Goal: Task Accomplishment & Management: Use online tool/utility

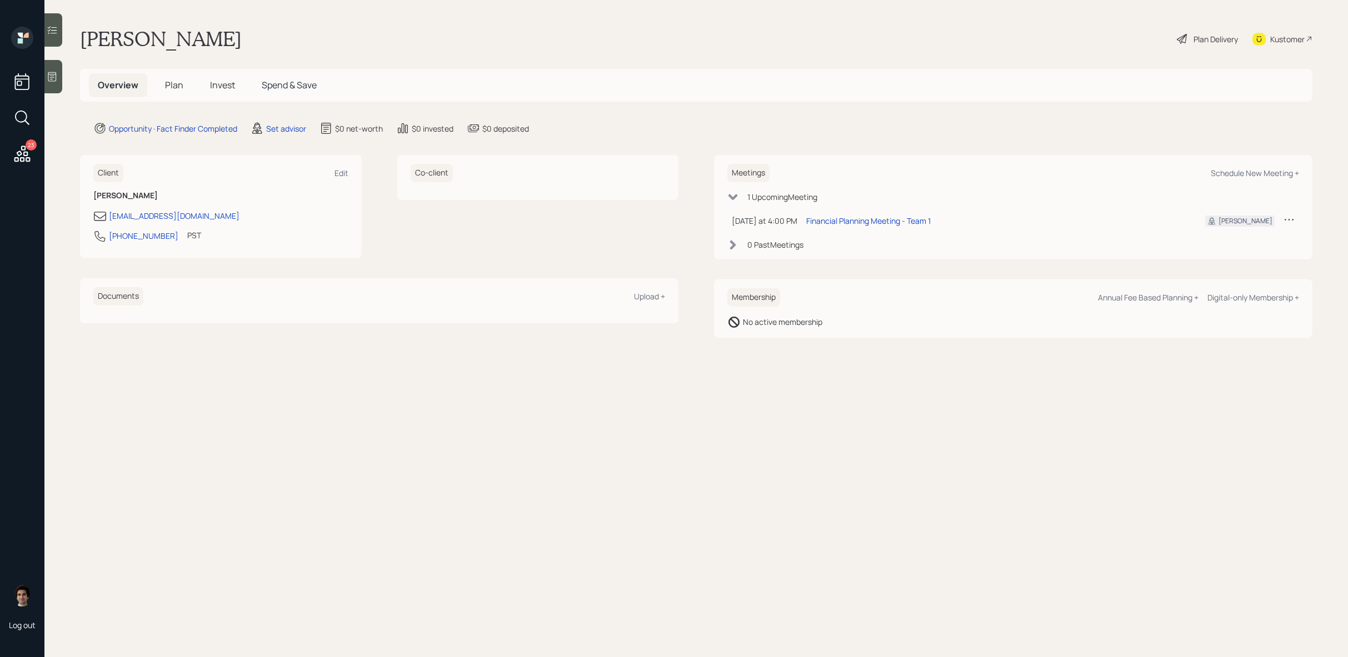
click at [61, 74] on div at bounding box center [53, 76] width 18 height 33
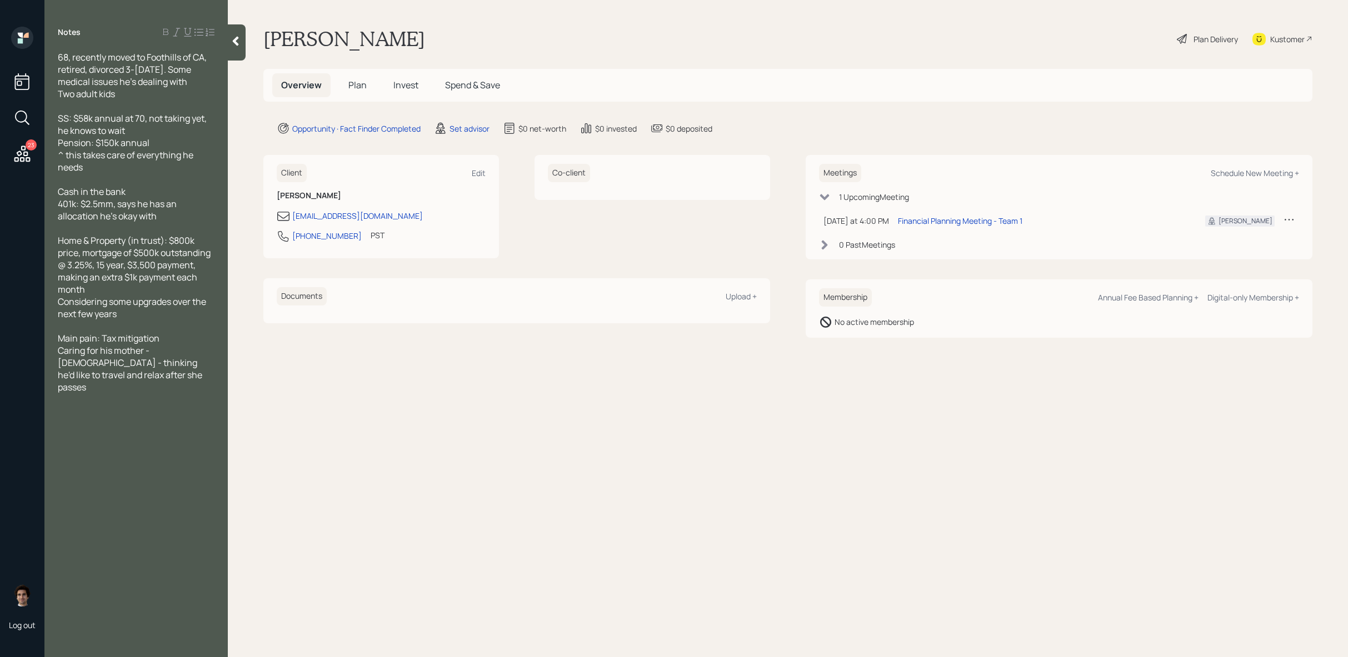
click at [352, 89] on span "Plan" at bounding box center [357, 85] width 18 height 12
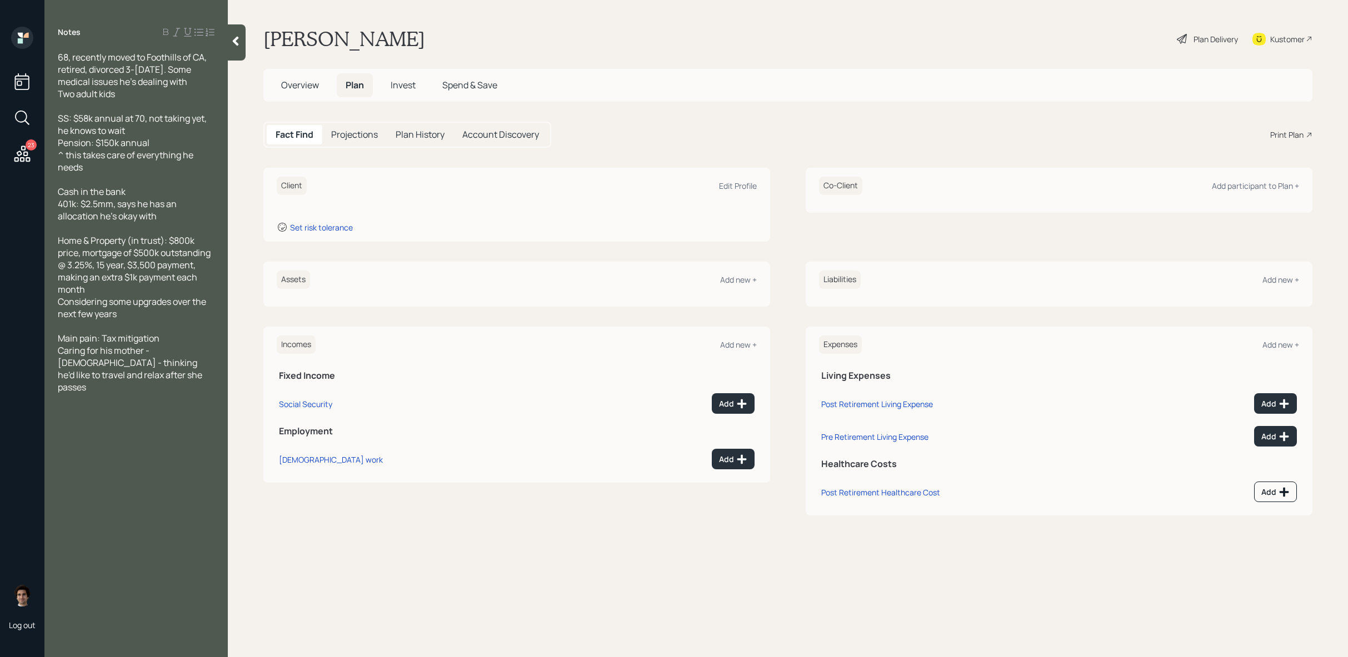
click at [316, 90] on span "Overview" at bounding box center [300, 85] width 38 height 12
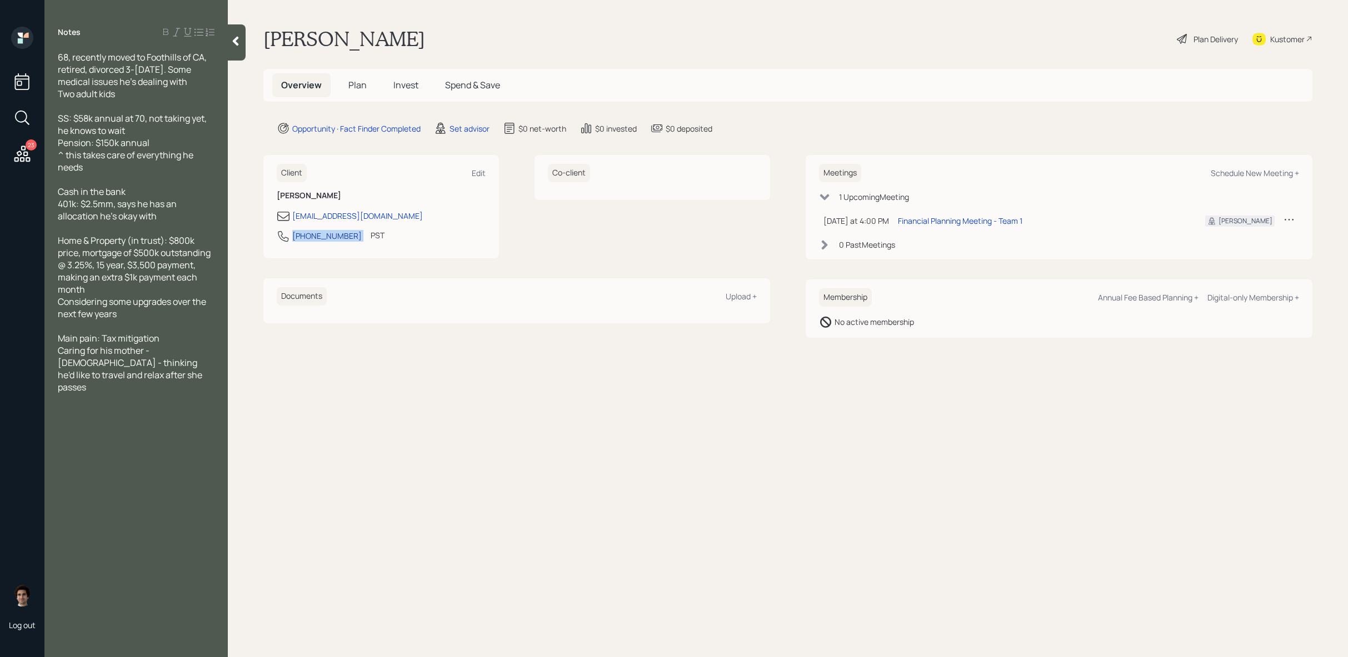
drag, startPoint x: 347, startPoint y: 239, endPoint x: 293, endPoint y: 240, distance: 53.9
click at [293, 240] on div "[PHONE_NUMBER] PST Currently 1:03 PM" at bounding box center [381, 240] width 209 height 20
copy div "[PHONE_NUMBER]"
click at [1210, 41] on div "Plan Delivery" at bounding box center [1216, 39] width 44 height 12
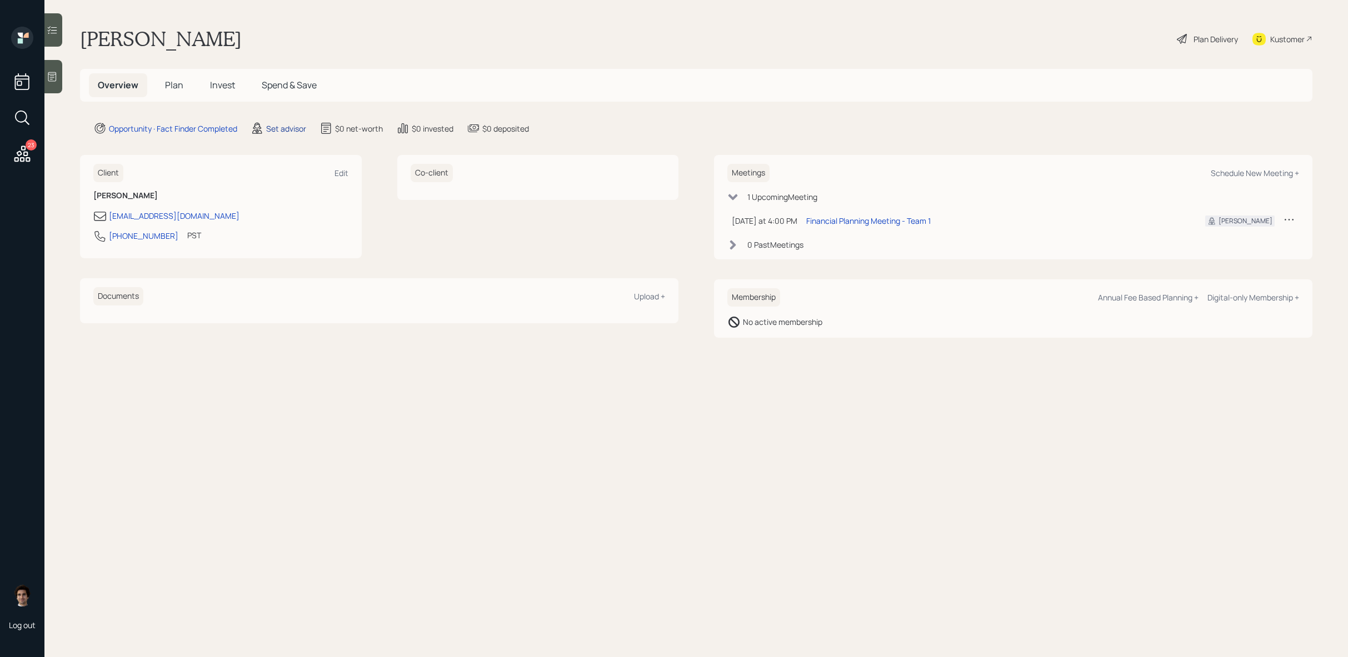
click at [291, 131] on div "Set advisor" at bounding box center [286, 129] width 40 height 12
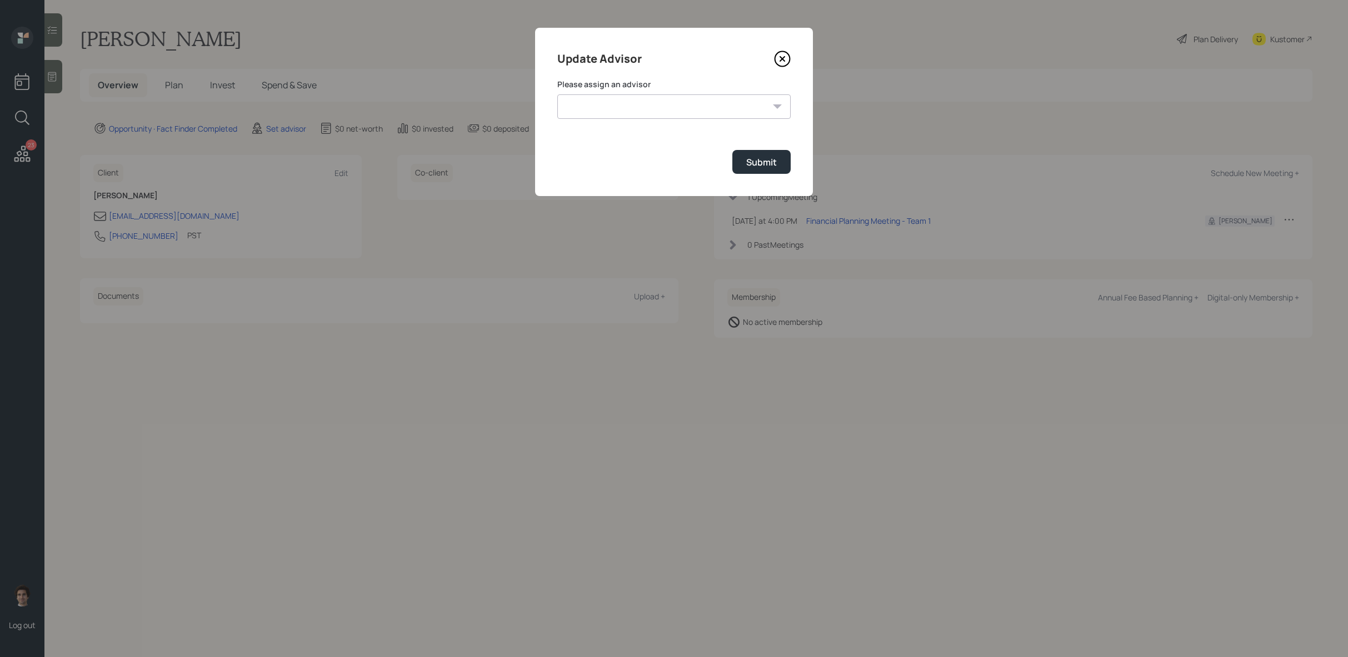
click at [674, 108] on select "[PERSON_NAME] [PERSON_NAME] [PERSON_NAME] [PERSON_NAME] End [PERSON_NAME] [PERS…" at bounding box center [673, 106] width 233 height 24
select select "59554aeb-d739-4552-90b9-0d27d70b4bf7"
click at [557, 94] on select "[PERSON_NAME] [PERSON_NAME] [PERSON_NAME] [PERSON_NAME] End [PERSON_NAME] [PERS…" at bounding box center [673, 106] width 233 height 24
click at [766, 151] on button "Submit" at bounding box center [761, 162] width 58 height 24
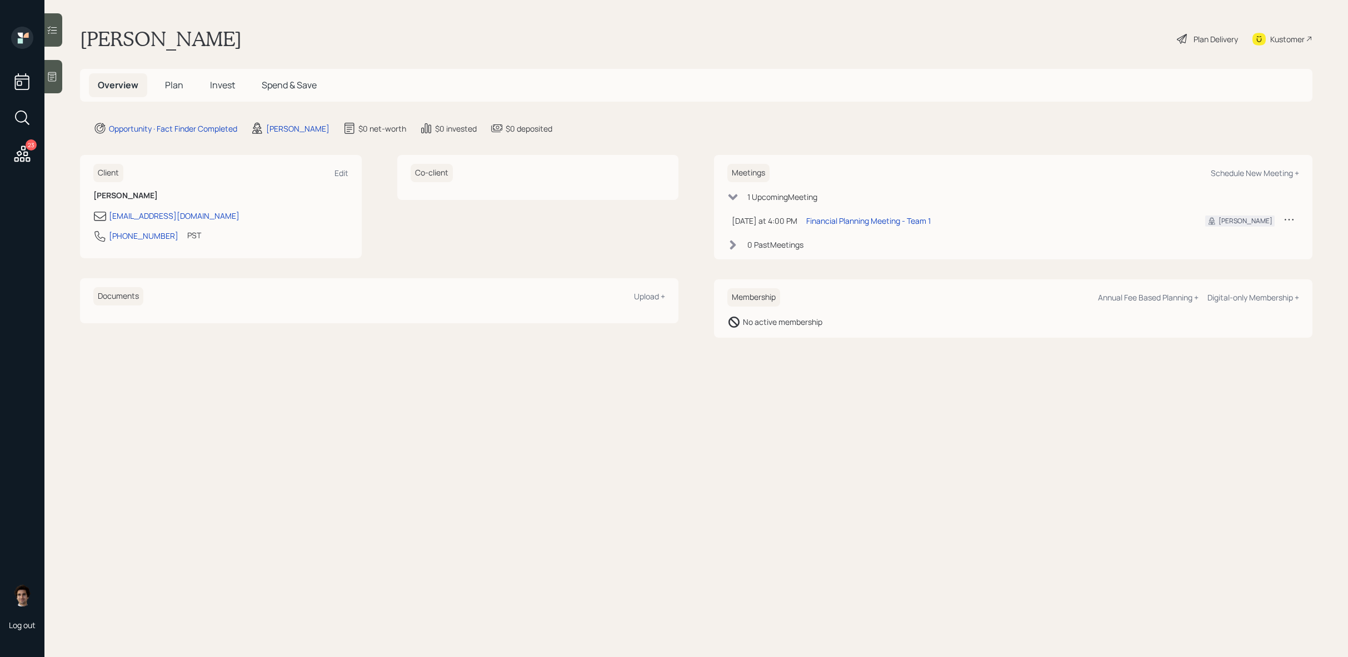
click at [1233, 31] on div "Plan Delivery" at bounding box center [1207, 39] width 63 height 24
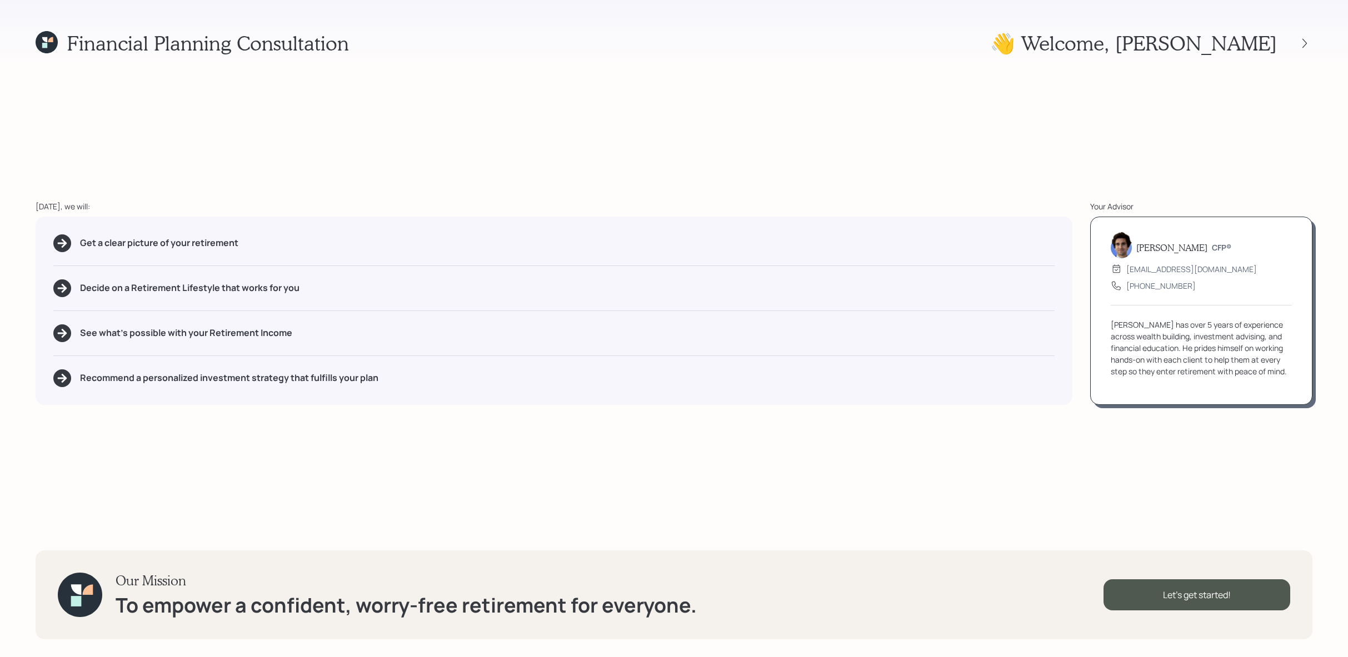
click at [341, 126] on div "Financial Planning Consultation 👋 Welcome , [PERSON_NAME] [DATE], we will: Get …" at bounding box center [674, 328] width 1348 height 657
drag, startPoint x: 294, startPoint y: 261, endPoint x: 74, endPoint y: 242, distance: 220.8
click at [74, 242] on div "Get a clear picture of your retirement Decide on a Retirement Lifestyle that wo…" at bounding box center [554, 311] width 1037 height 188
click at [194, 311] on div at bounding box center [553, 311] width 1001 height 1
drag, startPoint x: 298, startPoint y: 336, endPoint x: 211, endPoint y: 338, distance: 87.3
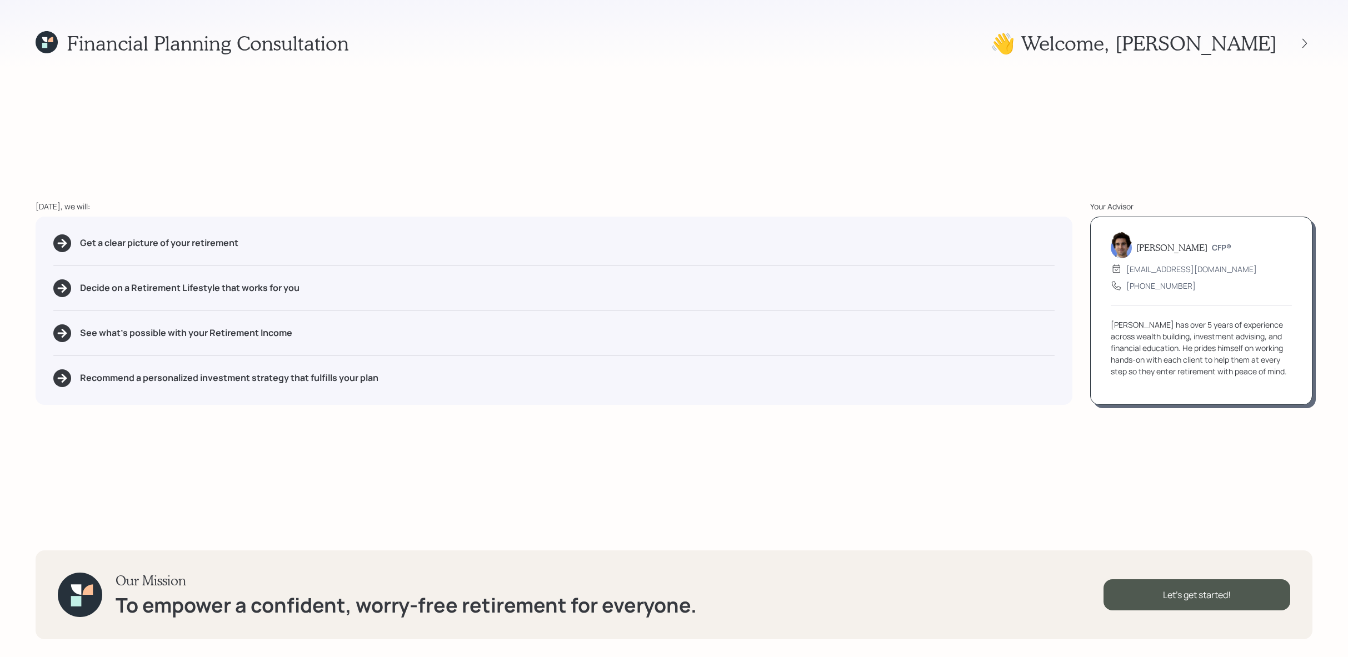
click at [211, 338] on div "See what's possible with your Retirement Income" at bounding box center [553, 334] width 1001 height 18
click at [288, 398] on div "Get a clear picture of your retirement Decide on a Retirement Lifestyle that wo…" at bounding box center [554, 311] width 1037 height 188
drag, startPoint x: 418, startPoint y: 387, endPoint x: -15, endPoint y: 357, distance: 434.5
click at [0, 357] on html "Financial Planning Consultation 👋 Welcome , [PERSON_NAME] [DATE], we will: Get …" at bounding box center [674, 328] width 1348 height 657
click at [354, 430] on div "Financial Planning Consultation 👋 Welcome , [PERSON_NAME] [DATE], we will: Get …" at bounding box center [674, 328] width 1348 height 657
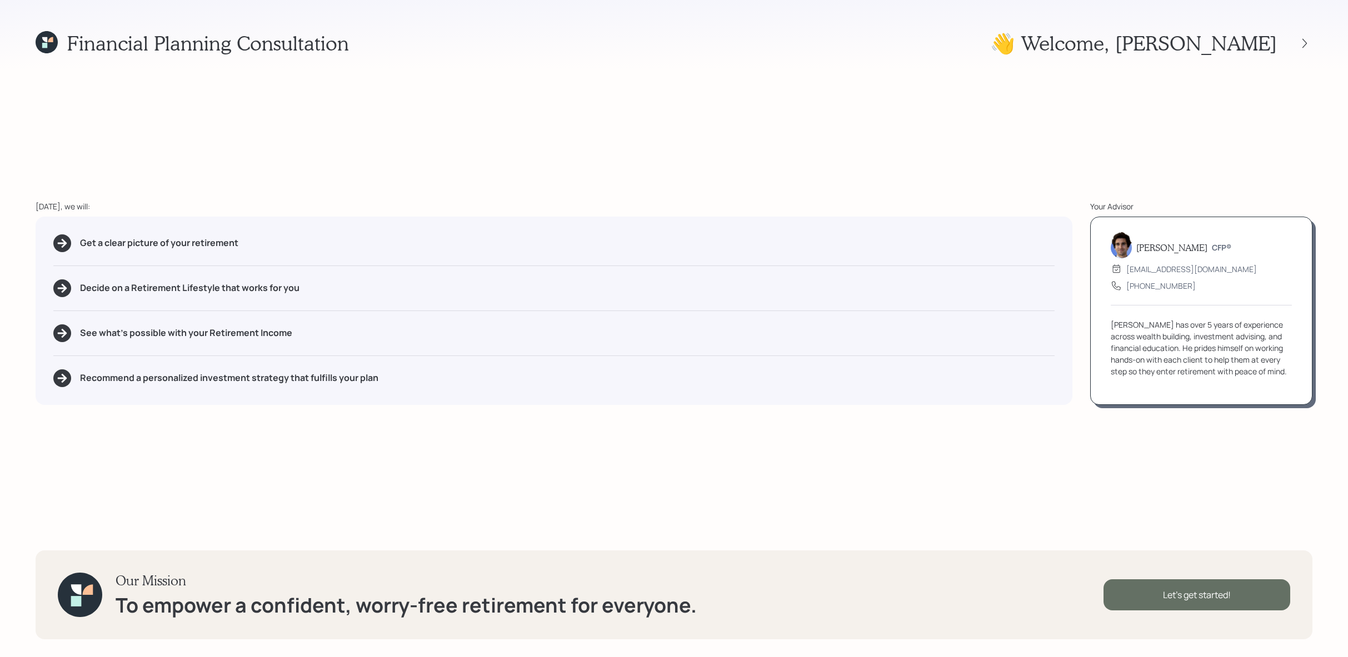
click at [1156, 607] on div "Let's get started!" at bounding box center [1197, 595] width 187 height 31
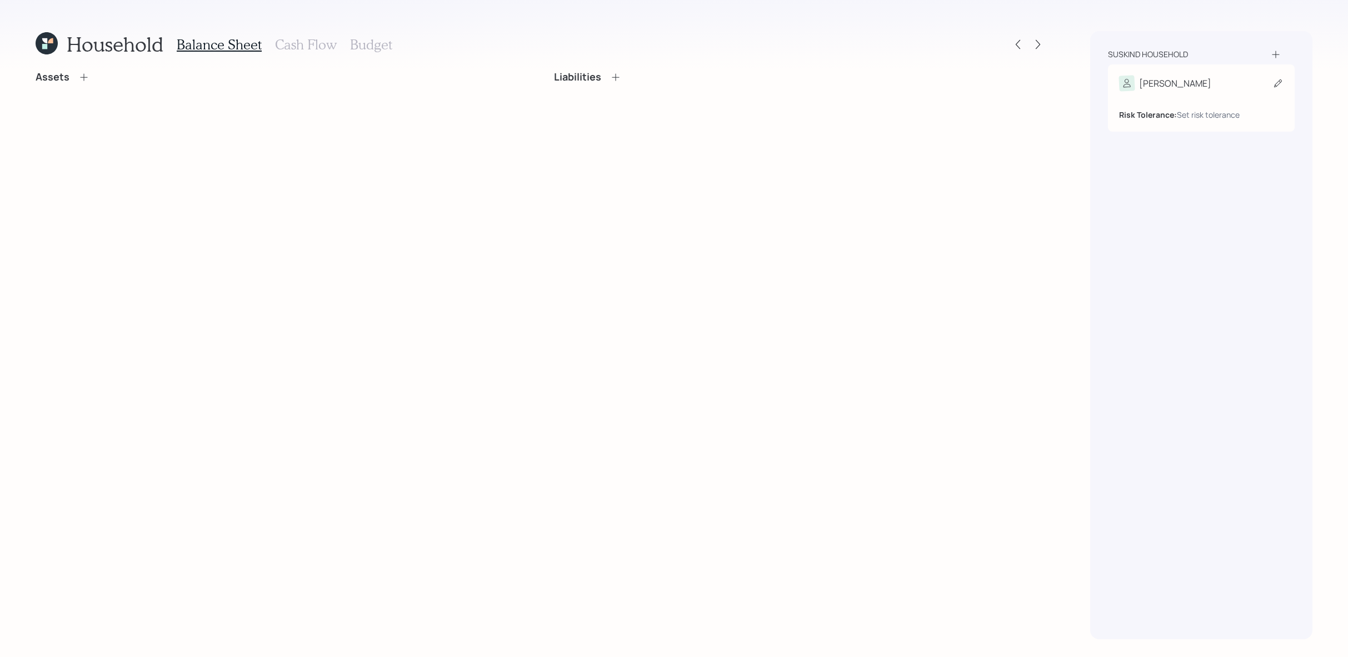
click at [1187, 94] on div "Risk Tolerance: Set risk tolerance" at bounding box center [1201, 105] width 164 height 29
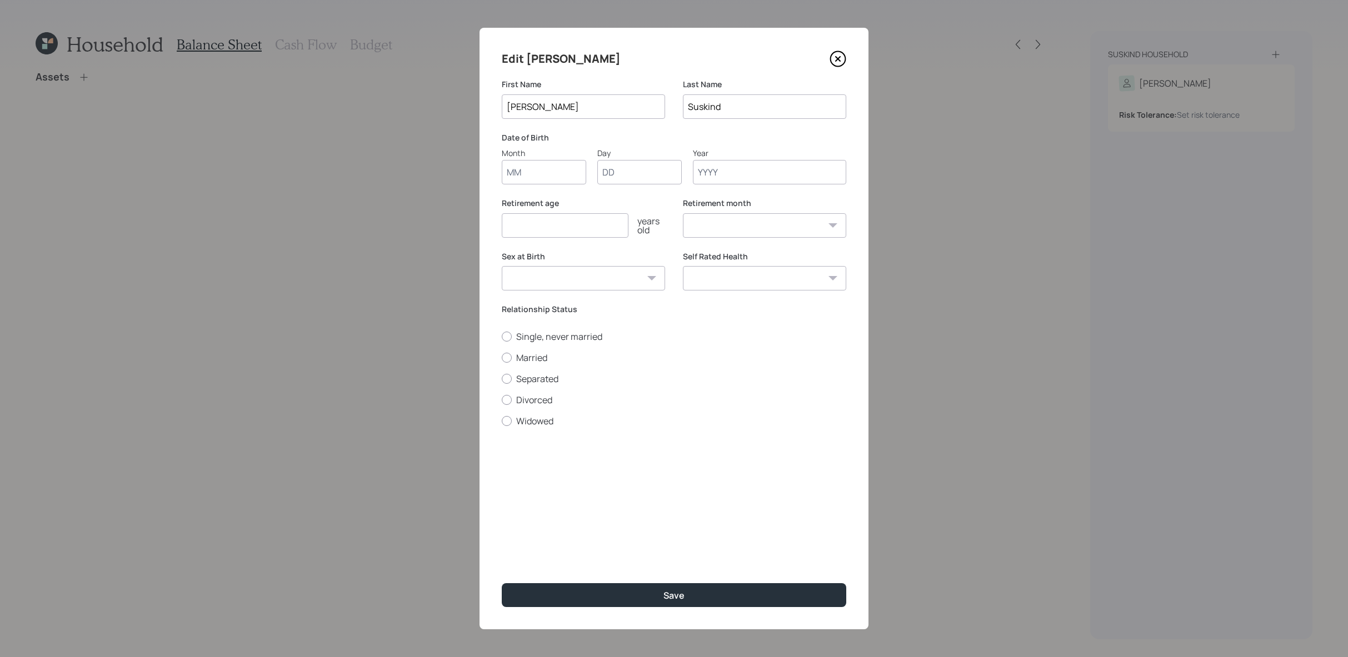
click at [551, 184] on input "Month" at bounding box center [544, 172] width 84 height 24
type input "04"
type input "21"
type input "1957"
select select "4"
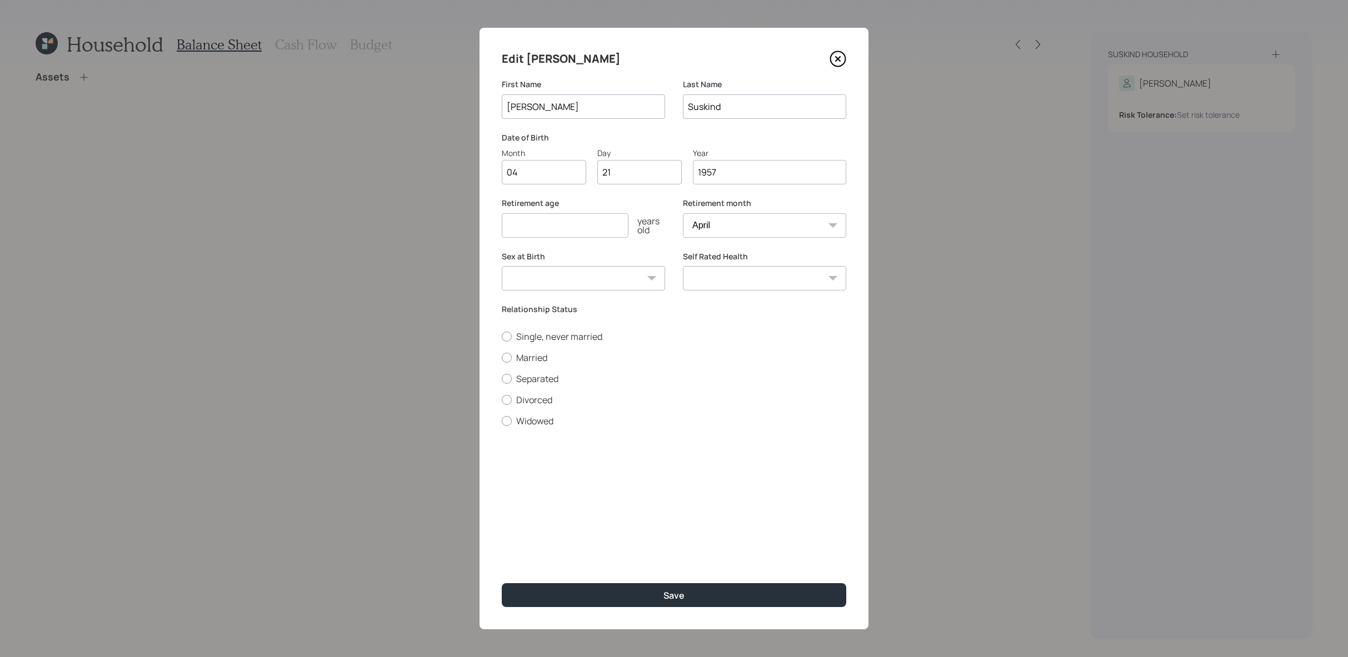
type input "1957"
click at [568, 208] on label "Retirement age" at bounding box center [583, 203] width 163 height 11
click at [568, 234] on input "number" at bounding box center [565, 225] width 127 height 24
click at [0, 0] on form "First Name [PERSON_NAME] Last Name [PERSON_NAME] Date of Birth Month 04 Day 21 …" at bounding box center [0, 0] width 0 height 0
click at [599, 218] on input "number" at bounding box center [565, 225] width 127 height 24
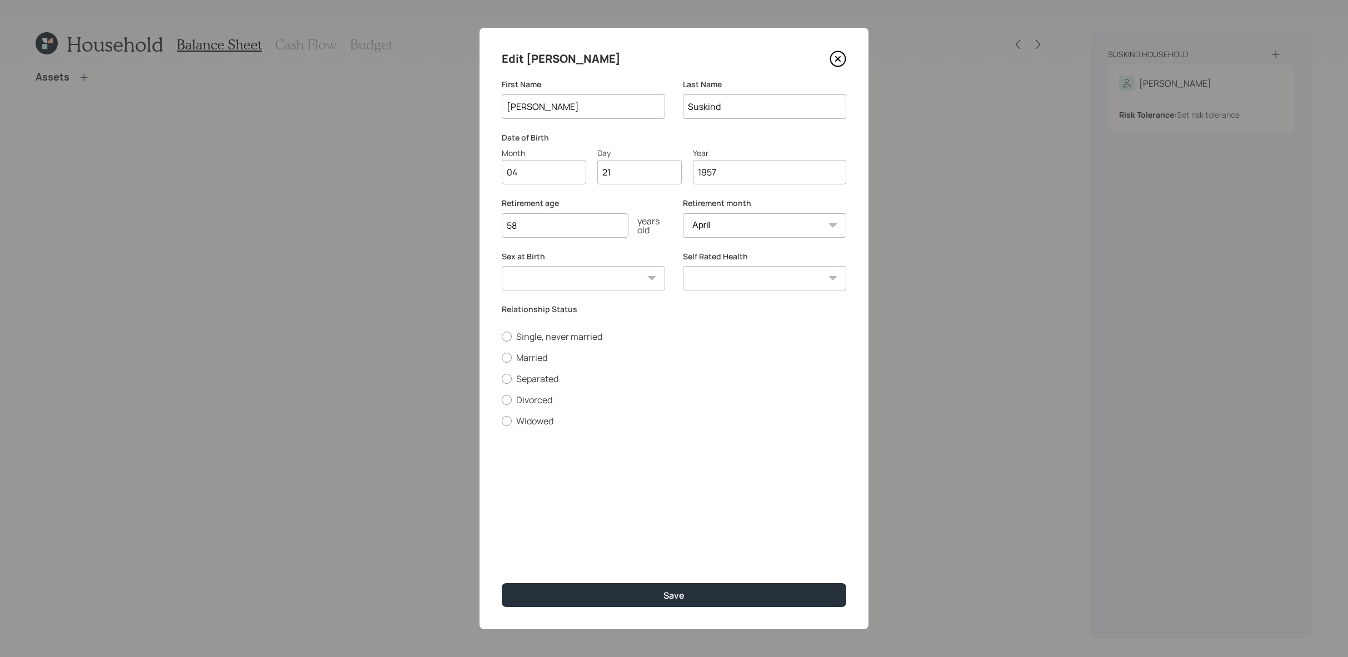
type input "58"
click at [568, 275] on select "[DEMOGRAPHIC_DATA] [DEMOGRAPHIC_DATA] Other / Prefer not to say" at bounding box center [583, 278] width 163 height 24
select select "[DEMOGRAPHIC_DATA]"
click at [502, 266] on select "[DEMOGRAPHIC_DATA] [DEMOGRAPHIC_DATA] Other / Prefer not to say" at bounding box center [583, 278] width 163 height 24
click at [544, 227] on input "58" at bounding box center [565, 225] width 127 height 24
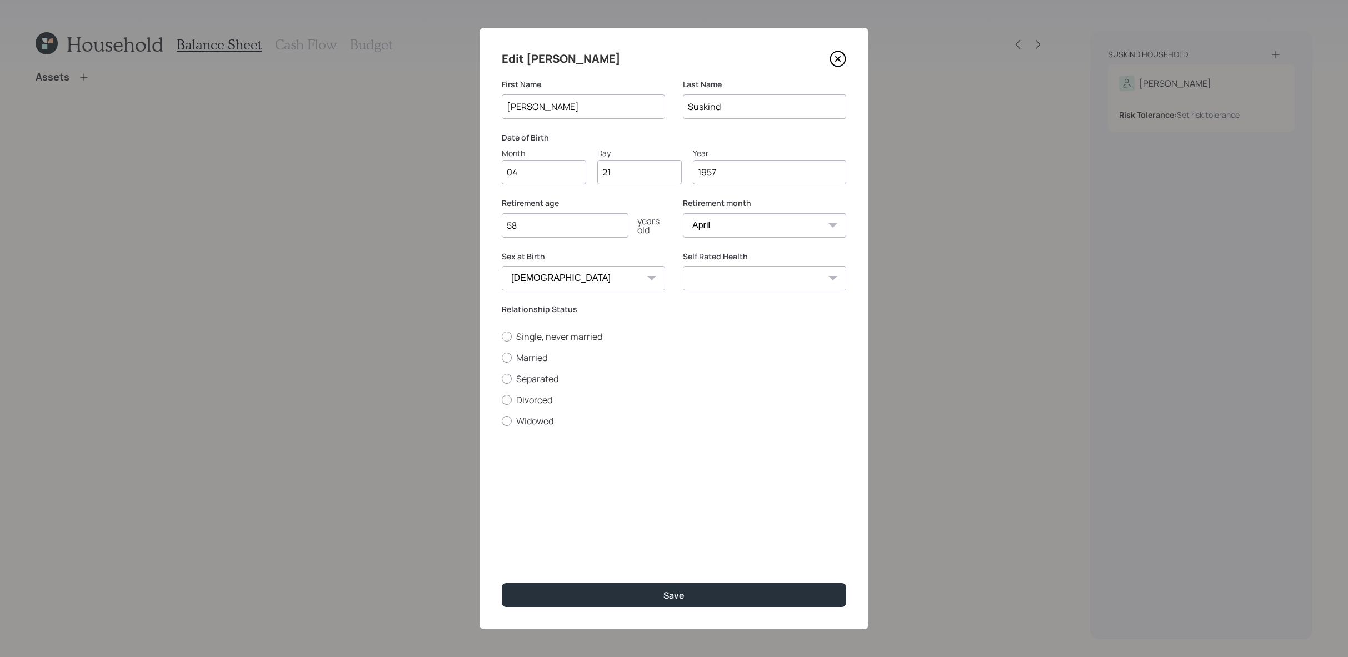
type input "5"
type input "65"
click at [546, 395] on label "Divorced" at bounding box center [674, 400] width 345 height 12
click at [502, 400] on input "Divorced" at bounding box center [501, 400] width 1 height 1
radio input "true"
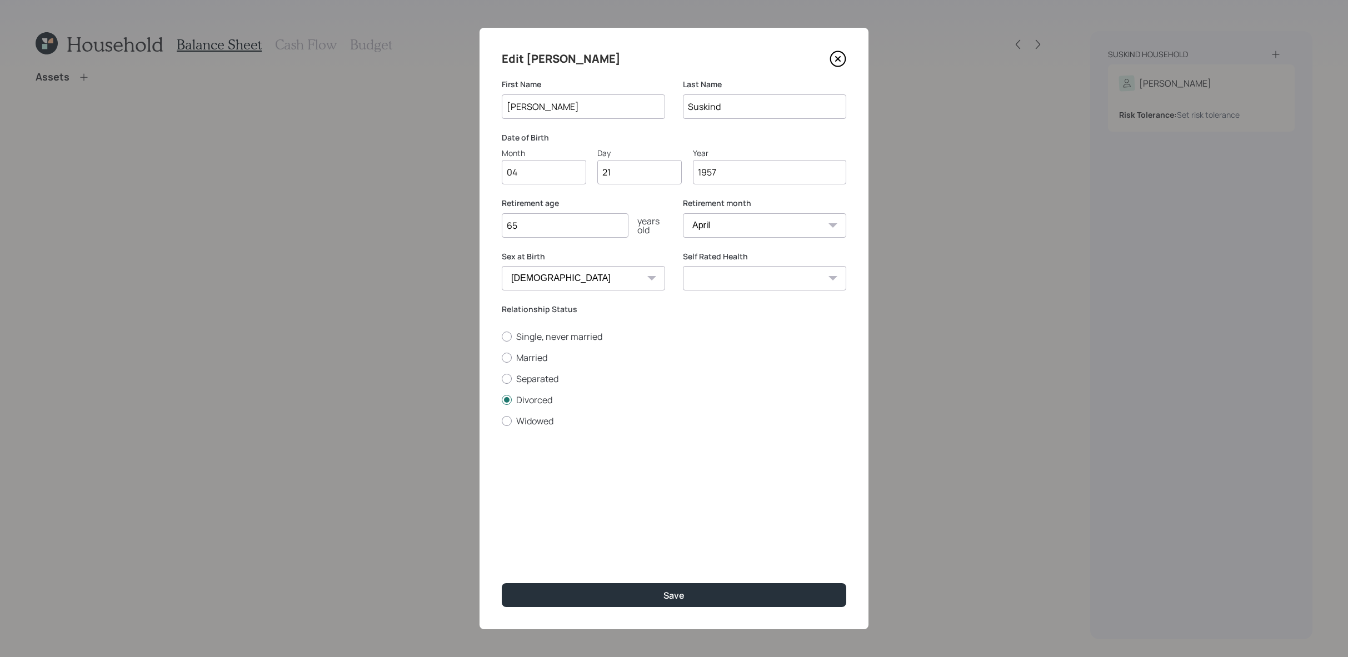
click at [796, 275] on select "Excellent Very Good Good Fair Poor" at bounding box center [764, 278] width 163 height 24
select select "excellent"
click at [683, 266] on select "Excellent Very Good Good Fair Poor" at bounding box center [764, 278] width 163 height 24
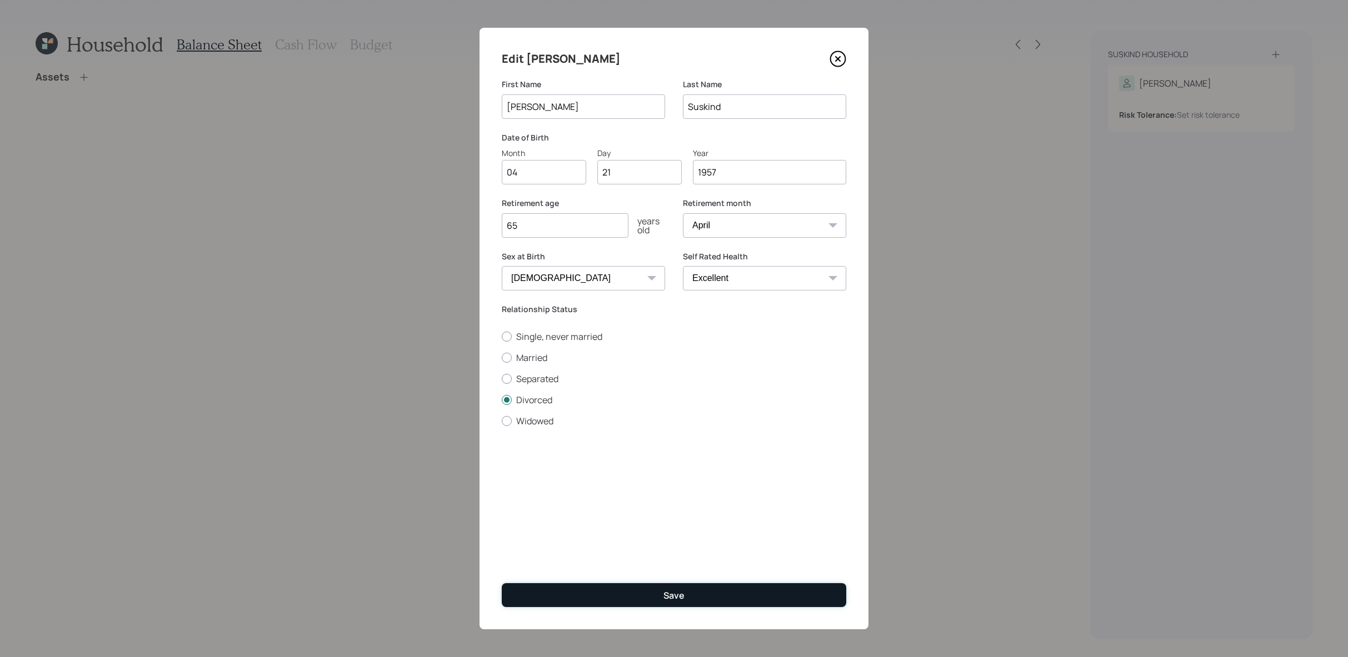
click at [720, 596] on button "Save" at bounding box center [674, 595] width 345 height 24
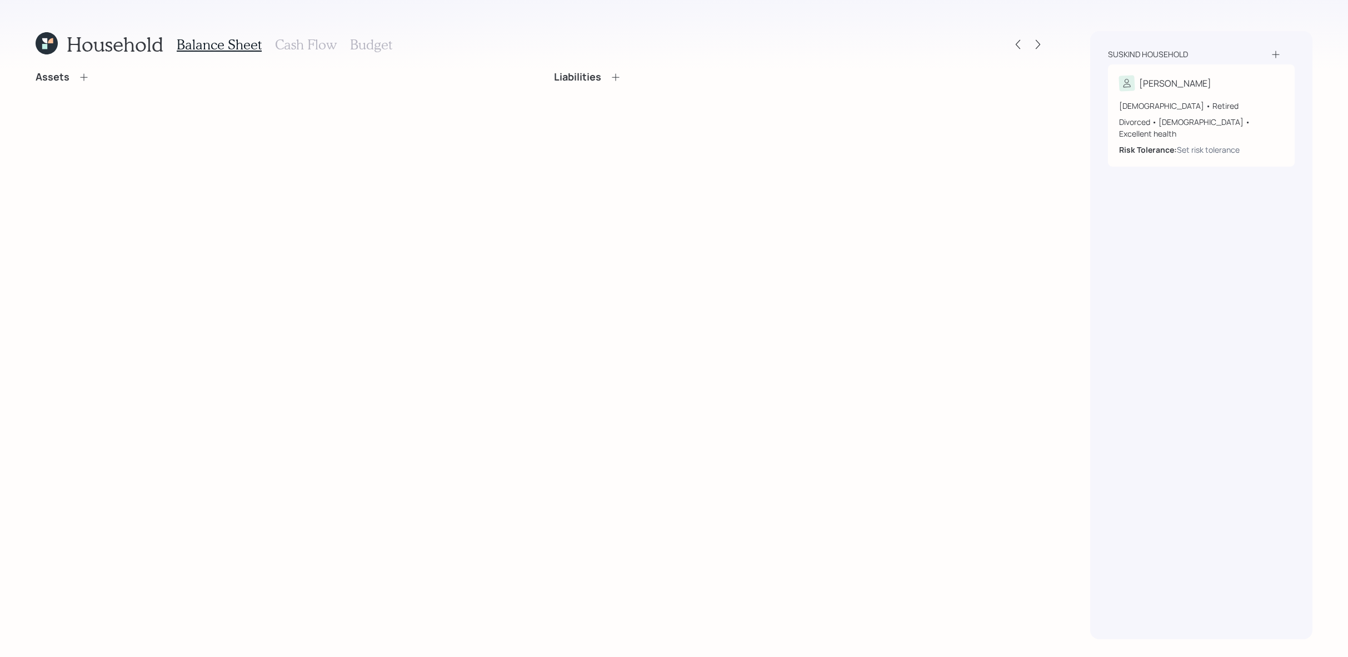
click at [82, 80] on icon at bounding box center [83, 77] width 11 height 11
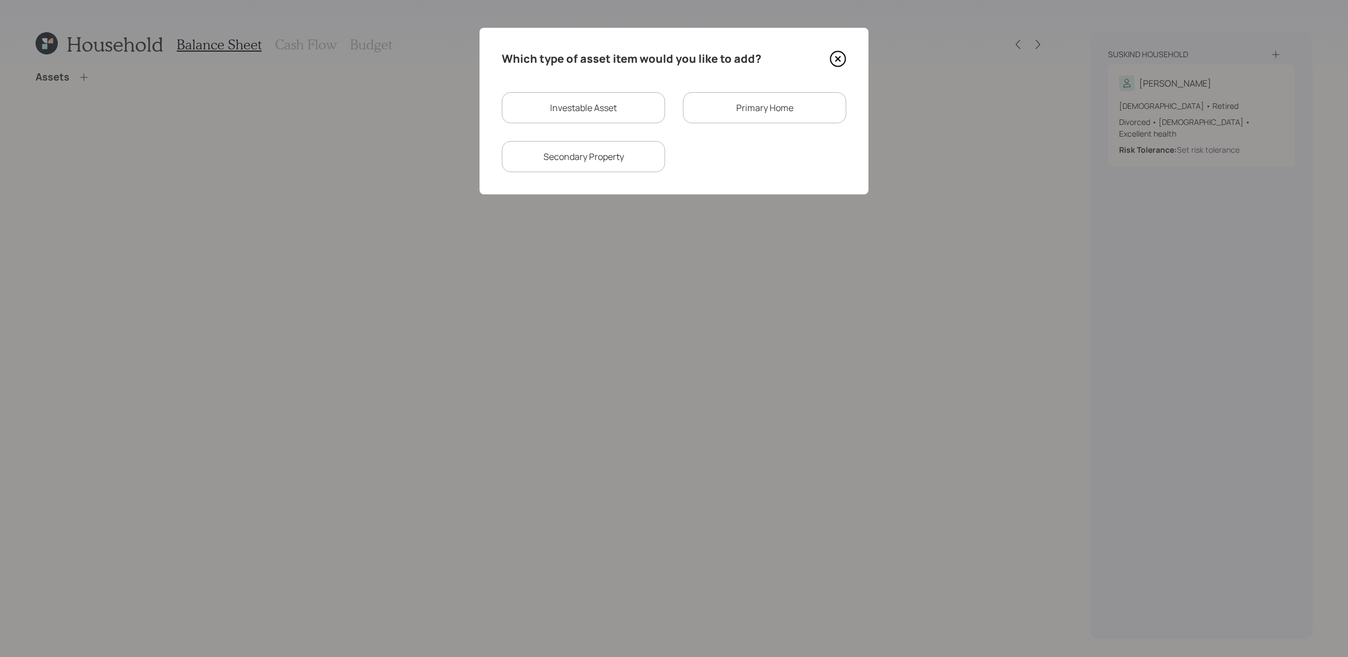
click at [639, 113] on div "Investable Asset" at bounding box center [583, 107] width 163 height 31
select select "taxable"
select select "balanced"
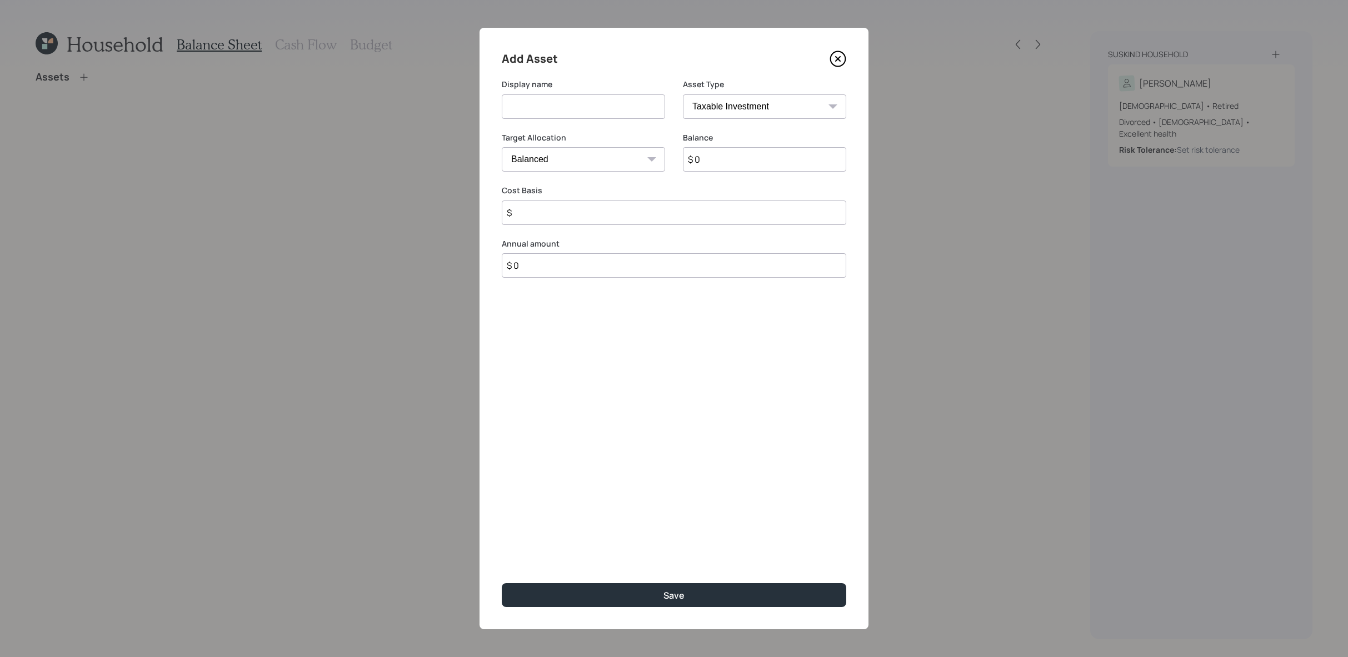
click at [785, 114] on select "SEP [PERSON_NAME] IRA 401(k) [PERSON_NAME] 401(k) 403(b) [PERSON_NAME] 403(b) 4…" at bounding box center [764, 106] width 163 height 24
select select "company_sponsored"
click at [683, 94] on select "SEP [PERSON_NAME] IRA 401(k) [PERSON_NAME] 401(k) 403(b) [PERSON_NAME] 403(b) 4…" at bounding box center [764, 106] width 163 height 24
click at [577, 108] on input at bounding box center [583, 106] width 163 height 24
click at [555, 108] on input "Former 401k (3)" at bounding box center [583, 106] width 163 height 24
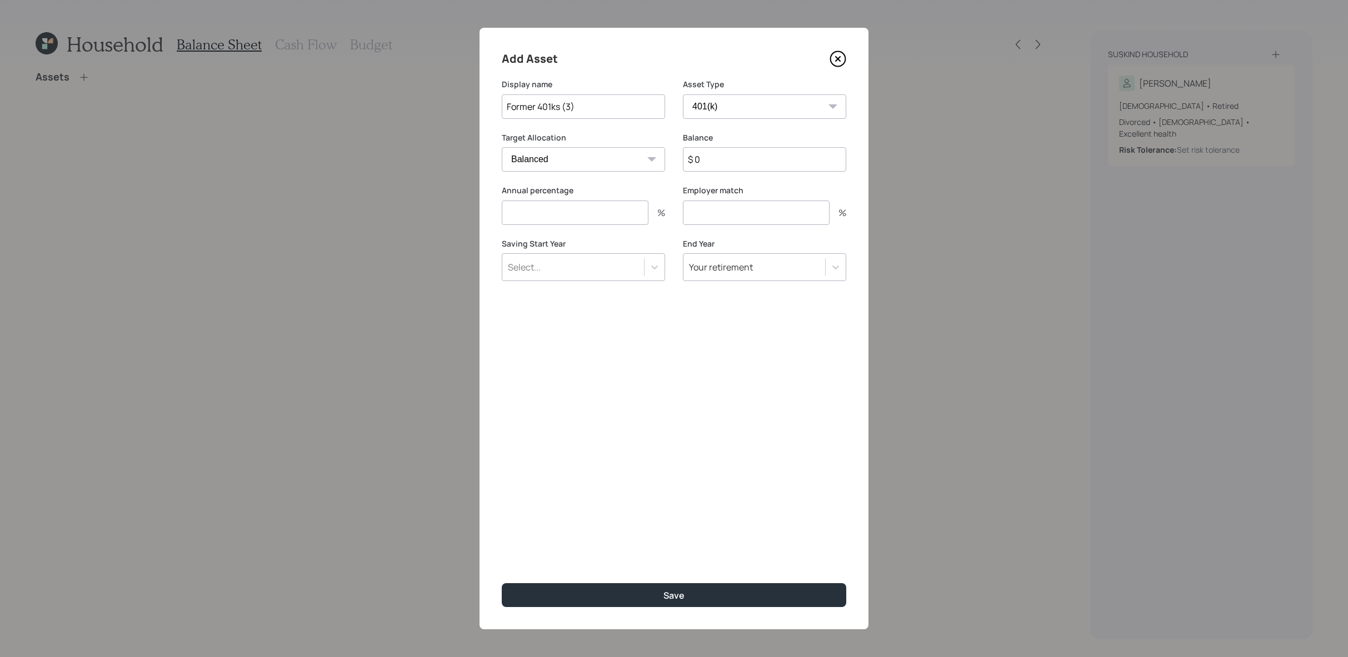
type input "Former 401ks (3)"
click at [785, 159] on input "$ 0" at bounding box center [764, 159] width 163 height 24
click at [734, 111] on select "SEP [PERSON_NAME] IRA 401(k) [PERSON_NAME] 401(k) 403(b) [PERSON_NAME] 403(b) 4…" at bounding box center [764, 106] width 163 height 24
select select "state_local_government_sponsored"
click at [683, 94] on select "SEP [PERSON_NAME] IRA 401(k) [PERSON_NAME] 401(k) 403(b) [PERSON_NAME] 403(b) 4…" at bounding box center [764, 106] width 163 height 24
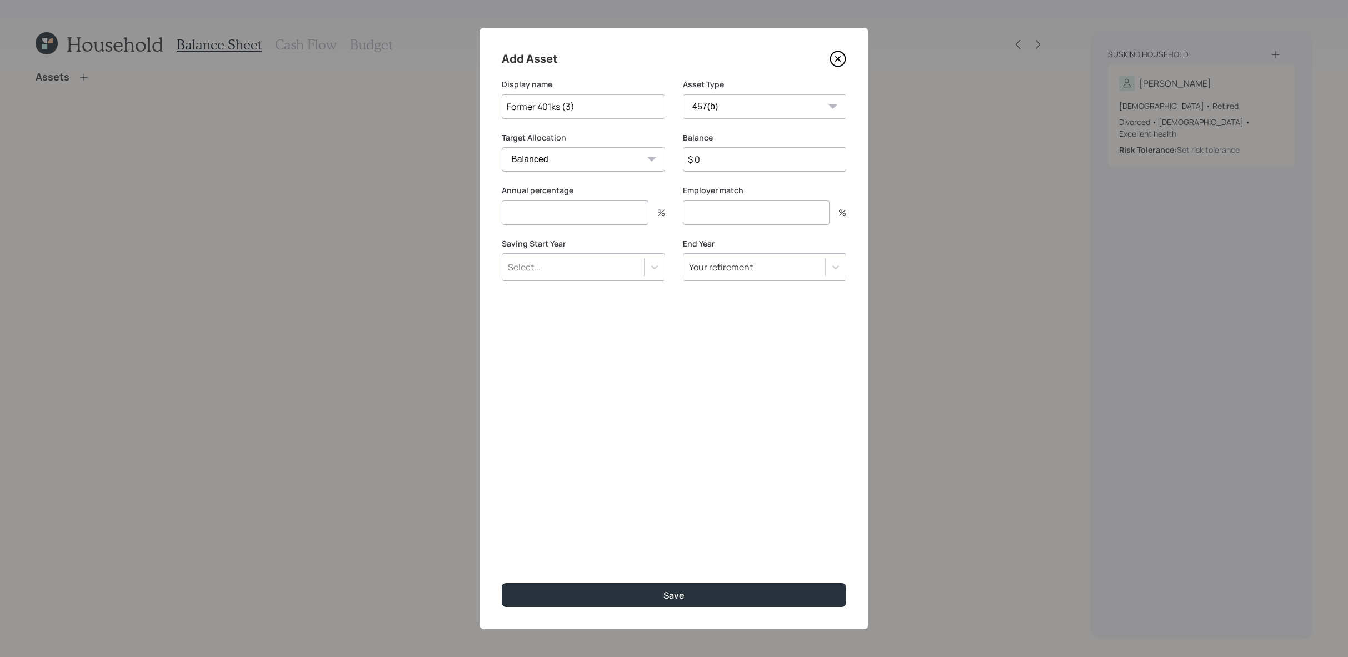
drag, startPoint x: 597, startPoint y: 112, endPoint x: 537, endPoint y: 107, distance: 60.2
click at [537, 107] on input "Former 401ks (3)" at bounding box center [583, 106] width 163 height 24
type input "Former 457(b)"
click at [734, 149] on input "$ 0" at bounding box center [764, 159] width 163 height 24
click at [734, 161] on input "$ 0" at bounding box center [764, 159] width 163 height 24
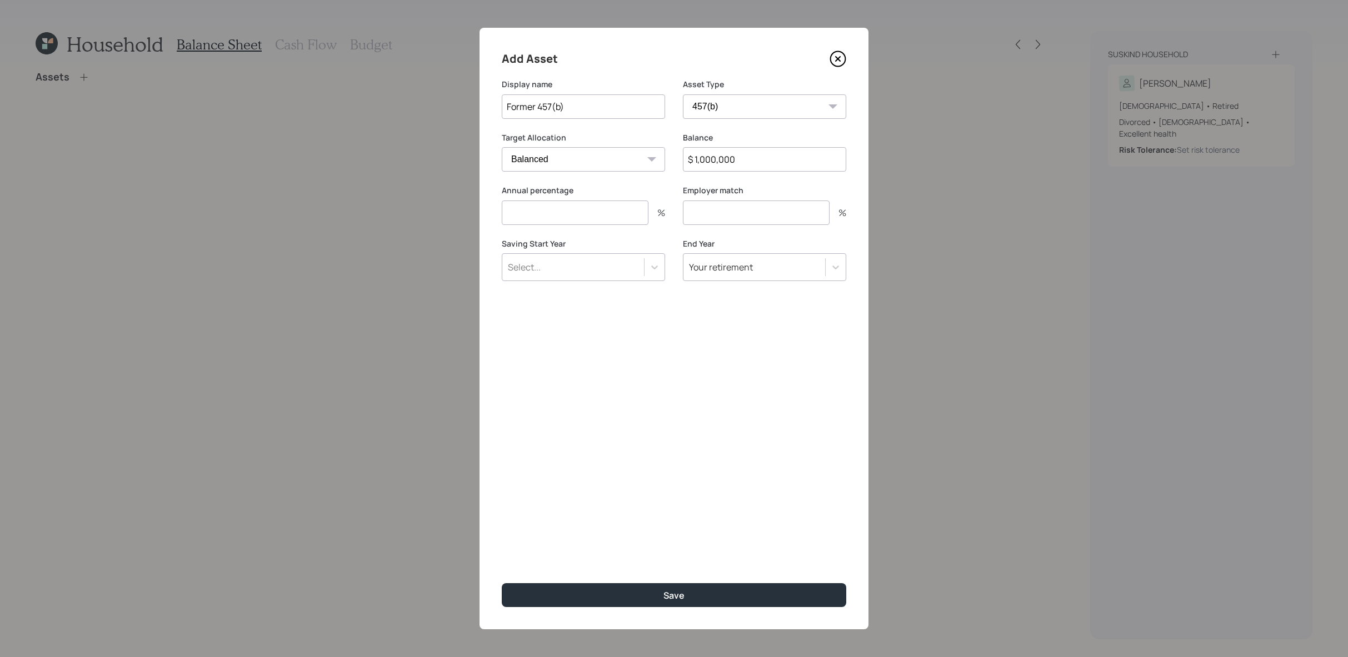
type input "$ 1,000,000"
type input "0"
click at [652, 124] on div "Display name Former 457(b)" at bounding box center [583, 105] width 163 height 53
click at [652, 121] on div "Display name Former 457(b)" at bounding box center [583, 105] width 163 height 53
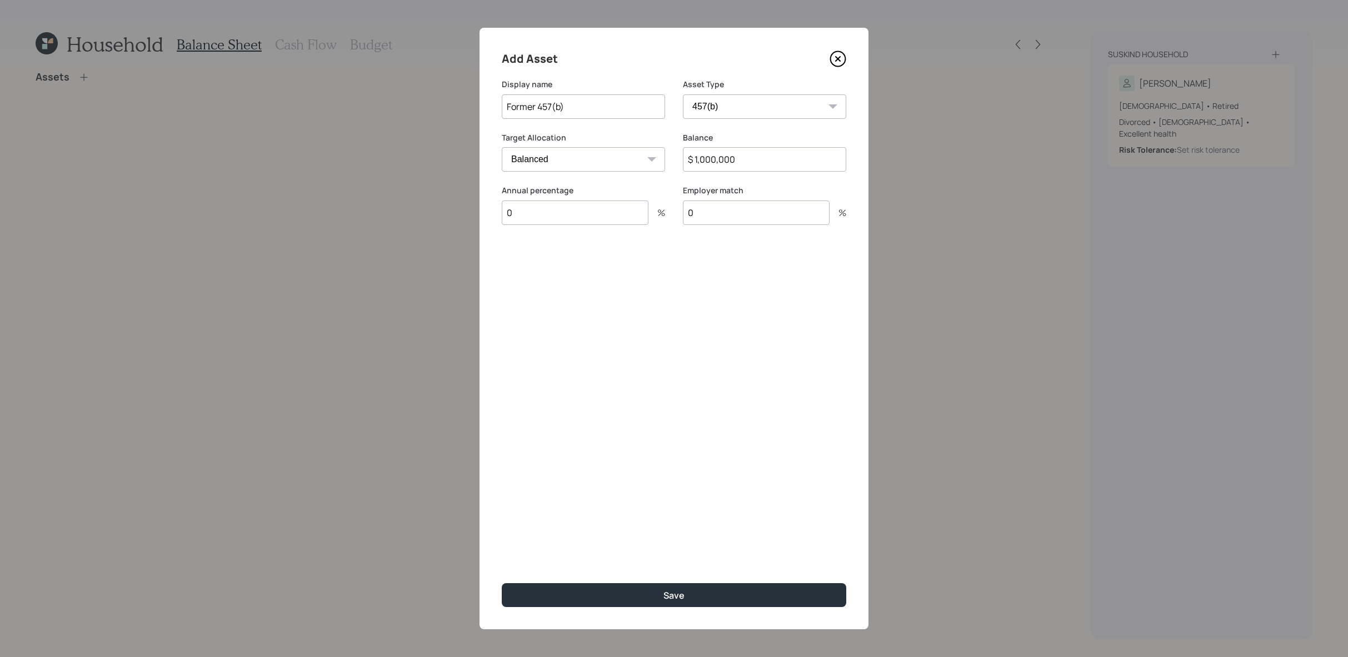
click at [652, 107] on input "Former 457(b)" at bounding box center [583, 106] width 163 height 24
type input "Former 457(b) - Nationwide"
click at [502, 583] on button "Save" at bounding box center [674, 595] width 345 height 24
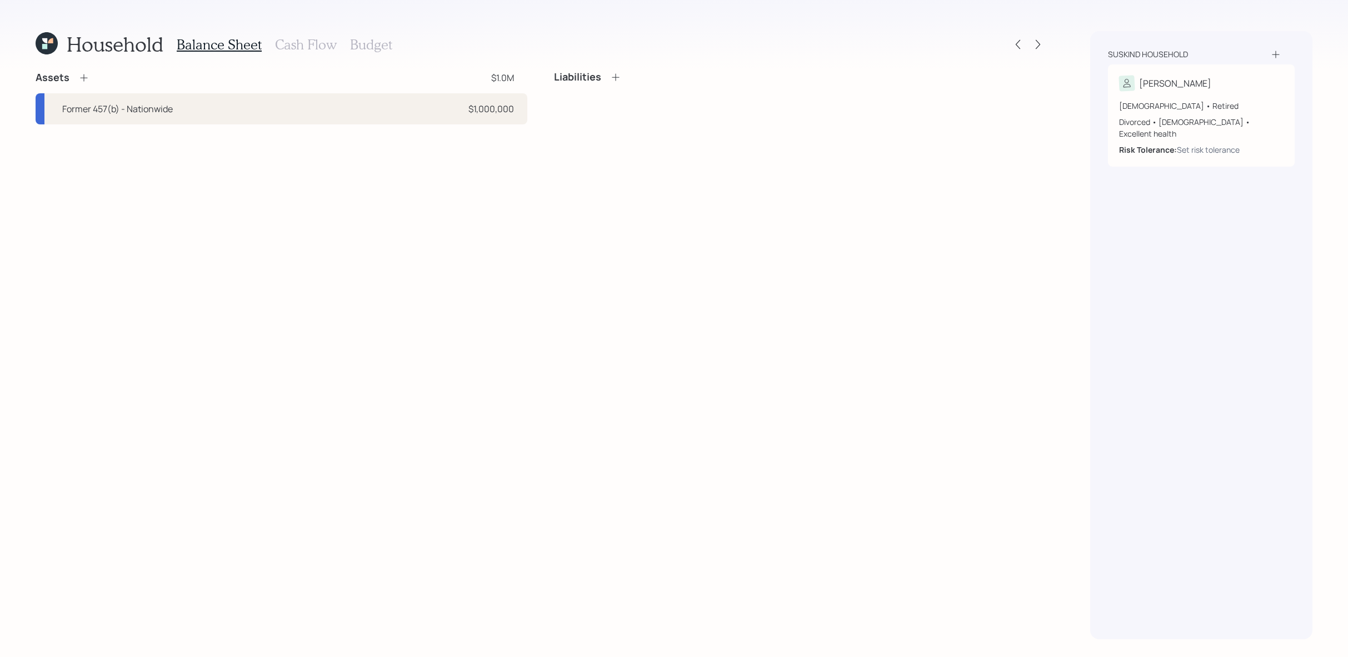
click at [82, 81] on icon at bounding box center [83, 77] width 11 height 11
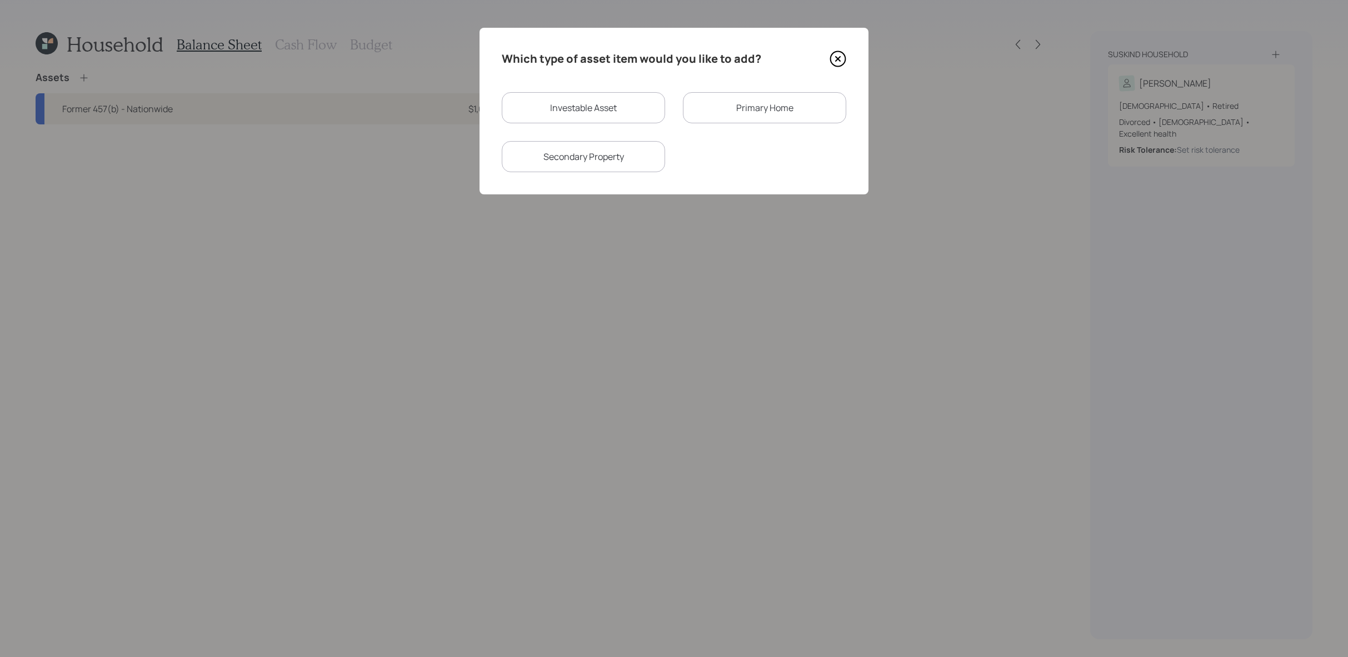
click at [578, 106] on div "Investable Asset" at bounding box center [583, 107] width 163 height 31
select select "taxable"
select select "balanced"
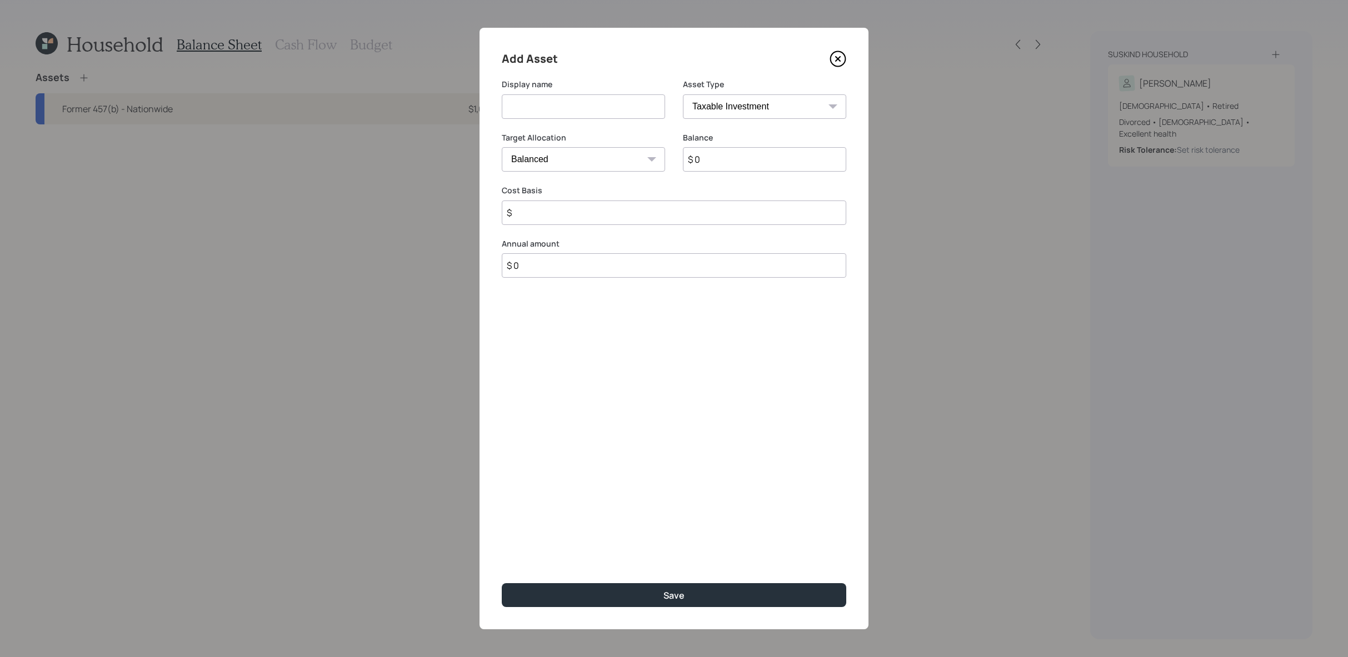
click at [816, 111] on select "SEP [PERSON_NAME] IRA 401(k) [PERSON_NAME] 401(k) 403(b) [PERSON_NAME] 403(b) 4…" at bounding box center [764, 106] width 163 height 24
select select "ira"
click at [683, 94] on select "SEP [PERSON_NAME] IRA 401(k) [PERSON_NAME] 401(k) 403(b) [PERSON_NAME] 403(b) 4…" at bounding box center [764, 106] width 163 height 24
type input "$"
click at [610, 122] on div "Display name" at bounding box center [583, 105] width 163 height 53
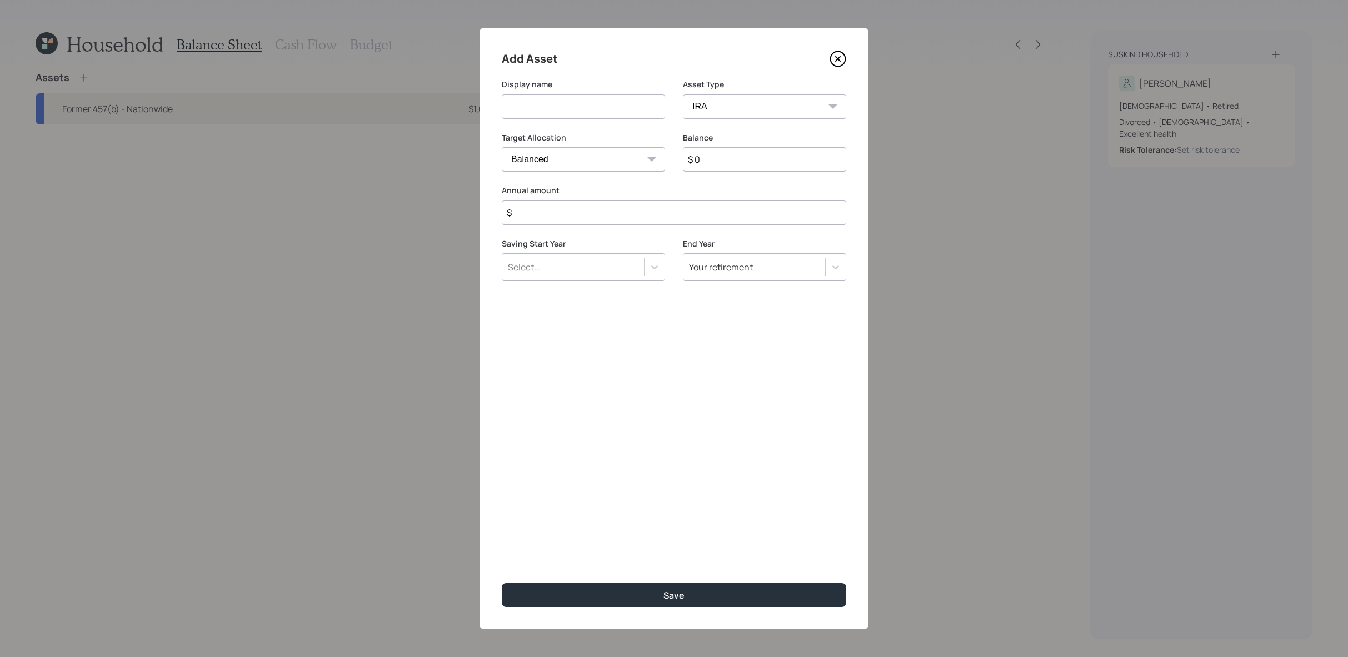
click at [611, 112] on input at bounding box center [583, 106] width 163 height 24
type input "Traditional IRA - Vanguard"
click at [722, 163] on input "$ 0" at bounding box center [764, 159] width 163 height 24
type input "$ 900,000"
type input "$ 0"
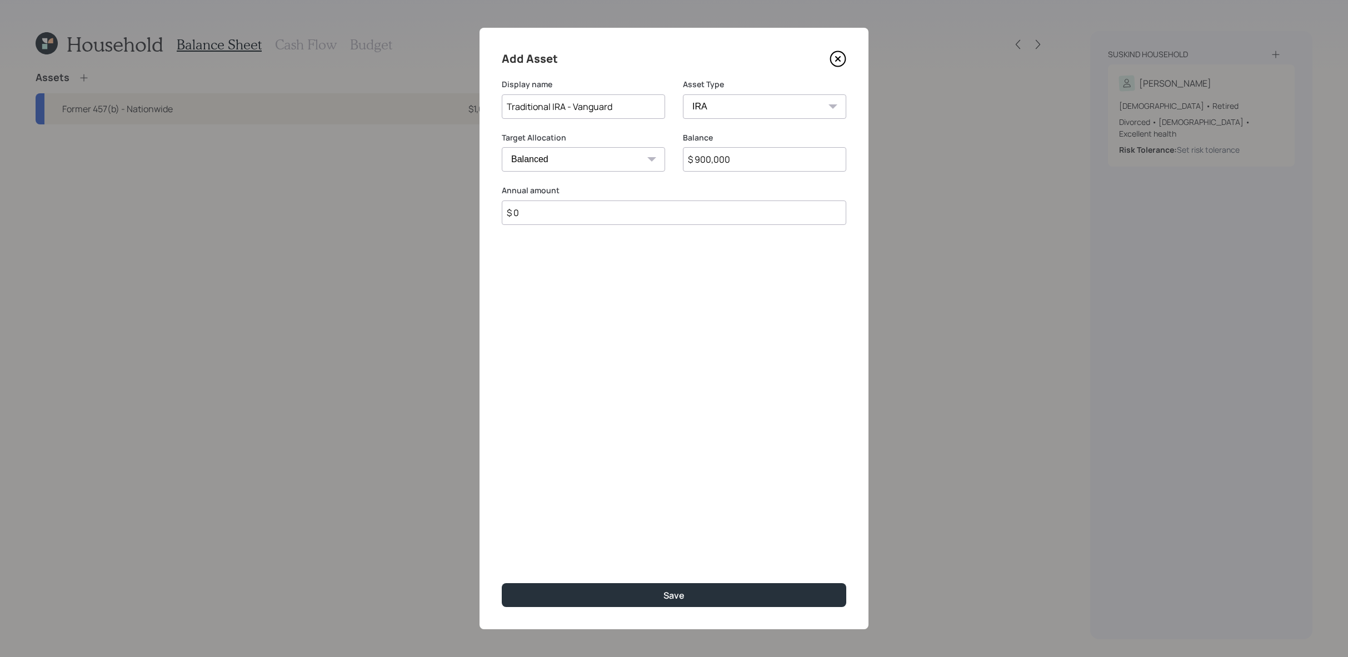
click at [502, 583] on button "Save" at bounding box center [674, 595] width 345 height 24
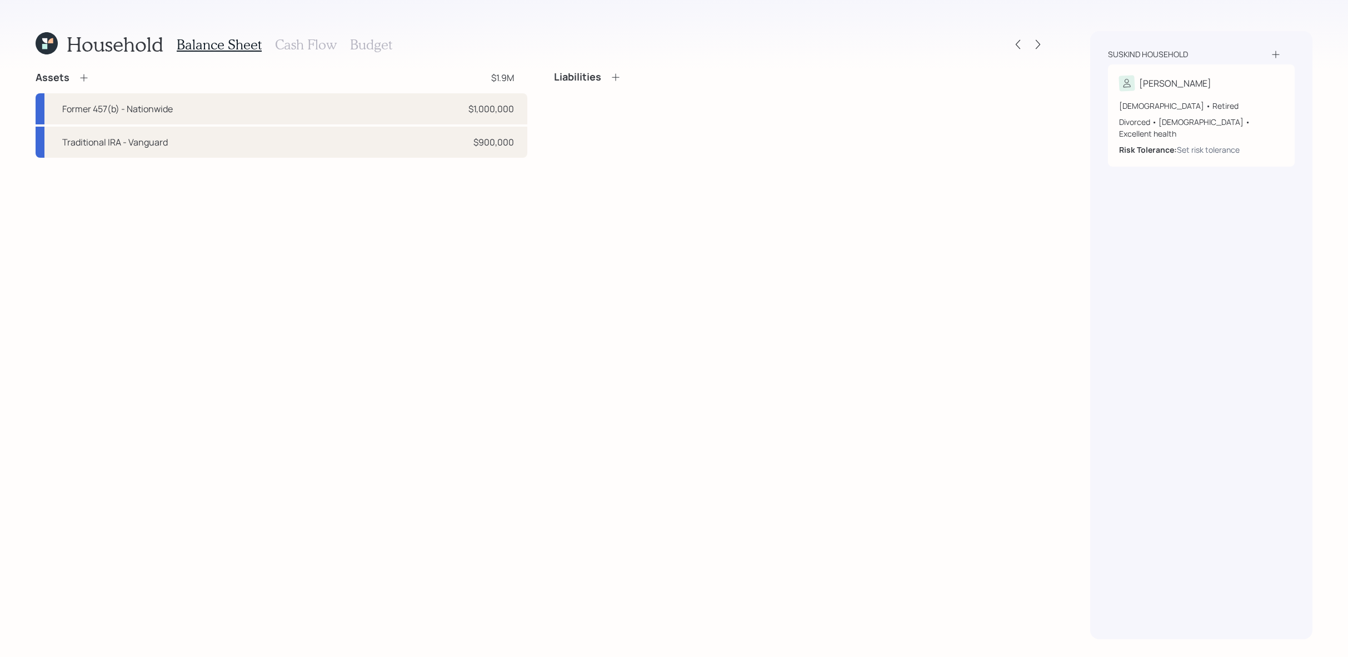
click at [84, 81] on icon at bounding box center [83, 77] width 11 height 11
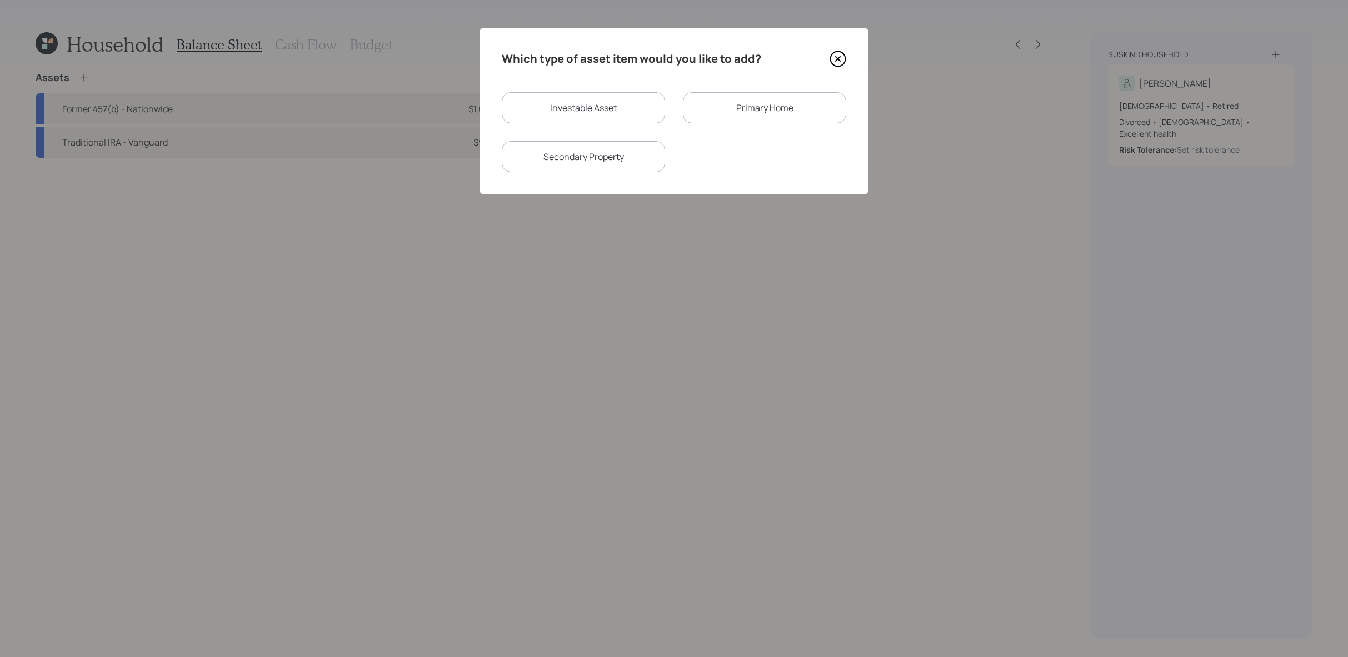
click at [613, 110] on div "Investable Asset" at bounding box center [583, 107] width 163 height 31
select select "taxable"
select select "balanced"
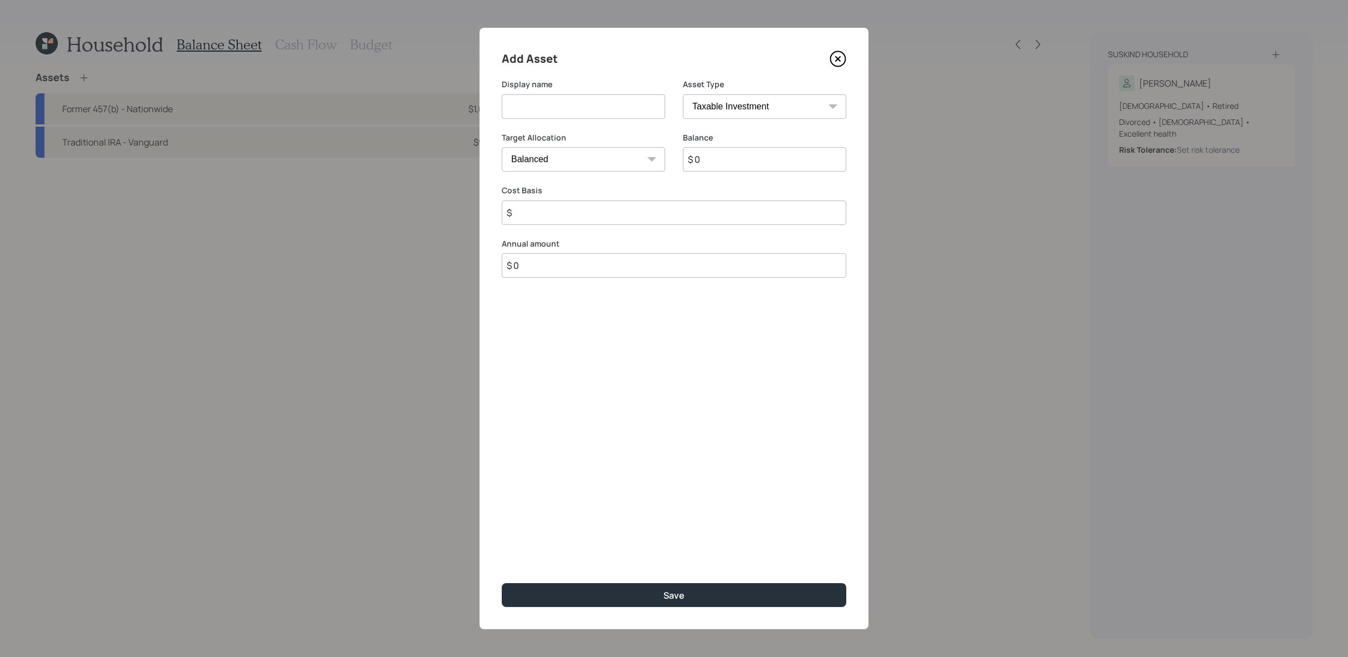
click at [606, 113] on input at bounding box center [583, 106] width 163 height 24
click at [771, 112] on select "SEP [PERSON_NAME] IRA 401(k) [PERSON_NAME] 401(k) 403(b) [PERSON_NAME] 403(b) 4…" at bounding box center [764, 106] width 163 height 24
select select "ira"
click at [683, 94] on select "SEP [PERSON_NAME] IRA 401(k) [PERSON_NAME] 401(k) 403(b) [PERSON_NAME] 403(b) 4…" at bounding box center [764, 106] width 163 height 24
type input "$"
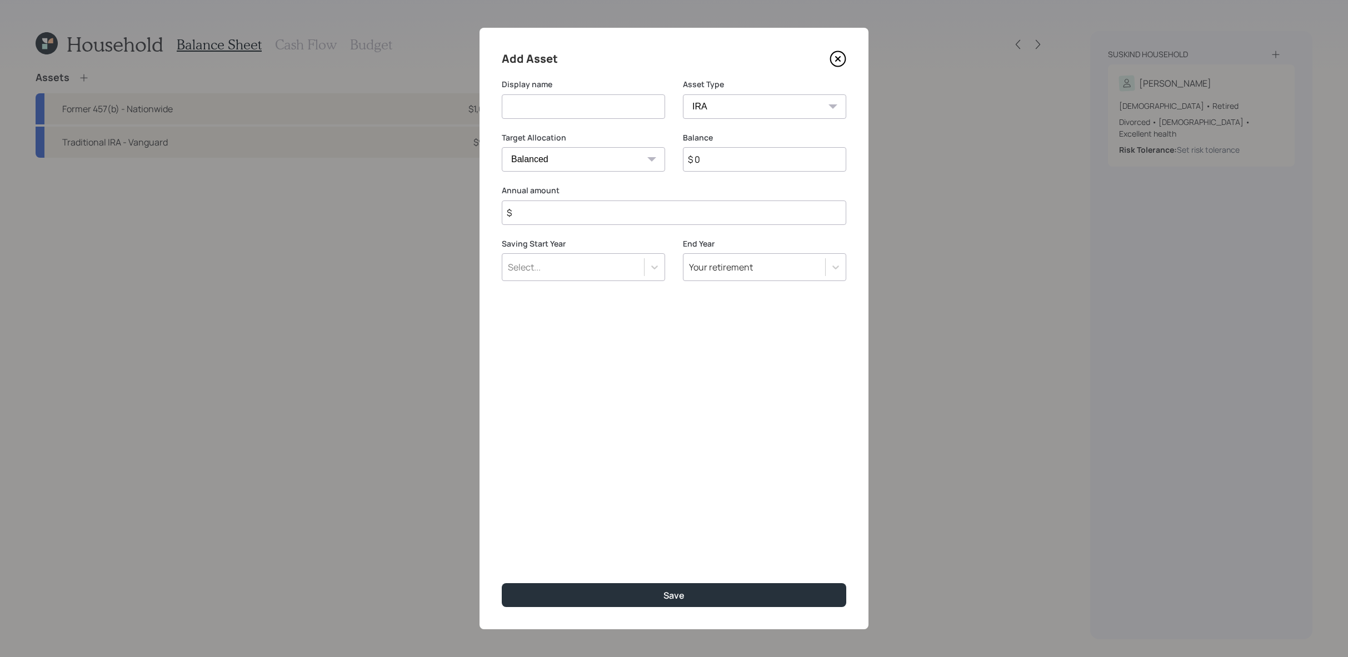
click at [583, 98] on input at bounding box center [583, 106] width 163 height 24
type input "T"
click at [558, 109] on input "Solo 401k - Acensus" at bounding box center [583, 106] width 163 height 24
type input "Solo 401k - Ascensus"
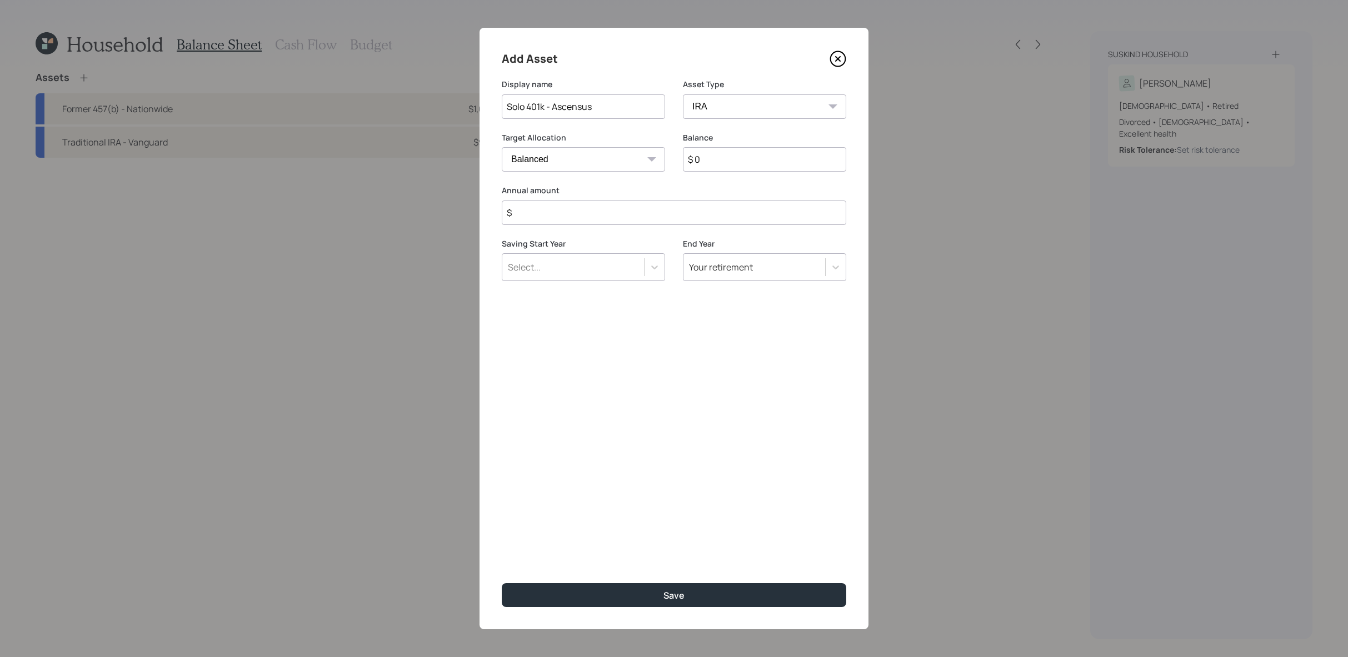
click at [712, 159] on input "$ 0" at bounding box center [764, 159] width 163 height 24
click at [728, 167] on input "$ 0" at bounding box center [764, 159] width 163 height 24
type input "$ 550,000"
type input "$ 0"
click at [502, 583] on button "Save" at bounding box center [674, 595] width 345 height 24
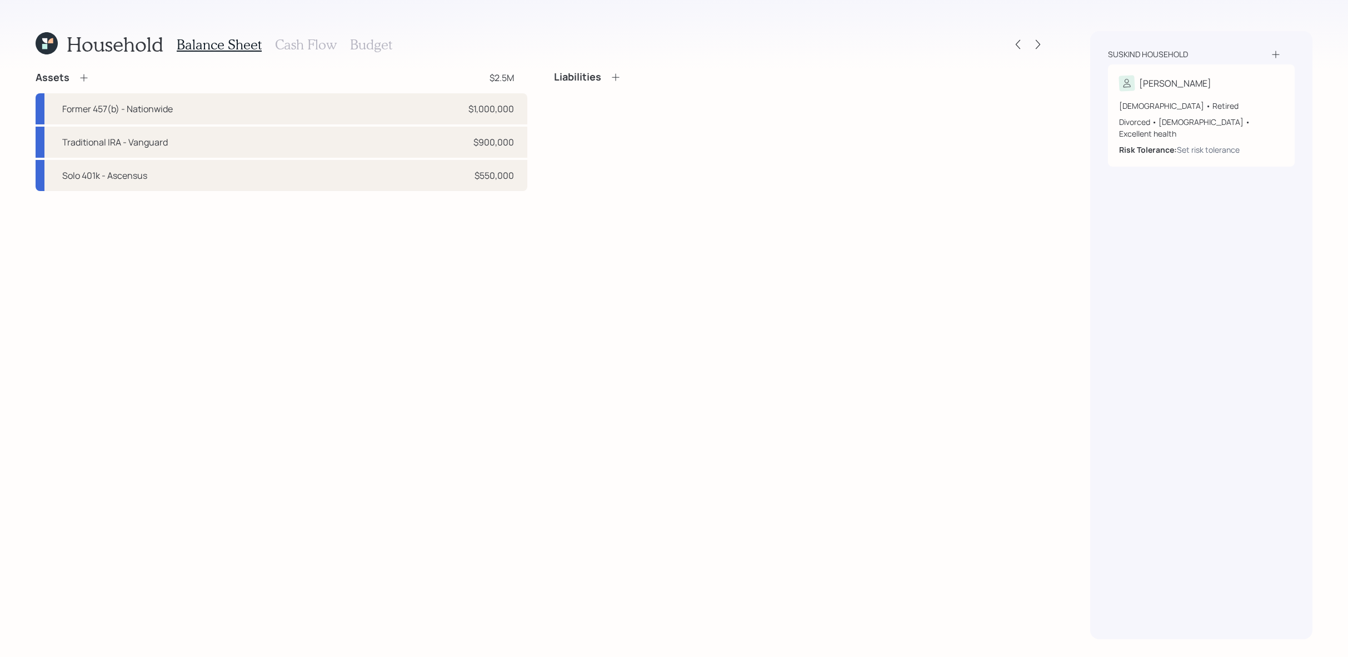
click at [91, 79] on div "Assets $2.5M" at bounding box center [282, 77] width 492 height 13
click at [78, 79] on icon at bounding box center [83, 77] width 11 height 11
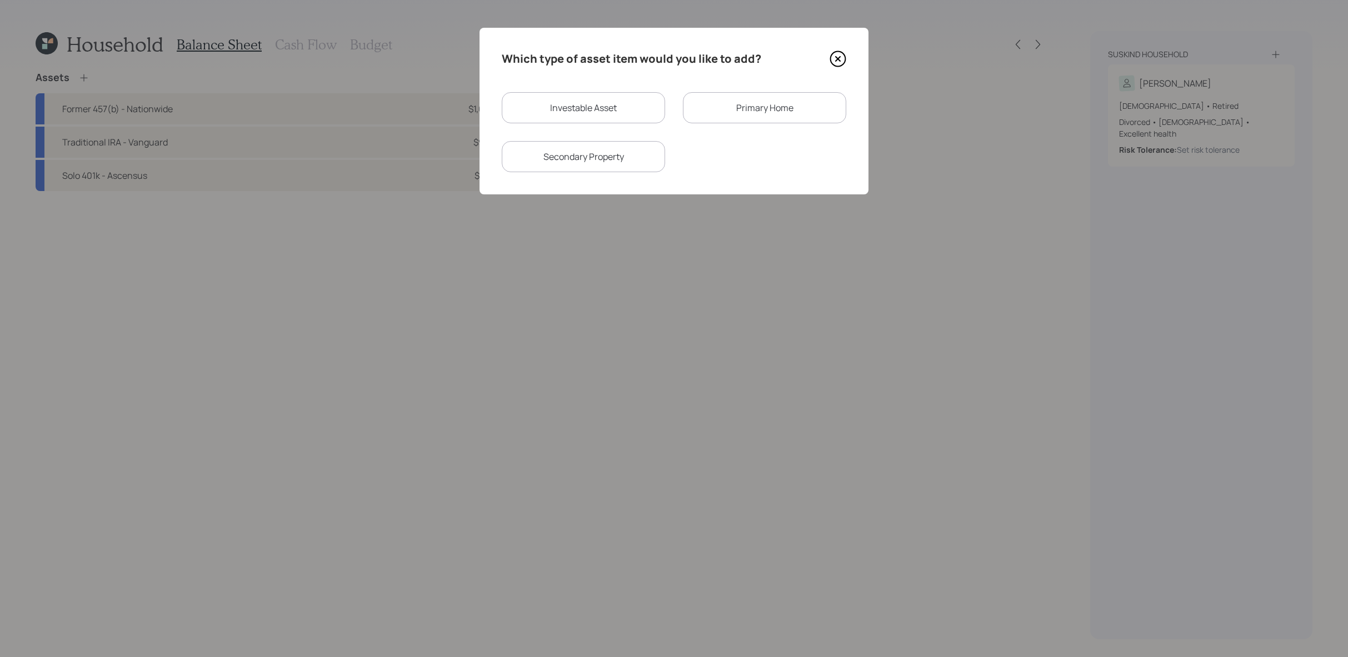
click at [556, 103] on div "Investable Asset" at bounding box center [583, 107] width 163 height 31
select select "taxable"
select select "balanced"
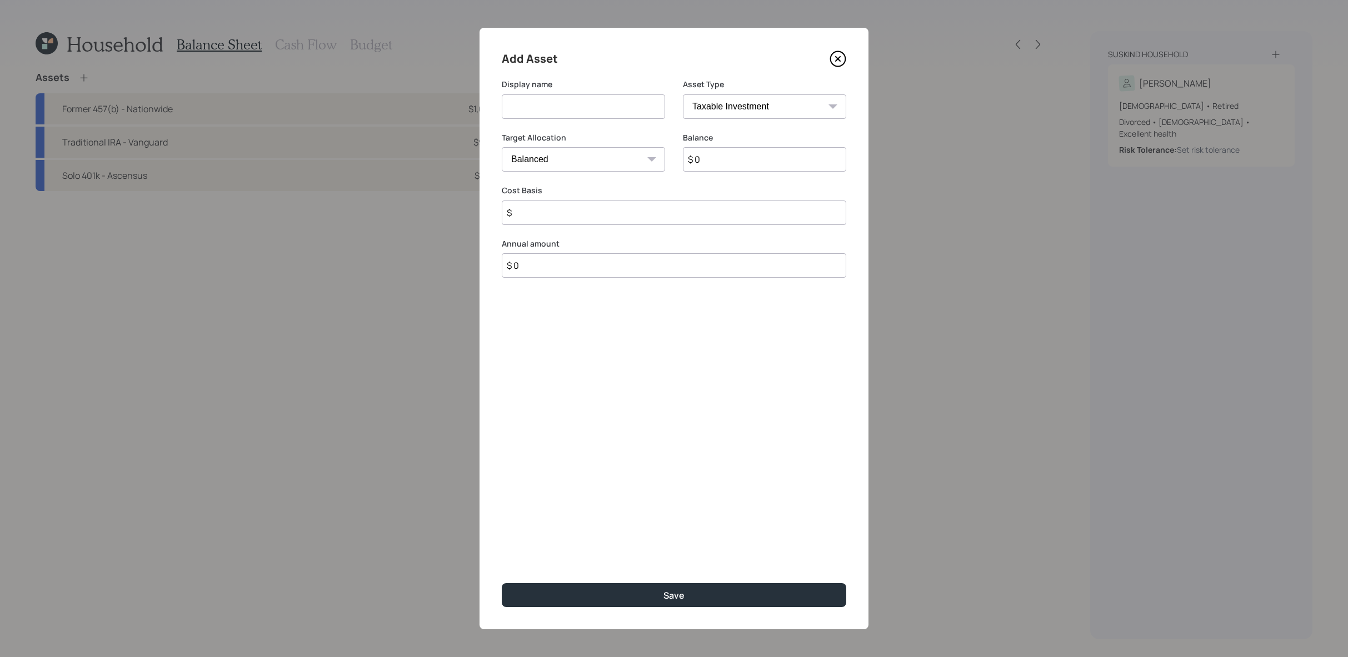
click at [795, 114] on select "SEP [PERSON_NAME] IRA 401(k) [PERSON_NAME] 401(k) 403(b) [PERSON_NAME] 403(b) 4…" at bounding box center [764, 106] width 163 height 24
select select "emergency_fund"
click at [683, 94] on select "SEP [PERSON_NAME] IRA 401(k) [PERSON_NAME] 401(k) 403(b) [PERSON_NAME] 403(b) 4…" at bounding box center [764, 106] width 163 height 24
click at [557, 107] on input at bounding box center [583, 106] width 163 height 24
type input "HSA"
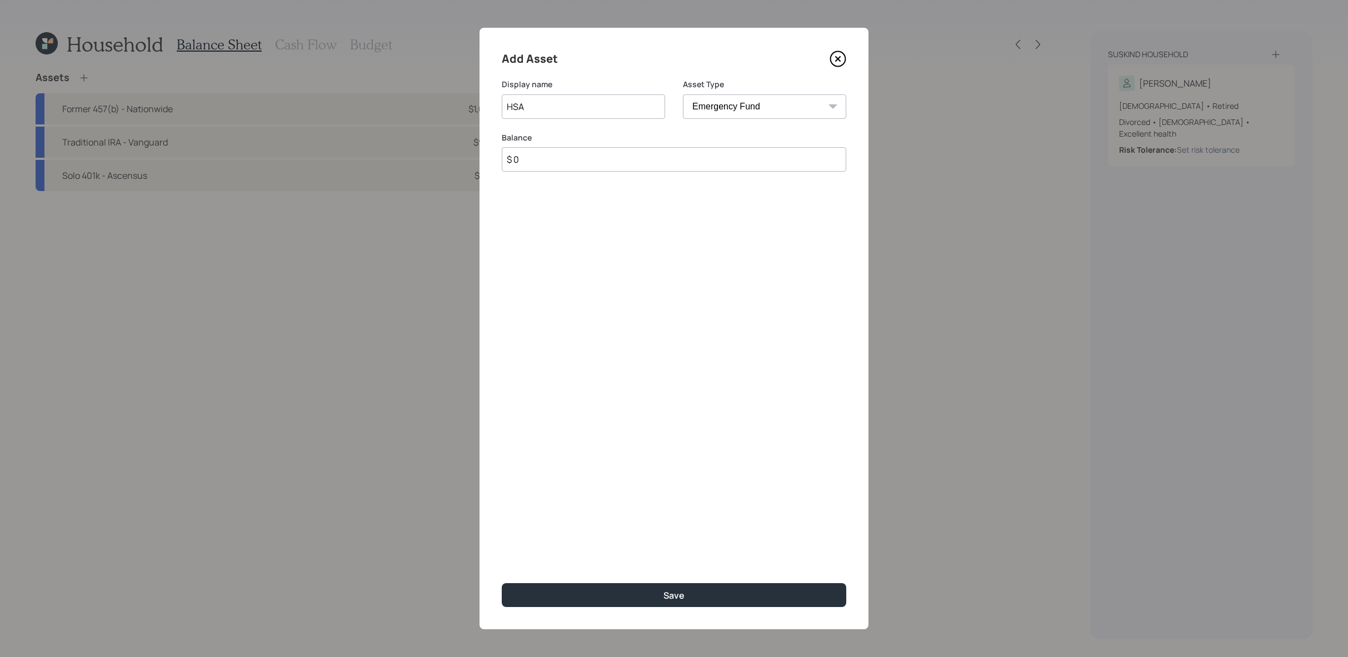
click at [609, 166] on input "$ 0" at bounding box center [674, 159] width 345 height 24
type input "$ 20,000"
click at [567, 107] on input "HSA" at bounding box center [583, 106] width 163 height 24
type input "HSA - Fidelity"
click at [502, 583] on button "Save" at bounding box center [674, 595] width 345 height 24
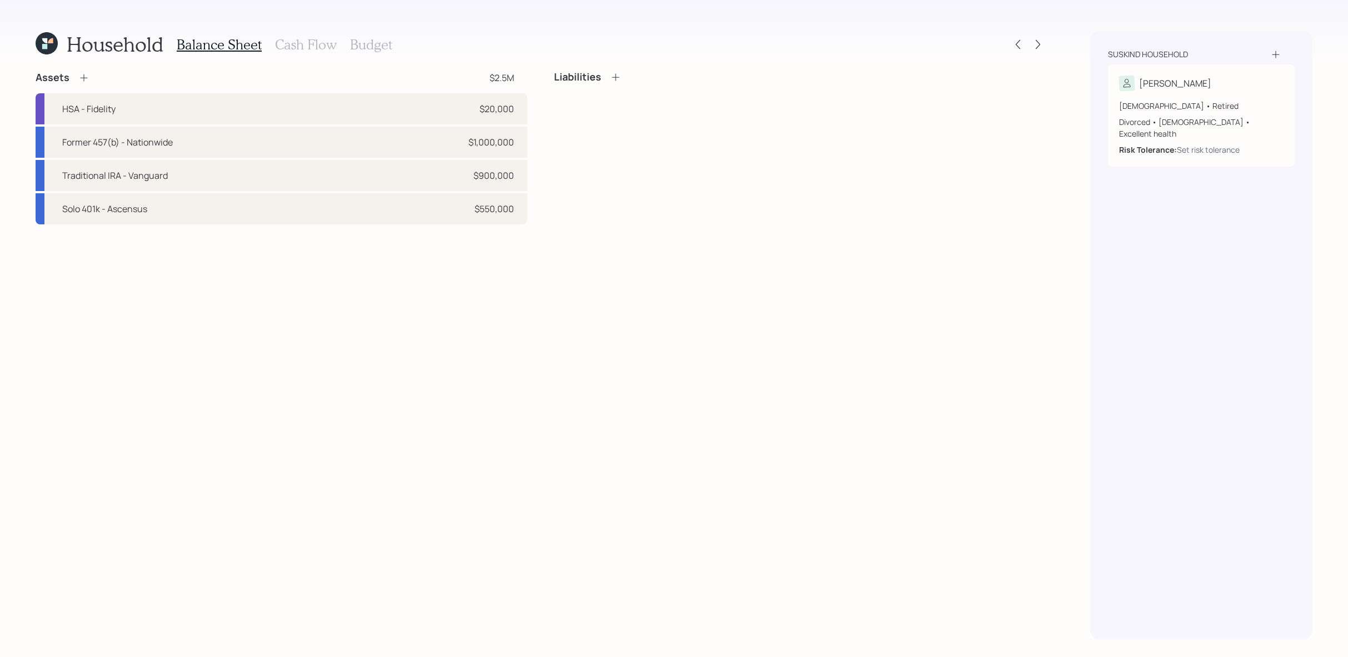
click at [93, 79] on div "Assets $2.5M" at bounding box center [282, 77] width 492 height 13
click at [91, 79] on div "Assets $2.5M" at bounding box center [282, 77] width 492 height 13
click at [82, 79] on icon at bounding box center [83, 77] width 11 height 11
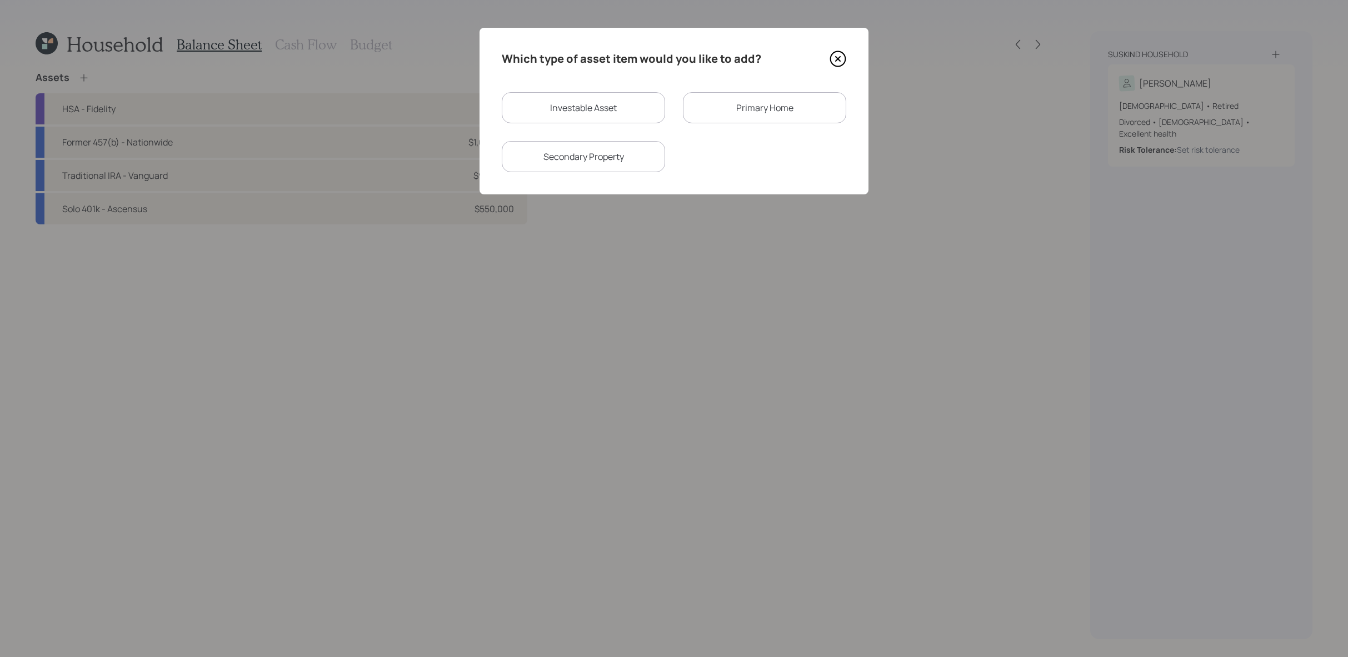
click at [563, 111] on div "Investable Asset" at bounding box center [583, 107] width 163 height 31
select select "taxable"
select select "balanced"
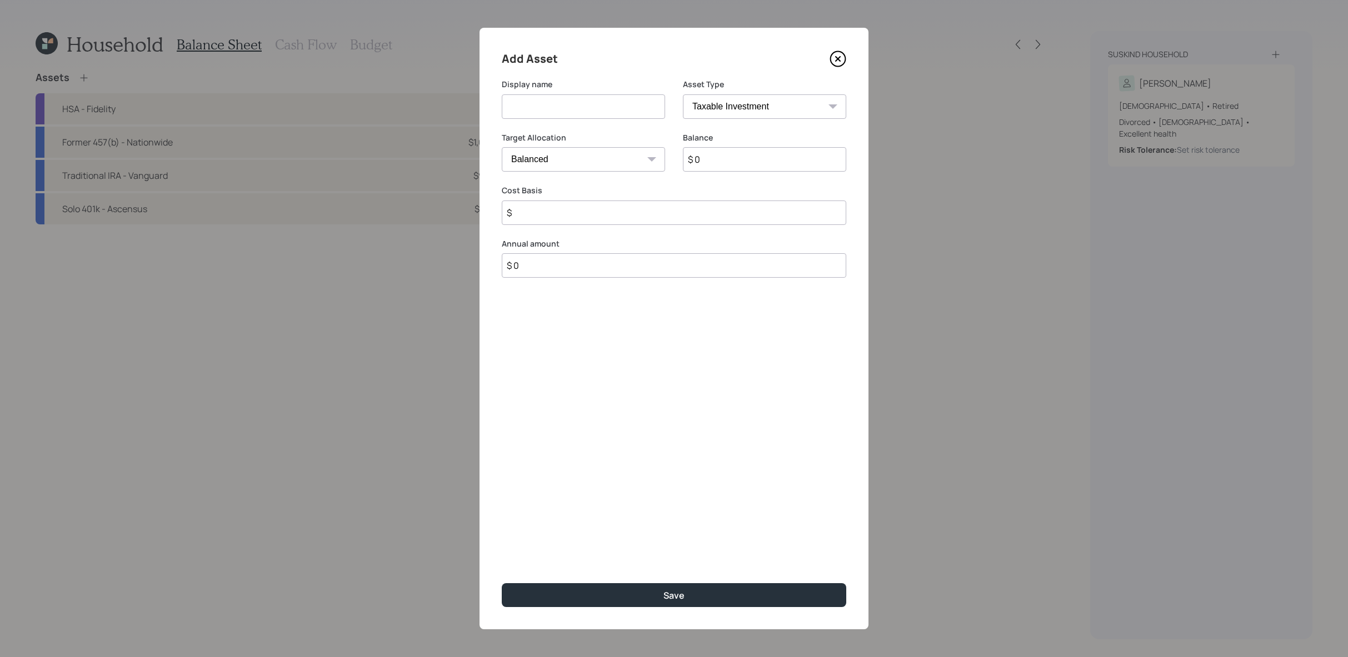
click at [759, 113] on select "SEP [PERSON_NAME] IRA 401(k) [PERSON_NAME] 401(k) 403(b) [PERSON_NAME] 403(b) 4…" at bounding box center [764, 106] width 163 height 24
select select "emergency_fund"
click at [683, 94] on select "SEP [PERSON_NAME] IRA 401(k) [PERSON_NAME] 401(k) 403(b) [PERSON_NAME] 403(b) 4…" at bounding box center [764, 106] width 163 height 24
click at [645, 109] on input at bounding box center [583, 106] width 163 height 24
type input "Checking / Savings"
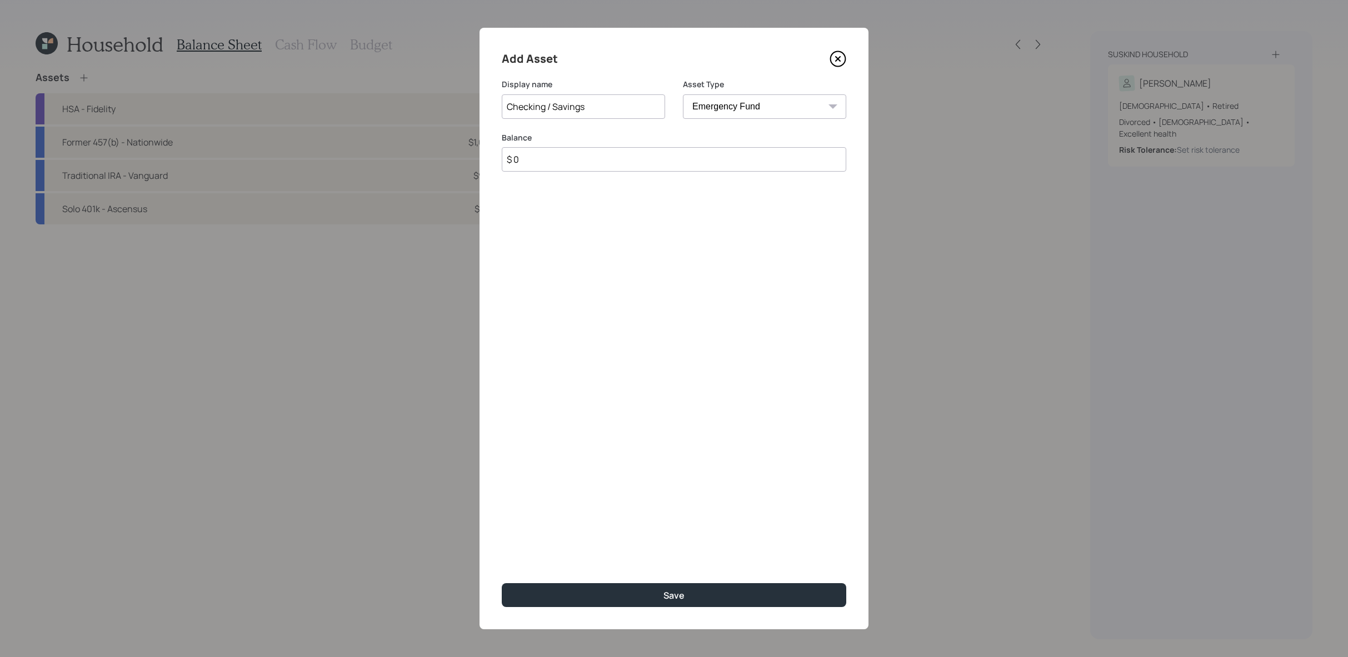
drag, startPoint x: 650, startPoint y: 112, endPoint x: 629, endPoint y: 161, distance: 53.0
click at [629, 161] on input "$ 0" at bounding box center [674, 159] width 345 height 24
type input "$ 75,000"
click at [502, 583] on button "Save" at bounding box center [674, 595] width 345 height 24
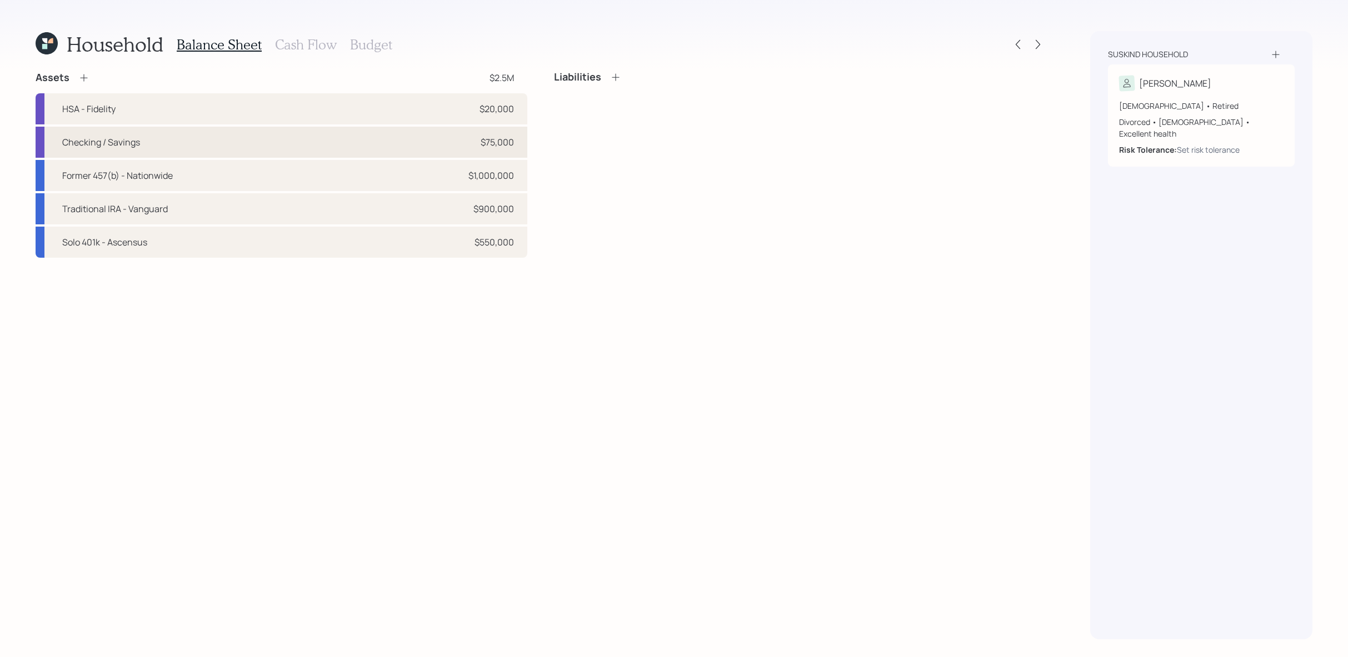
click at [445, 148] on div "Checking / Savings $75,000" at bounding box center [282, 142] width 492 height 31
select select "emergency_fund"
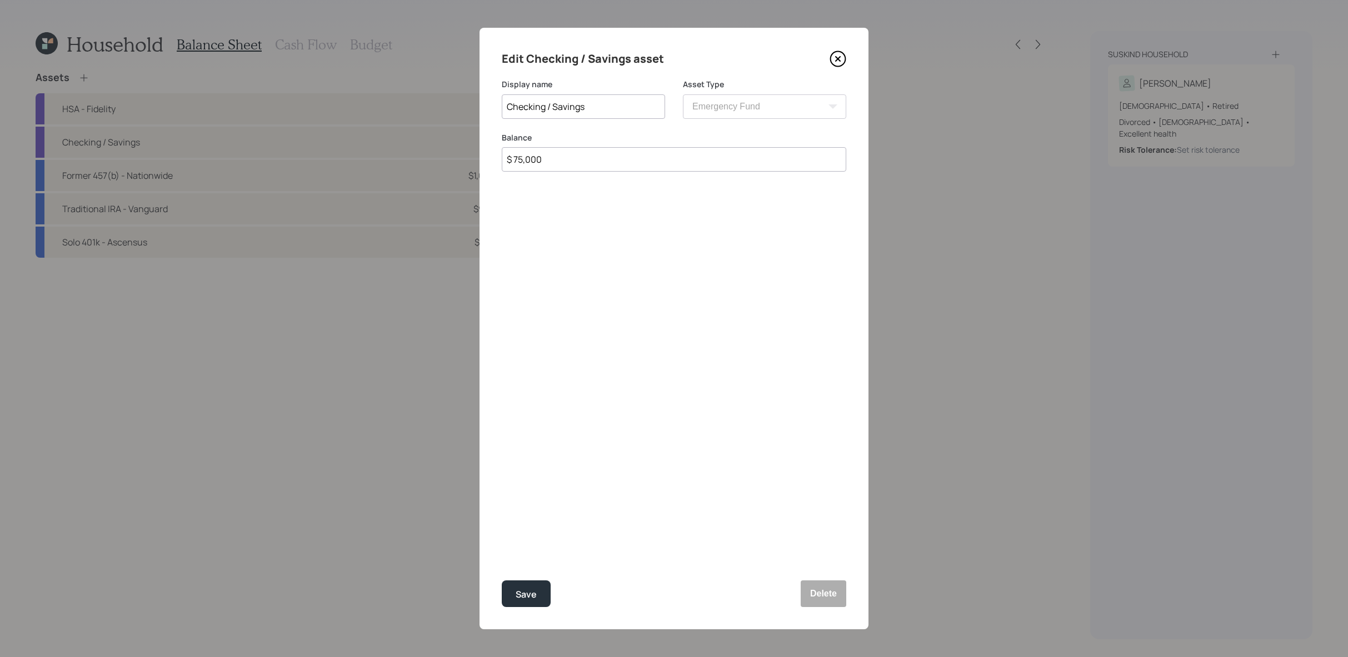
drag, startPoint x: 597, startPoint y: 161, endPoint x: 357, endPoint y: 132, distance: 241.2
click at [357, 132] on div "Edit Checking / Savings asset Display name Checking / Savings Asset Type SEP [P…" at bounding box center [674, 328] width 1348 height 657
type input "$ 25,000"
click at [502, 581] on button "Save" at bounding box center [526, 594] width 49 height 27
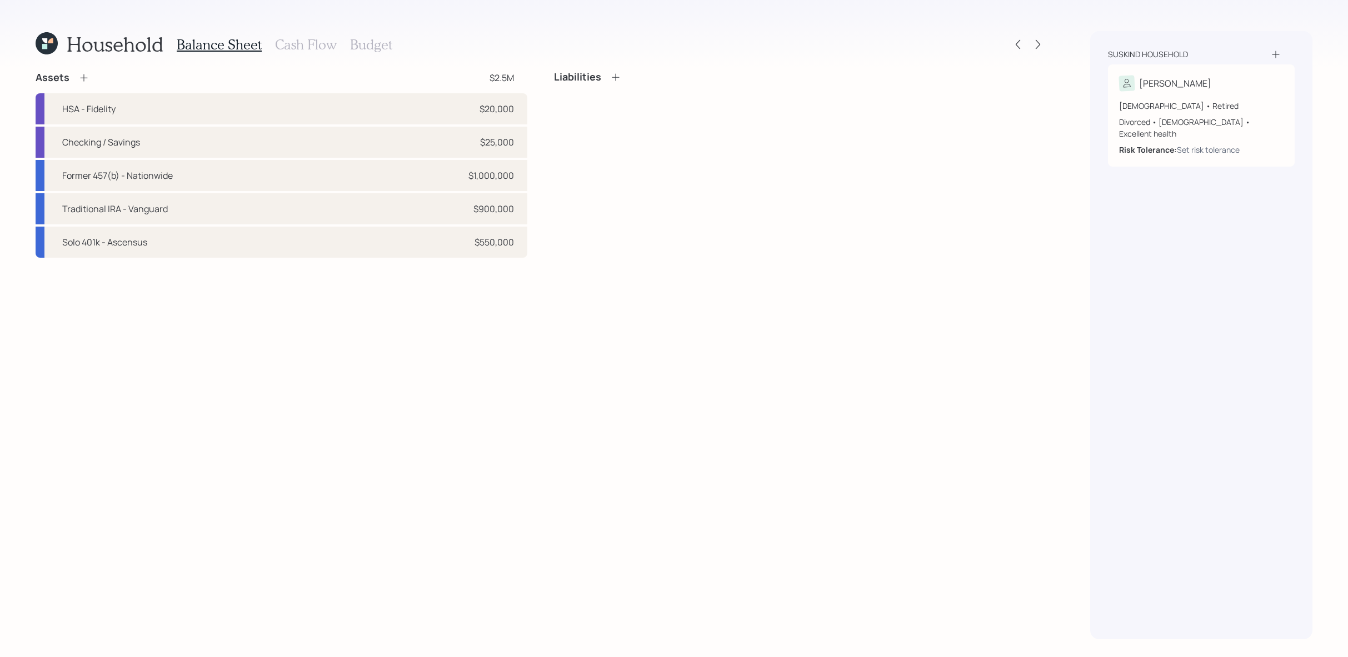
click at [86, 79] on icon at bounding box center [83, 77] width 11 height 11
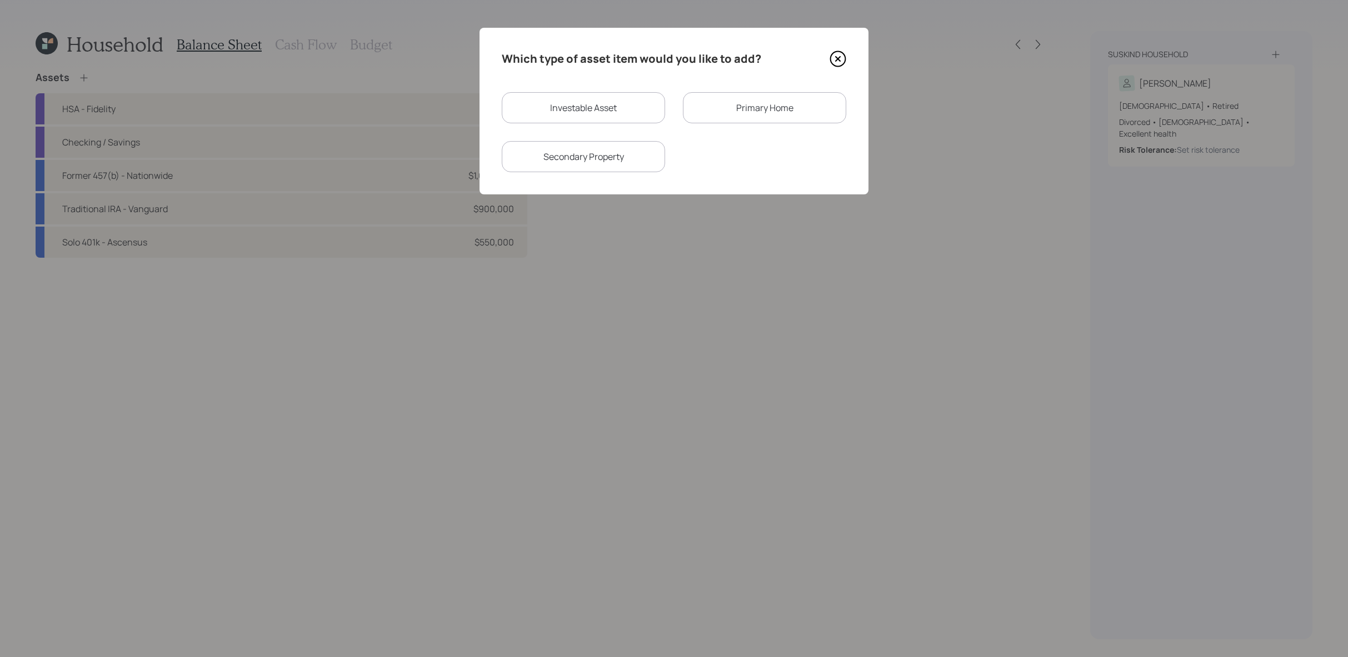
click at [603, 119] on div "Investable Asset" at bounding box center [583, 107] width 163 height 31
select select "taxable"
select select "balanced"
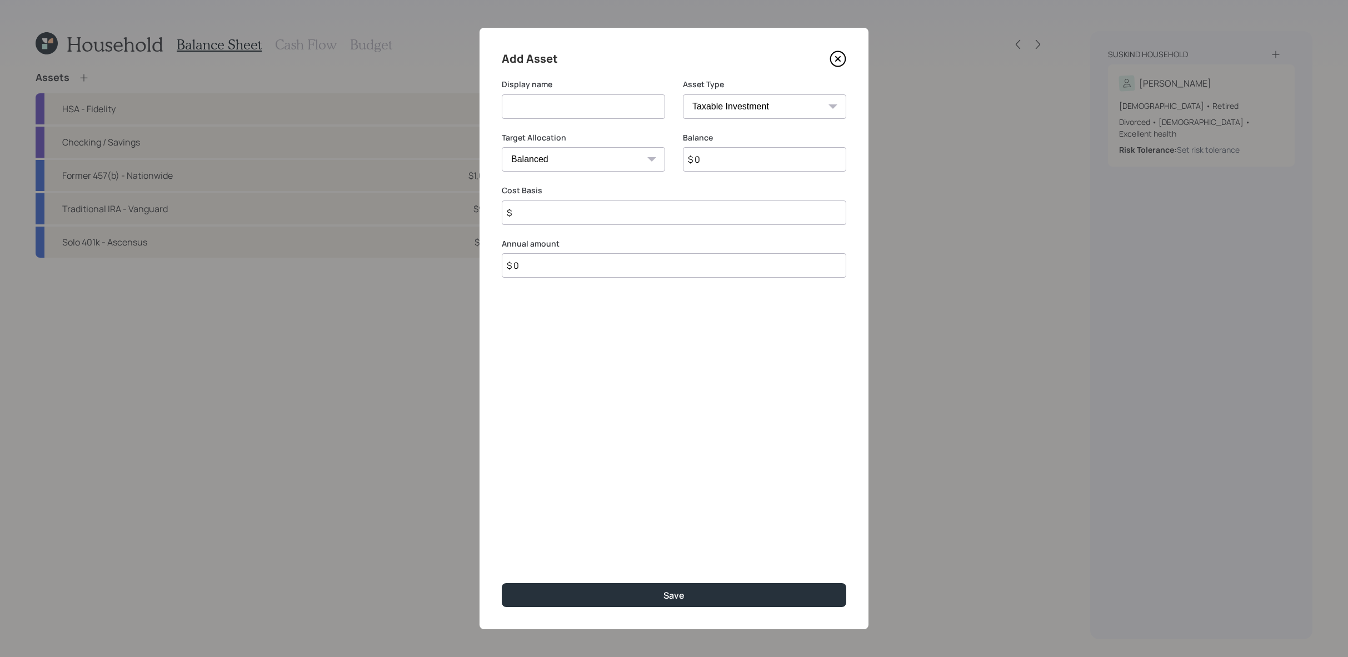
click at [769, 106] on select "SEP [PERSON_NAME] IRA 401(k) [PERSON_NAME] 401(k) 403(b) [PERSON_NAME] 403(b) 4…" at bounding box center [764, 106] width 163 height 24
select select "emergency_fund"
click at [683, 94] on select "SEP [PERSON_NAME] IRA 401(k) [PERSON_NAME] 401(k) 403(b) [PERSON_NAME] 403(b) 4…" at bounding box center [764, 106] width 163 height 24
click at [553, 100] on input at bounding box center [583, 106] width 163 height 24
type input "Healthcare Expense Savings"
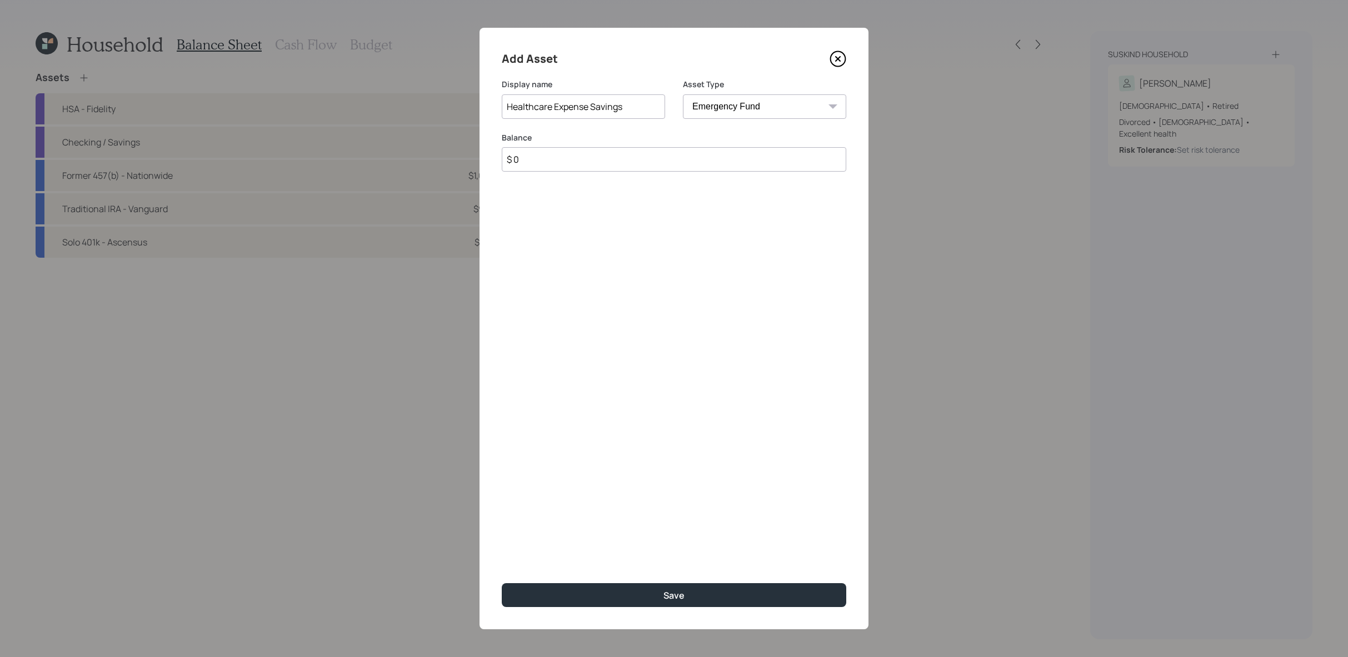
click at [541, 176] on div "Balance $ 0" at bounding box center [674, 158] width 345 height 53
click at [542, 175] on div "Balance $ 0" at bounding box center [674, 158] width 345 height 53
drag, startPoint x: 544, startPoint y: 160, endPoint x: 544, endPoint y: 145, distance: 15.0
click at [544, 159] on input "$ 0" at bounding box center [674, 159] width 345 height 24
type input "$ 50,000"
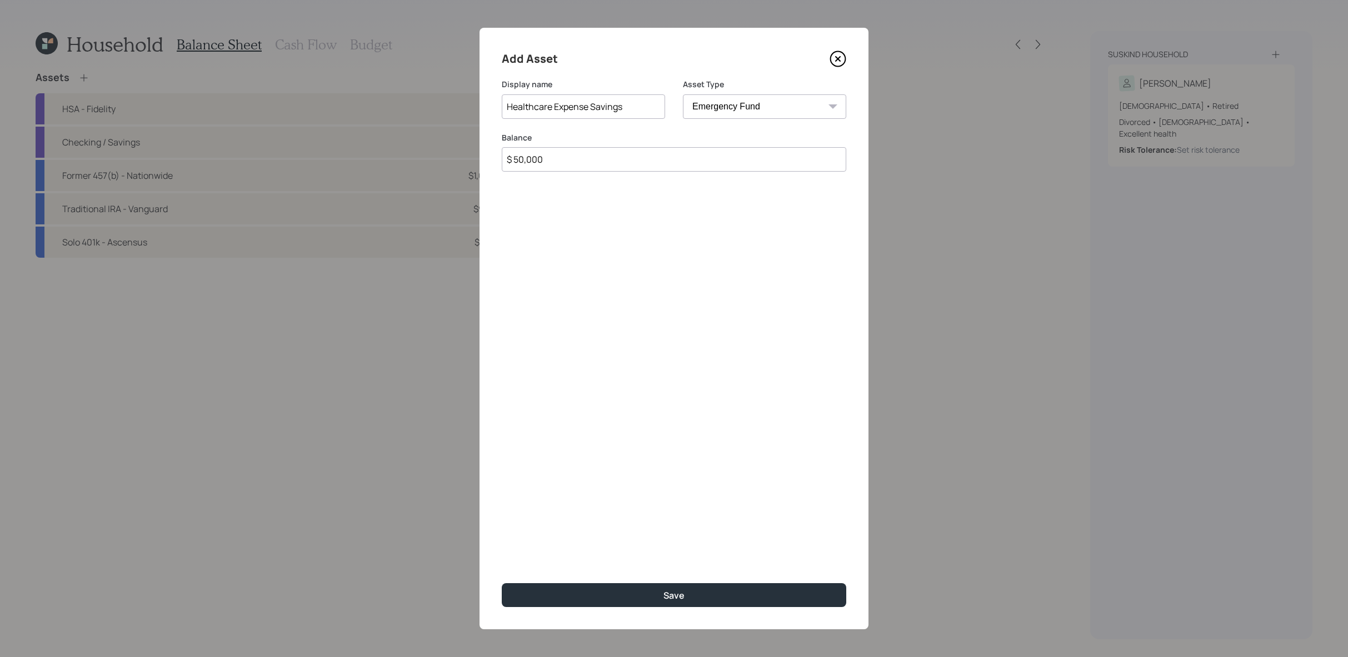
click at [502, 583] on button "Save" at bounding box center [674, 595] width 345 height 24
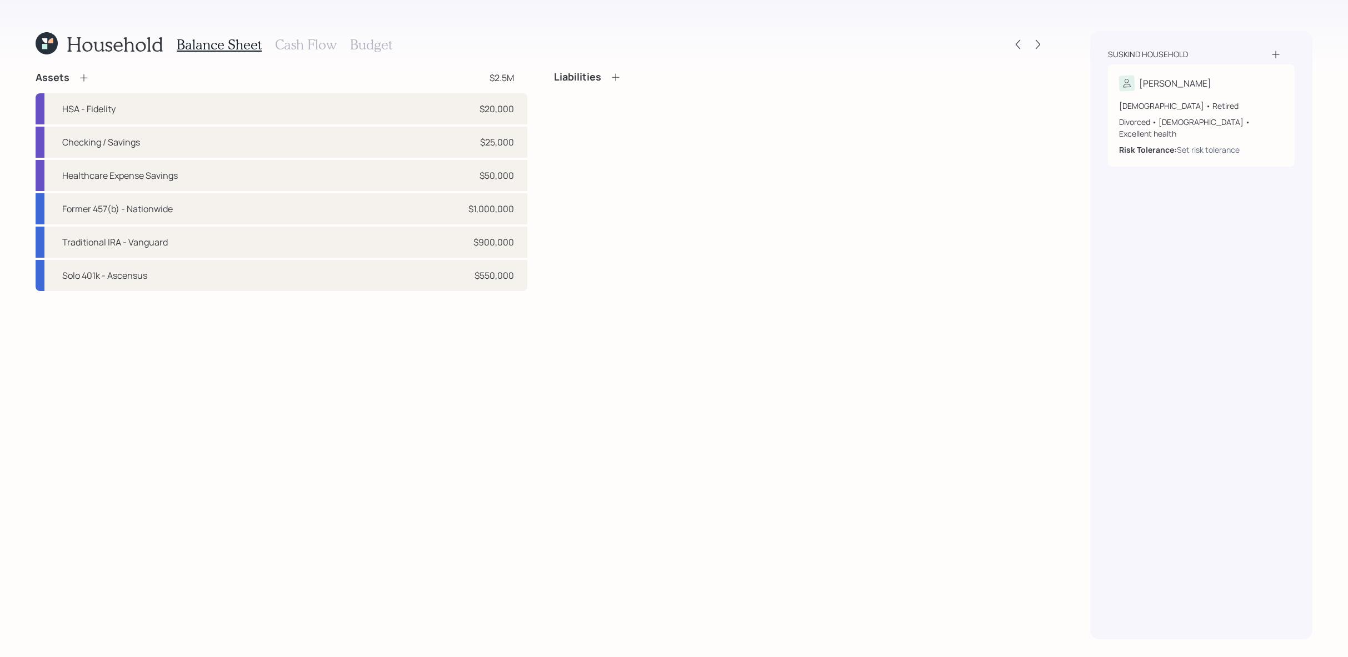
click at [72, 74] on div "Assets" at bounding box center [63, 77] width 54 height 13
click at [79, 74] on icon at bounding box center [83, 77] width 11 height 11
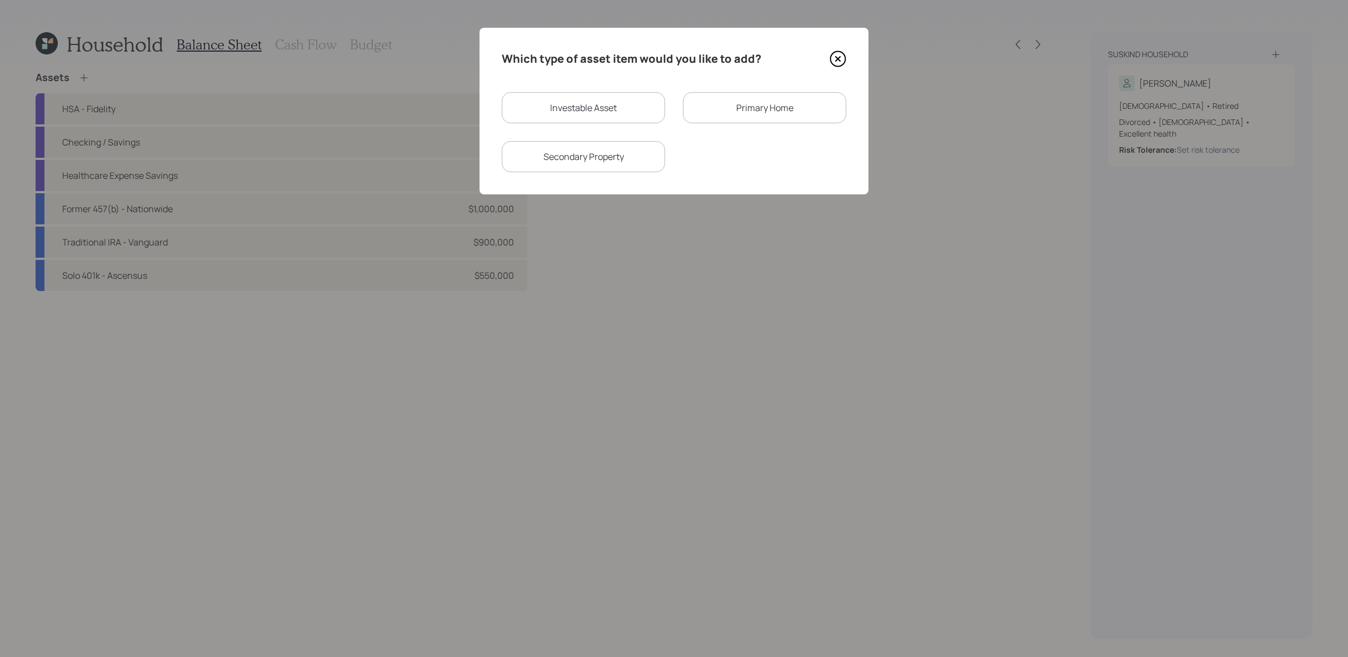
click at [737, 118] on div "Primary Home" at bounding box center [764, 107] width 163 height 31
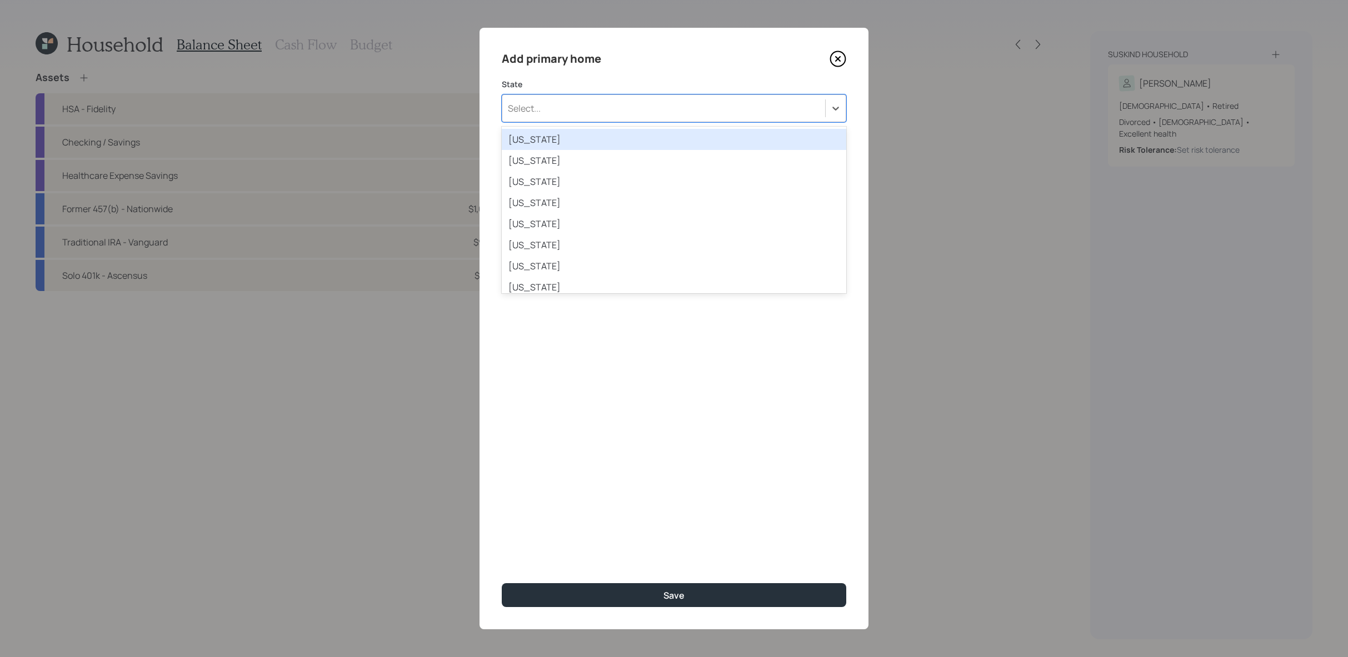
click at [652, 107] on div "Select..." at bounding box center [663, 108] width 323 height 19
type input "cal"
click at [643, 127] on div "[US_STATE]" at bounding box center [674, 140] width 345 height 26
click at [639, 135] on div "[US_STATE]" at bounding box center [674, 139] width 345 height 21
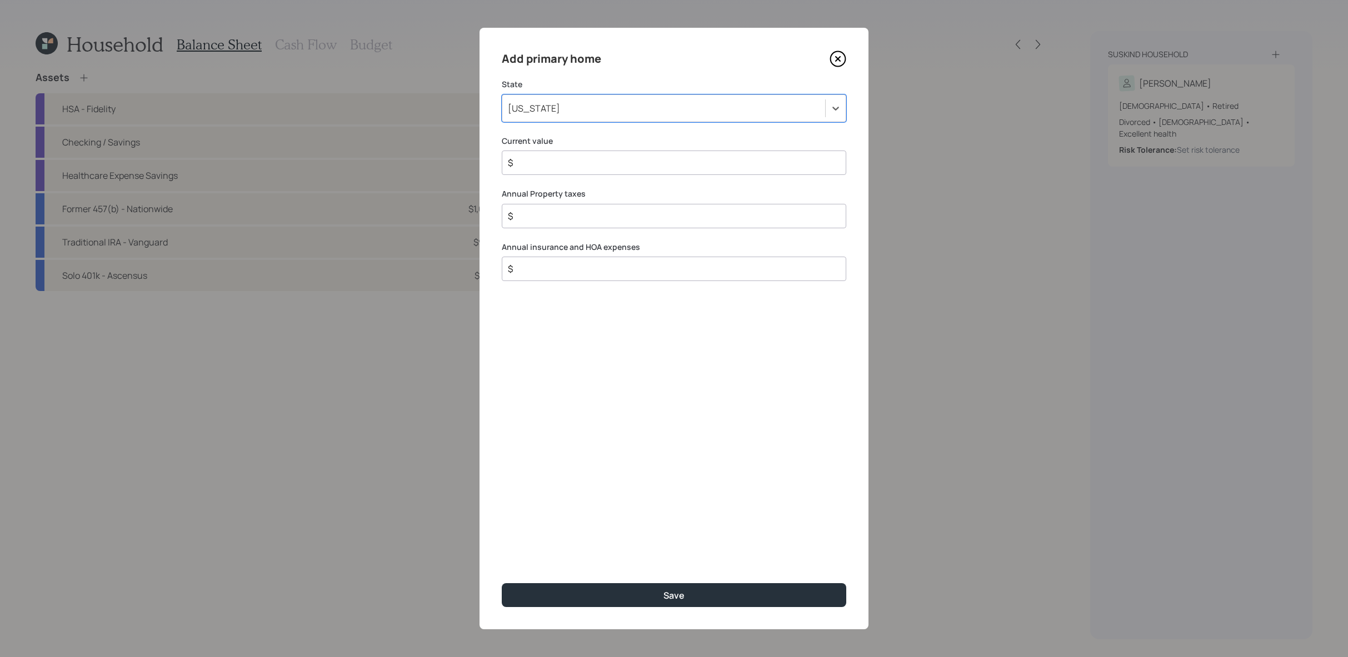
click at [641, 164] on input "$" at bounding box center [670, 162] width 326 height 13
type input "$ 800,000"
click at [635, 202] on div "Annual Property taxes $" at bounding box center [674, 208] width 345 height 40
click at [637, 218] on input "$" at bounding box center [670, 215] width 326 height 13
type input "$ 9,000"
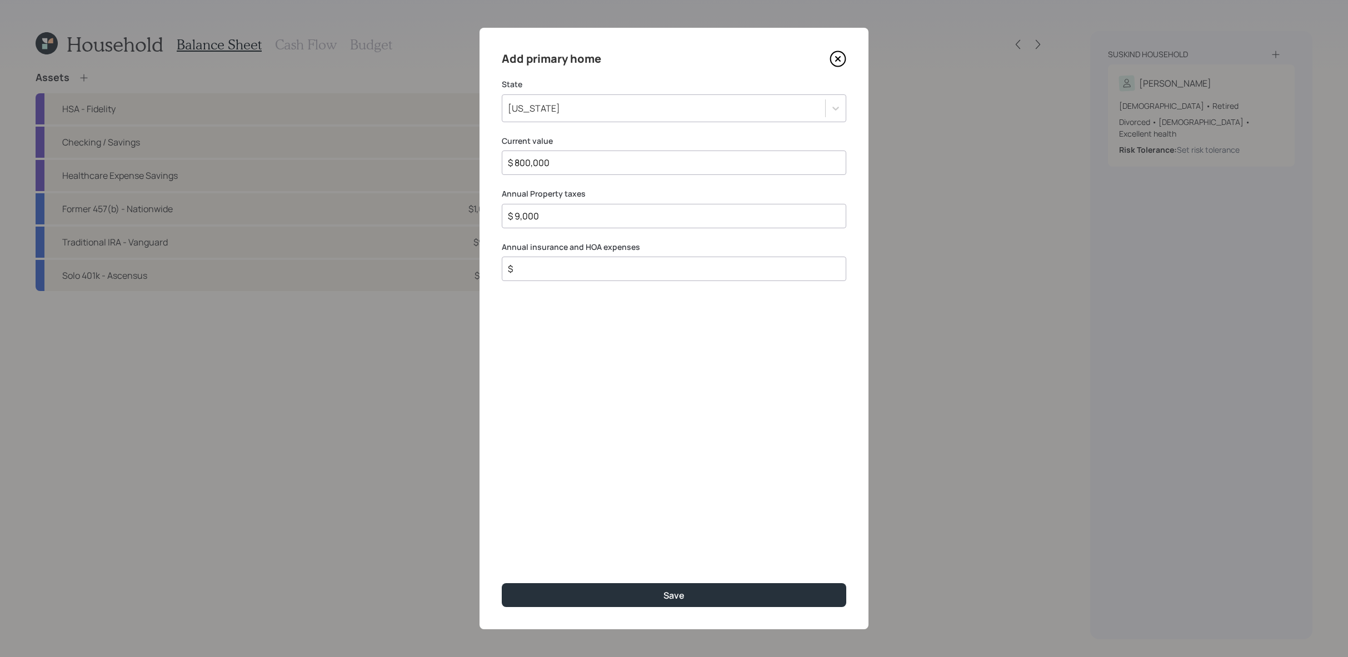
click at [532, 268] on input "$" at bounding box center [670, 268] width 326 height 13
type input "$ 5,000"
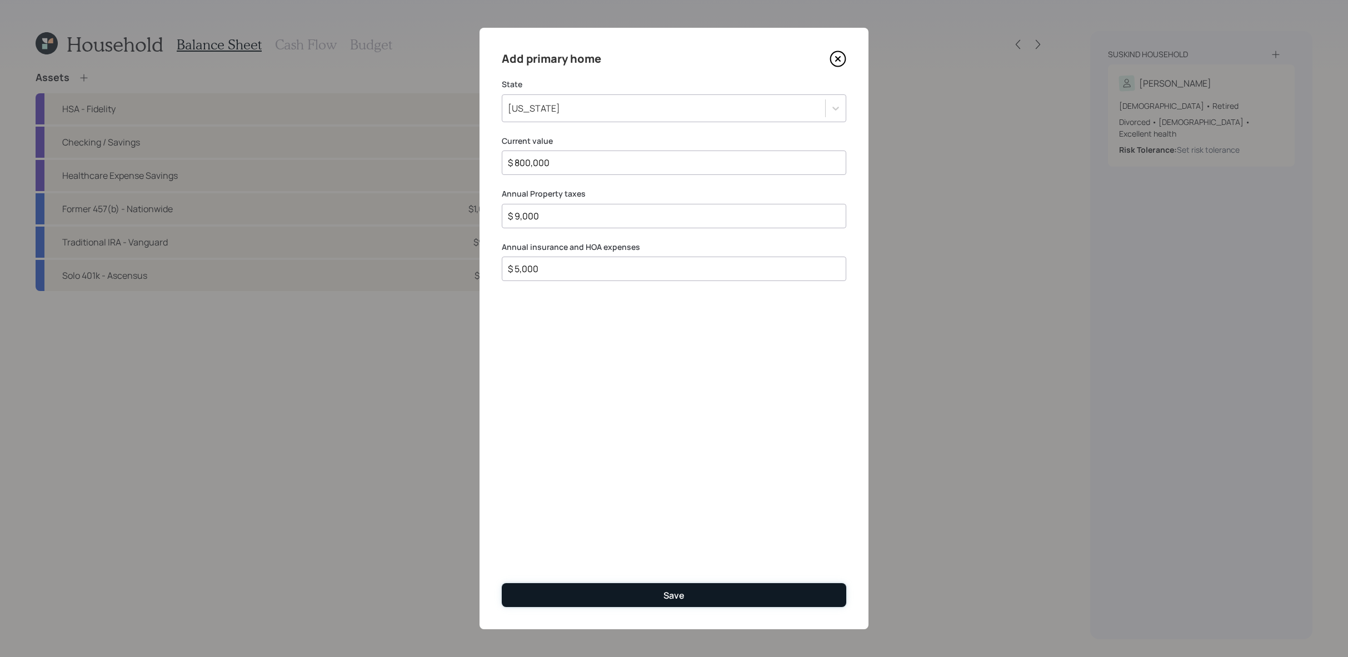
click at [623, 587] on button "Save" at bounding box center [674, 595] width 345 height 24
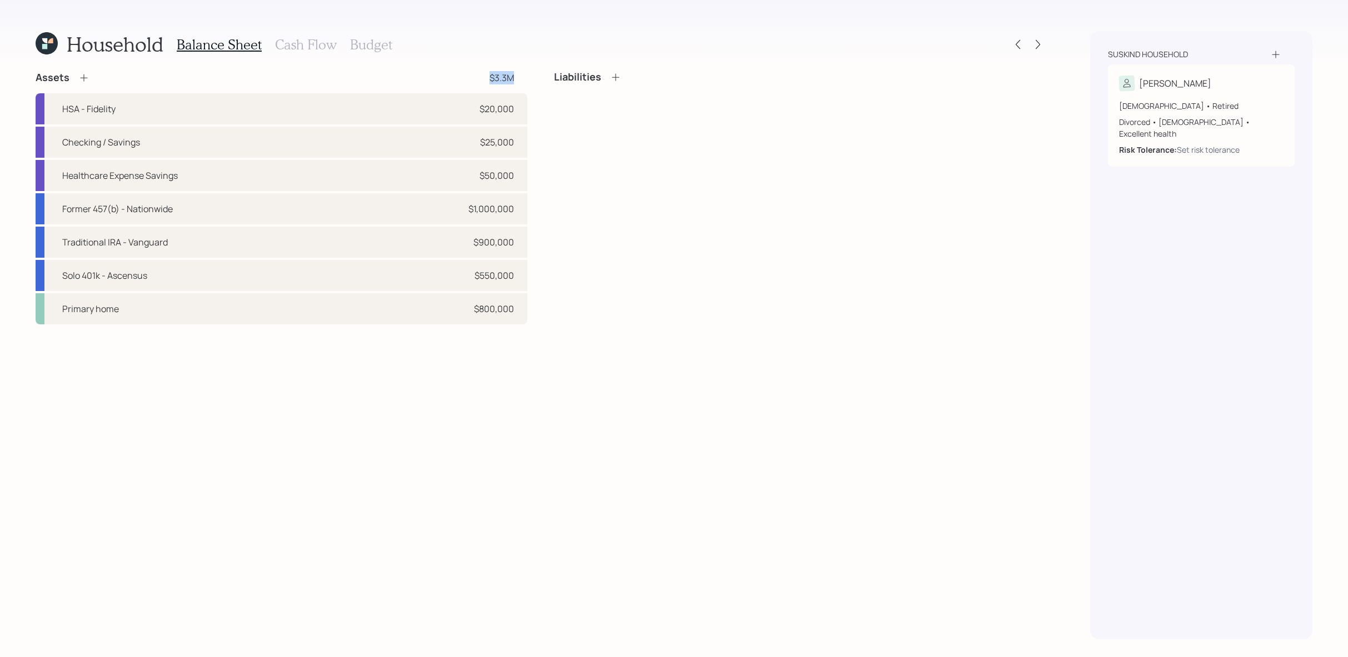
drag, startPoint x: 520, startPoint y: 72, endPoint x: 467, endPoint y: 72, distance: 52.8
click at [467, 72] on div "Assets $3.3M" at bounding box center [282, 77] width 492 height 13
click at [678, 187] on div "Liabilities" at bounding box center [800, 197] width 492 height 253
click at [609, 72] on div "Liabilities" at bounding box center [587, 77] width 67 height 12
click at [614, 81] on icon at bounding box center [615, 77] width 11 height 11
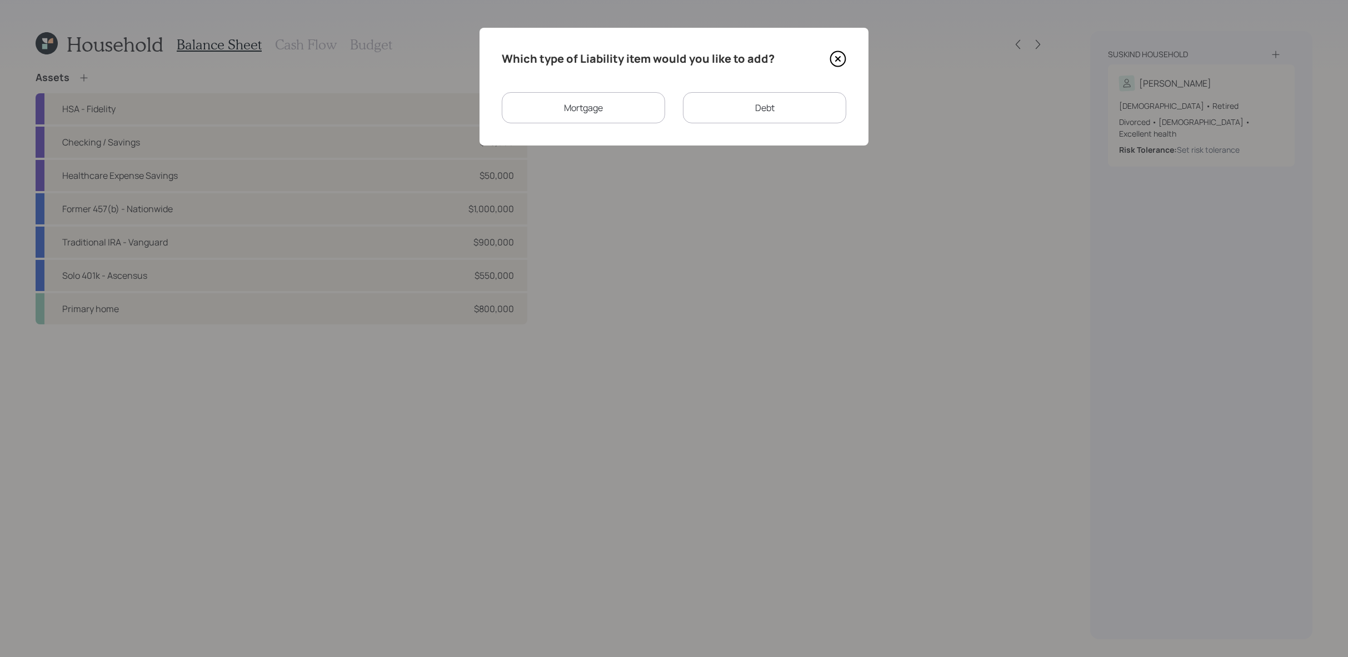
click at [627, 118] on div "Mortgage" at bounding box center [583, 107] width 163 height 31
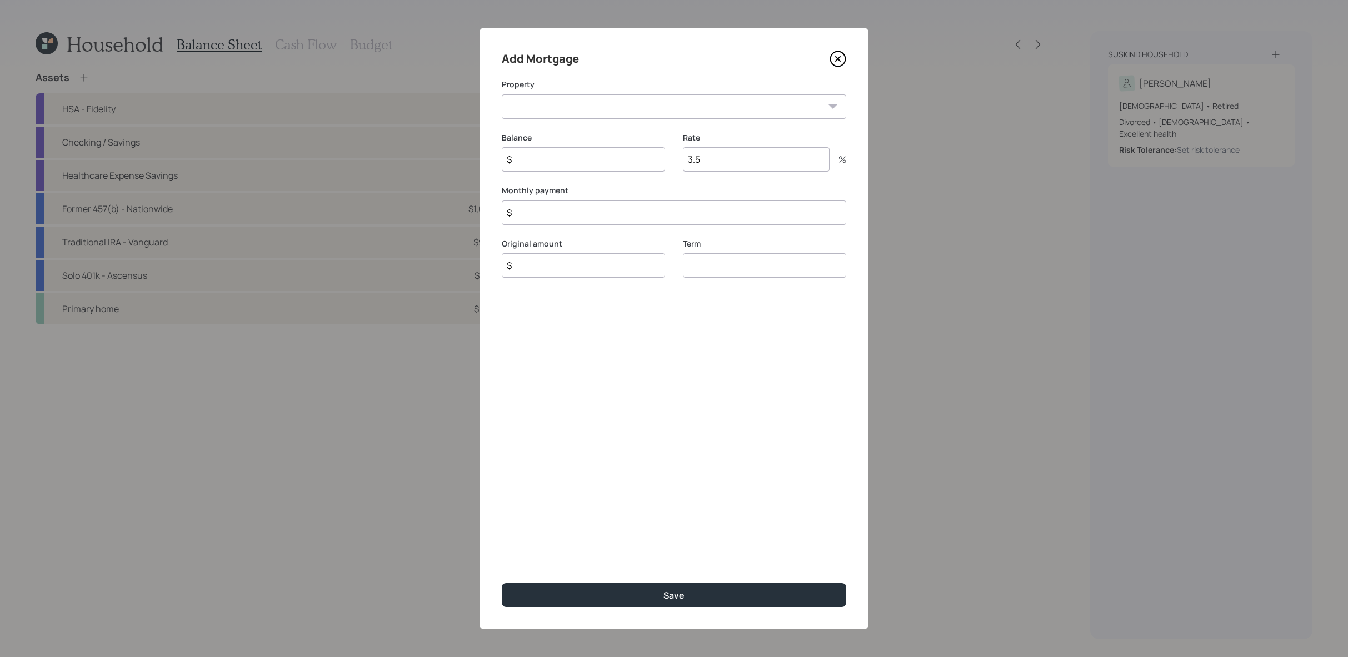
click at [670, 116] on select "CA Primary home" at bounding box center [674, 106] width 345 height 24
select select "fbbf706d-5f5c-4466-974f-9b7a87c1cb8e"
click at [502, 94] on select "CA Primary home" at bounding box center [674, 106] width 345 height 24
click at [625, 168] on input "$" at bounding box center [583, 159] width 163 height 24
type input "$ 500,000"
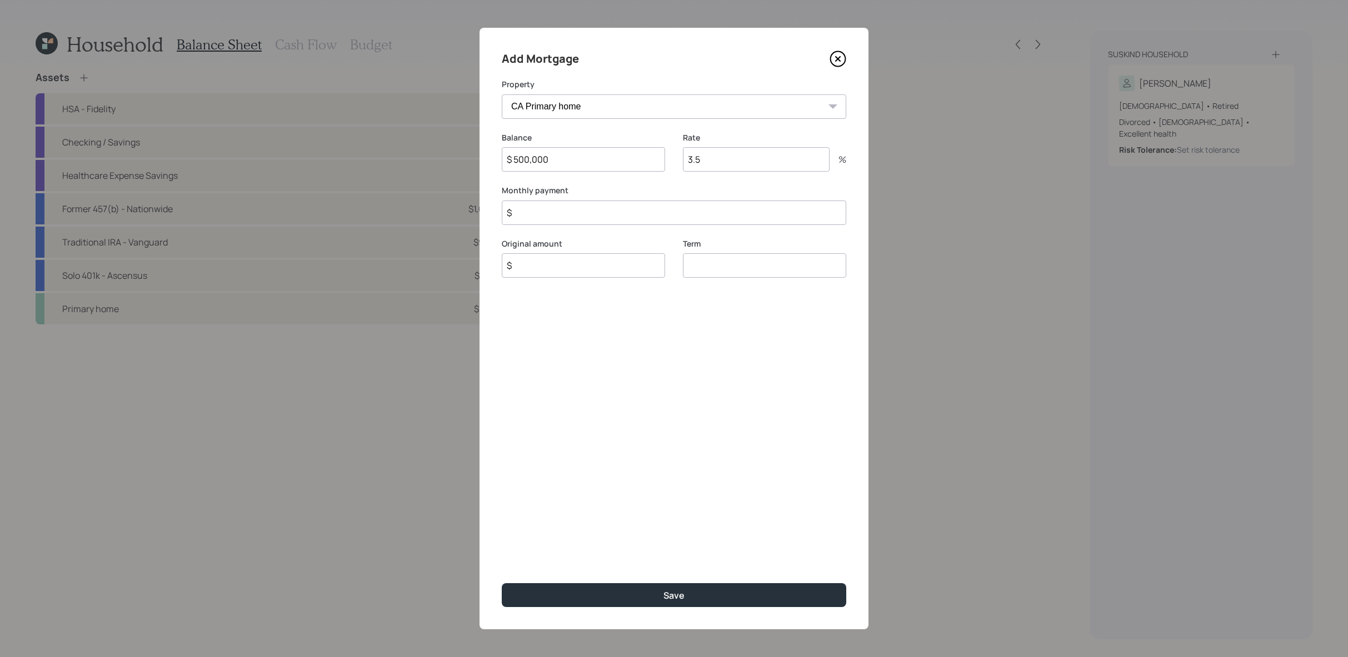
click at [727, 152] on input "3.5" at bounding box center [756, 159] width 147 height 24
click at [804, 167] on input "3.5" at bounding box center [756, 159] width 147 height 24
type input "3"
type input "3.25"
click at [766, 211] on input "$" at bounding box center [674, 213] width 345 height 24
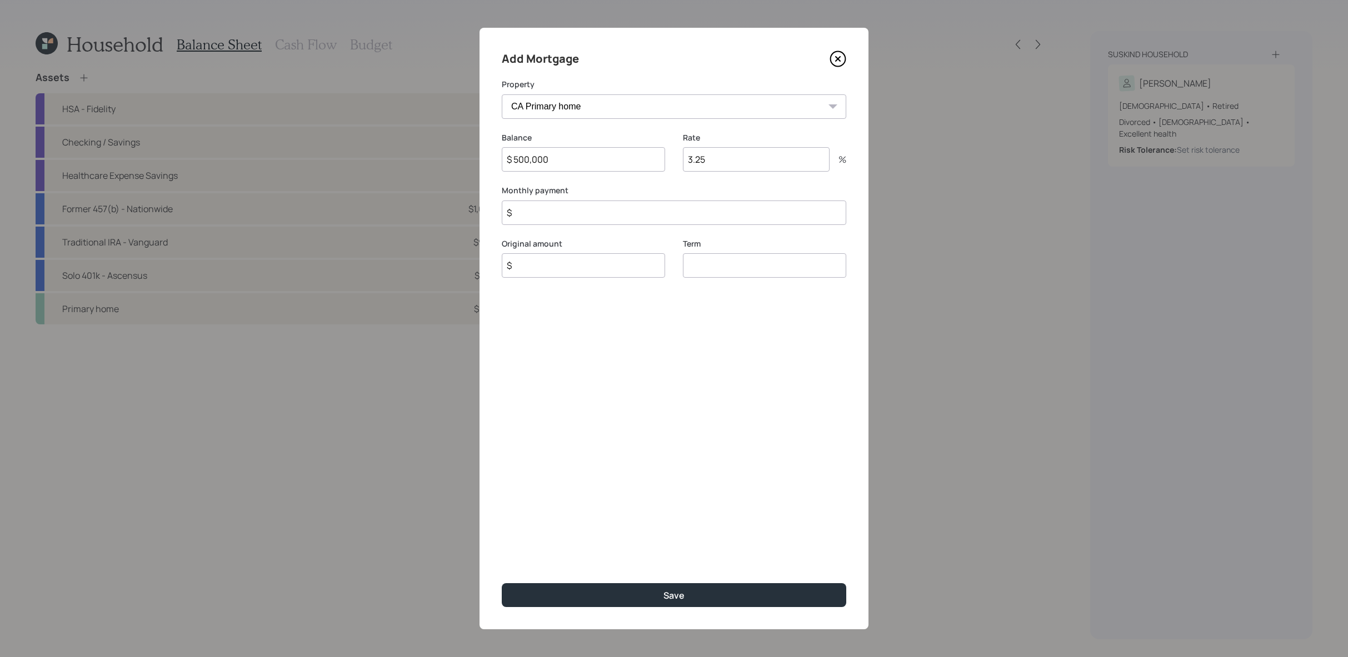
click at [768, 268] on input "number" at bounding box center [764, 265] width 163 height 24
type input "15"
click at [598, 284] on input "$" at bounding box center [583, 280] width 163 height 24
drag, startPoint x: 669, startPoint y: 189, endPoint x: 669, endPoint y: 203, distance: 13.9
click at [669, 190] on label "Monthly payment" at bounding box center [674, 190] width 345 height 11
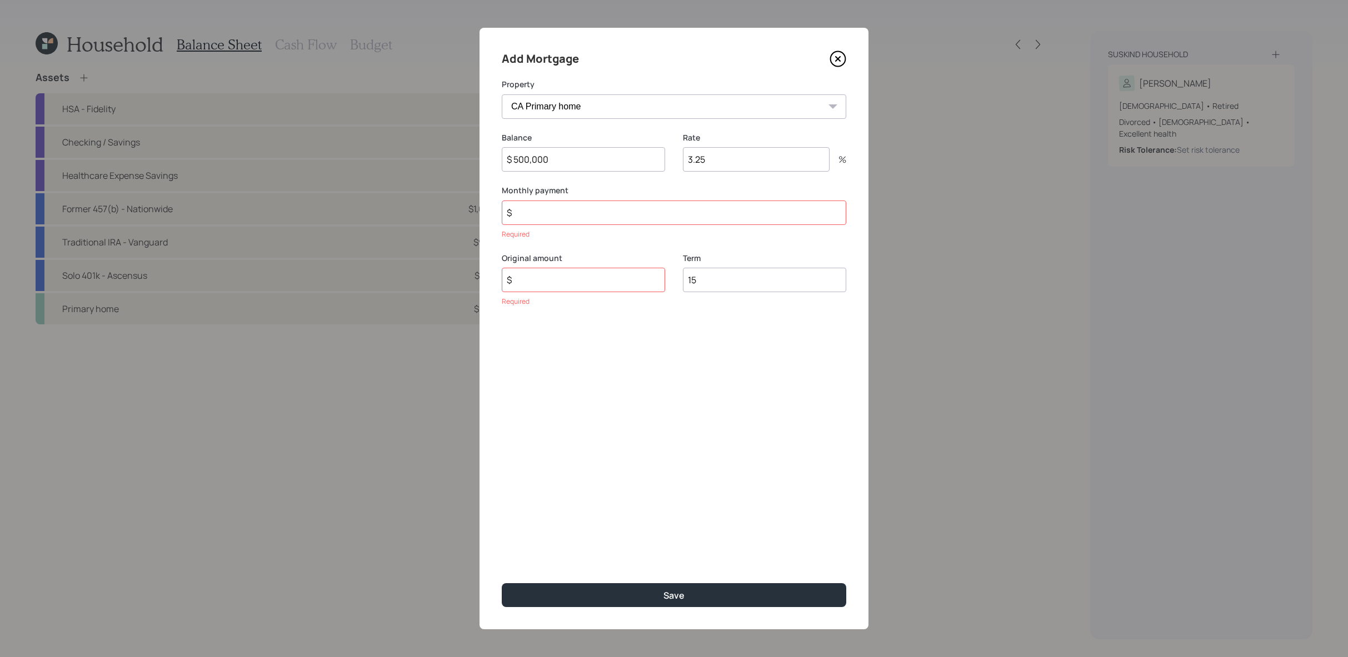
click at [669, 203] on input "$" at bounding box center [674, 213] width 345 height 24
click at [675, 209] on input "$" at bounding box center [674, 213] width 345 height 24
type input "$ 3,500"
click at [608, 274] on input "$" at bounding box center [583, 265] width 163 height 24
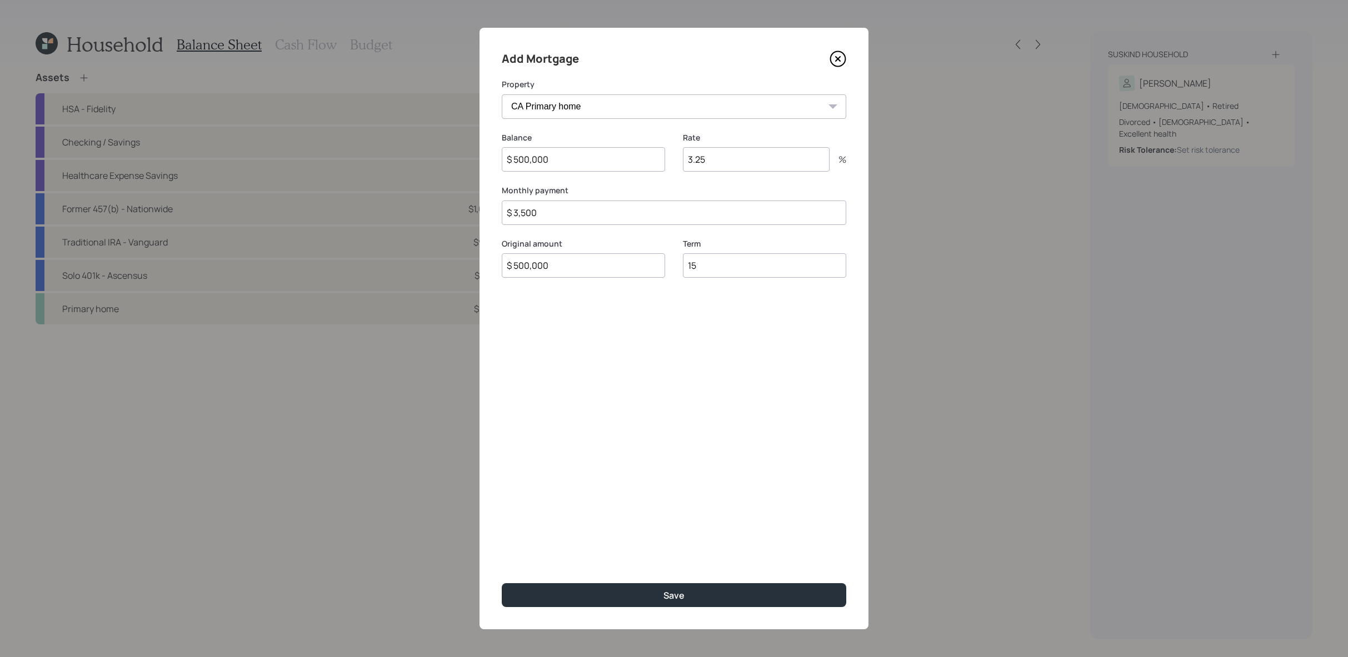
type input "$ 500,000"
click at [502, 583] on button "Save" at bounding box center [674, 595] width 345 height 24
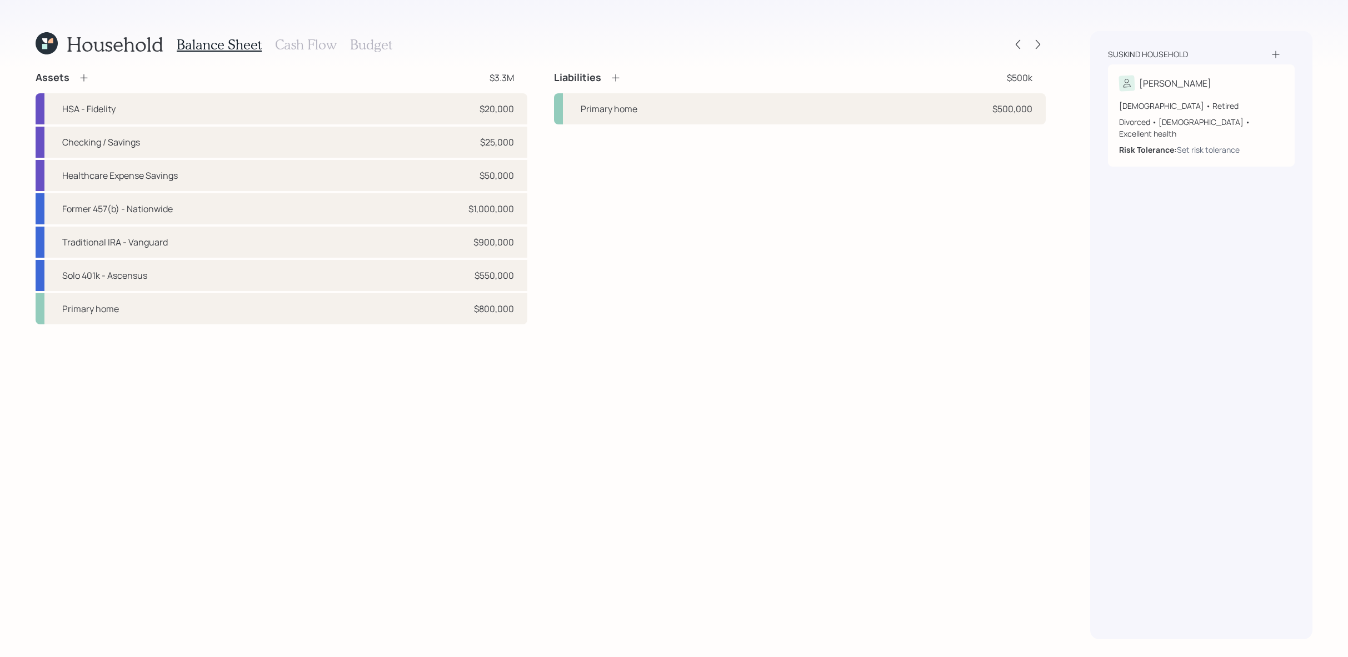
click at [621, 84] on div "Liabilities $500k Primary home $500,000" at bounding box center [800, 97] width 492 height 53
click at [621, 77] on icon at bounding box center [615, 77] width 11 height 11
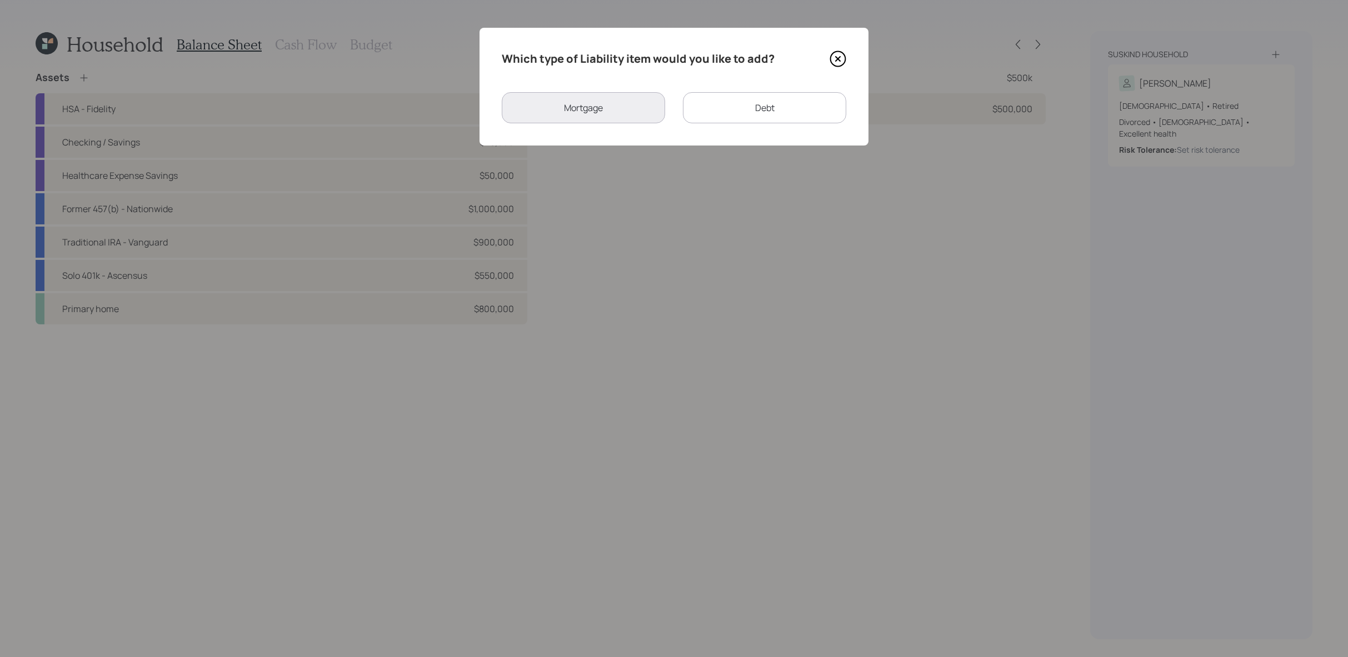
click at [740, 103] on div "Debt" at bounding box center [764, 107] width 163 height 31
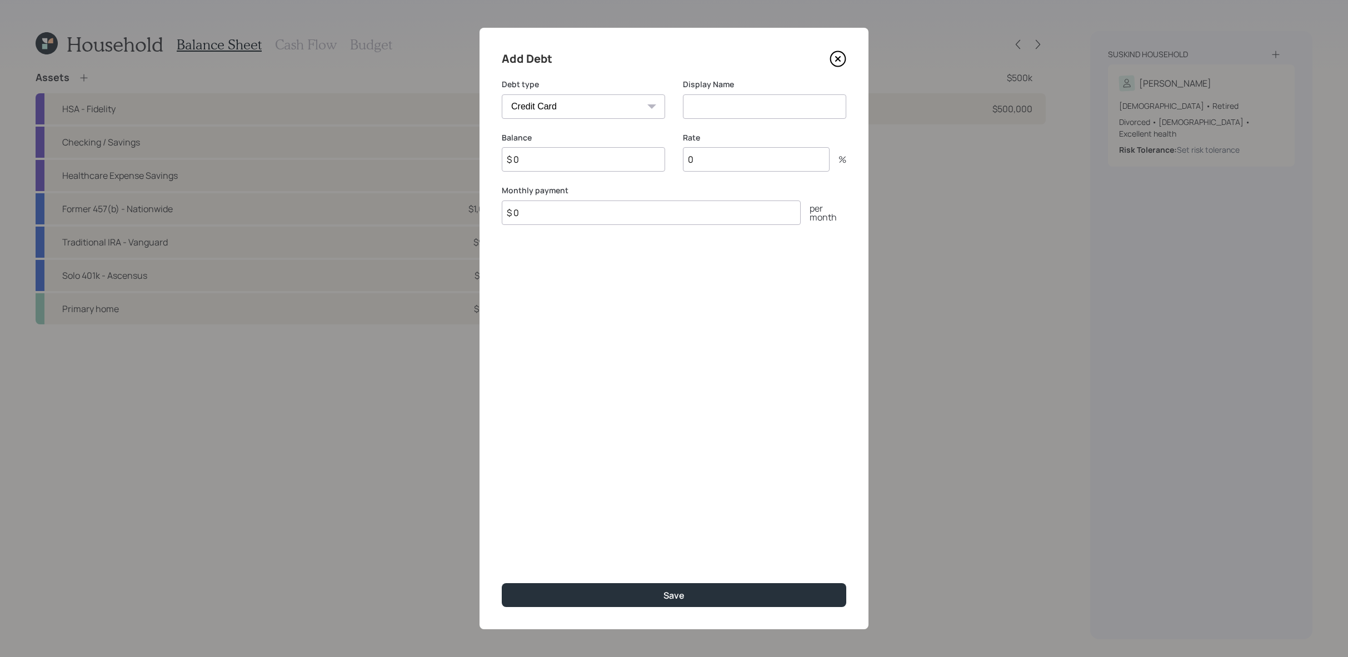
click at [610, 117] on select "Car Credit Card Medical Student Other" at bounding box center [583, 106] width 163 height 24
select select "other"
click at [502, 94] on select "Car Credit Card Medical Student Other" at bounding box center [583, 106] width 163 height 24
click at [768, 103] on input at bounding box center [764, 106] width 163 height 24
type input "HELOC"
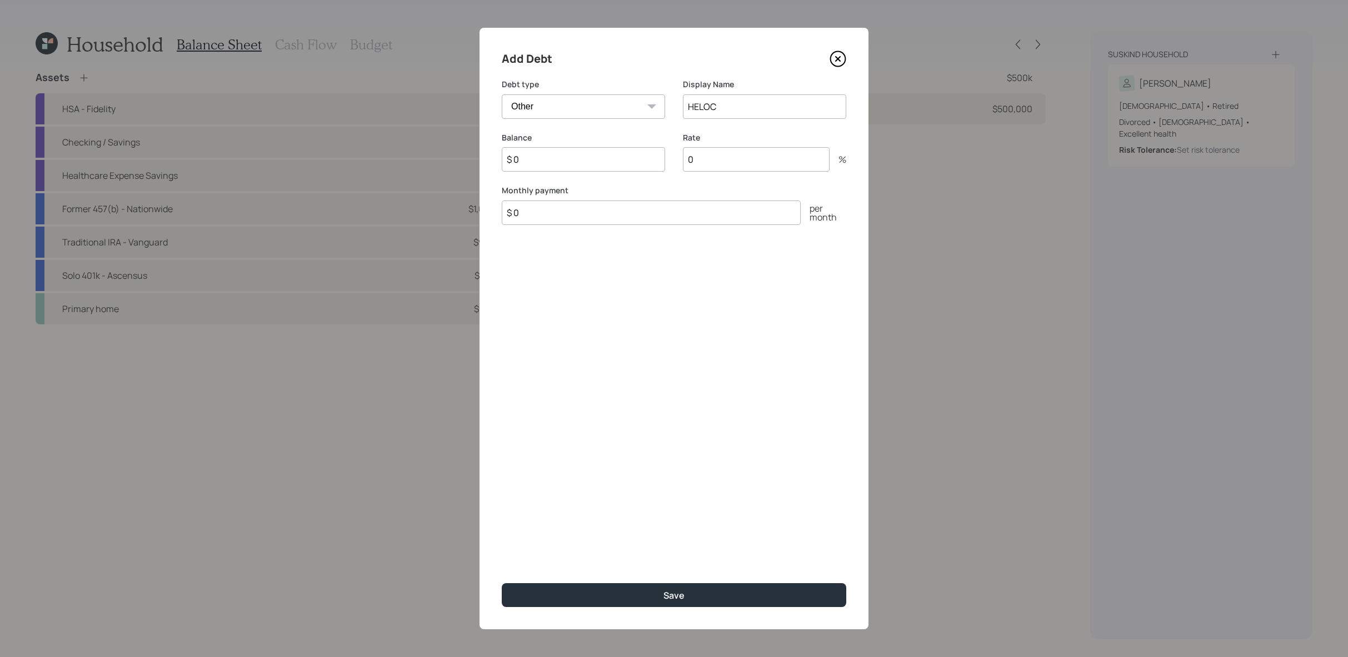
click at [590, 157] on input "$ 0" at bounding box center [583, 159] width 163 height 24
type input "$ 90,000"
click at [773, 165] on input "0" at bounding box center [756, 159] width 147 height 24
click at [837, 63] on icon at bounding box center [838, 59] width 17 height 17
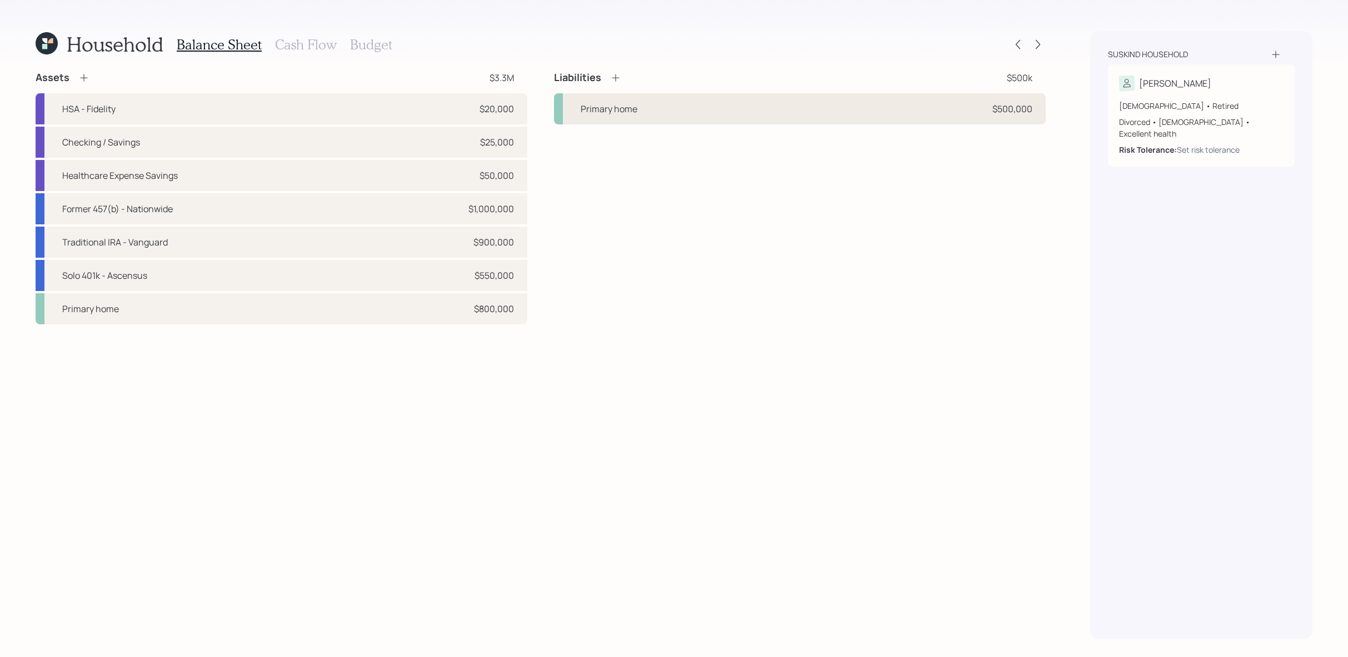
click at [850, 107] on div "Primary home $500,000" at bounding box center [800, 108] width 492 height 31
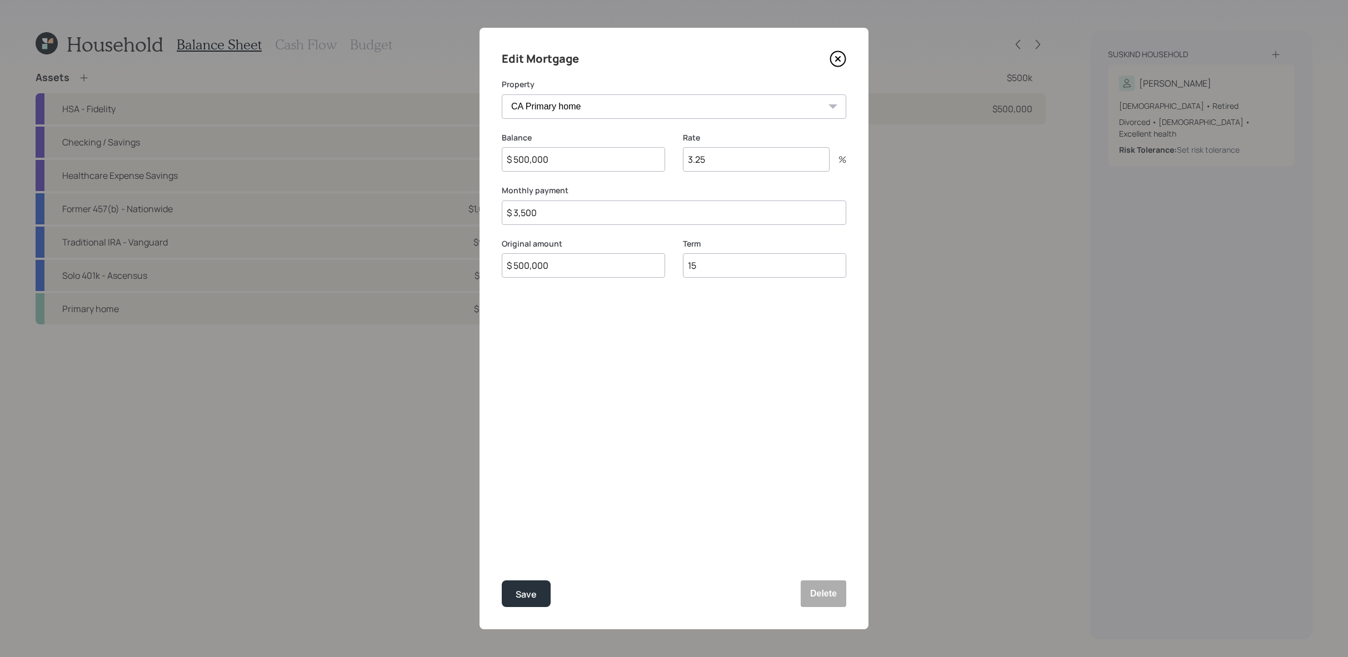
drag, startPoint x: 607, startPoint y: 161, endPoint x: 415, endPoint y: 131, distance: 194.6
click at [415, 131] on div "Edit Mortgage Property CA Primary home Balance $ 500,000 Rate 3.25 % Monthly pa…" at bounding box center [674, 328] width 1348 height 657
type input "$ 410,000"
click at [502, 581] on button "Save" at bounding box center [526, 594] width 49 height 27
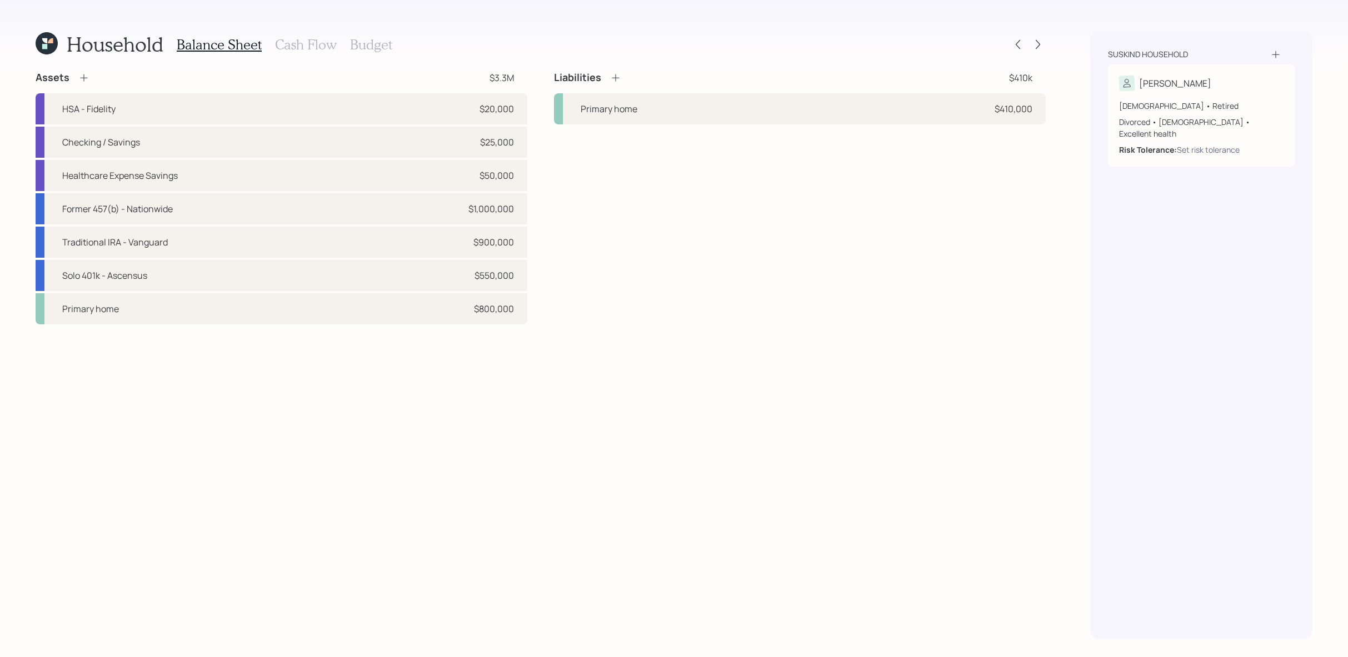
click at [615, 81] on icon at bounding box center [615, 77] width 7 height 7
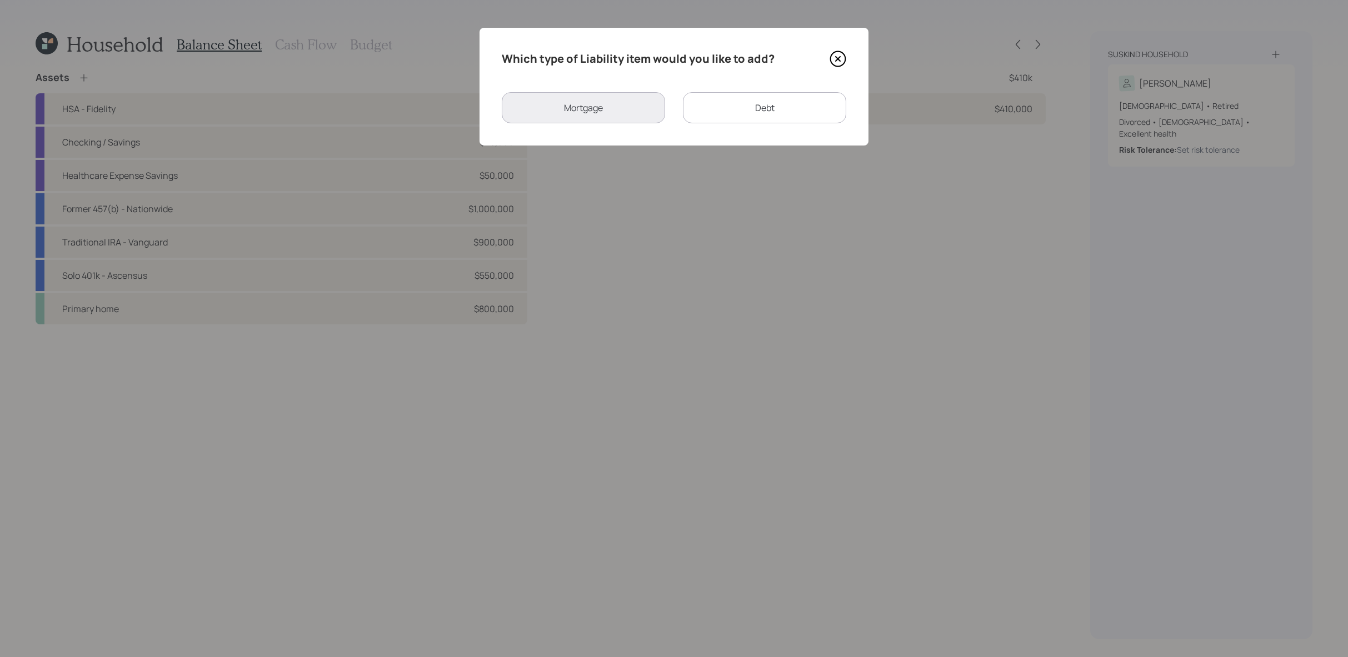
click at [799, 108] on div "Debt" at bounding box center [764, 107] width 163 height 31
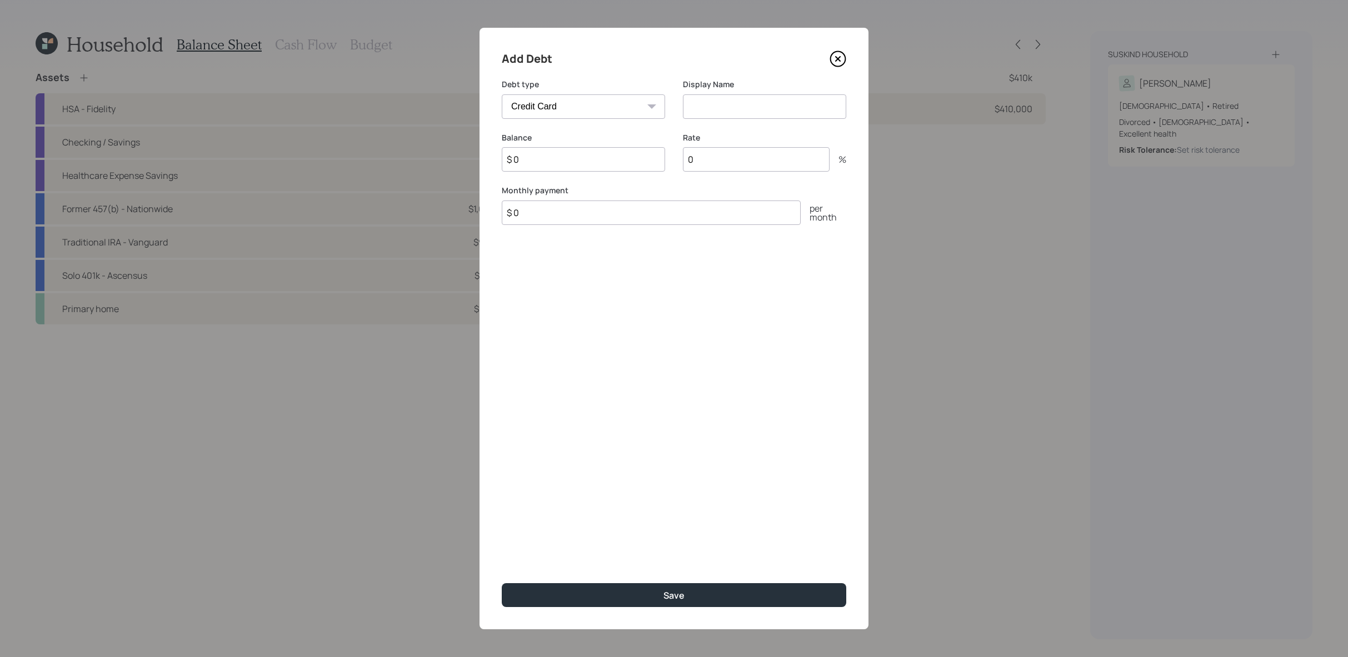
click at [799, 108] on input at bounding box center [764, 106] width 163 height 24
click at [540, 95] on select "Car Credit Card Medical Student Other" at bounding box center [583, 106] width 163 height 24
click at [502, 94] on select "Car Credit Card Medical Student Other" at bounding box center [583, 106] width 163 height 24
click at [571, 108] on select "Car Credit Card Medical Student Other" at bounding box center [583, 106] width 163 height 24
select select "other"
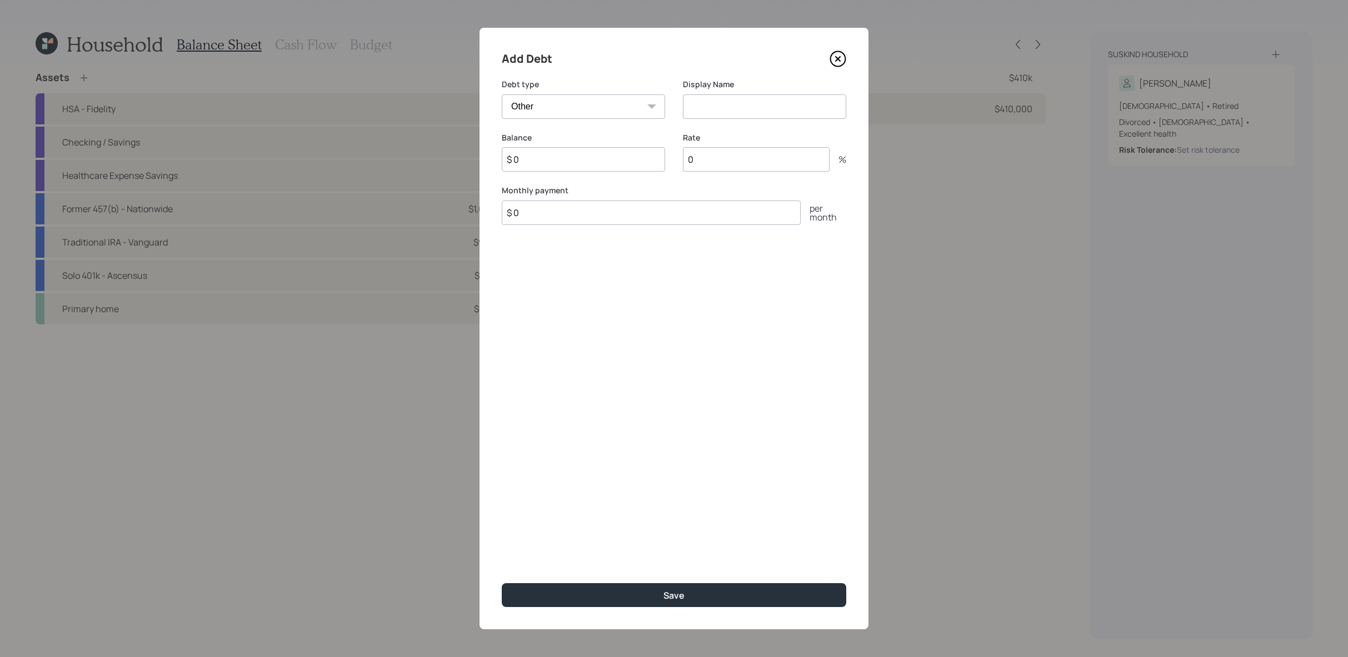
click at [502, 94] on select "Car Credit Card Medical Student Other" at bounding box center [583, 106] width 163 height 24
click at [784, 114] on input at bounding box center [764, 106] width 163 height 24
type input "HELOC"
click at [646, 162] on input "$ 0" at bounding box center [583, 159] width 163 height 24
type input "$ 90,000"
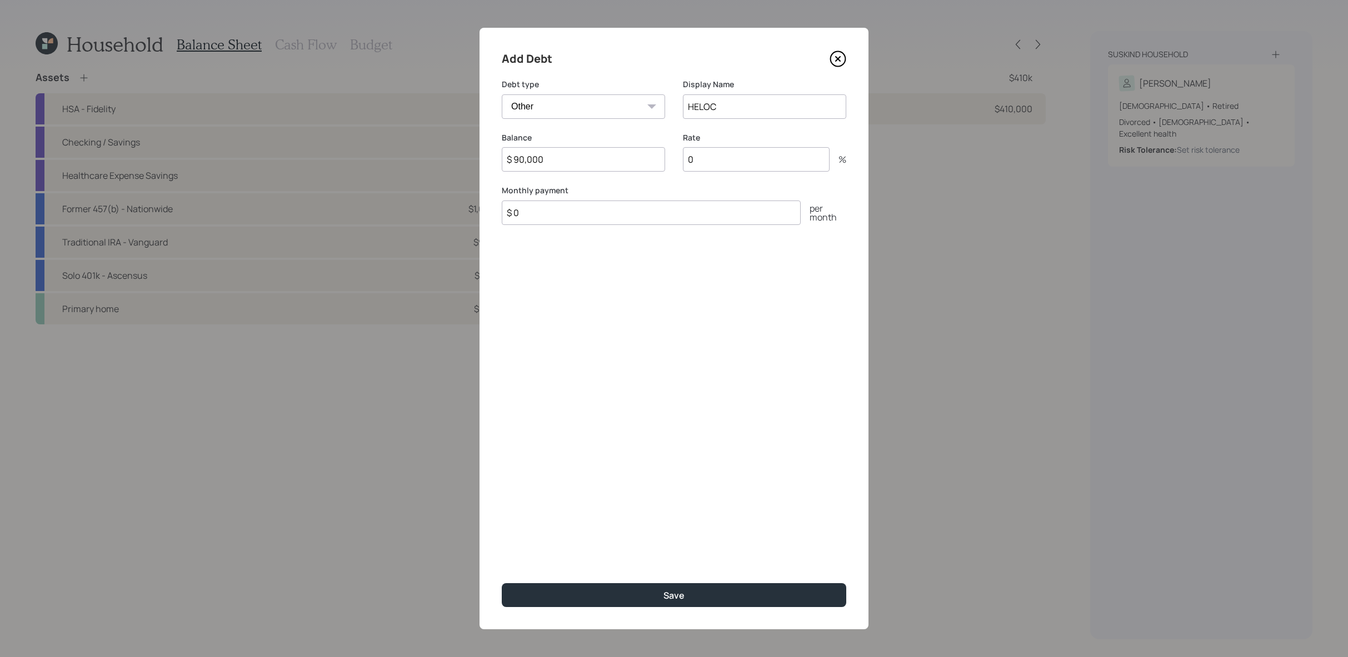
drag, startPoint x: 757, startPoint y: 143, endPoint x: 757, endPoint y: 157, distance: 14.4
click at [757, 144] on div "Rate 0 %" at bounding box center [764, 152] width 163 height 40
click at [757, 157] on input "0" at bounding box center [756, 159] width 147 height 24
type input "8"
click at [734, 214] on input "$ 0" at bounding box center [651, 213] width 299 height 24
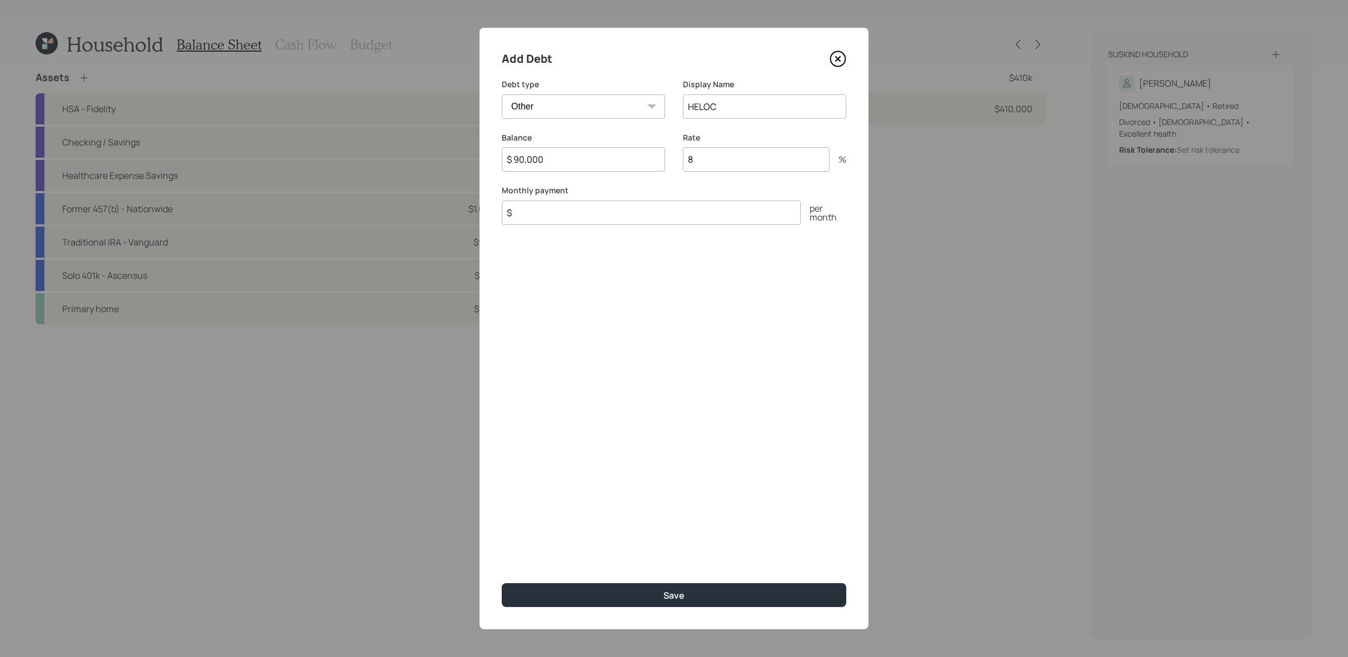
type input "$"
click at [759, 166] on input "8" at bounding box center [756, 159] width 147 height 24
type input "8.5"
click at [657, 196] on div "Monthly payment $ per month Required" at bounding box center [674, 212] width 345 height 54
click at [657, 208] on input "$" at bounding box center [651, 213] width 299 height 24
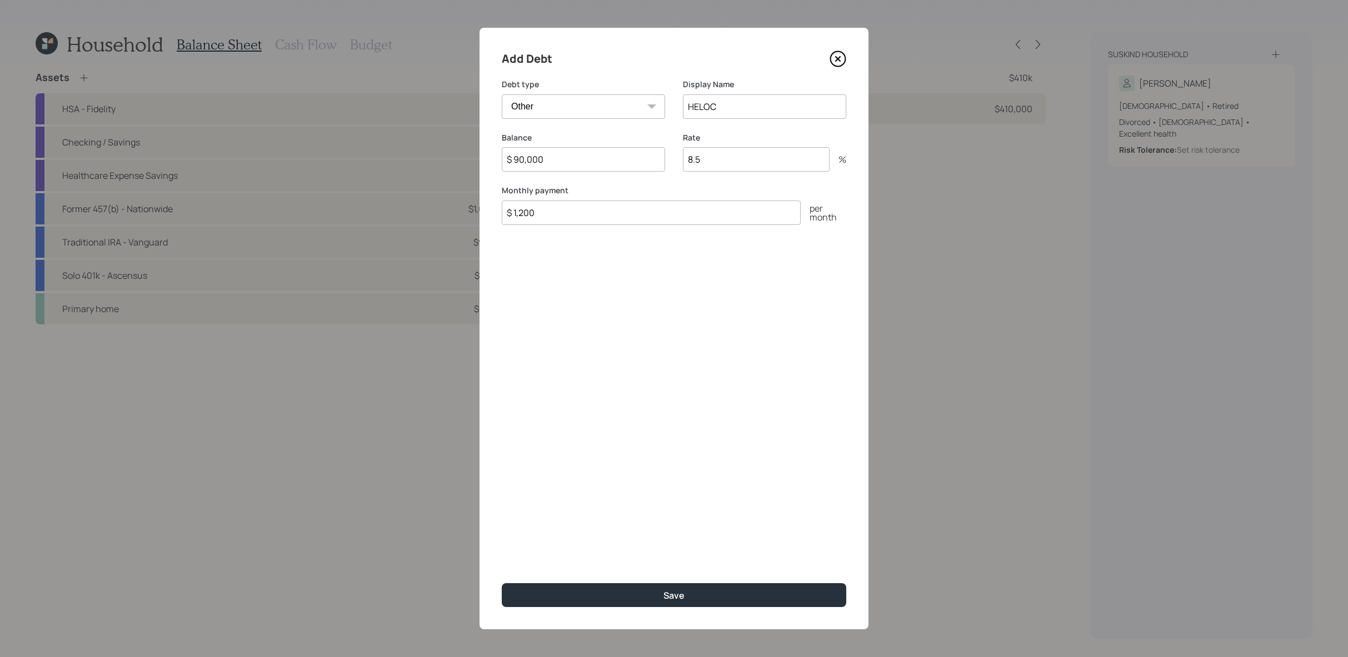
type input "$ 1,200"
click at [502, 583] on button "Save" at bounding box center [674, 595] width 345 height 24
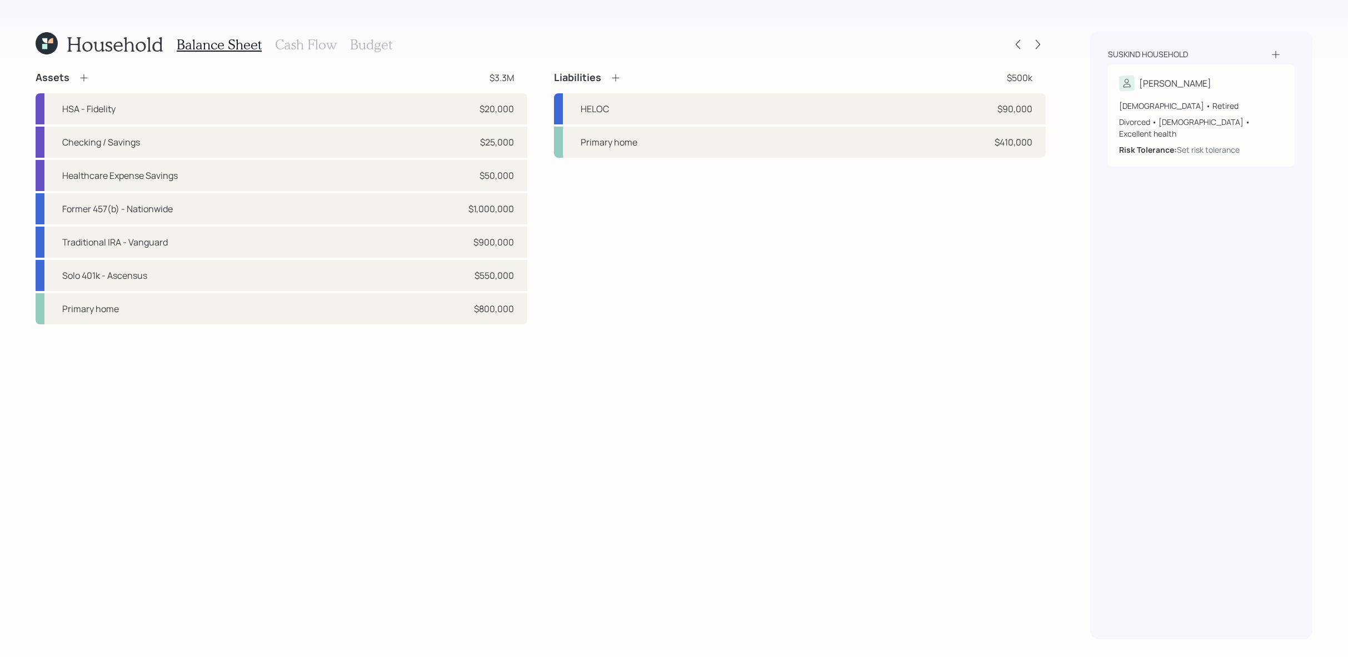
click at [294, 39] on h3 "Cash Flow" at bounding box center [306, 45] width 62 height 16
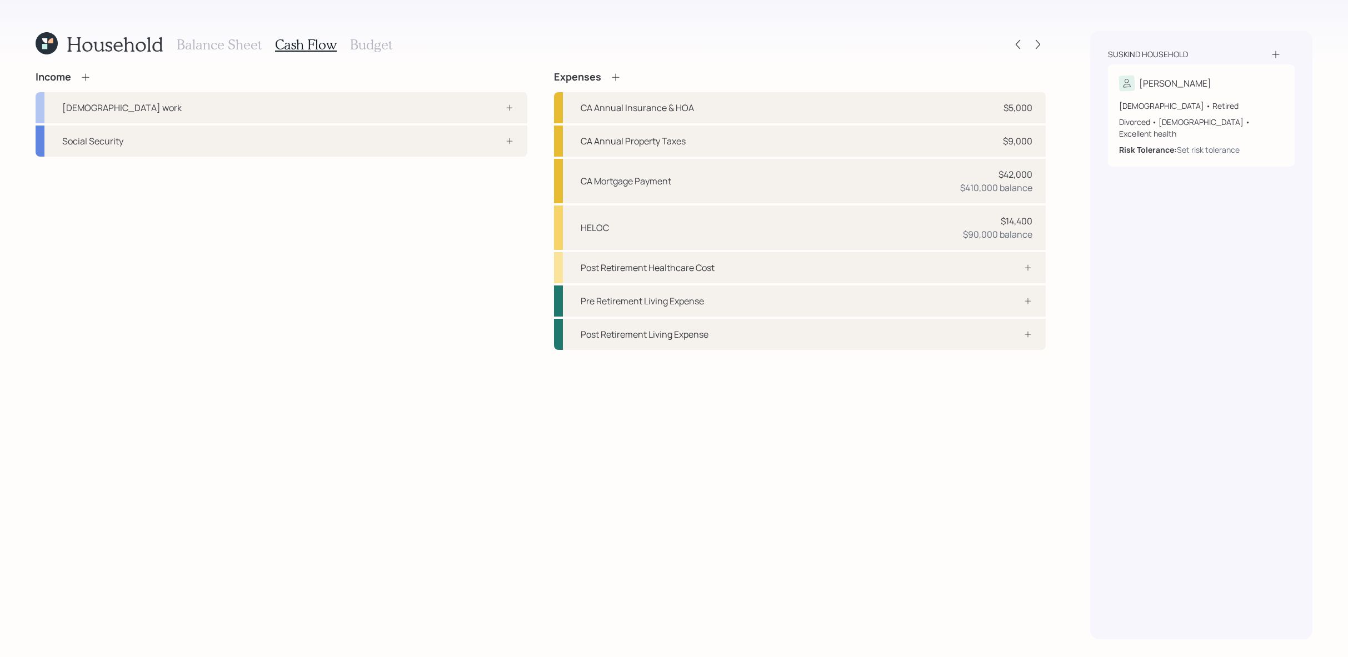
click at [81, 73] on icon at bounding box center [85, 77] width 11 height 11
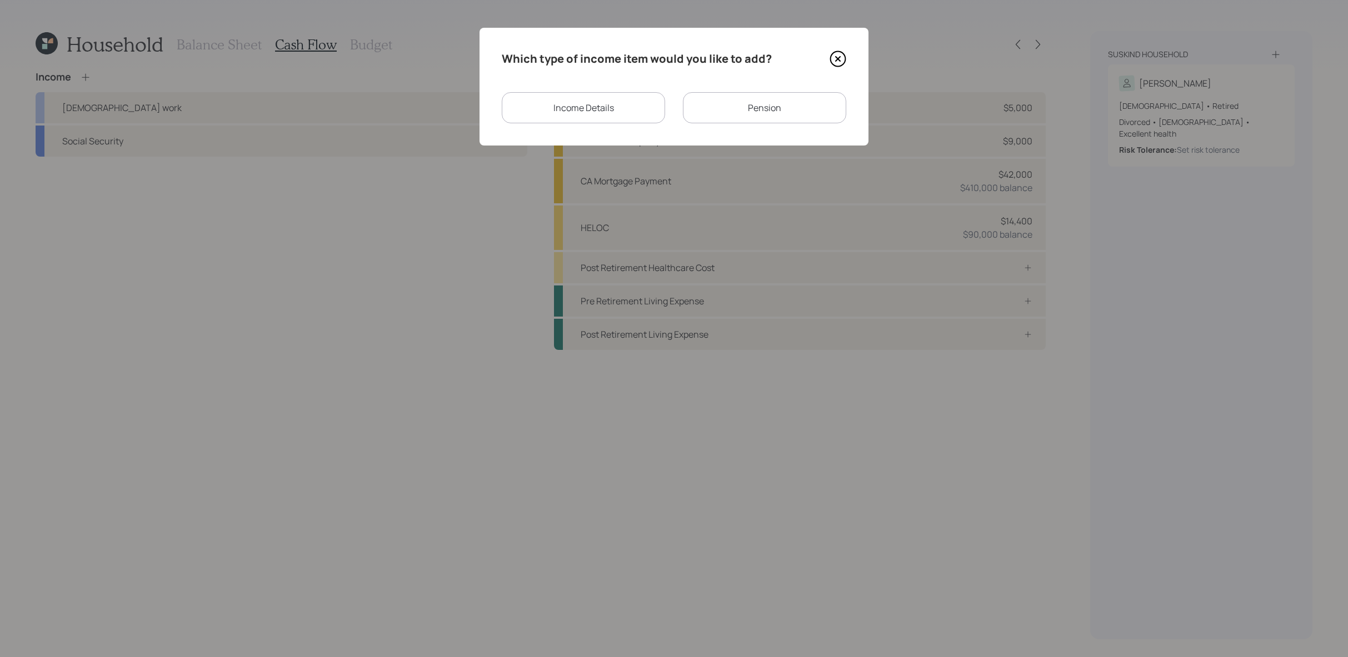
click at [723, 99] on div "Pension" at bounding box center [764, 107] width 163 height 31
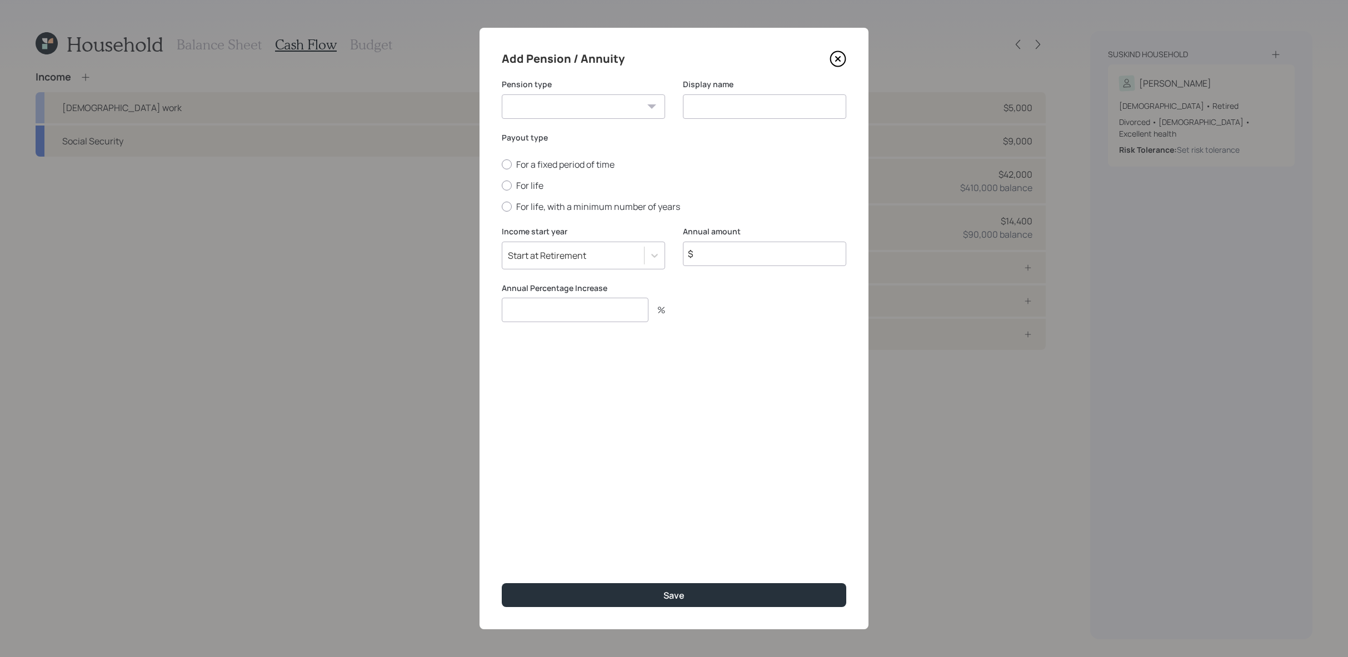
click at [576, 101] on select "Pension Annuity" at bounding box center [583, 106] width 163 height 24
select select "pension"
click at [502, 94] on select "Pension Annuity" at bounding box center [583, 106] width 163 height 24
click at [779, 109] on input at bounding box center [764, 106] width 163 height 24
type input "Pension"
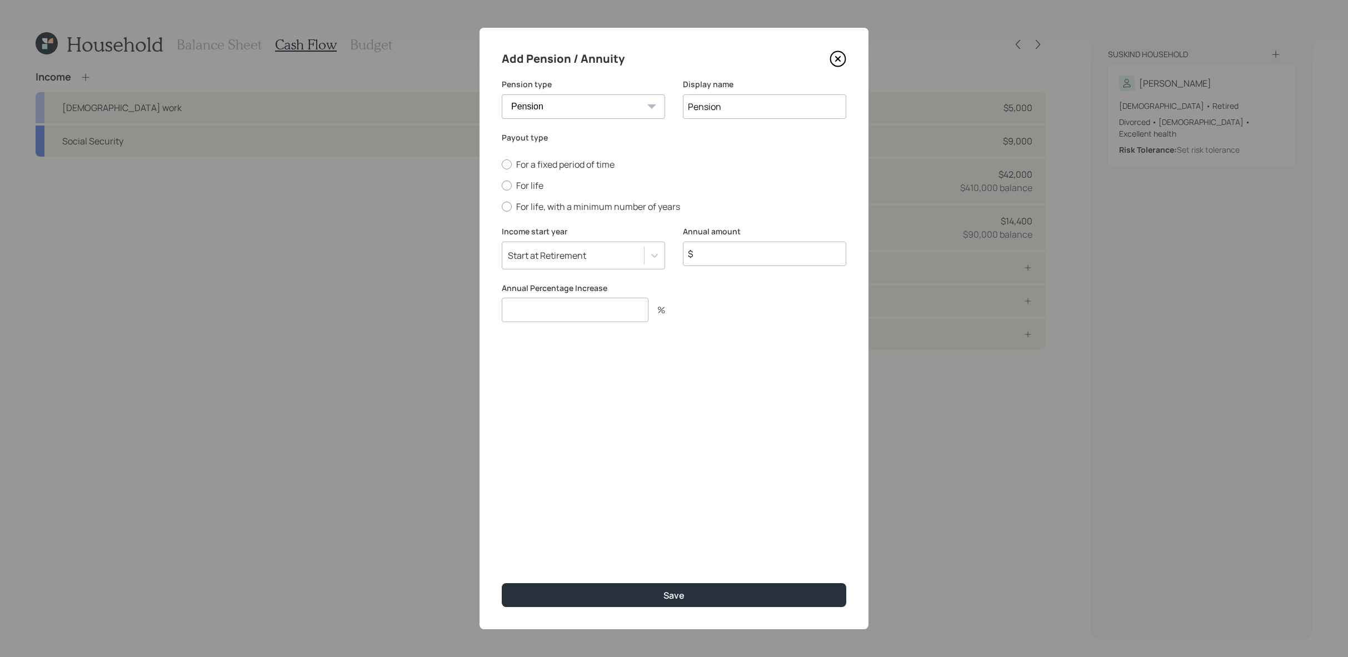
drag, startPoint x: 809, startPoint y: 262, endPoint x: 806, endPoint y: 247, distance: 15.3
click at [815, 261] on input "$" at bounding box center [764, 254] width 163 height 24
click at [806, 247] on input "$" at bounding box center [764, 254] width 163 height 24
drag, startPoint x: 825, startPoint y: 261, endPoint x: 825, endPoint y: 227, distance: 33.9
click at [825, 261] on input "$" at bounding box center [764, 254] width 163 height 24
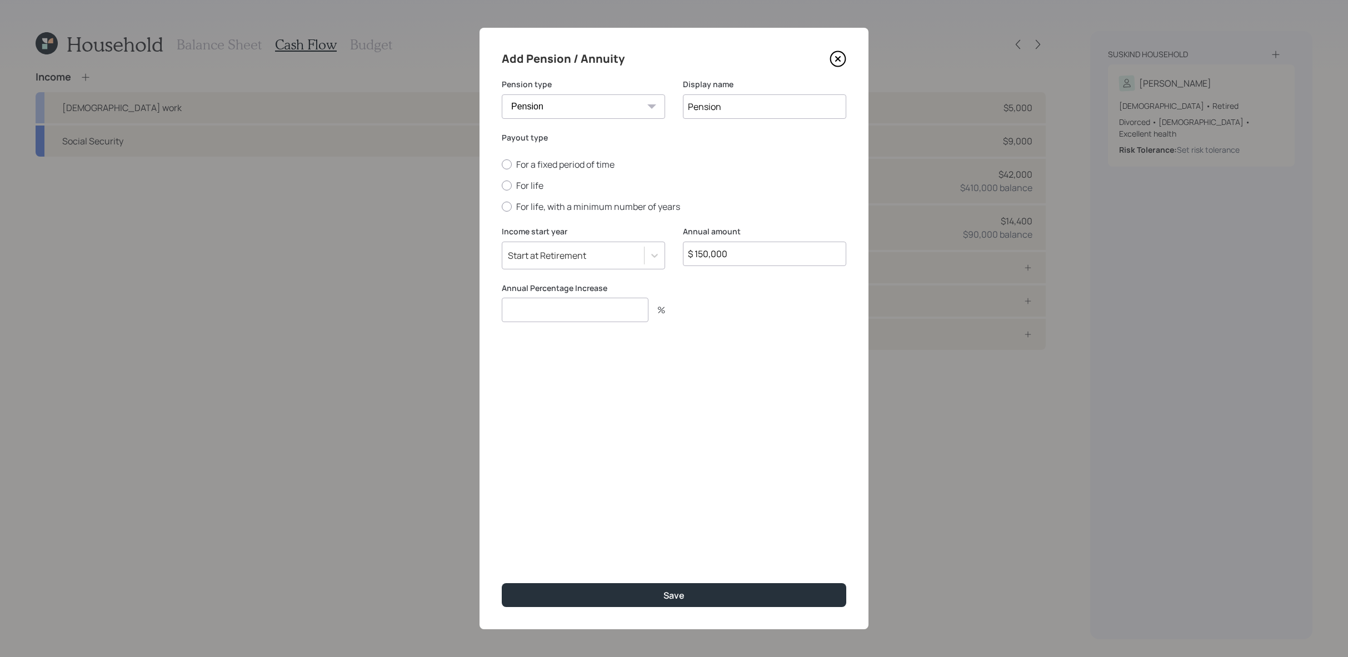
type input "$ 150,000"
click at [598, 303] on input "number" at bounding box center [575, 310] width 147 height 24
click at [521, 182] on label "For life" at bounding box center [674, 185] width 345 height 12
click at [502, 186] on input "For life" at bounding box center [501, 186] width 1 height 1
radio input "true"
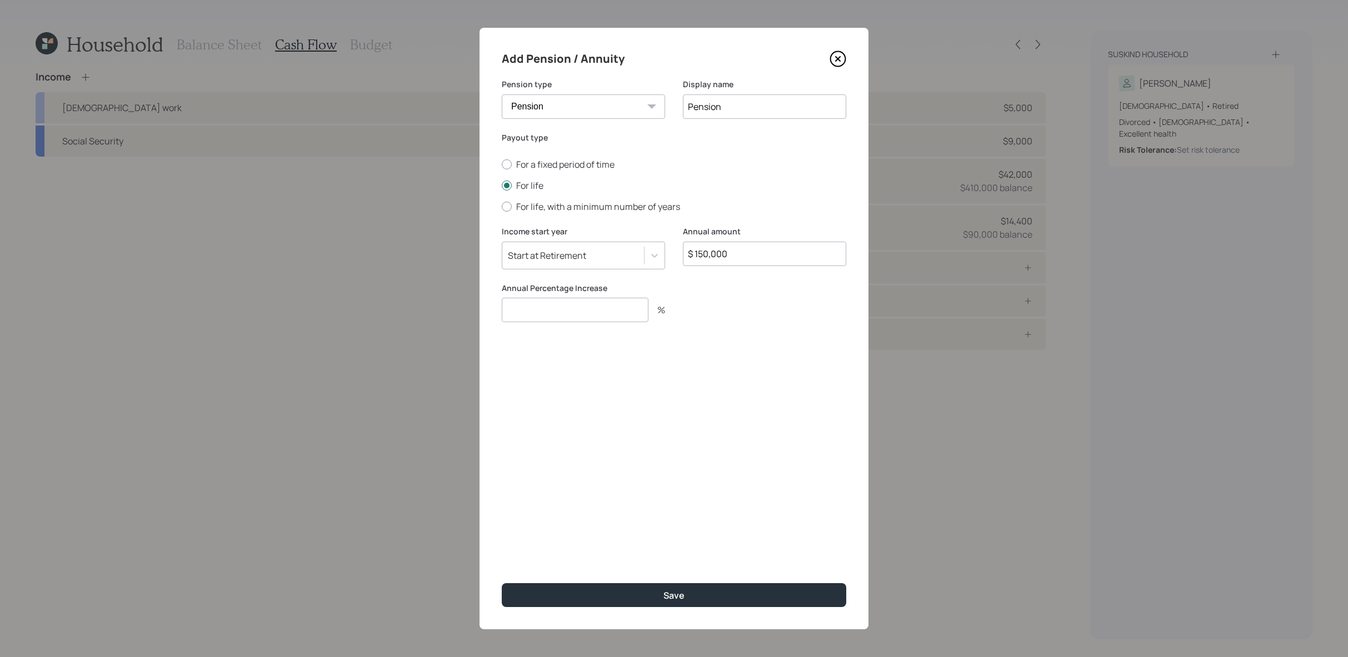
click at [599, 300] on input "number" at bounding box center [575, 310] width 147 height 24
type input "2"
click at [502, 583] on button "Save" at bounding box center [674, 595] width 345 height 24
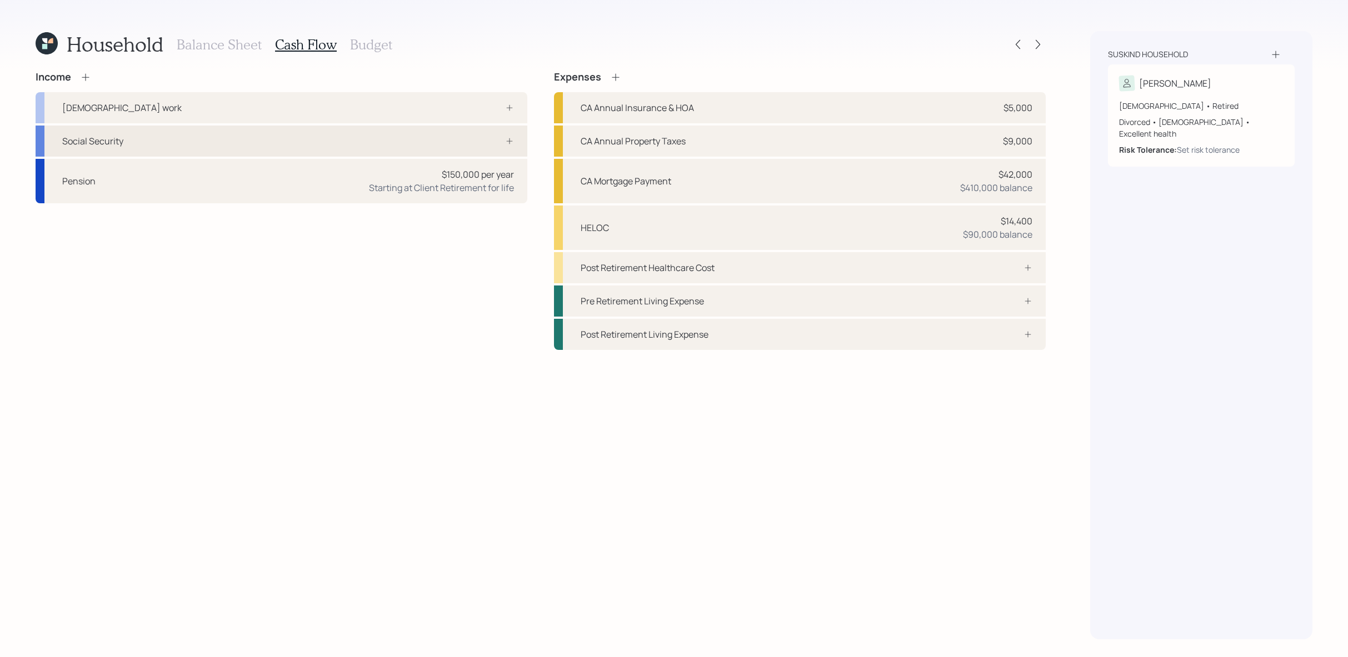
click at [503, 141] on div at bounding box center [497, 141] width 33 height 9
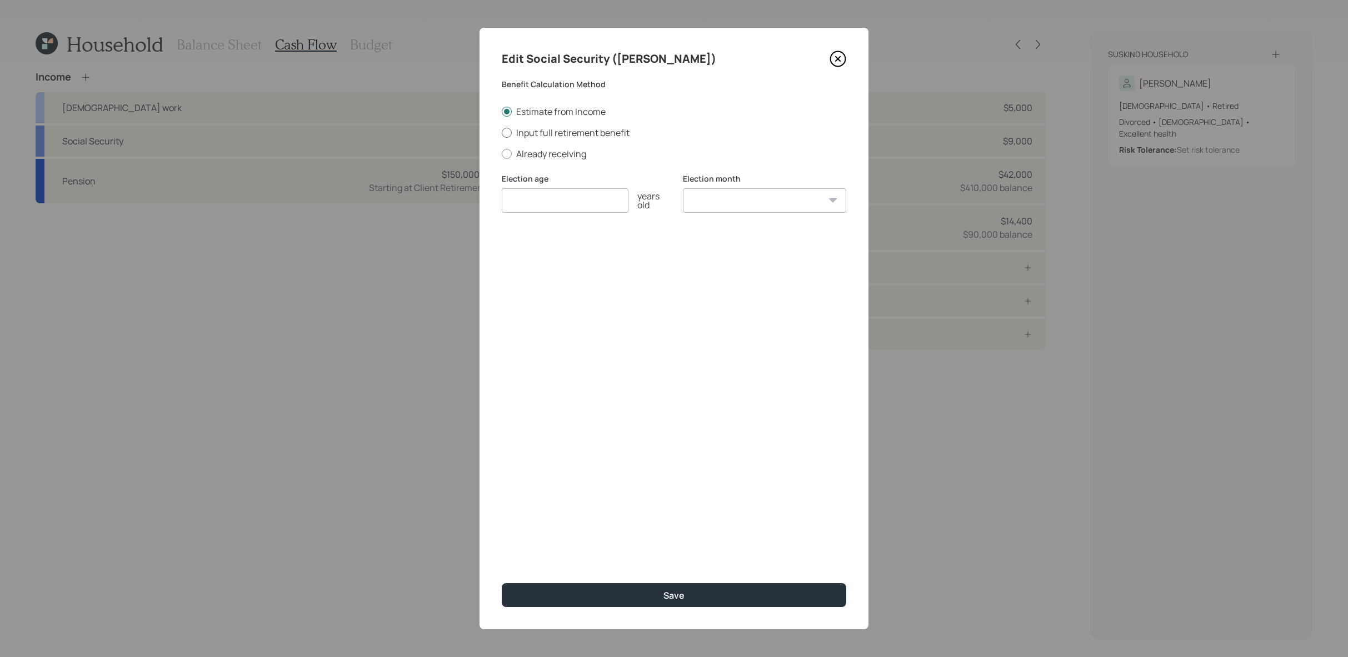
click at [541, 134] on label "Input full retirement benefit" at bounding box center [674, 133] width 345 height 12
click at [502, 133] on input "Input full retirement benefit" at bounding box center [501, 132] width 1 height 1
radio input "true"
click at [566, 203] on input "number" at bounding box center [565, 200] width 127 height 24
type input "70"
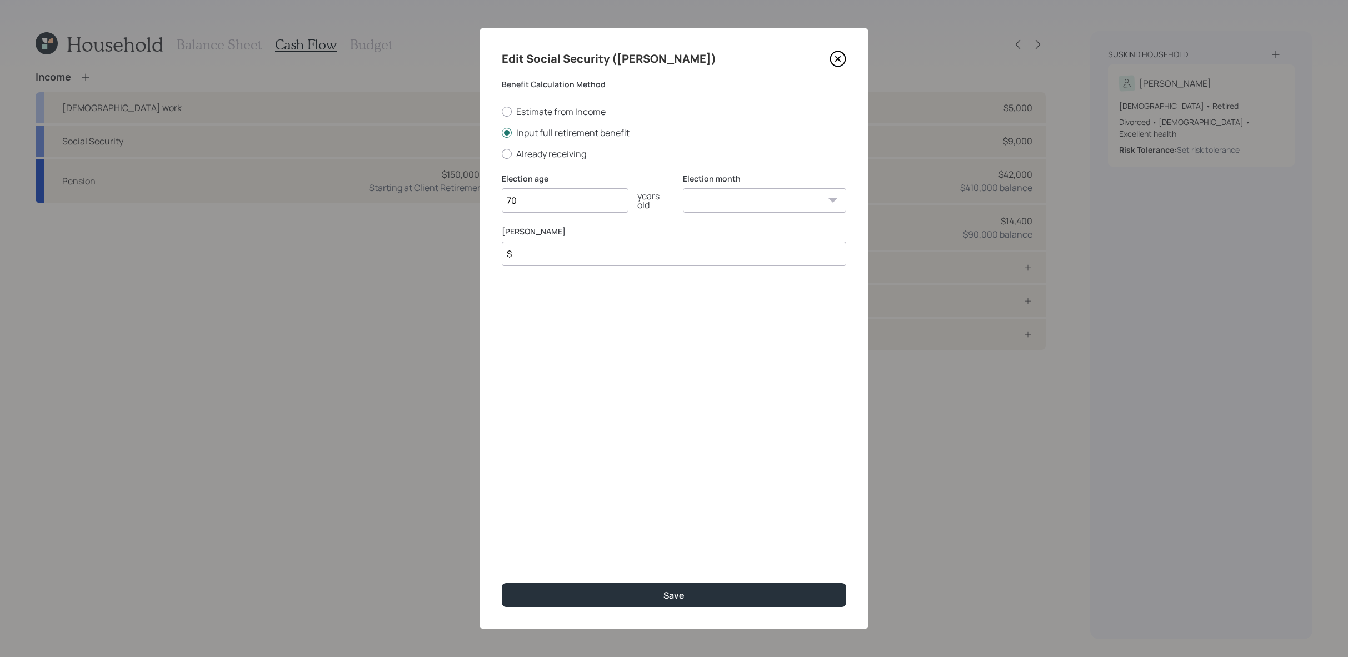
click at [553, 233] on label "[PERSON_NAME]" at bounding box center [674, 231] width 345 height 11
click at [553, 247] on input "$" at bounding box center [674, 254] width 345 height 24
click at [555, 252] on input "$" at bounding box center [674, 254] width 345 height 24
click at [550, 251] on input "$" at bounding box center [674, 254] width 345 height 24
click at [550, 251] on input "$ 3,700" at bounding box center [674, 254] width 345 height 24
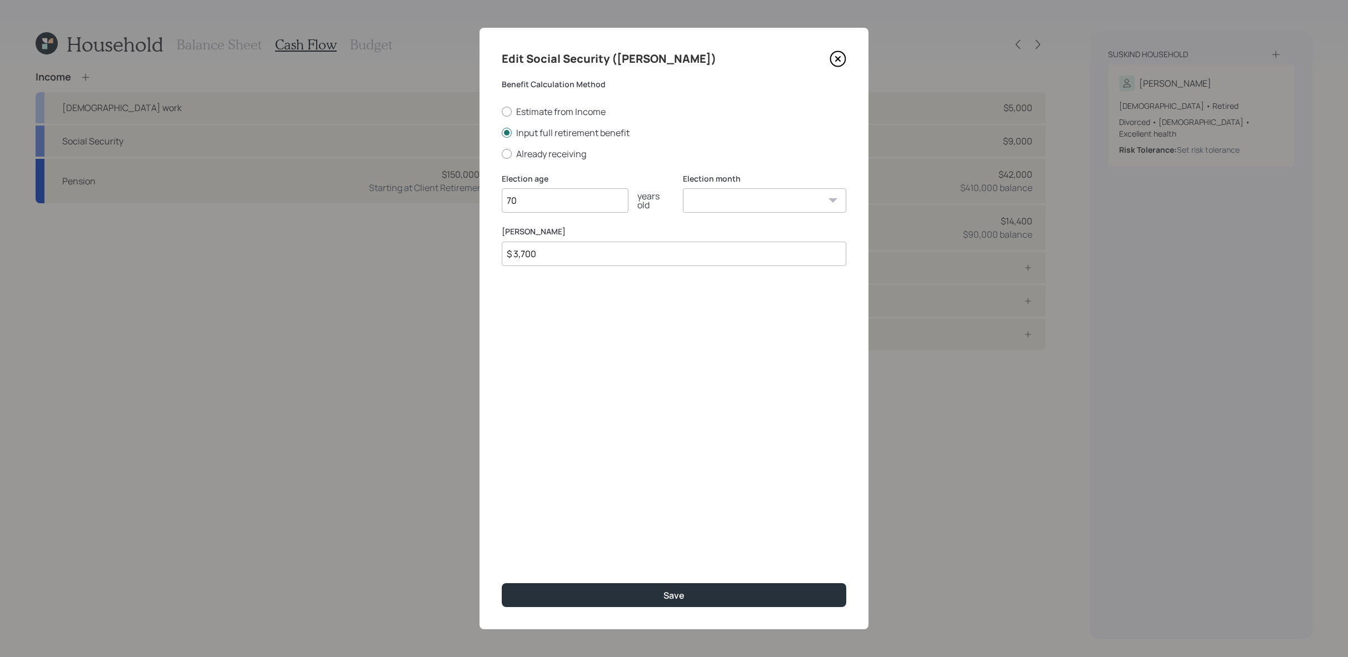
type input "$ 3,700"
drag, startPoint x: 531, startPoint y: 206, endPoint x: 495, endPoint y: 205, distance: 36.1
click at [495, 205] on div "Edit Social Security ([PERSON_NAME]) Benefit Calculation Method Estimate from I…" at bounding box center [674, 329] width 389 height 602
click at [748, 211] on select "January February March April May June July August September October November De…" at bounding box center [764, 200] width 163 height 24
select select "4"
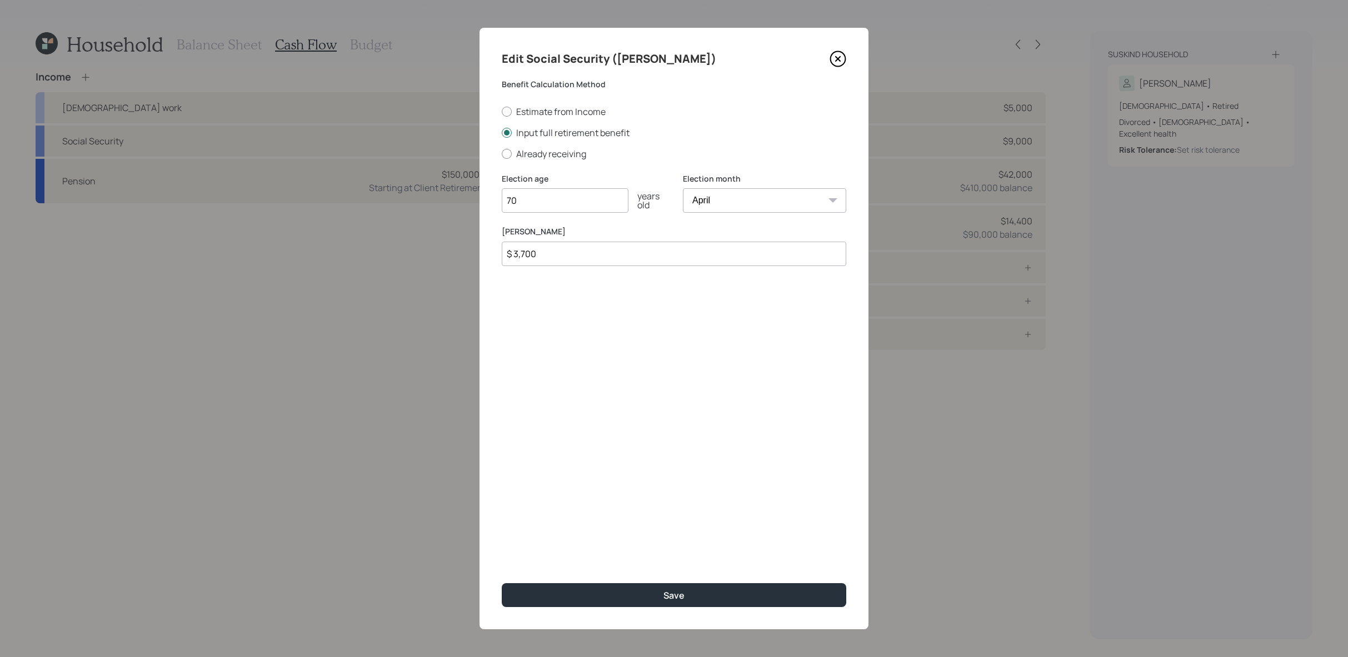
click at [683, 188] on select "January February March April May June July August September October November De…" at bounding box center [764, 200] width 163 height 24
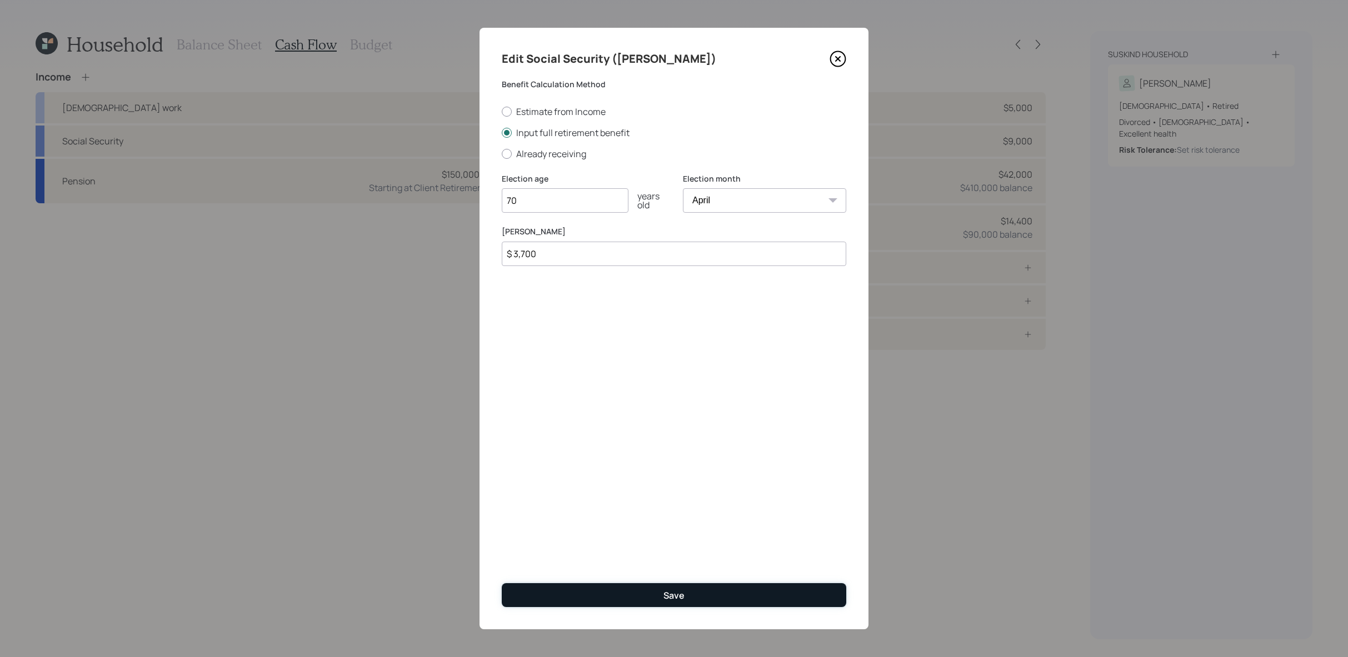
click at [679, 596] on div "Save" at bounding box center [674, 596] width 21 height 12
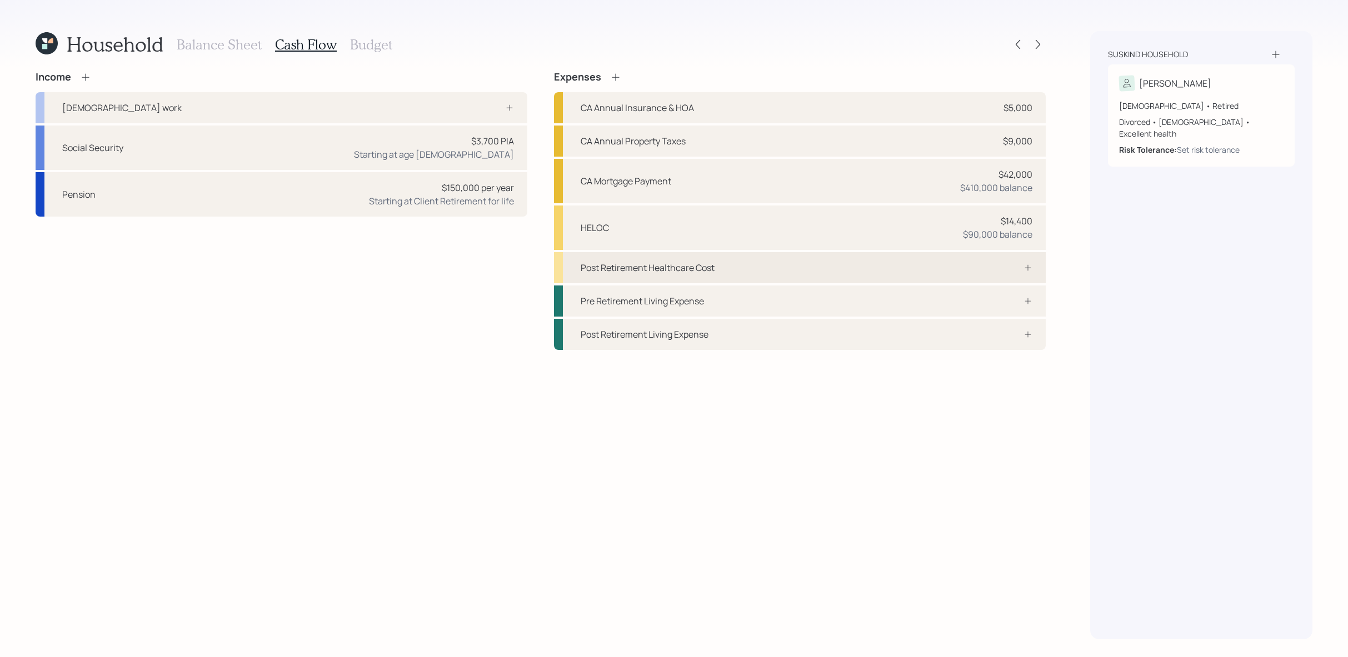
click at [706, 266] on div "Post Retirement Healthcare Cost" at bounding box center [648, 267] width 134 height 13
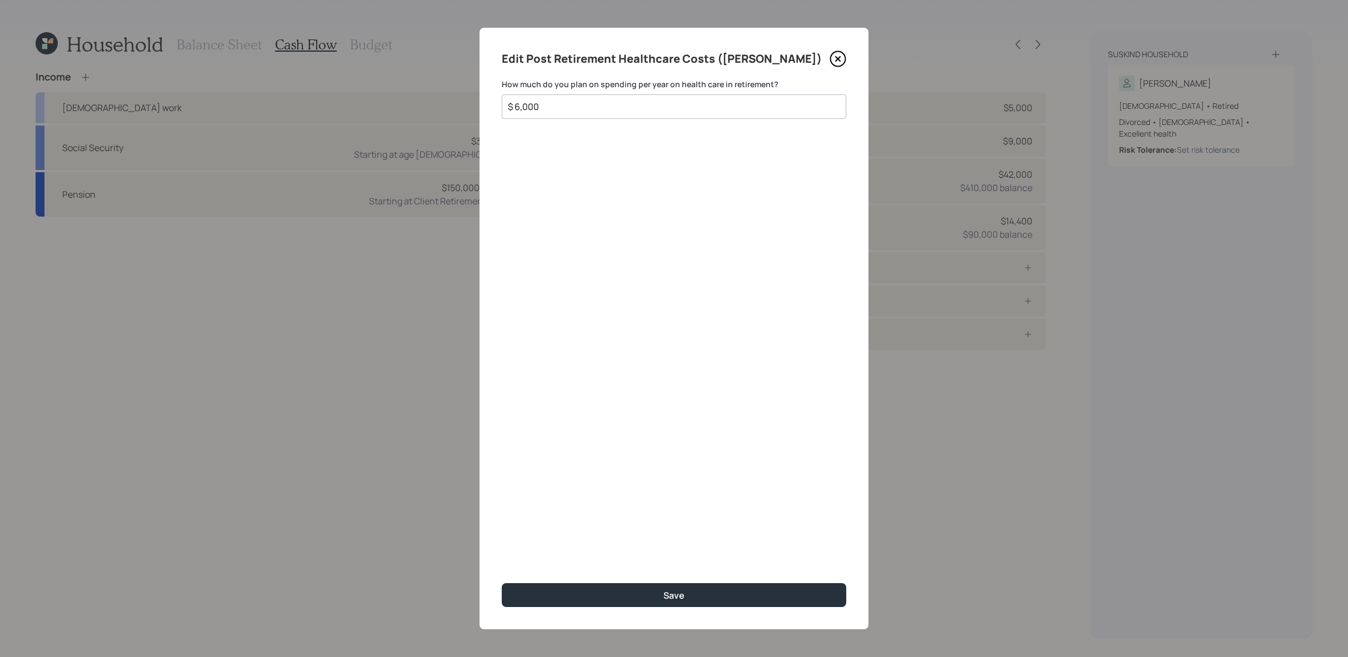
type input "$ 6,000"
click at [502, 583] on button "Save" at bounding box center [674, 595] width 345 height 24
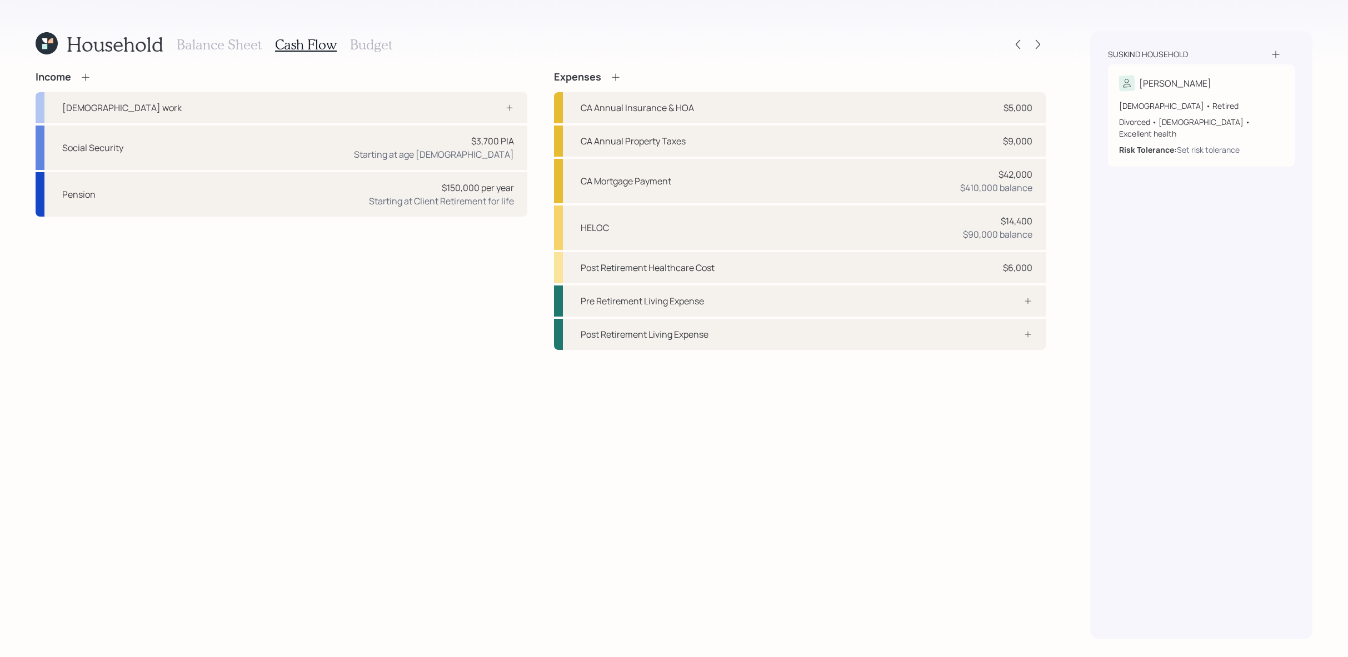
click at [373, 57] on div "Balance Sheet Cash Flow Budget" at bounding box center [285, 44] width 216 height 27
click at [373, 54] on div "Balance Sheet Cash Flow Budget" at bounding box center [285, 44] width 216 height 27
click at [373, 53] on div "Balance Sheet Cash Flow Budget" at bounding box center [285, 44] width 216 height 27
click at [375, 46] on h3 "Budget" at bounding box center [371, 45] width 42 height 16
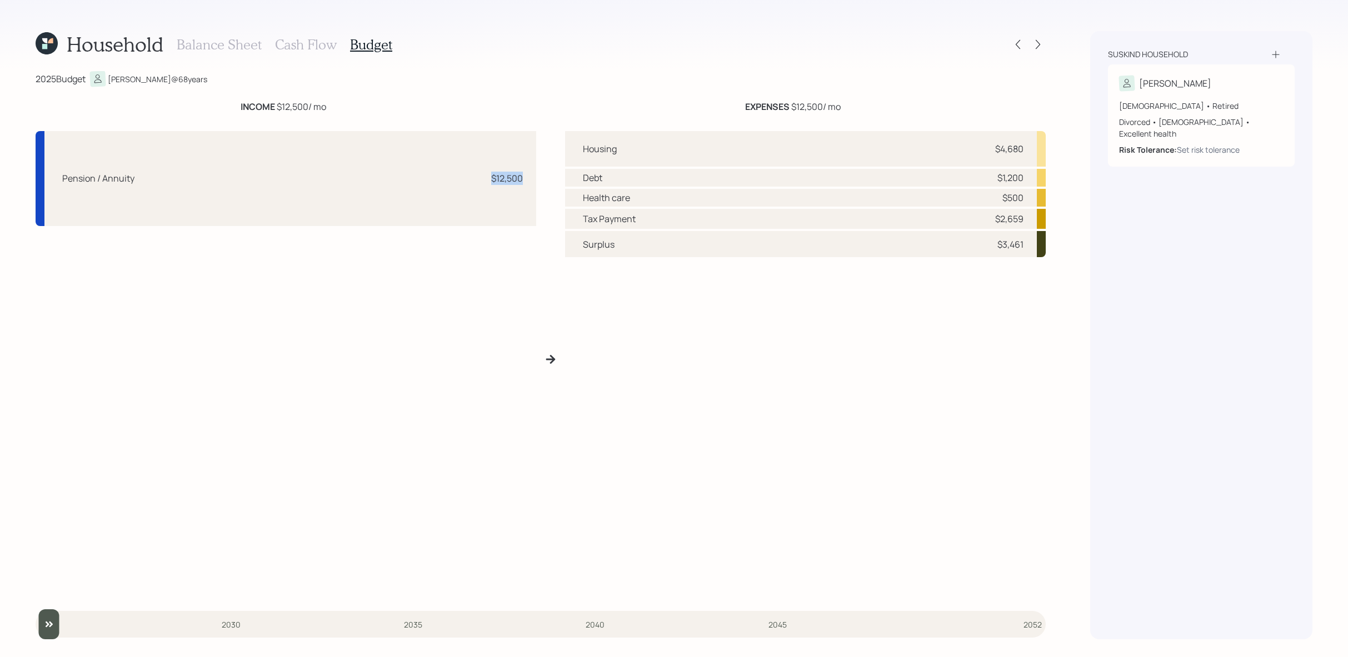
drag, startPoint x: 521, startPoint y: 184, endPoint x: 473, endPoint y: 184, distance: 47.2
click at [475, 184] on div "Pension / Annuity $12,500" at bounding box center [286, 178] width 501 height 95
click at [473, 184] on div "Pension / Annuity $12,500" at bounding box center [286, 178] width 501 height 95
drag, startPoint x: 525, startPoint y: 181, endPoint x: 478, endPoint y: 181, distance: 46.7
click at [477, 181] on div "Pension / Annuity $12,500" at bounding box center [286, 178] width 501 height 95
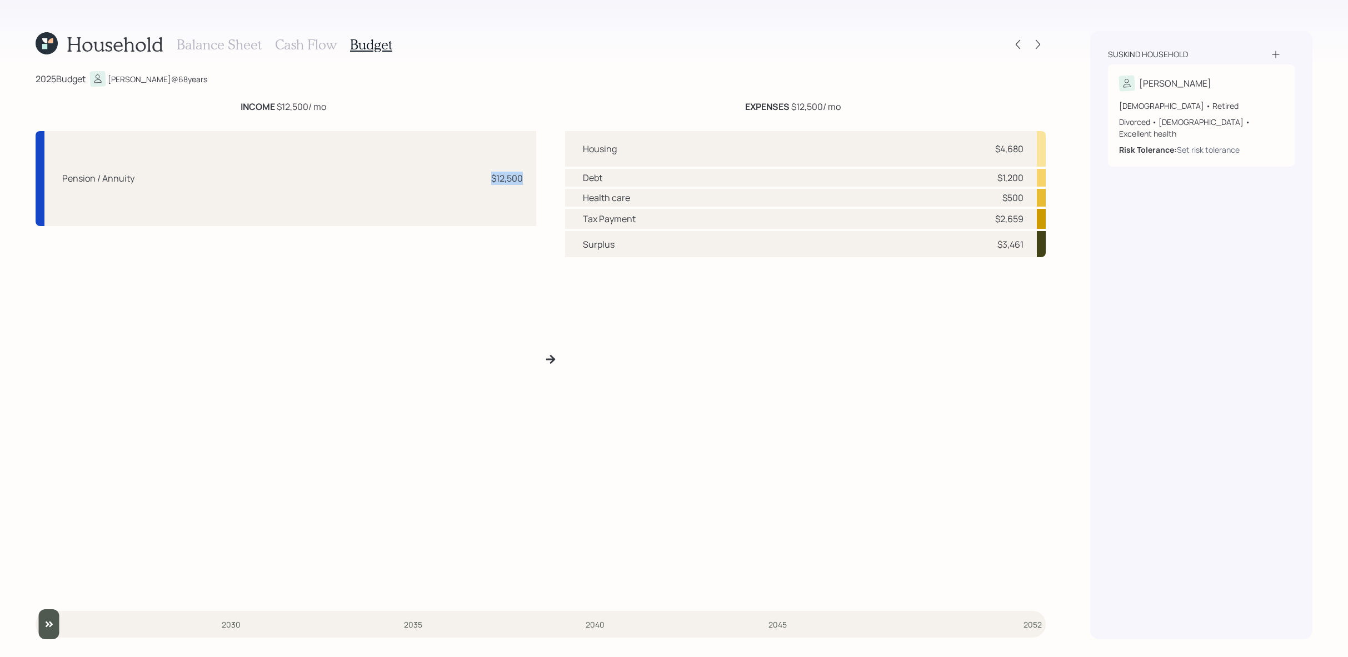
click at [515, 188] on div "Pension / Annuity $12,500" at bounding box center [286, 178] width 501 height 95
drag, startPoint x: 1025, startPoint y: 246, endPoint x: 988, endPoint y: 249, distance: 36.8
click at [988, 249] on div "Surplus $3,461" at bounding box center [805, 244] width 481 height 26
click at [331, 47] on h3 "Cash Flow" at bounding box center [306, 45] width 62 height 16
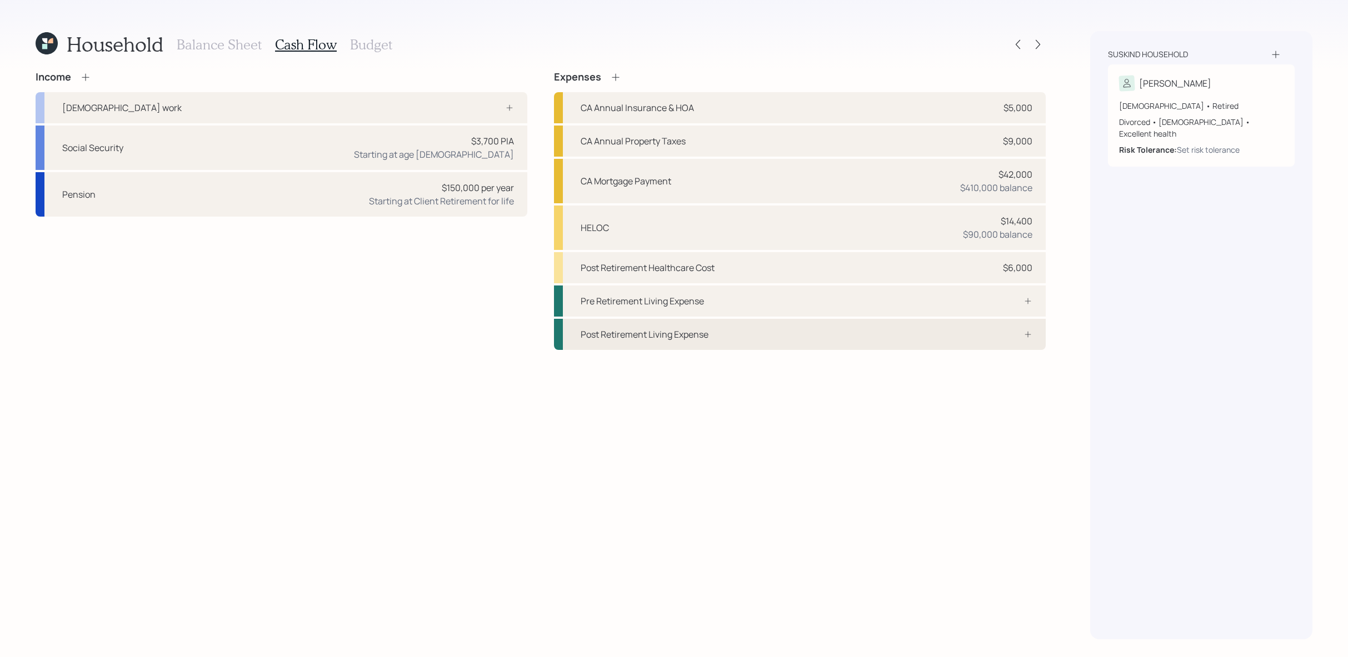
click at [937, 328] on div "Post Retirement Living Expense" at bounding box center [800, 334] width 492 height 31
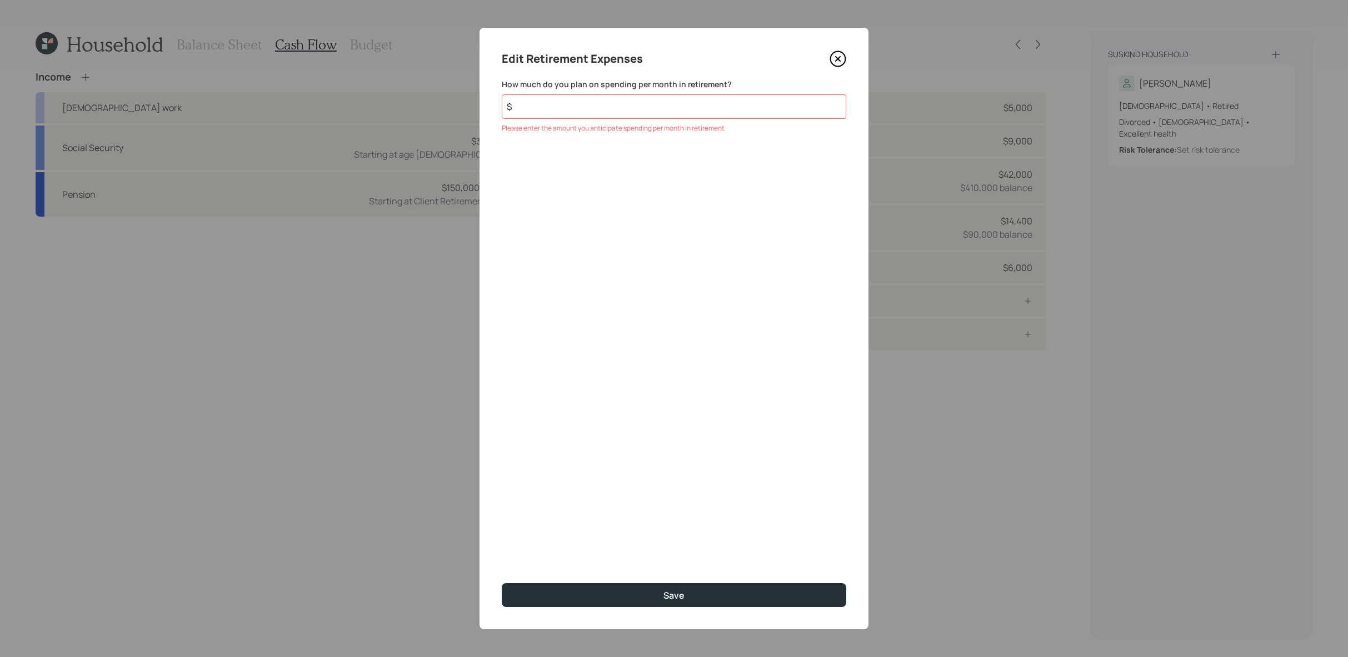
click at [754, 134] on div "Edit Retirement Expenses How much do you plan on spending per month in retireme…" at bounding box center [674, 329] width 389 height 602
click at [756, 107] on input "$" at bounding box center [674, 106] width 345 height 24
type input "$ 3,400"
click at [502, 583] on button "Save" at bounding box center [674, 595] width 345 height 24
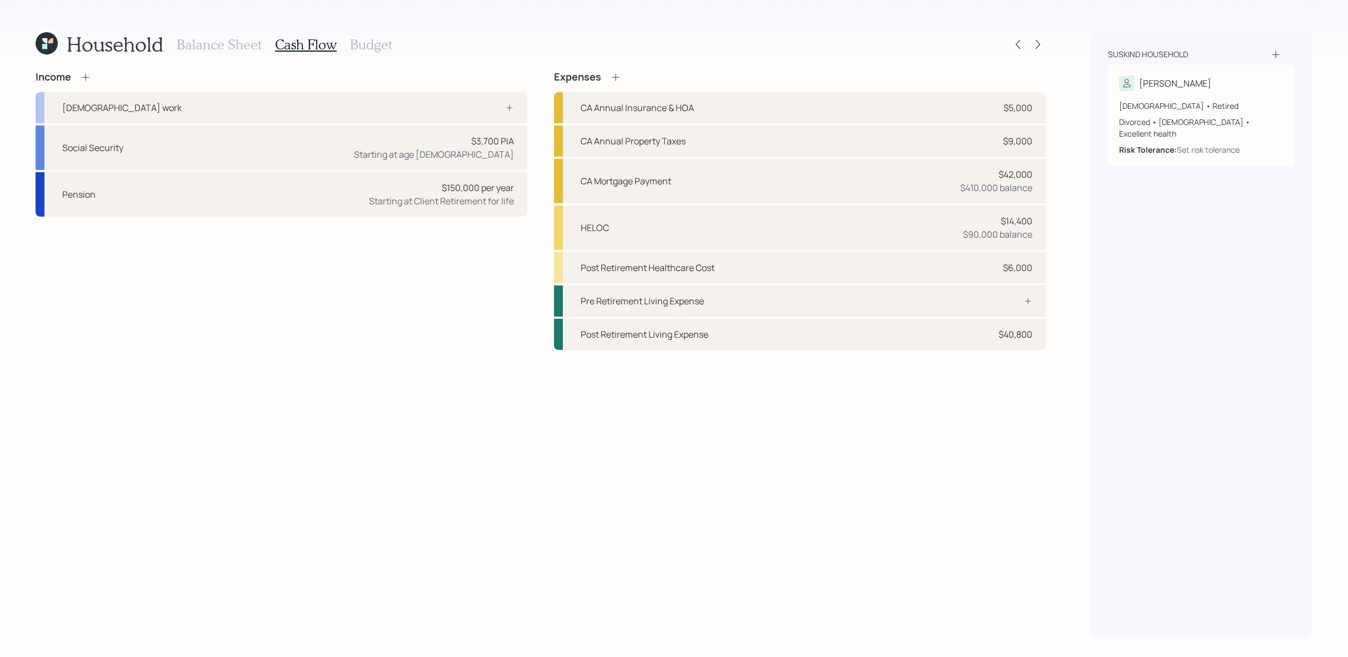
click at [380, 33] on div "Balance Sheet Cash Flow Budget" at bounding box center [285, 44] width 216 height 27
click at [380, 52] on div "Balance Sheet Cash Flow Budget" at bounding box center [285, 44] width 216 height 27
click at [380, 47] on h3 "Budget" at bounding box center [371, 45] width 42 height 16
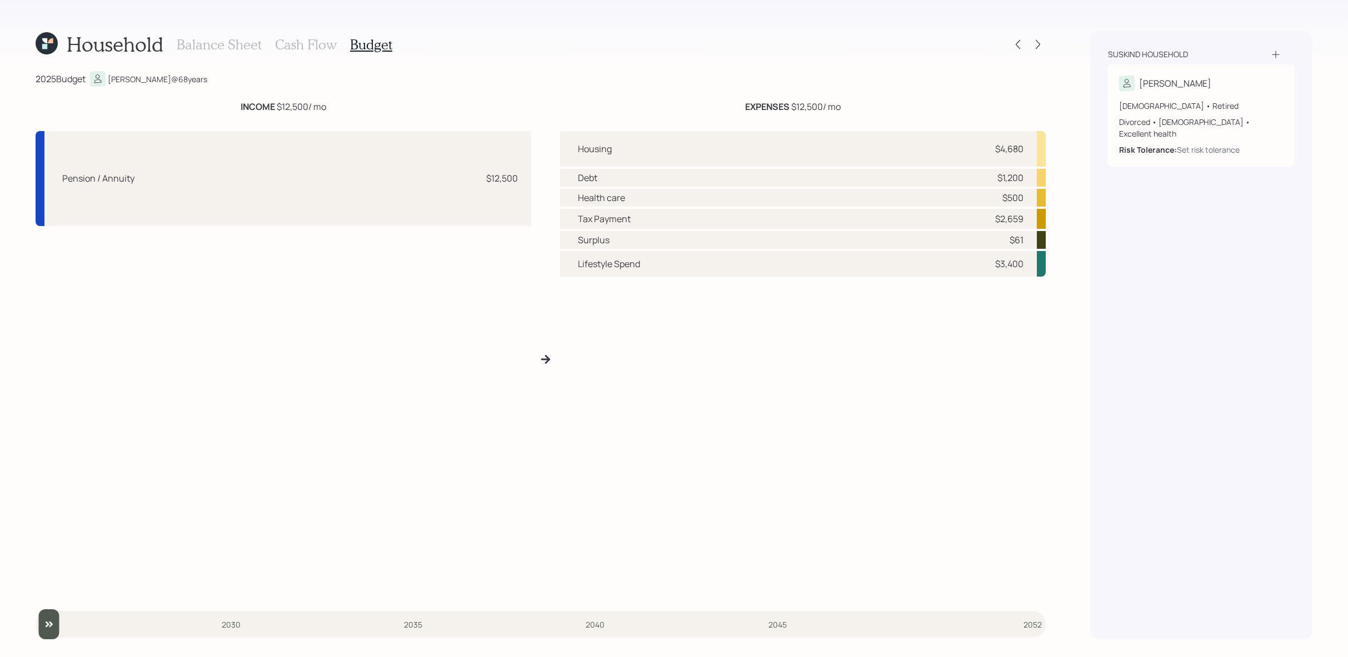
click at [318, 38] on h3 "Cash Flow" at bounding box center [306, 45] width 62 height 16
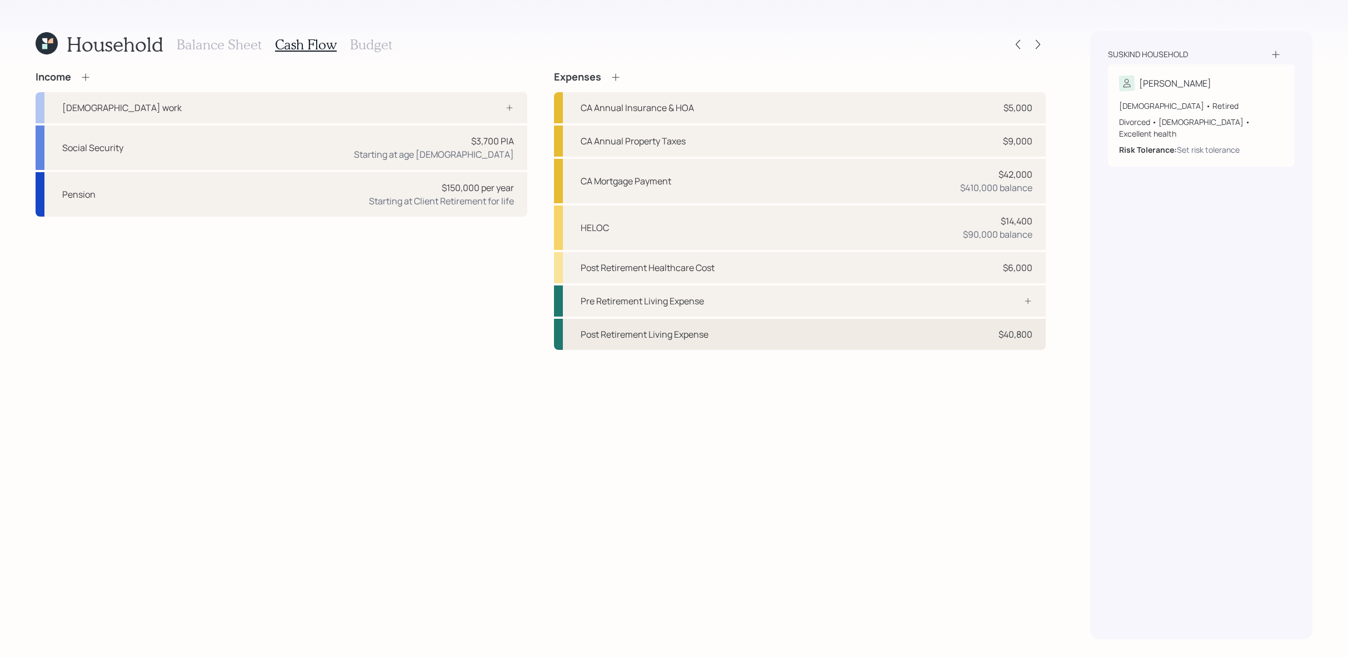
click at [892, 340] on div "Post Retirement Living Expense $40,800" at bounding box center [800, 334] width 492 height 31
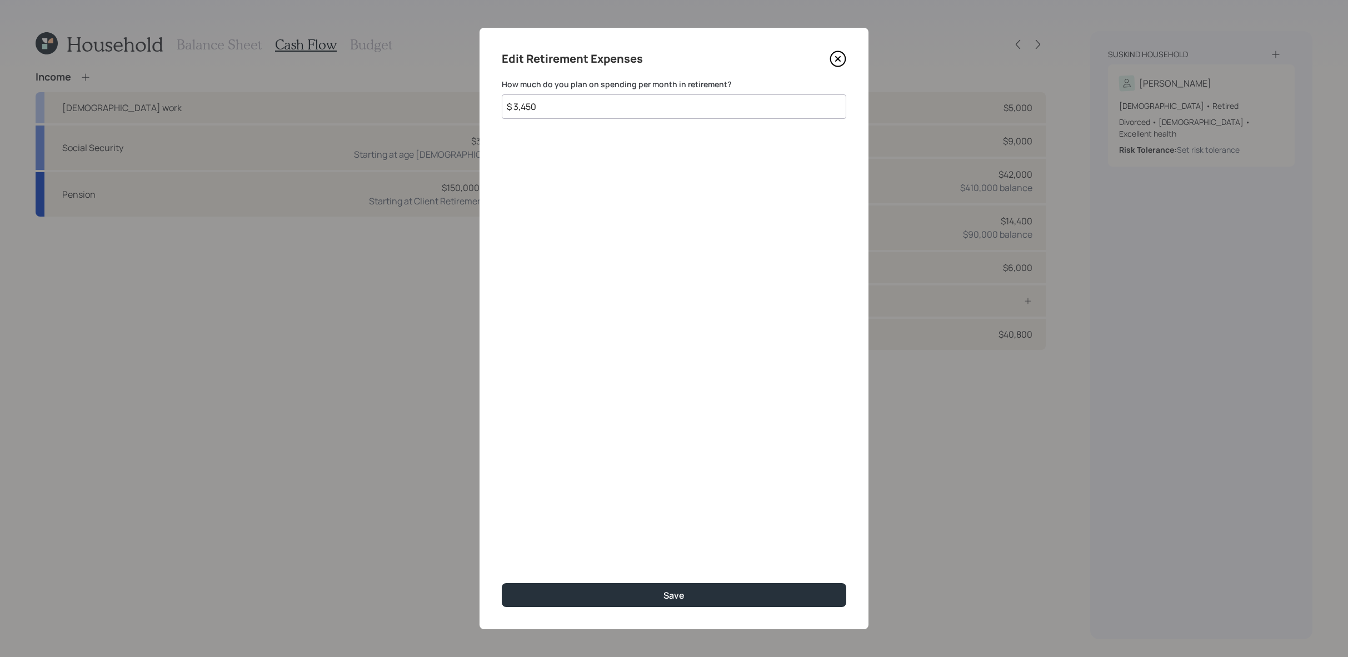
type input "$ 3,450"
click at [502, 583] on button "Save" at bounding box center [674, 595] width 345 height 24
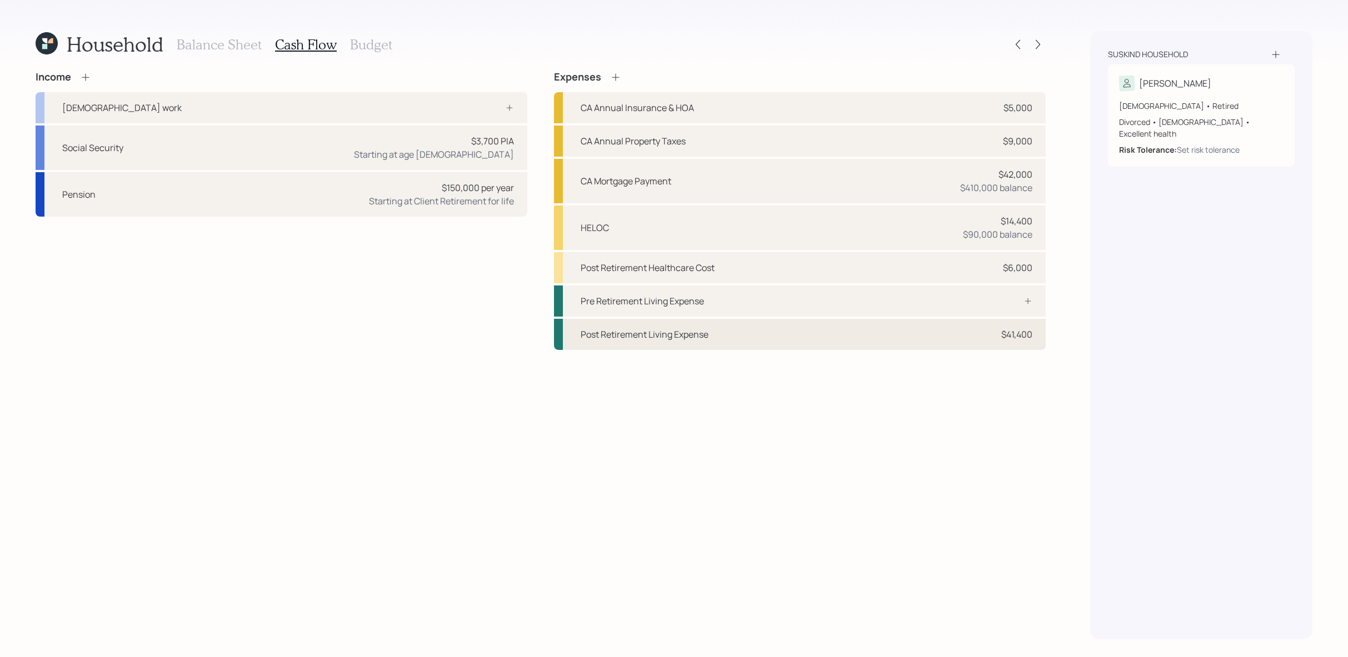
click at [870, 326] on div "Post Retirement Living Expense $41,400" at bounding box center [800, 334] width 492 height 31
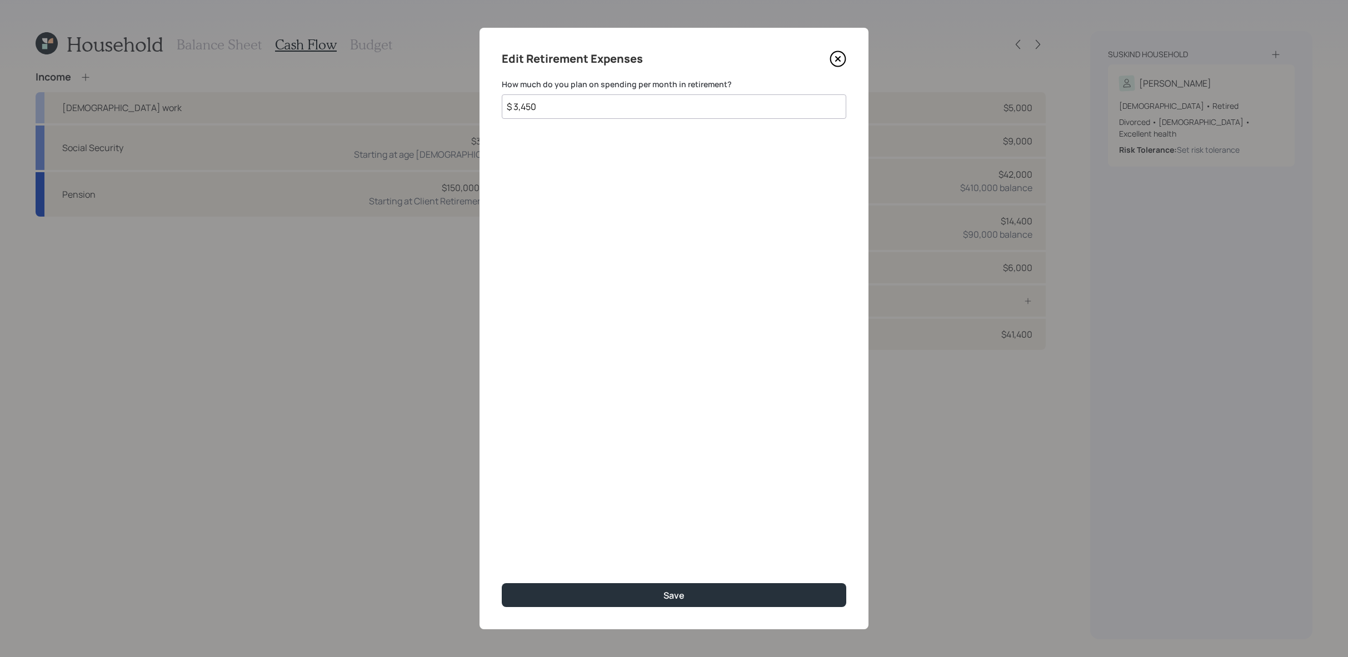
click at [837, 61] on icon at bounding box center [838, 59] width 17 height 17
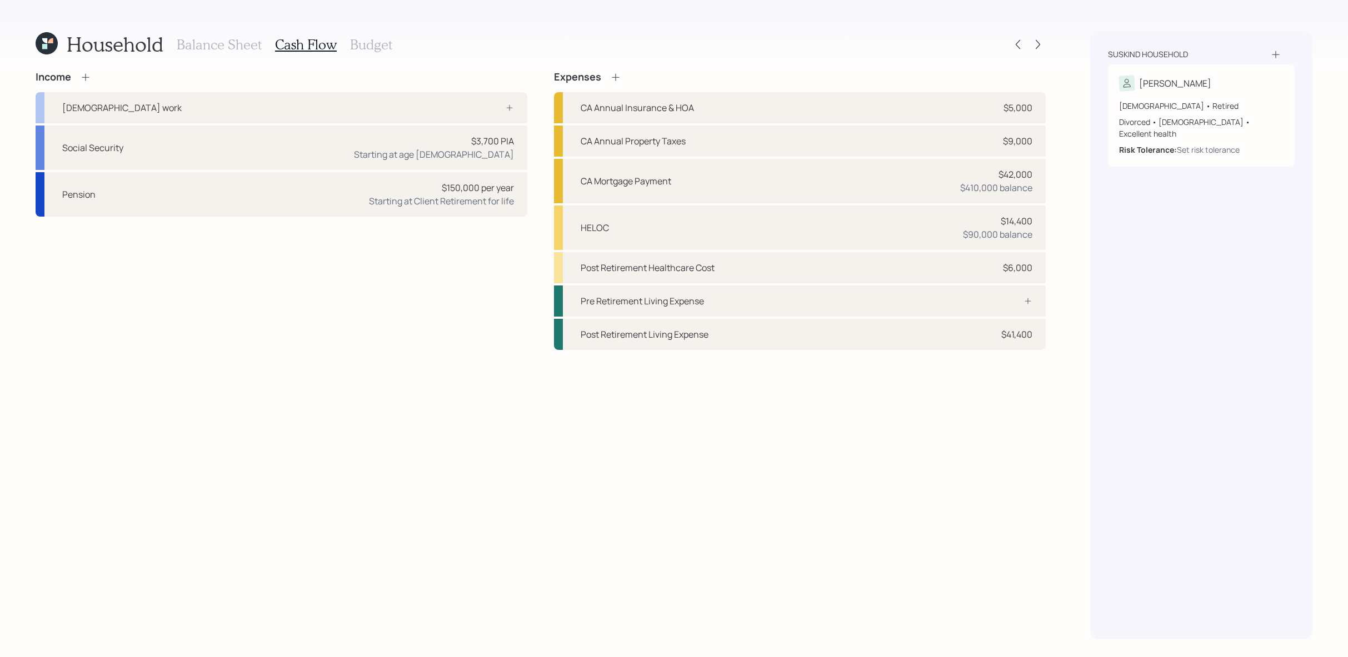
click at [358, 48] on h3 "Budget" at bounding box center [371, 45] width 42 height 16
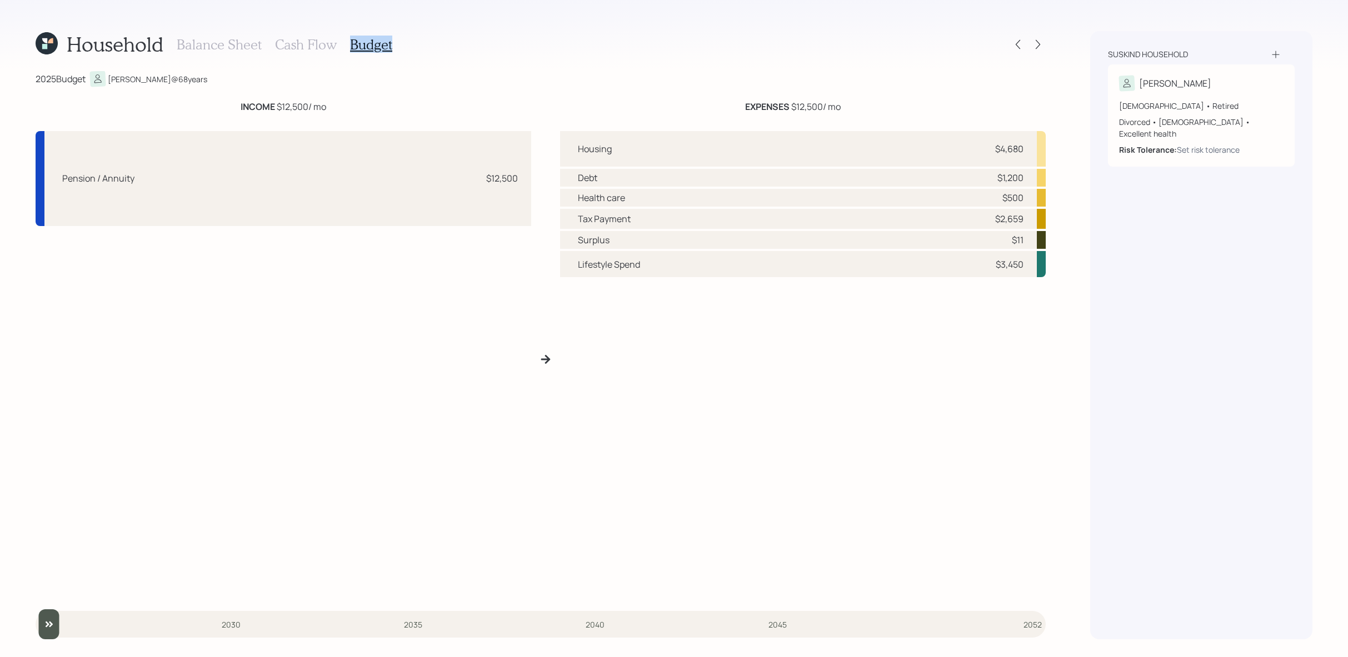
click at [358, 48] on h3 "Budget" at bounding box center [371, 45] width 42 height 16
click at [436, 80] on div "2025 Budget [PERSON_NAME] @ 68 years" at bounding box center [541, 79] width 1010 height 16
click at [567, 261] on div "Lifestyle Spend $3,450" at bounding box center [803, 264] width 486 height 26
click at [1035, 41] on icon at bounding box center [1037, 44] width 11 height 11
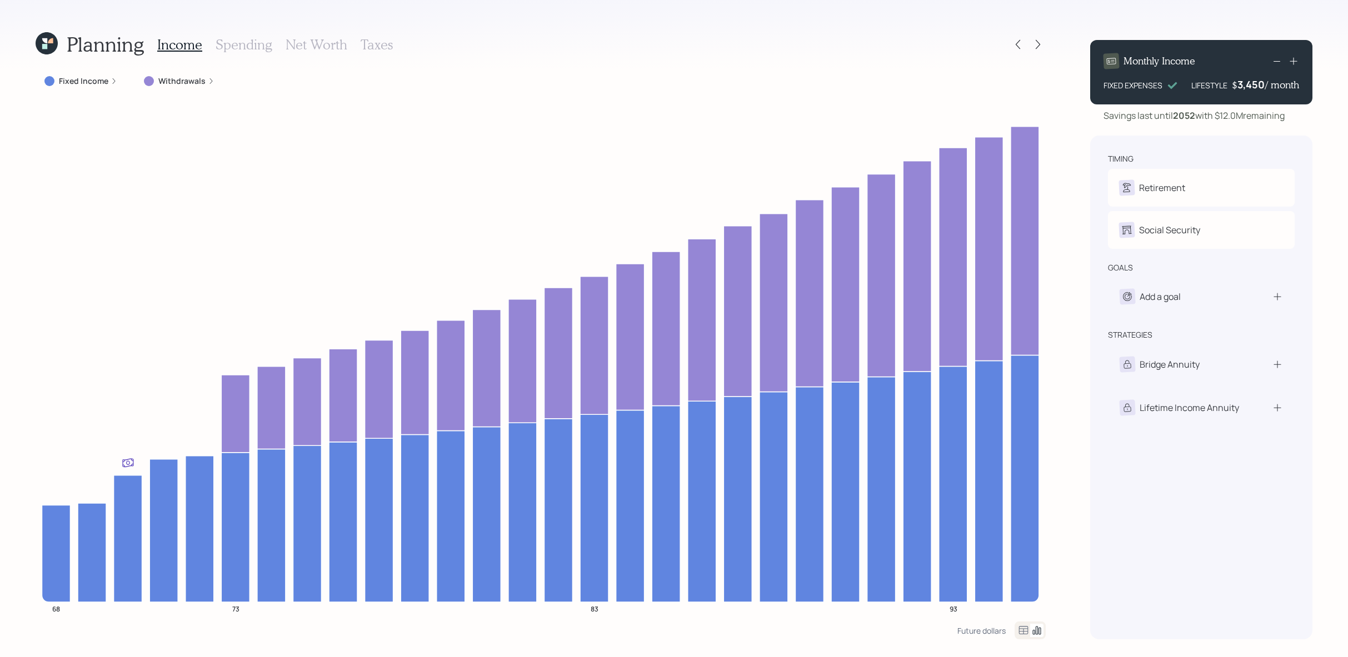
click at [63, 84] on label "Fixed Income" at bounding box center [83, 81] width 49 height 11
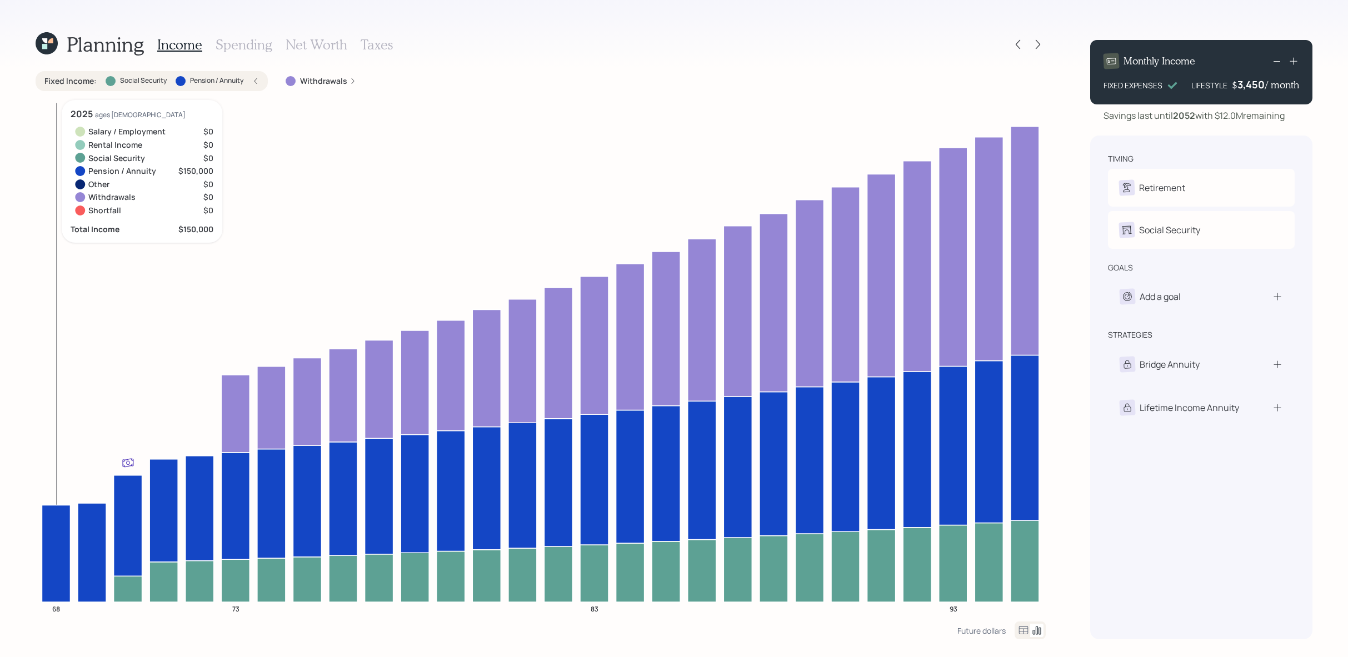
click at [50, 544] on icon at bounding box center [56, 553] width 28 height 97
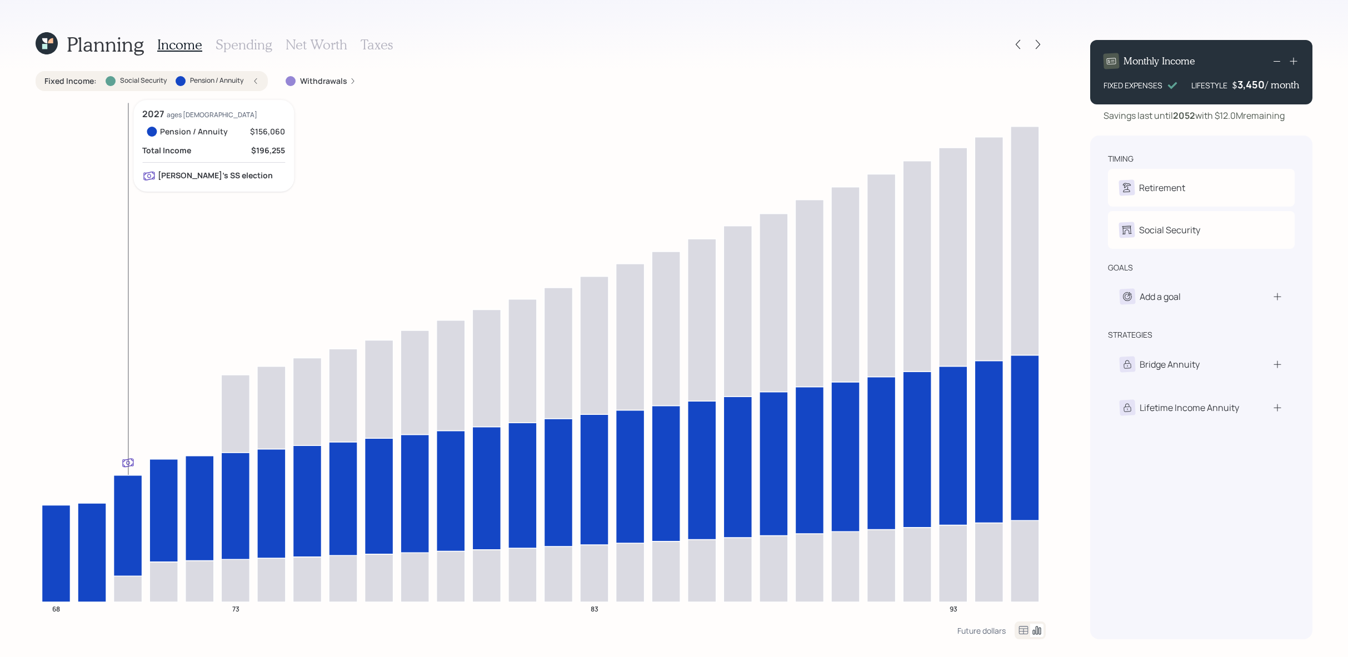
click at [123, 584] on icon at bounding box center [128, 589] width 28 height 26
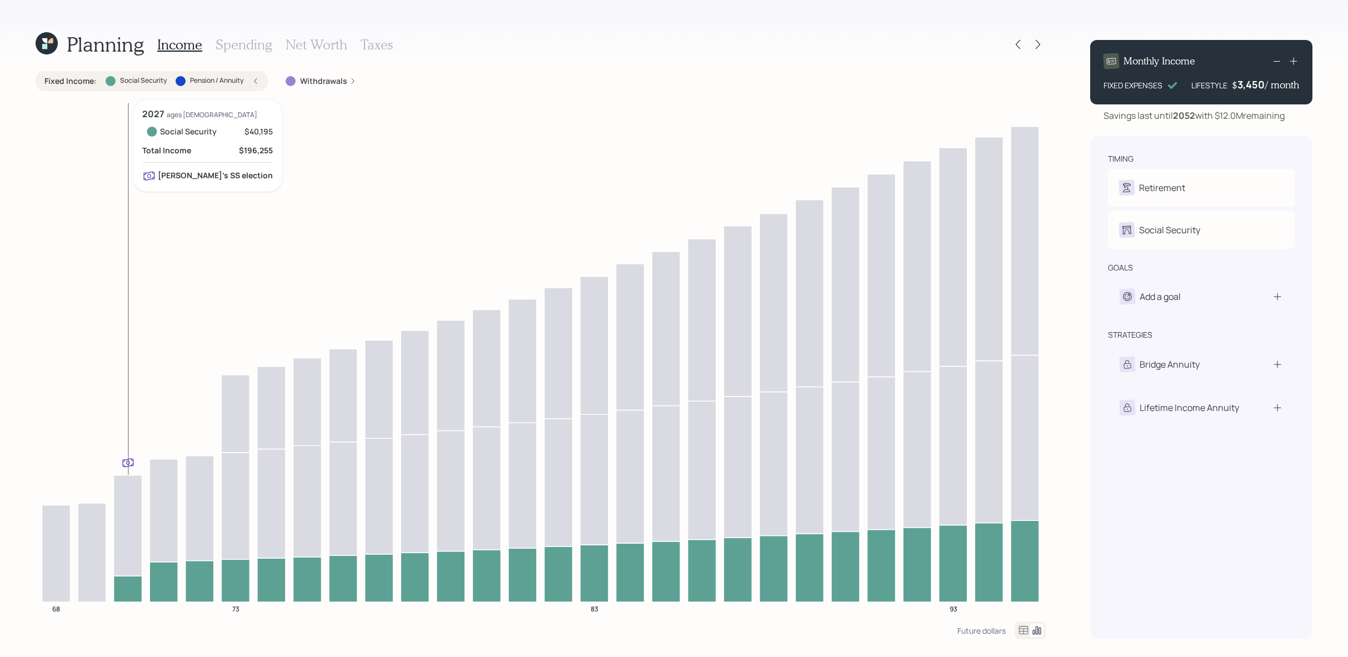
click at [122, 583] on icon at bounding box center [128, 589] width 28 height 26
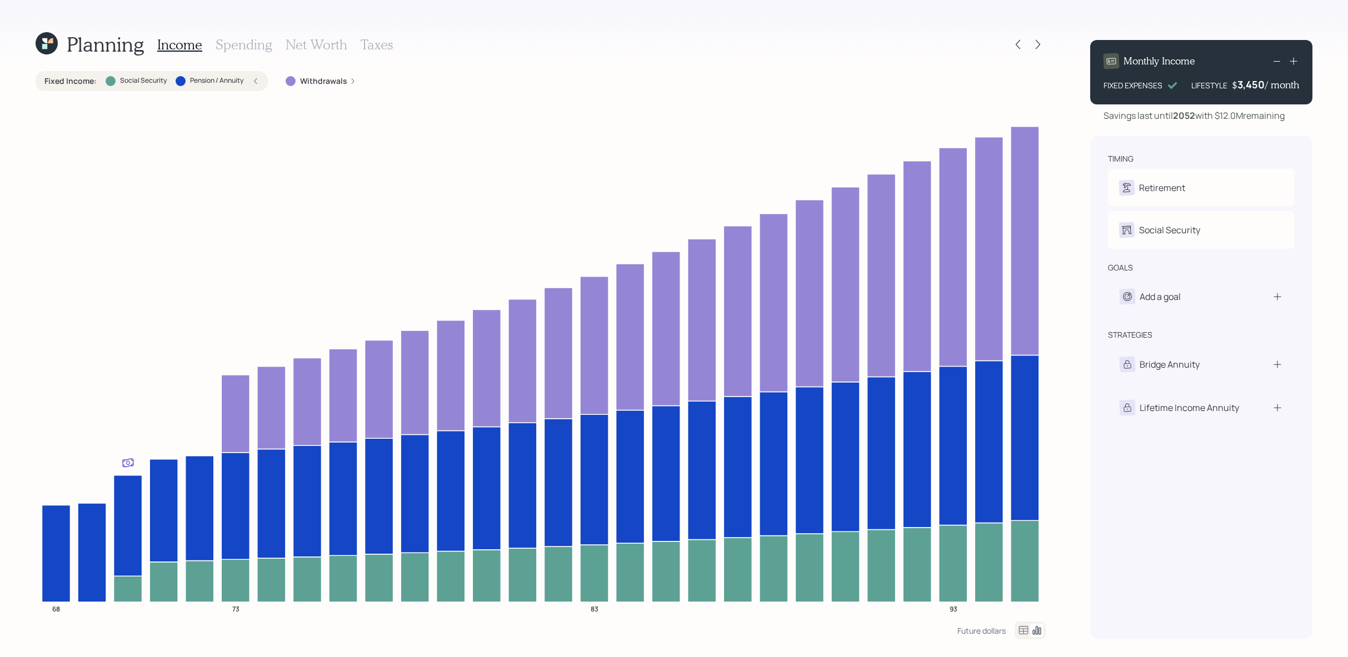
click at [193, 84] on label "Pension / Annuity" at bounding box center [216, 80] width 53 height 9
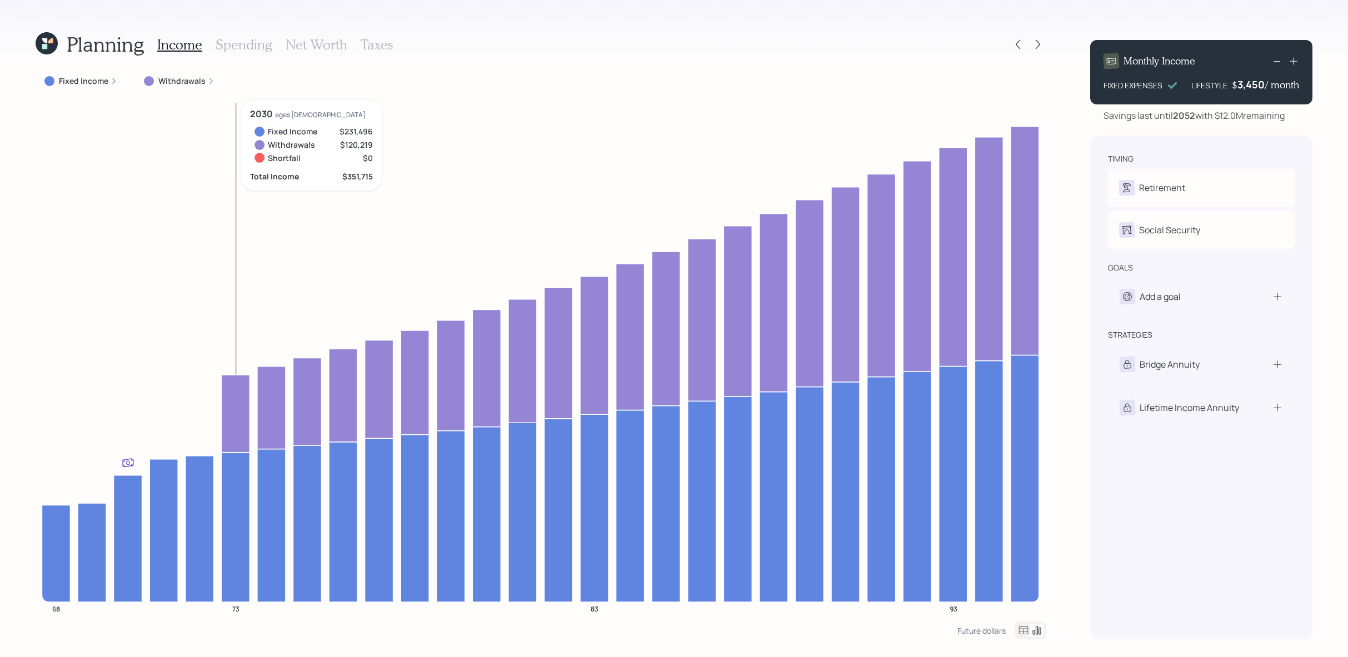
click at [237, 388] on icon at bounding box center [235, 414] width 28 height 78
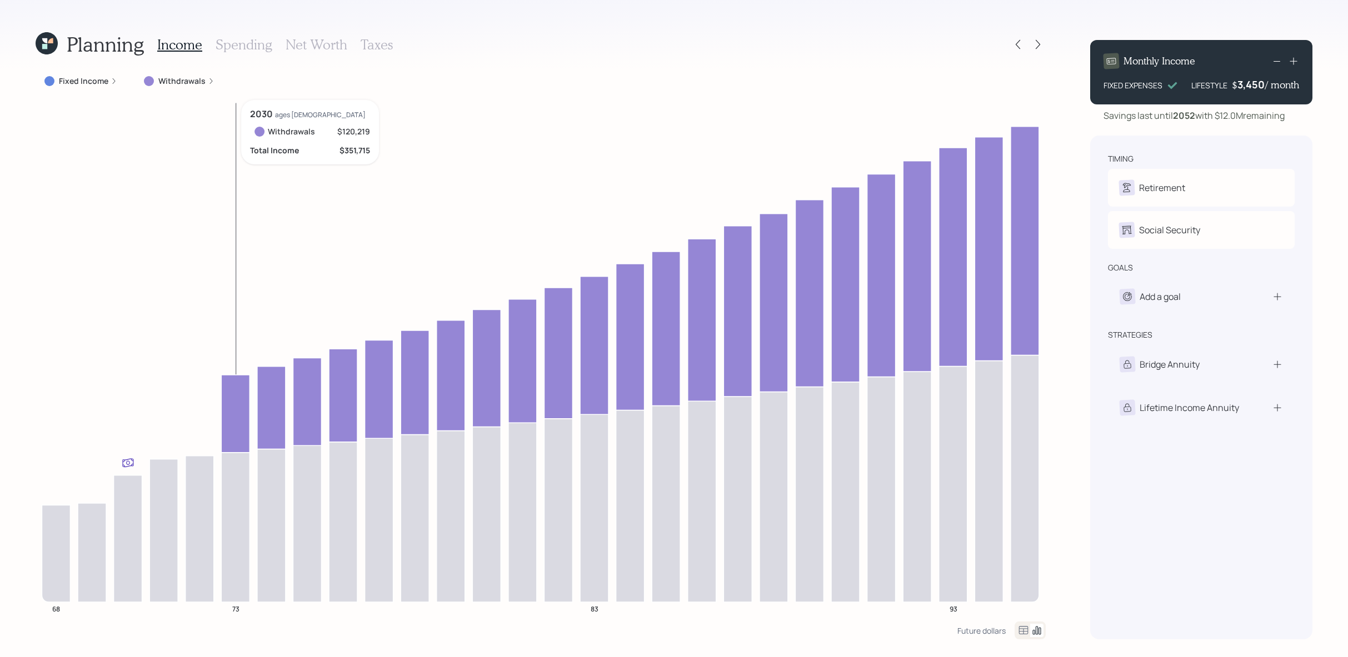
click at [237, 388] on icon at bounding box center [235, 414] width 28 height 78
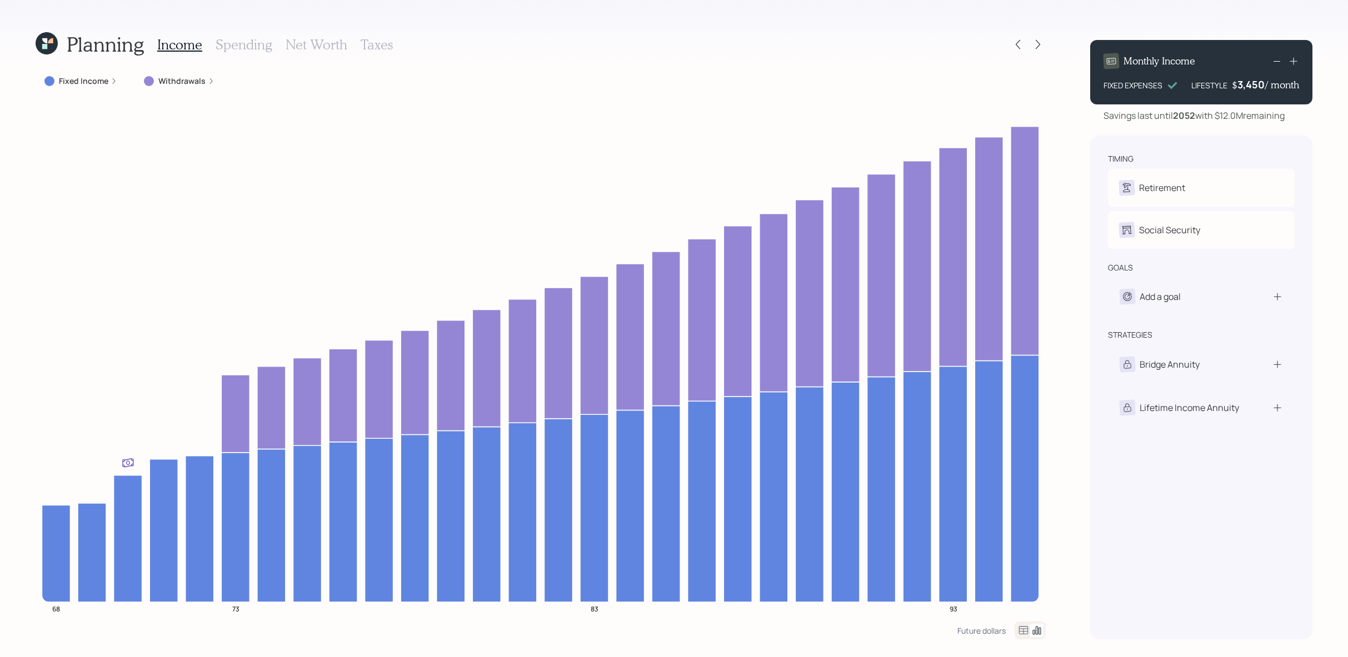
click at [339, 49] on h3 "Net Worth" at bounding box center [317, 45] width 62 height 16
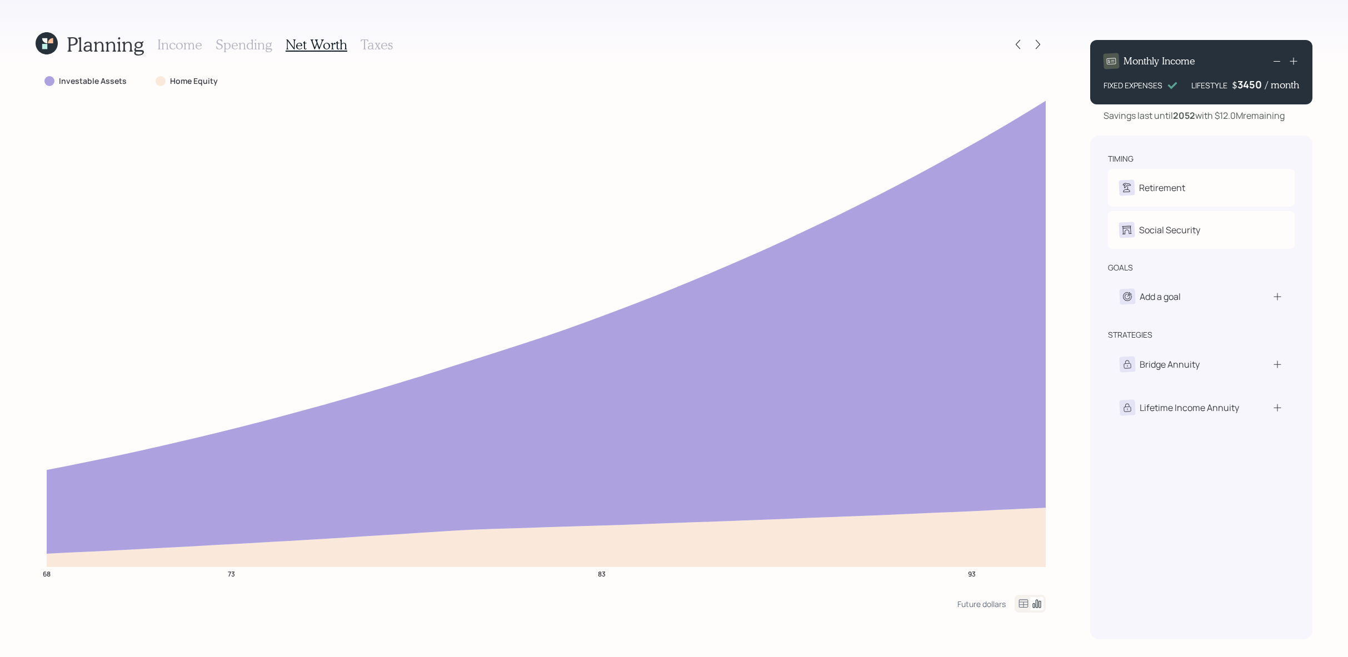
drag, startPoint x: 1239, startPoint y: 84, endPoint x: 1268, endPoint y: 83, distance: 28.9
click at [1268, 84] on div "$ 3450 / month" at bounding box center [1265, 84] width 67 height 13
click at [1264, 102] on div "Monthly Income FIXED EXPENSES LIFESTYLE $ 10000 / month" at bounding box center [1201, 72] width 222 height 64
click at [1271, 124] on div "Monthly Income FIXED EXPENSES LIFESTYLE $ 10,000 / month Savings last until [DA…" at bounding box center [1201, 335] width 222 height 608
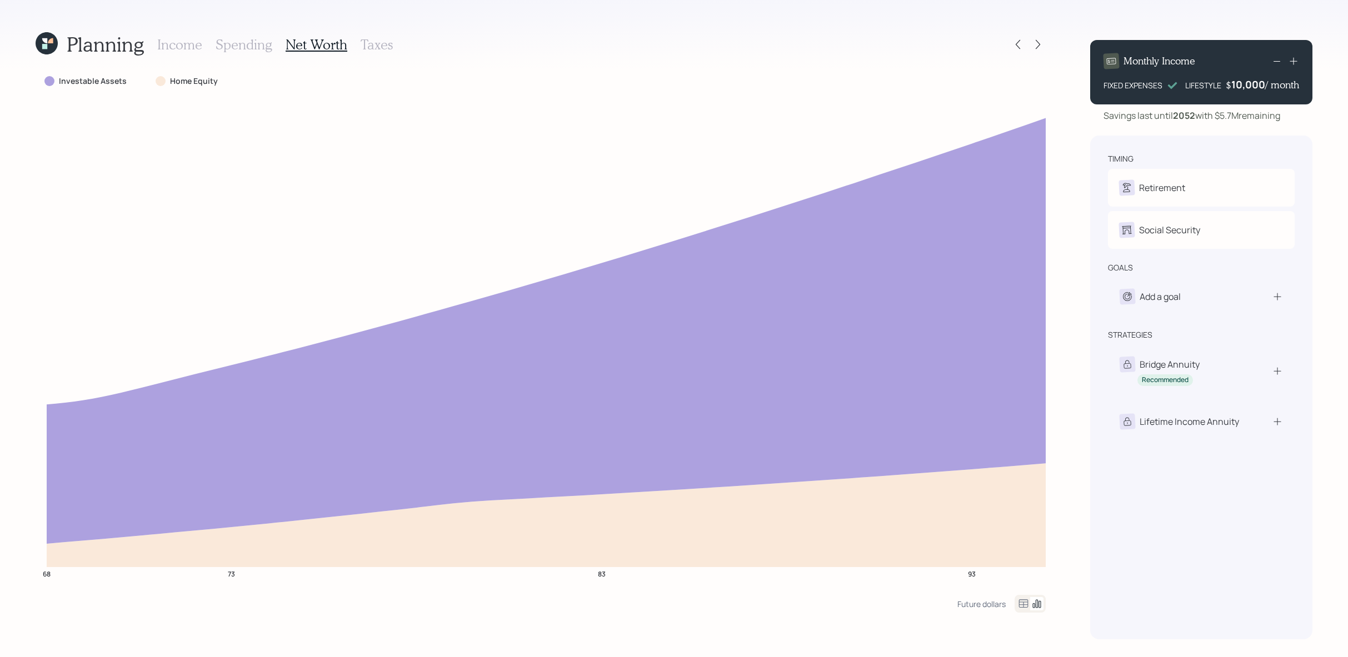
drag, startPoint x: 1229, startPoint y: 87, endPoint x: 1341, endPoint y: 78, distance: 112.6
click at [1341, 78] on div "Planning Income Spending Net Worth Taxes Investable Assets Home Equity 68 73 83…" at bounding box center [674, 328] width 1348 height 657
click at [1243, 95] on div "Monthly Income FIXED EXPENSES LIFESTYLE $ 10,000 / month" at bounding box center [1201, 72] width 222 height 64
click at [1244, 92] on div "Monthly Income FIXED EXPENSES LIFESTYLE $ 10000 / month" at bounding box center [1201, 72] width 222 height 64
click at [1244, 88] on div "10000" at bounding box center [1249, 84] width 31 height 13
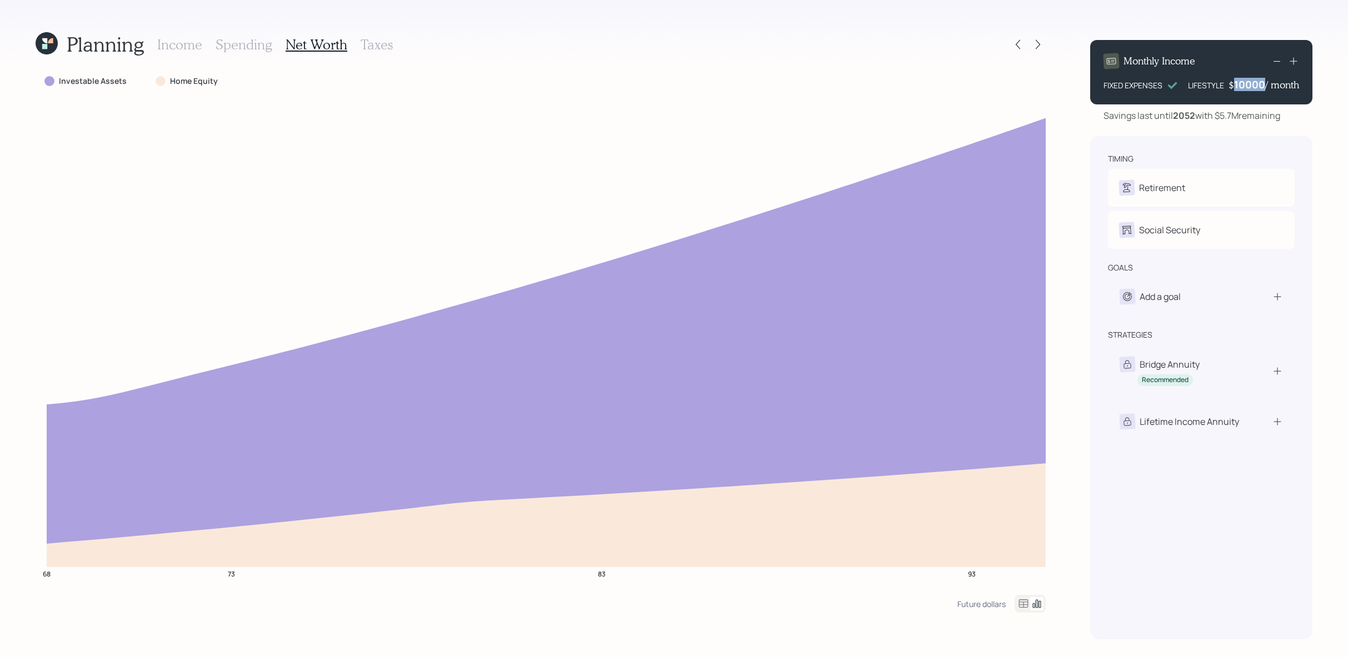
click at [1244, 88] on div "10000" at bounding box center [1249, 84] width 31 height 13
click at [1225, 146] on div "timing Retirement S Retired Social Security S Elect at 70y 4m goals Add a goal …" at bounding box center [1201, 388] width 222 height 504
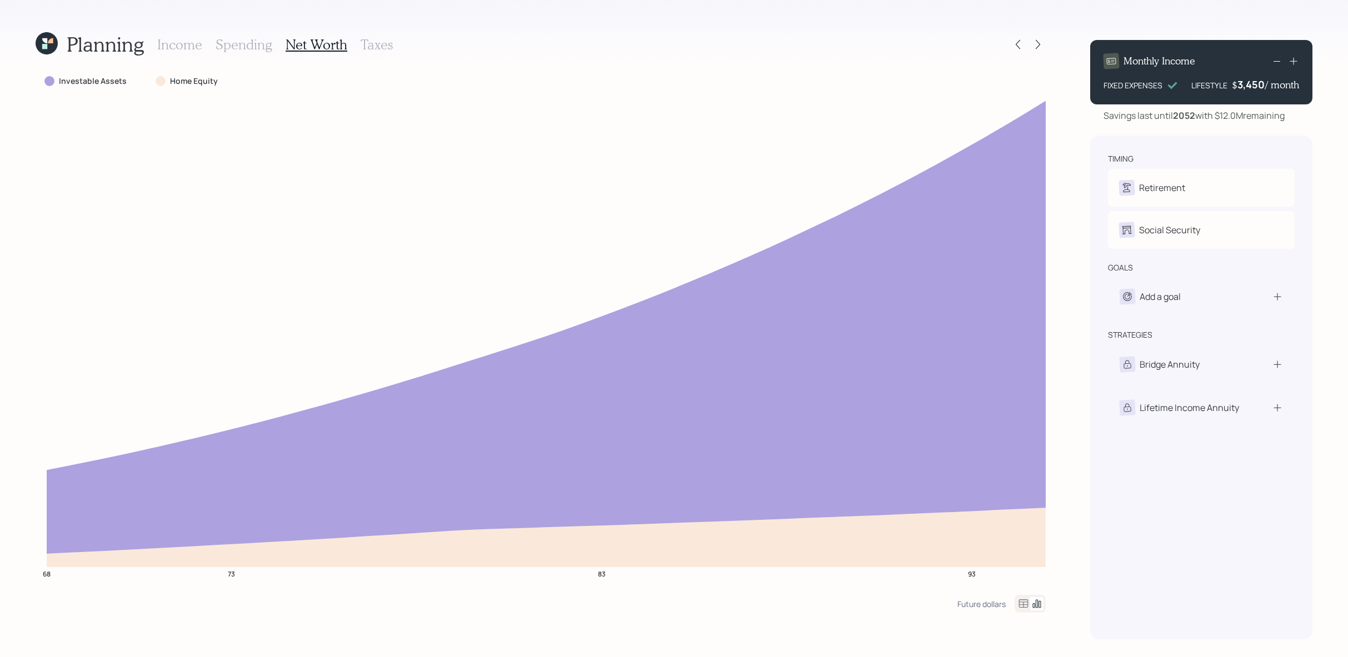
click at [388, 46] on h3 "Taxes" at bounding box center [377, 45] width 32 height 16
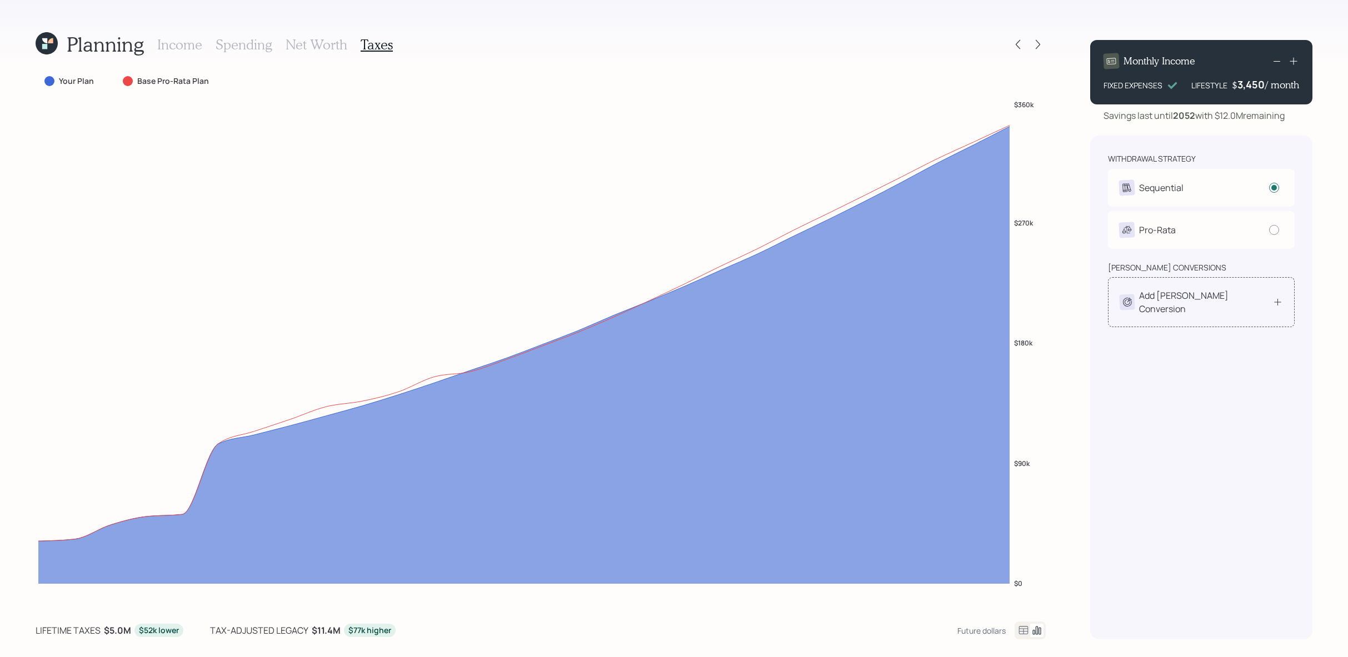
click at [1273, 298] on icon at bounding box center [1278, 302] width 11 height 11
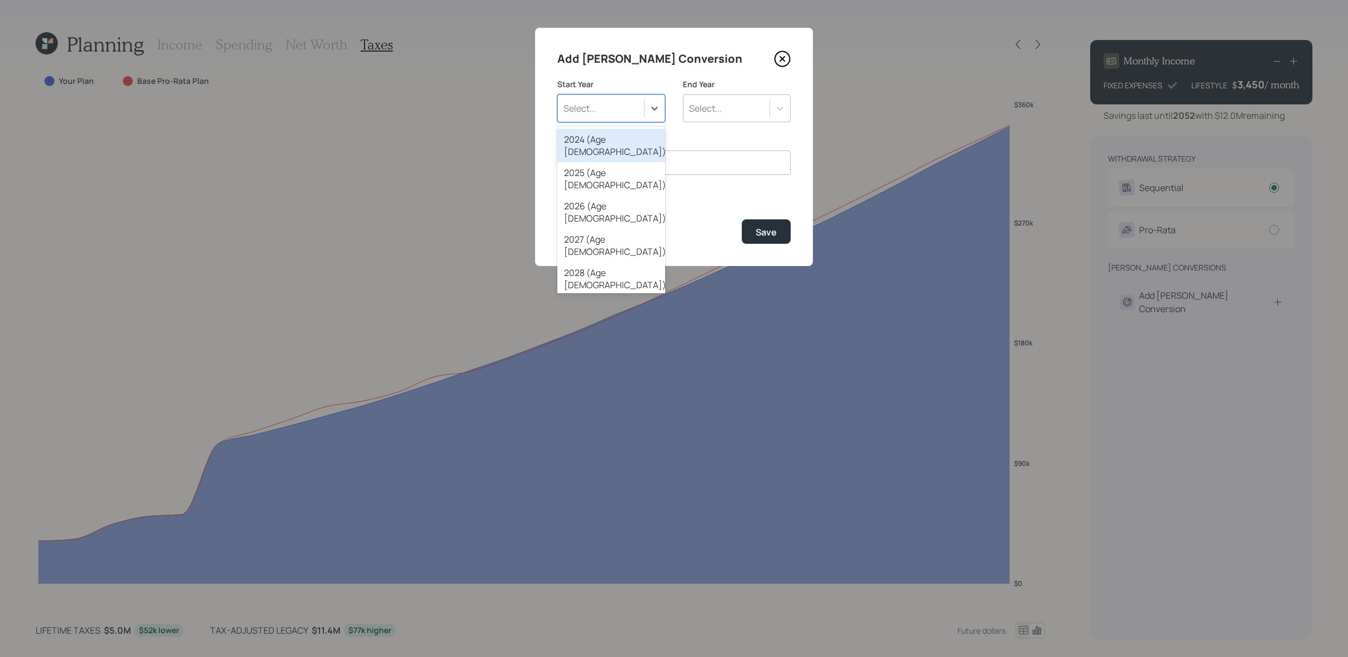
click at [620, 118] on div "Select..." at bounding box center [611, 108] width 108 height 28
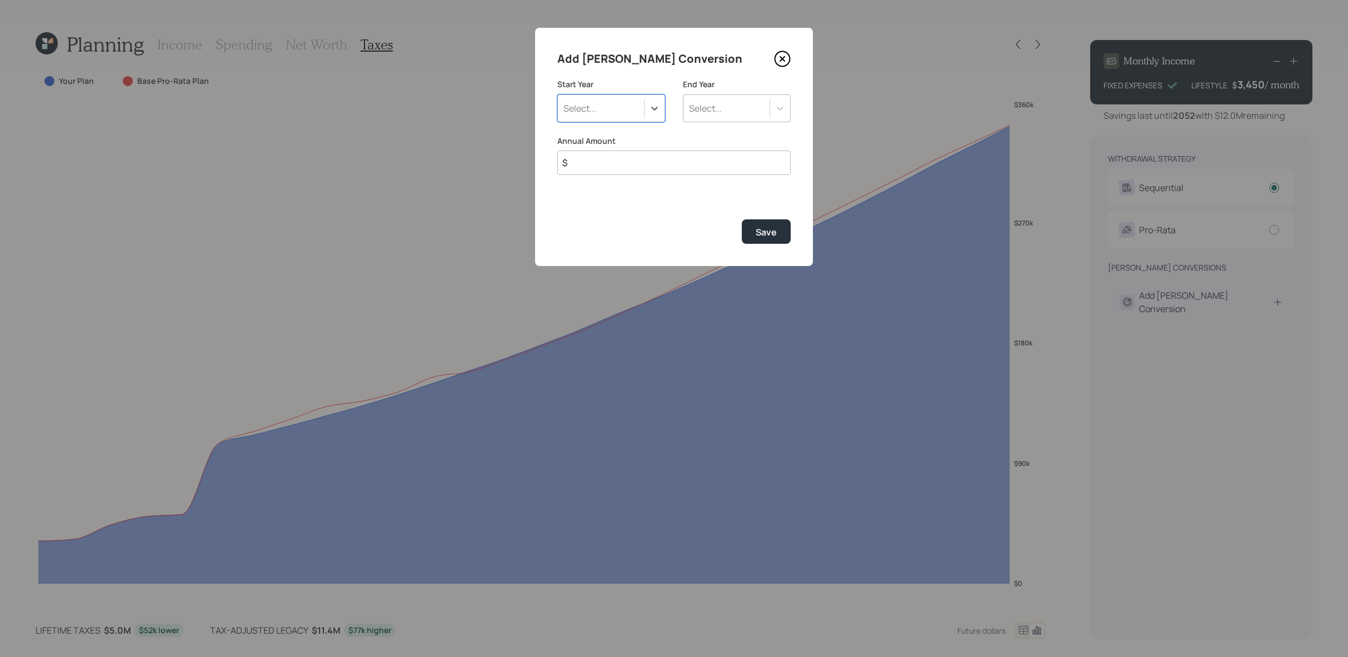
click at [620, 118] on div "Select..." at bounding box center [611, 108] width 108 height 28
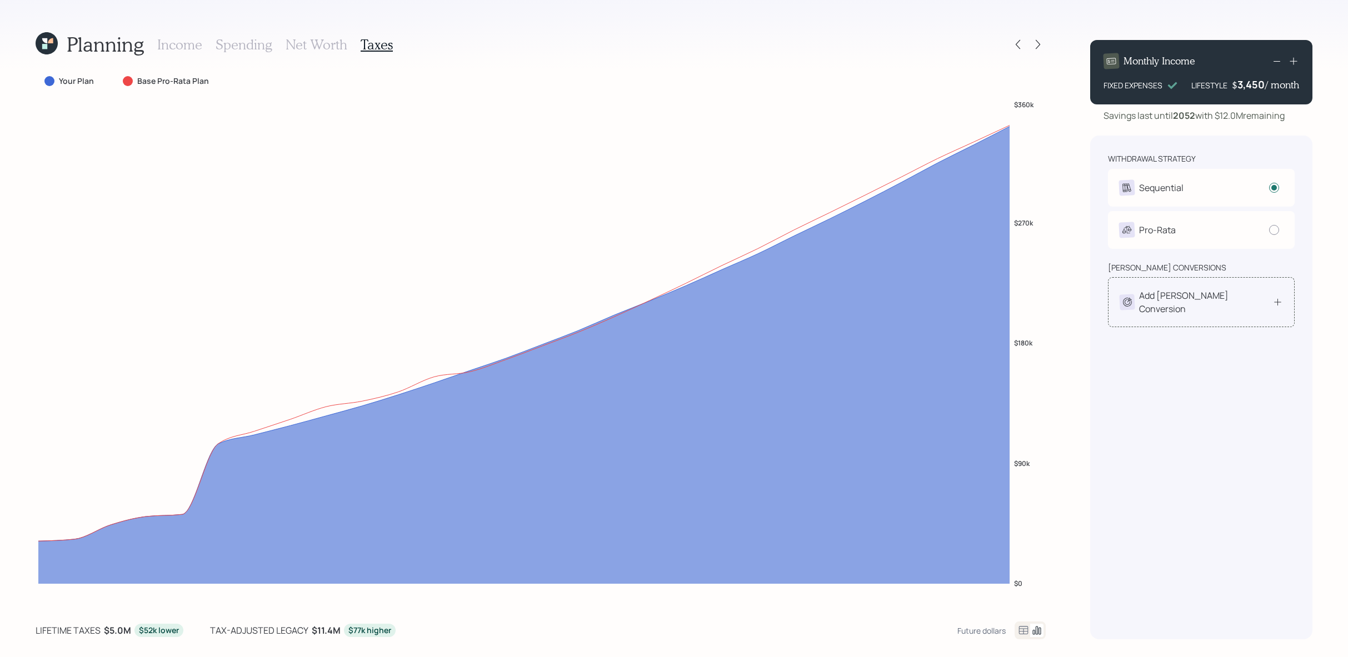
click at [1284, 306] on div "Add [PERSON_NAME] Conversion" at bounding box center [1201, 302] width 187 height 50
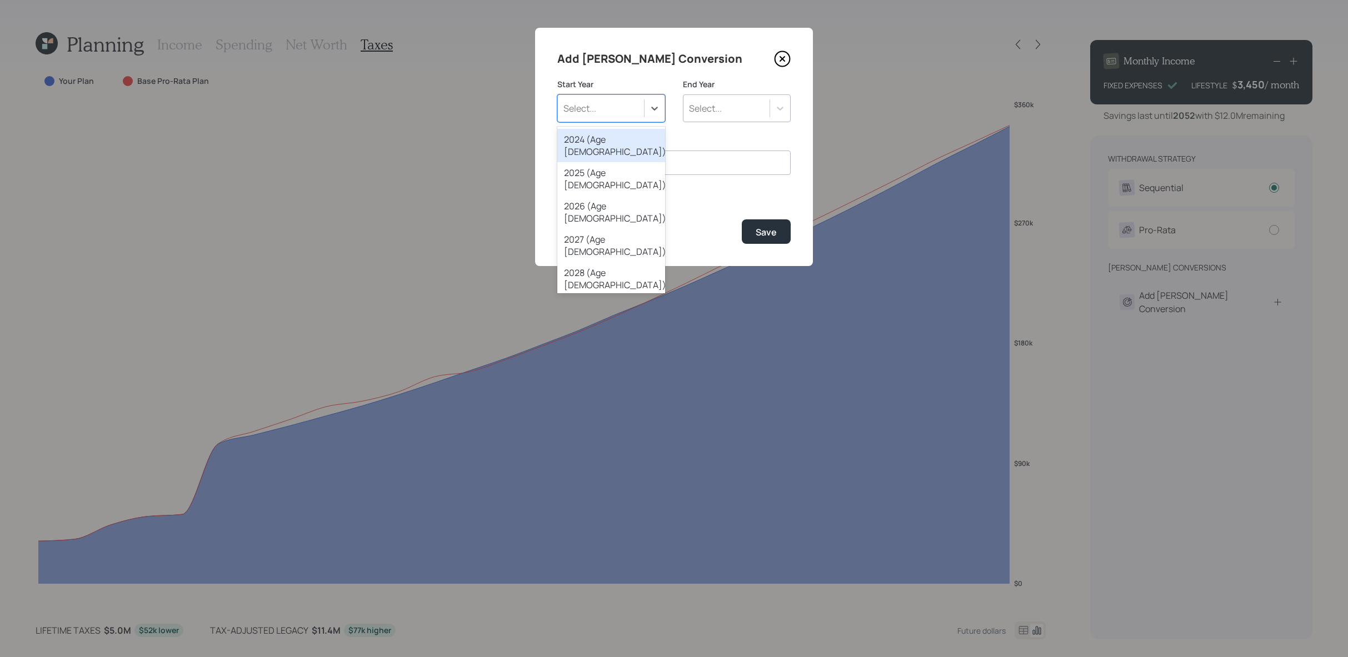
click at [652, 121] on div at bounding box center [654, 108] width 21 height 27
click at [597, 166] on div "2025 (Age [DEMOGRAPHIC_DATA])" at bounding box center [611, 178] width 108 height 33
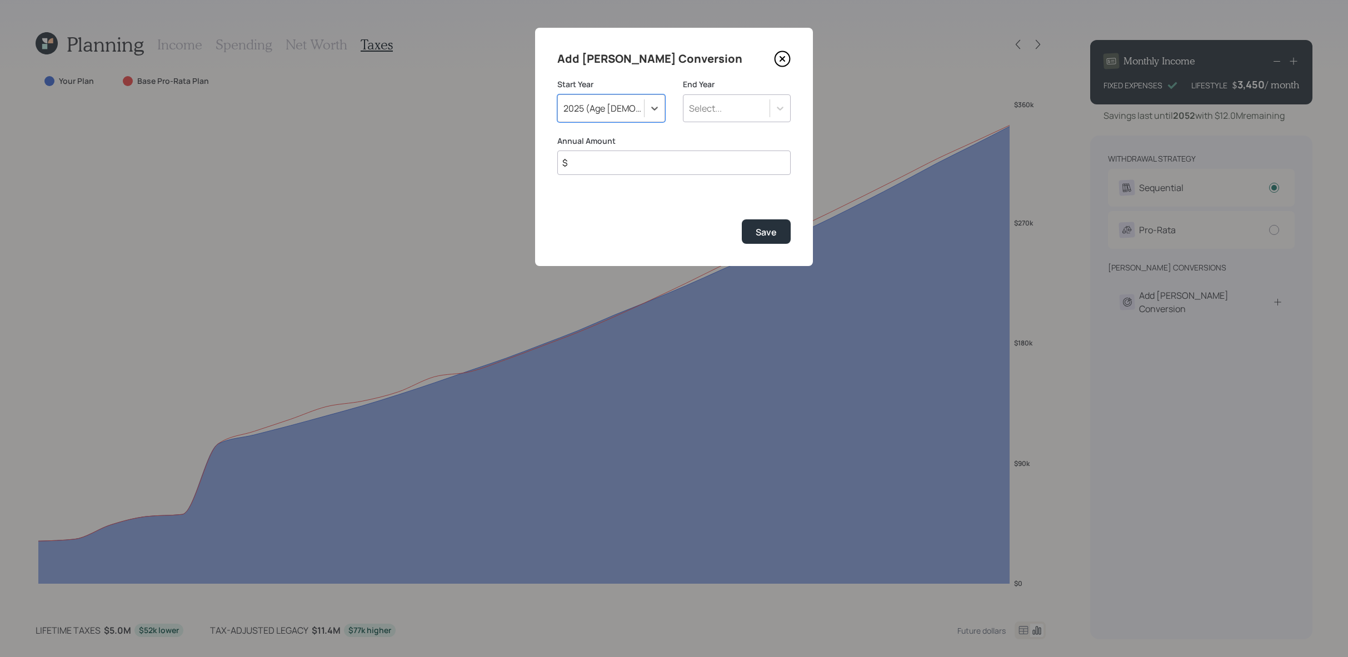
click at [704, 111] on div "Select..." at bounding box center [705, 108] width 33 height 12
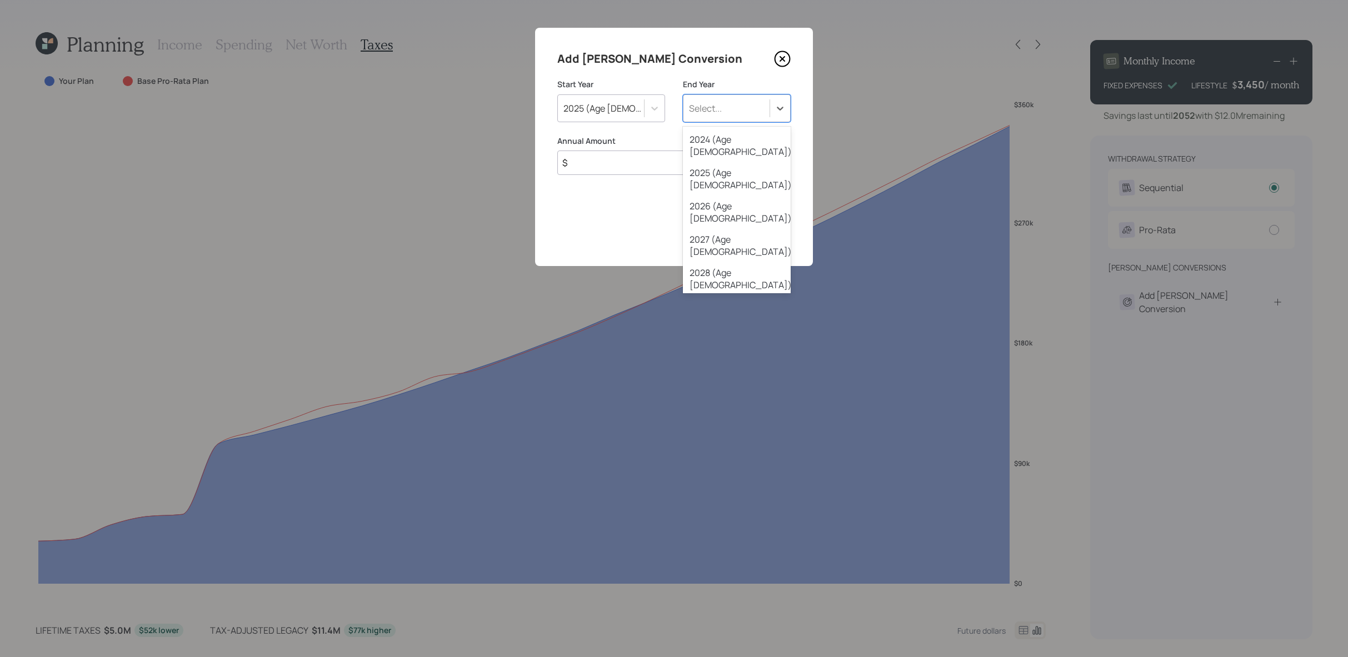
click at [750, 296] on div "2029 (Age [DEMOGRAPHIC_DATA])" at bounding box center [737, 312] width 108 height 33
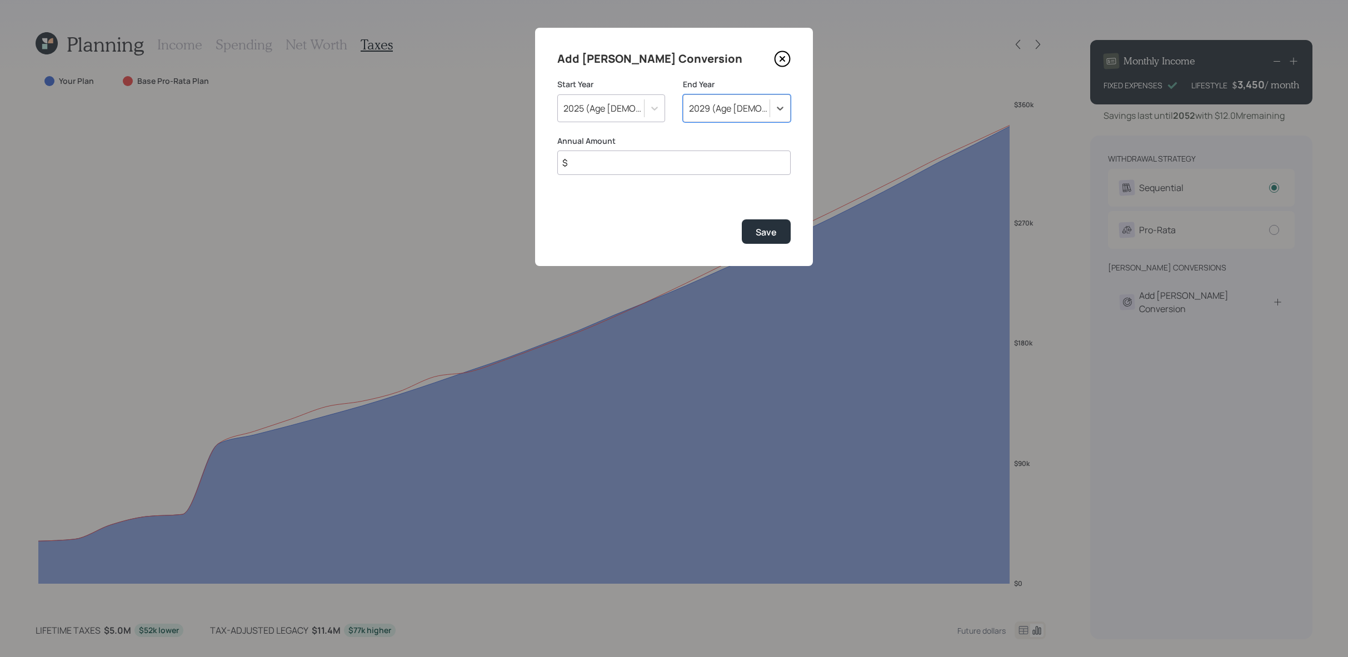
click at [725, 165] on input "$" at bounding box center [673, 163] width 233 height 24
type input "$ 30,000"
click at [760, 237] on div "Save" at bounding box center [766, 232] width 21 height 12
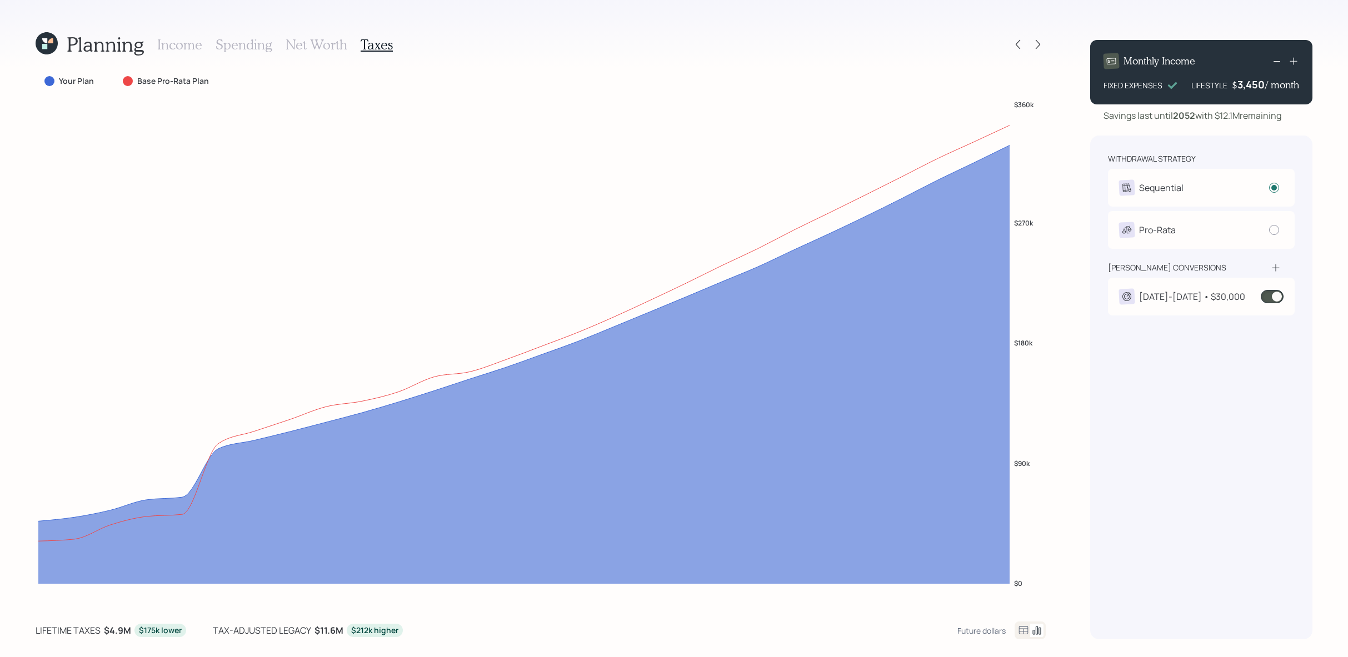
click at [1199, 292] on div "[DATE]-[DATE] • $30,000" at bounding box center [1192, 296] width 106 height 13
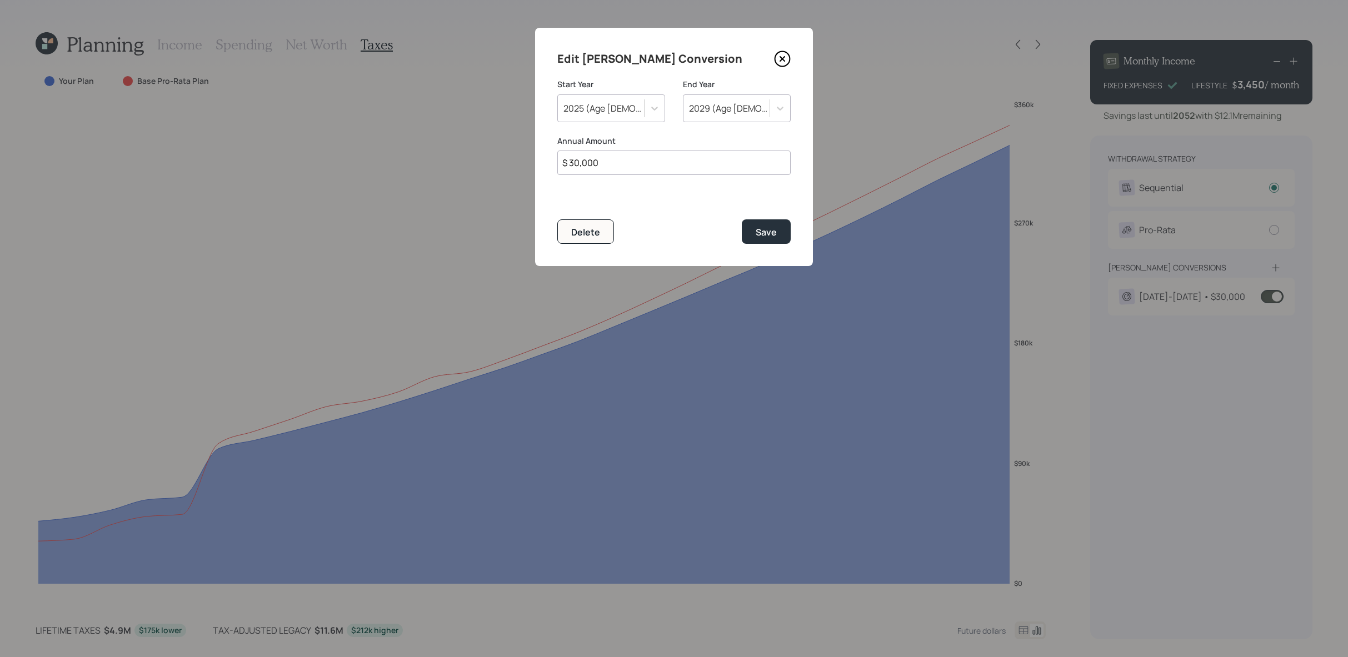
drag, startPoint x: 653, startPoint y: 161, endPoint x: 496, endPoint y: 153, distance: 157.4
click at [496, 153] on div "Edit [PERSON_NAME] Conversion Start Year [DATE] (Age [DEMOGRAPHIC_DATA]) End Ye…" at bounding box center [674, 328] width 1348 height 657
type input "$ 60,000"
click at [785, 233] on button "Save" at bounding box center [766, 232] width 49 height 24
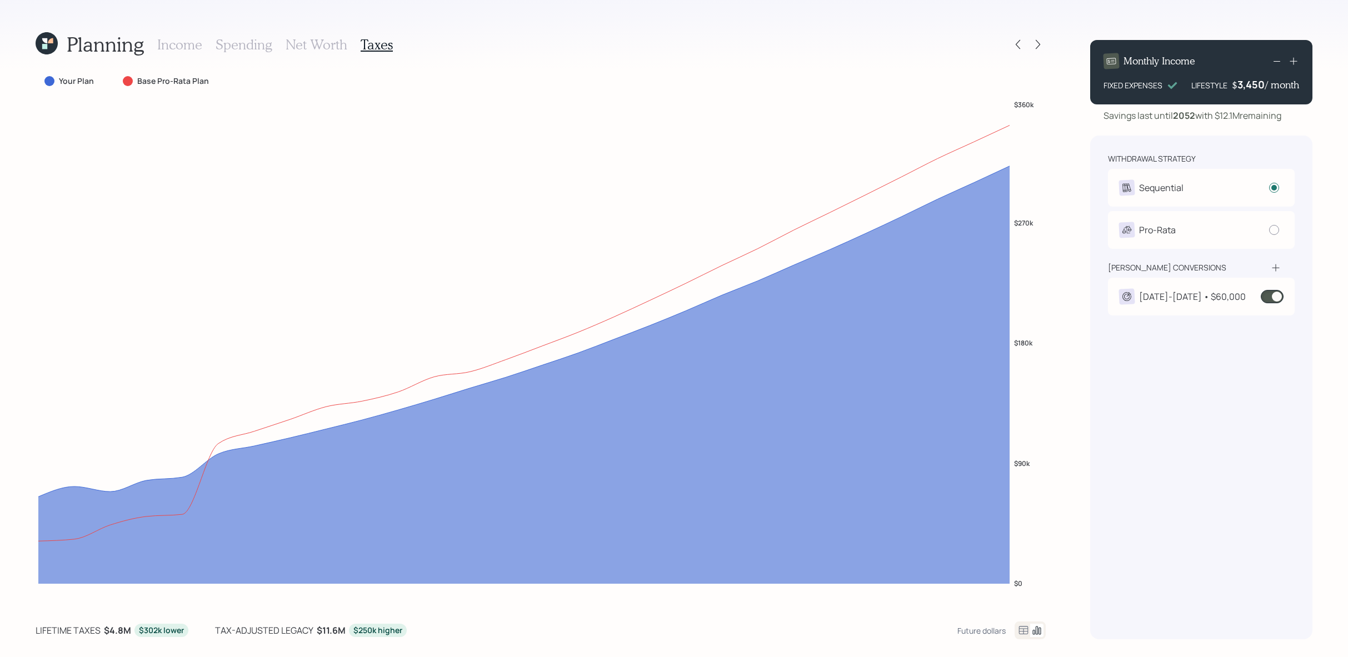
click at [1177, 308] on div "[DATE]-[DATE] • $60,000" at bounding box center [1201, 297] width 187 height 38
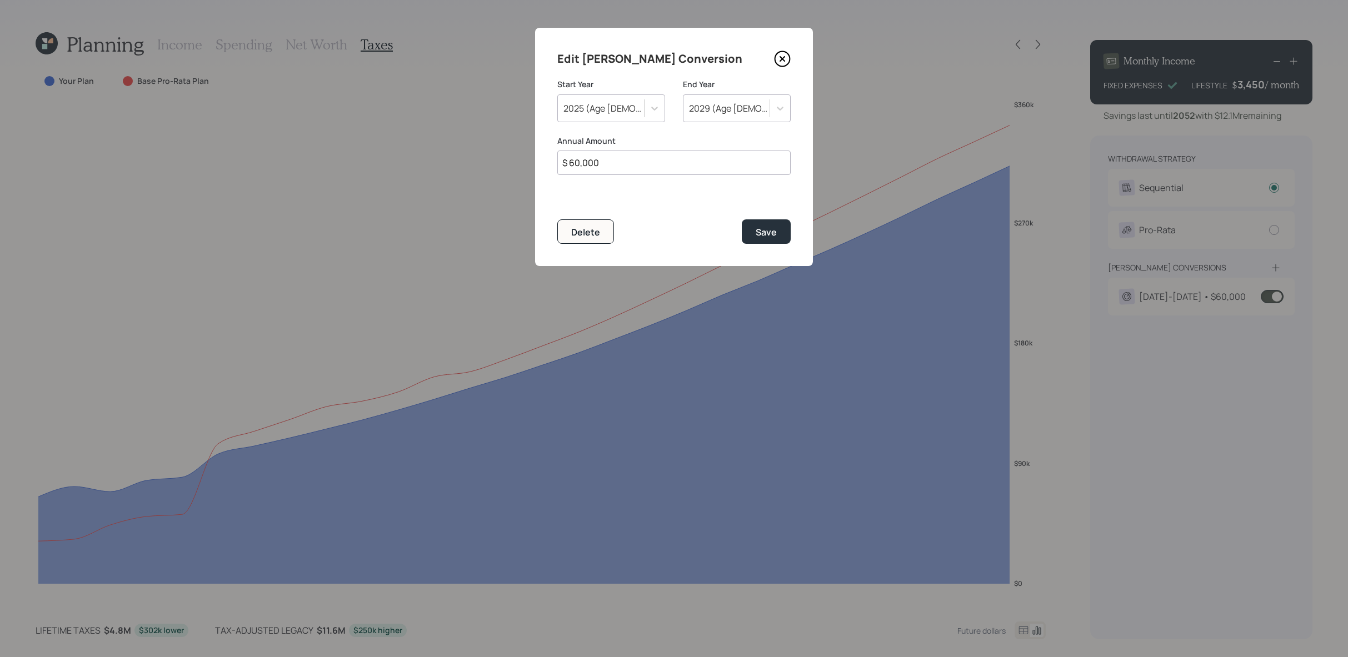
drag, startPoint x: 675, startPoint y: 166, endPoint x: 472, endPoint y: 147, distance: 204.3
click at [472, 147] on div "Edit [PERSON_NAME] Conversion Start Year [DATE] (Age [DEMOGRAPHIC_DATA]) End Ye…" at bounding box center [674, 328] width 1348 height 657
type input "$ 100,000"
click at [762, 231] on div "Save" at bounding box center [766, 232] width 21 height 12
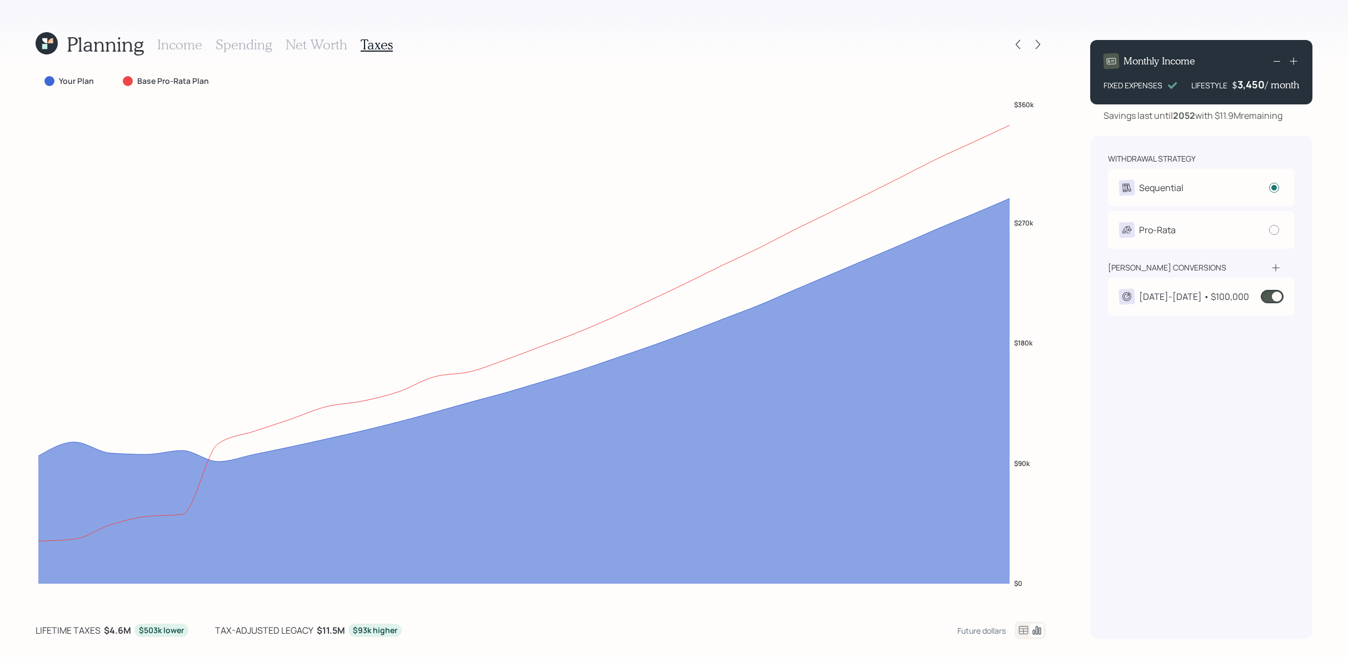
click at [1130, 299] on icon at bounding box center [1127, 296] width 9 height 9
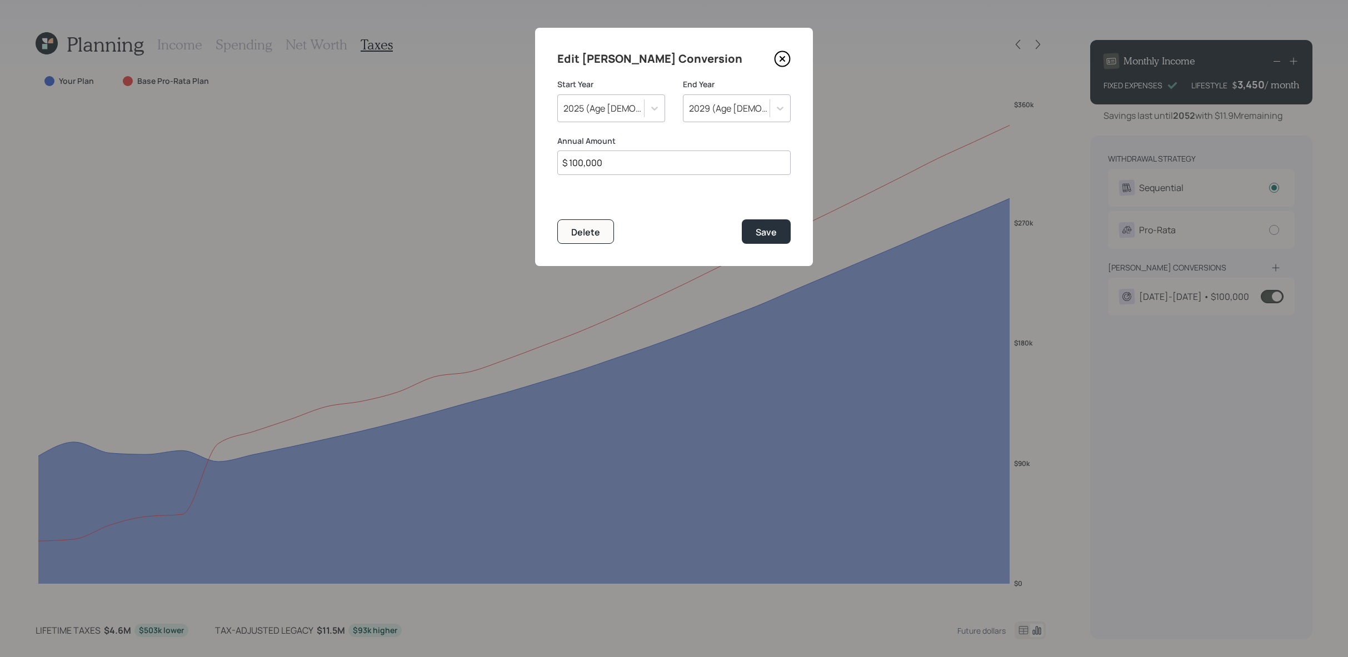
drag, startPoint x: 652, startPoint y: 162, endPoint x: 489, endPoint y: 161, distance: 162.8
click at [489, 161] on div "Edit [PERSON_NAME] Conversion Start Year [DATE] (Age [DEMOGRAPHIC_DATA]) End Ye…" at bounding box center [674, 328] width 1348 height 657
type input "$ 60,000"
click at [742, 220] on button "Save" at bounding box center [766, 232] width 49 height 24
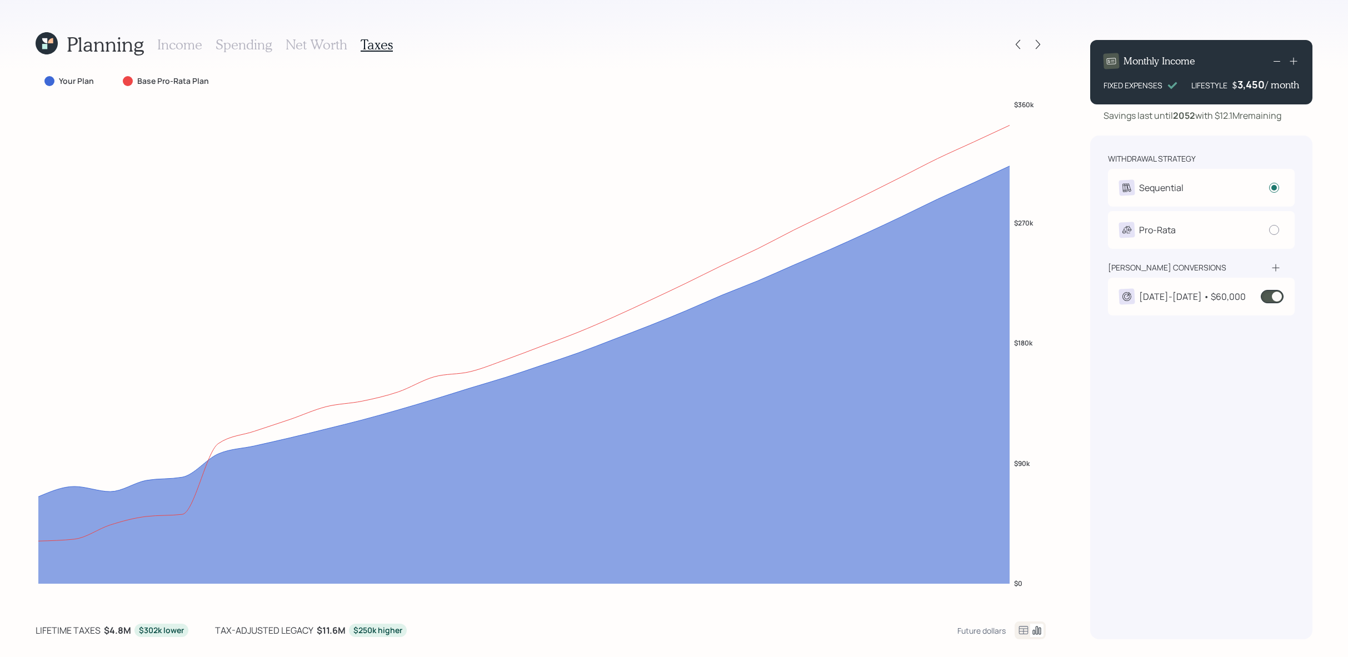
click at [166, 29] on div "Planning Income Spending Net Worth Taxes Your Plan Base Pro-Rata Plan $0 $90k $…" at bounding box center [674, 328] width 1348 height 657
click at [173, 41] on h3 "Income" at bounding box center [179, 45] width 45 height 16
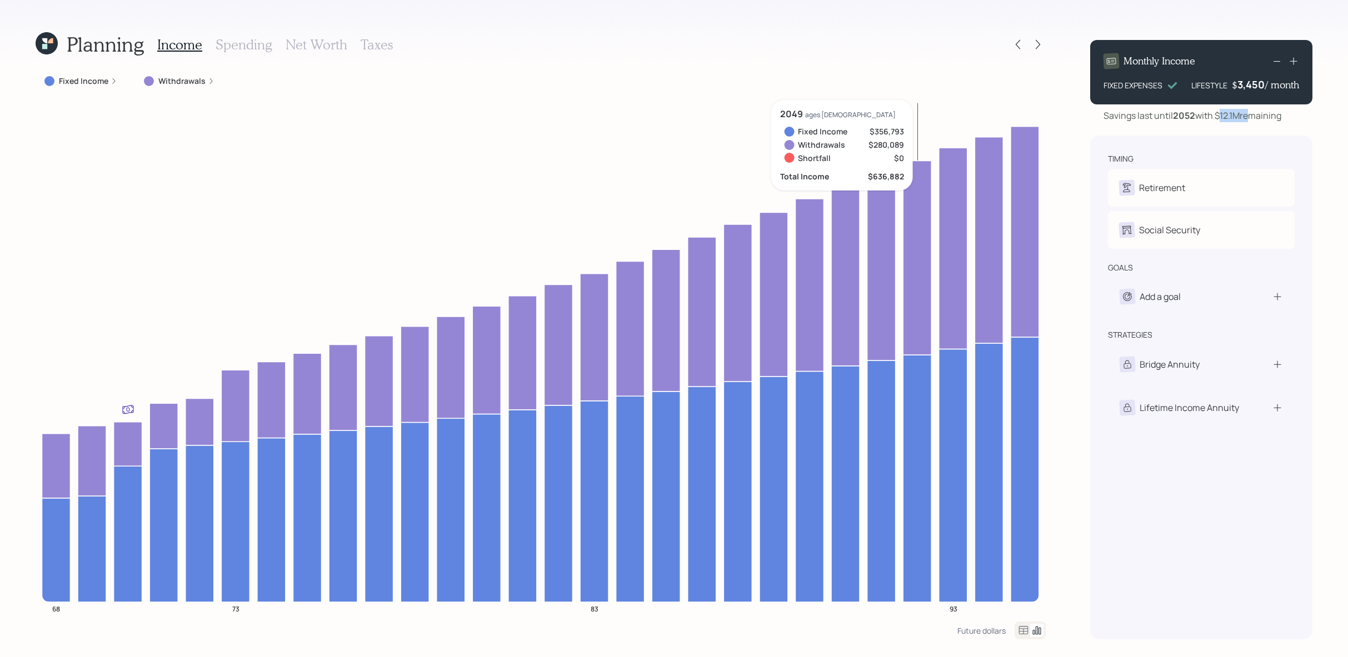
drag, startPoint x: 1223, startPoint y: 118, endPoint x: 1247, endPoint y: 118, distance: 24.5
click at [1247, 118] on div "Savings last until [DATE] with $12.1M remaining" at bounding box center [1193, 115] width 178 height 13
click at [337, 48] on h3 "Net Worth" at bounding box center [317, 45] width 62 height 16
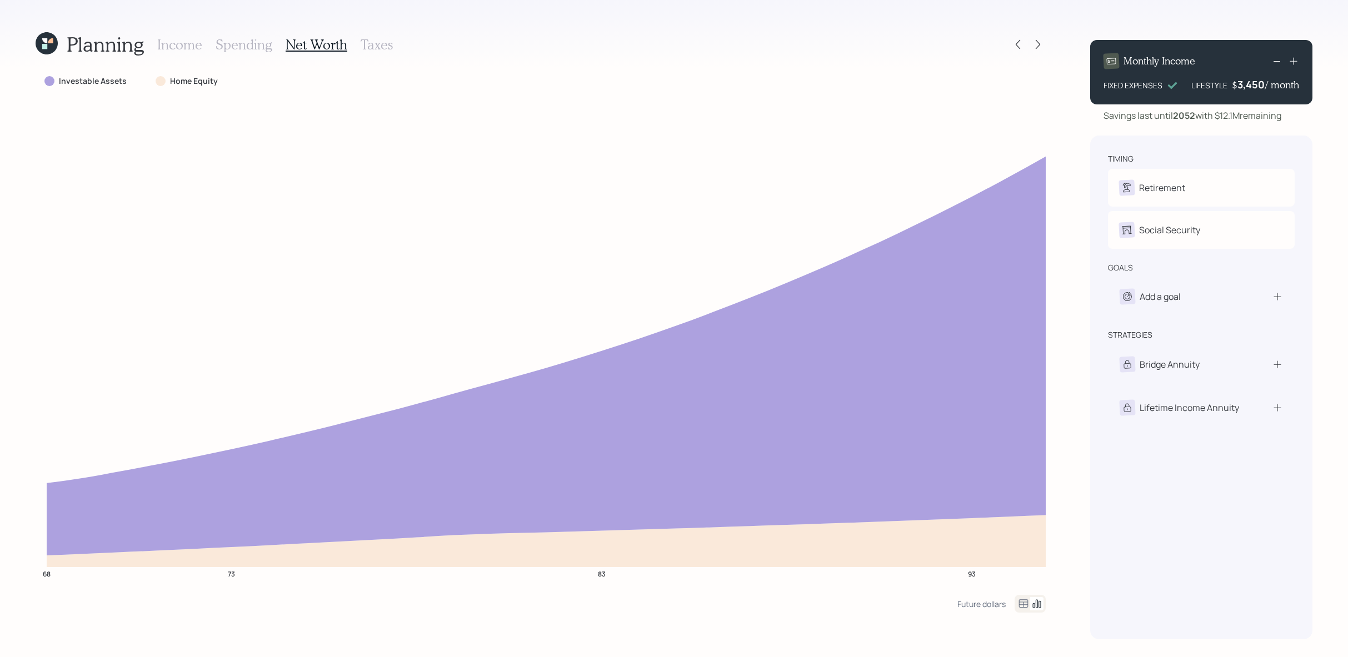
click at [1023, 606] on icon at bounding box center [1023, 604] width 9 height 8
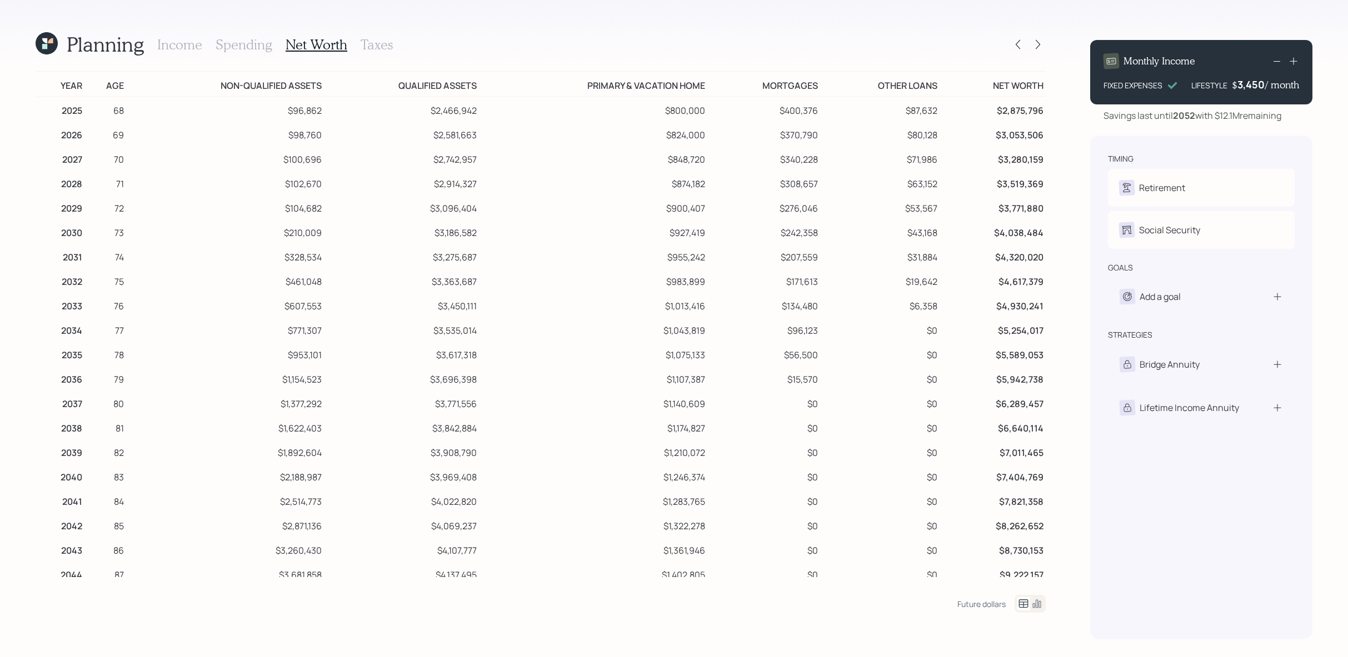
click at [192, 43] on h3 "Income" at bounding box center [179, 45] width 45 height 16
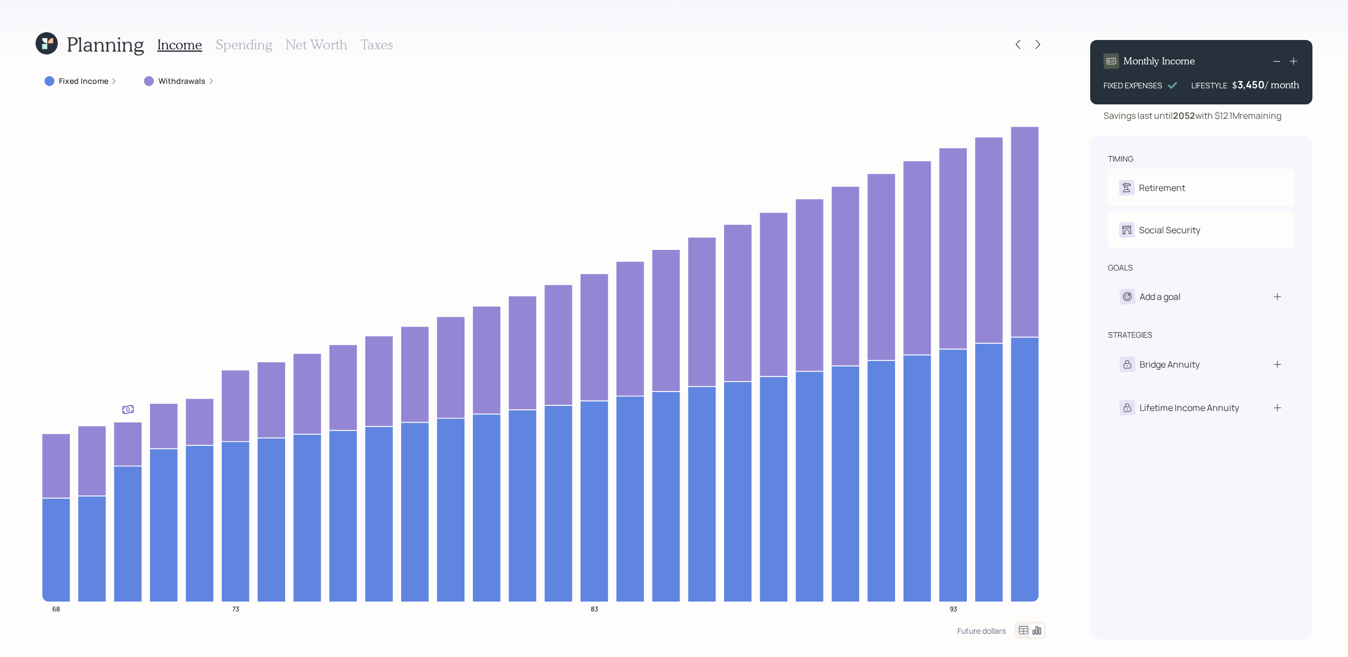
click at [1020, 635] on icon at bounding box center [1023, 630] width 13 height 13
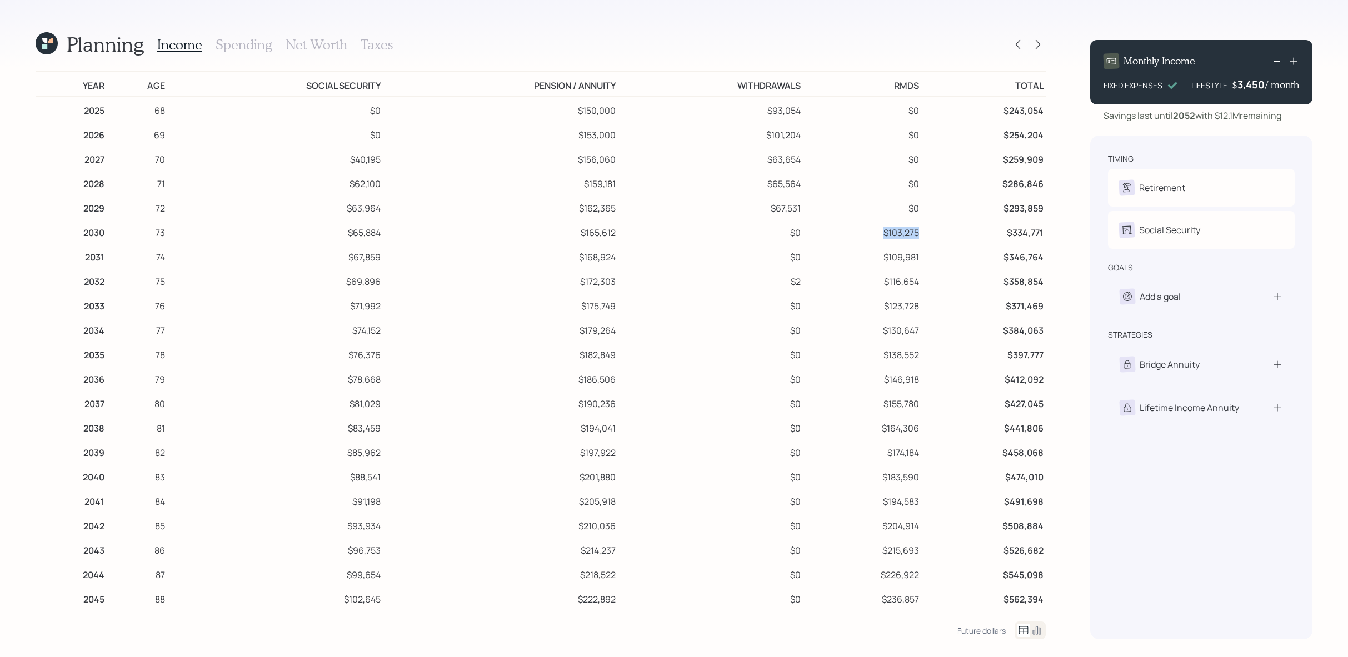
drag, startPoint x: 922, startPoint y: 232, endPoint x: 874, endPoint y: 231, distance: 48.4
click at [874, 231] on td "$103,275" at bounding box center [862, 231] width 118 height 24
drag, startPoint x: 802, startPoint y: 113, endPoint x: 757, endPoint y: 113, distance: 44.5
click at [757, 113] on td "$93,054" at bounding box center [710, 109] width 185 height 25
click at [805, 203] on td "$0" at bounding box center [862, 206] width 118 height 24
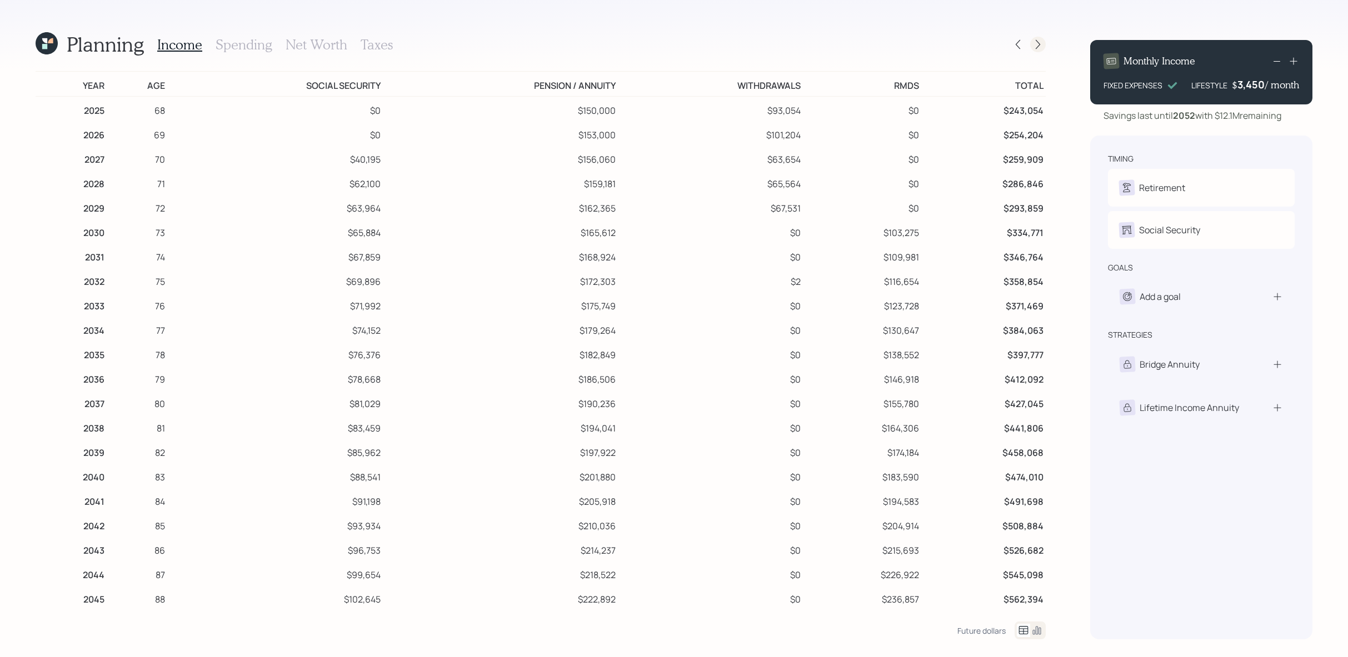
click at [1042, 47] on icon at bounding box center [1037, 44] width 11 height 11
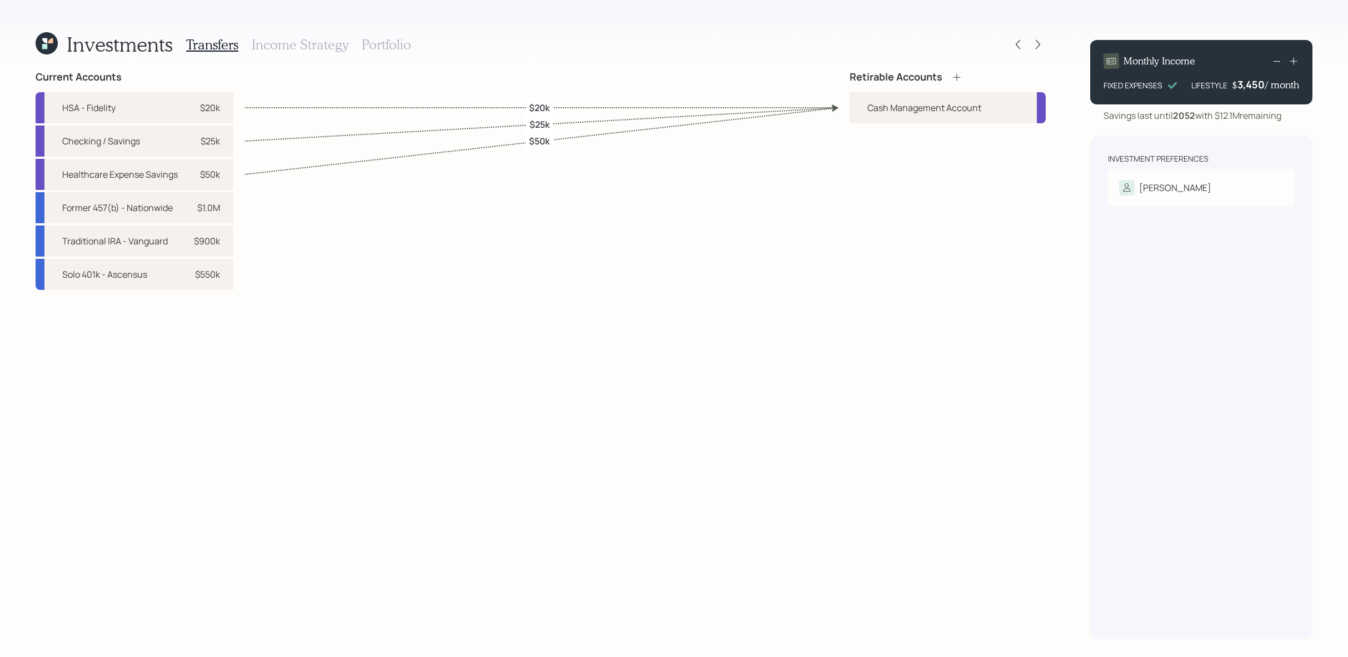
click at [956, 89] on div "Retirable Accounts Cash Management Account" at bounding box center [948, 97] width 196 height 52
click at [956, 80] on icon at bounding box center [956, 77] width 11 height 11
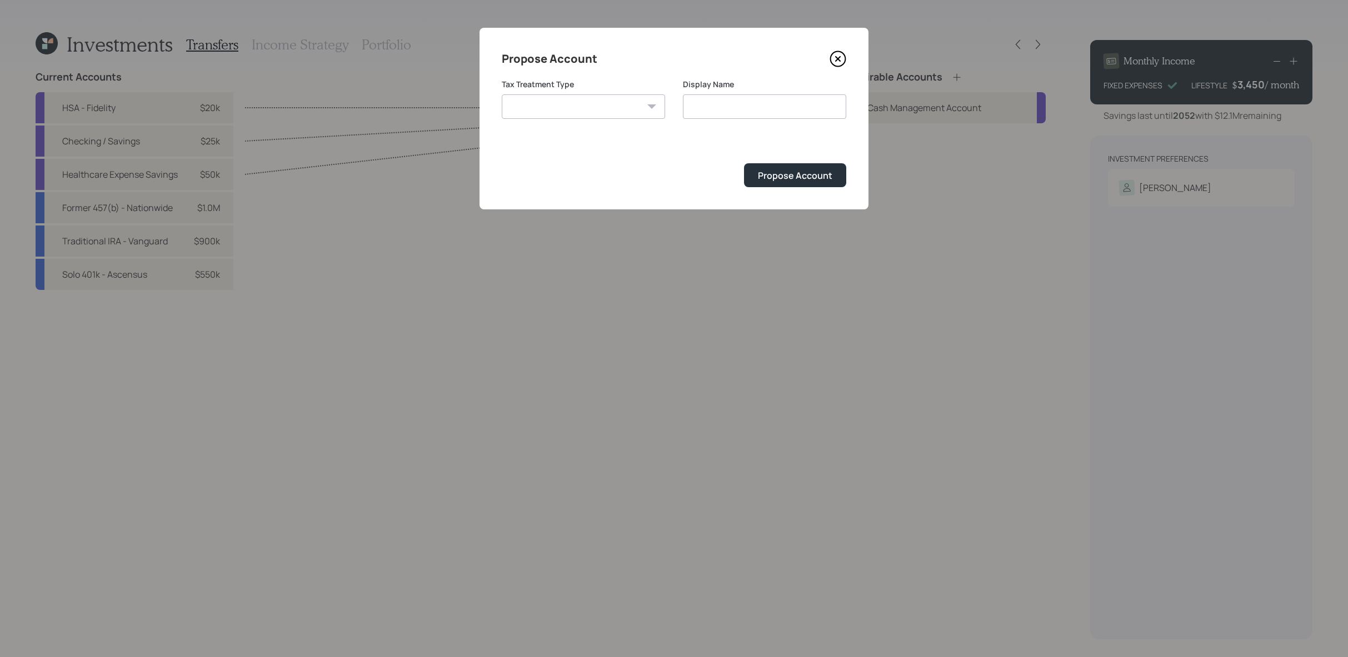
click at [834, 58] on icon at bounding box center [838, 59] width 17 height 17
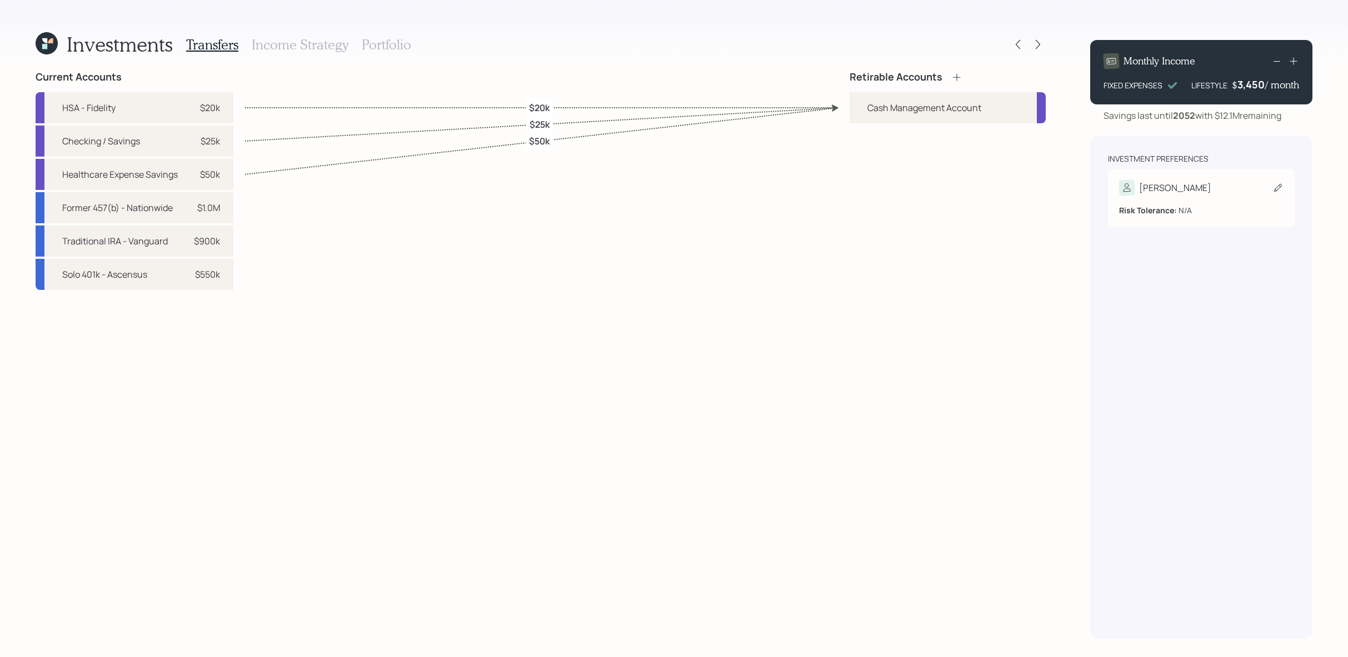
click at [1166, 192] on div "[PERSON_NAME]" at bounding box center [1175, 187] width 72 height 13
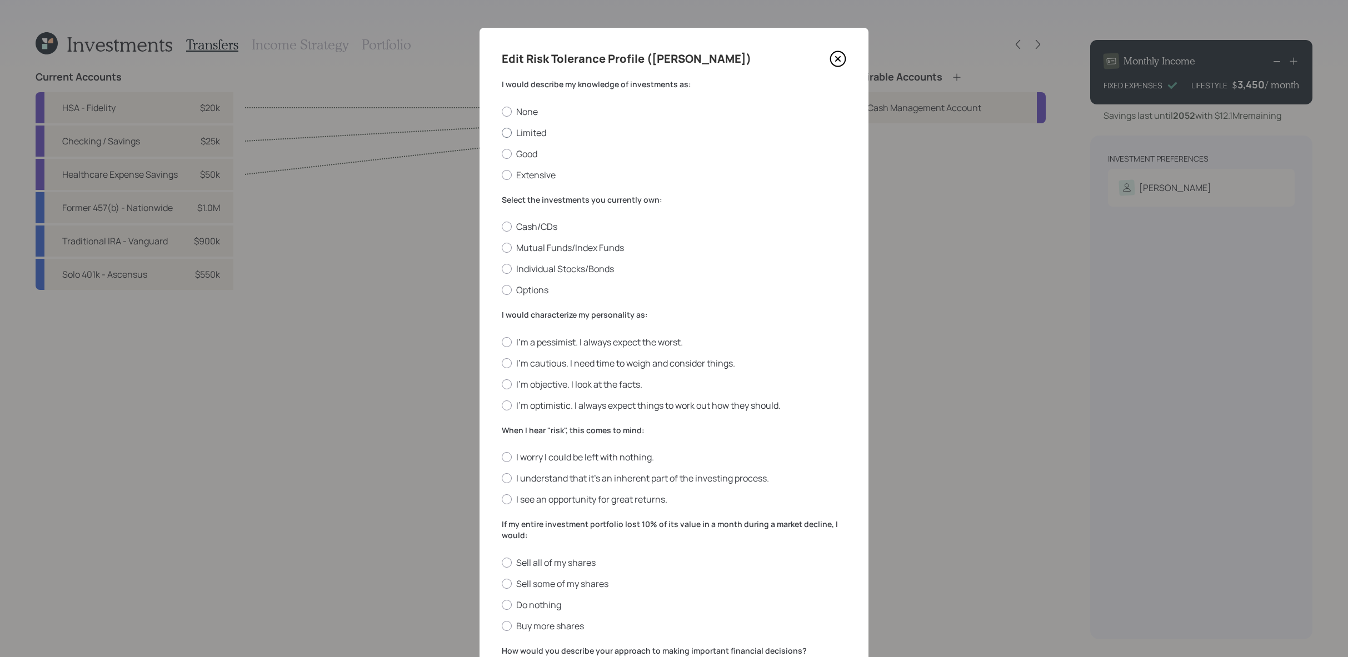
click at [537, 136] on label "Limited" at bounding box center [674, 133] width 345 height 12
click at [502, 133] on input "Limited" at bounding box center [501, 132] width 1 height 1
radio input "true"
click at [531, 156] on label "Good" at bounding box center [674, 154] width 345 height 12
click at [502, 154] on input "Good" at bounding box center [501, 153] width 1 height 1
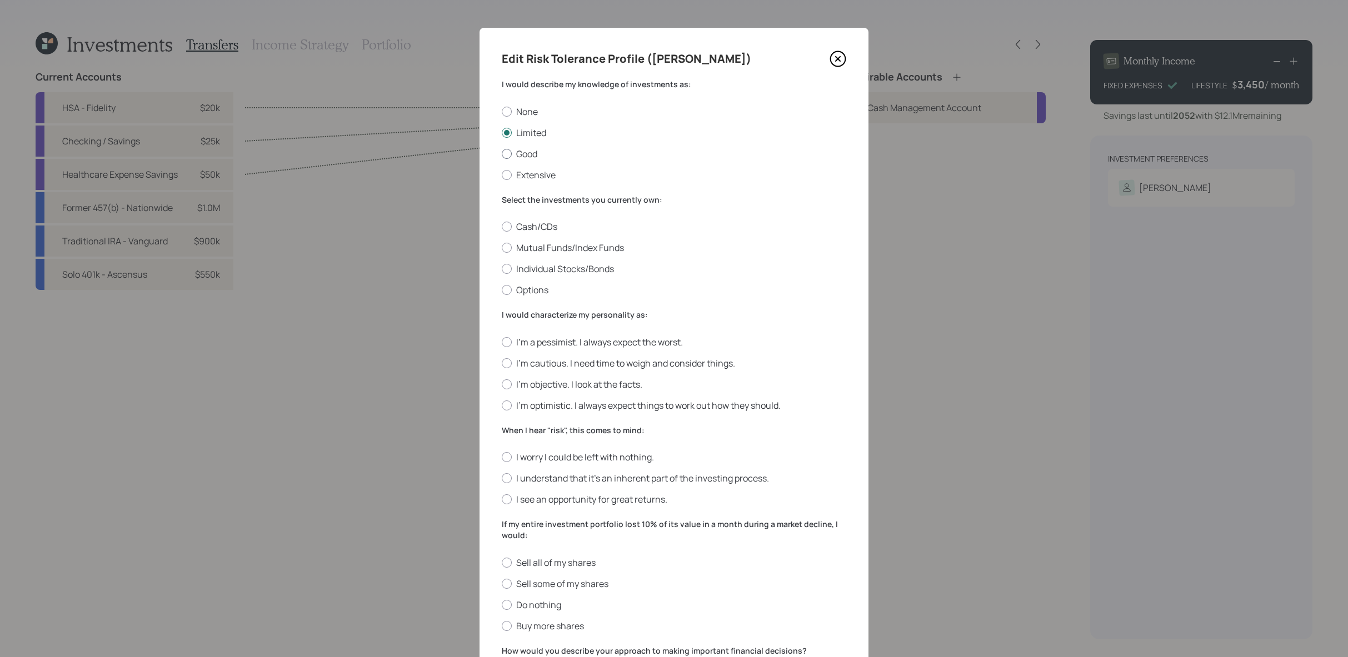
radio input "true"
click at [551, 242] on label "Mutual Funds/Index Funds" at bounding box center [674, 248] width 345 height 12
click at [502, 248] on input "Mutual Funds/Index Funds" at bounding box center [501, 248] width 1 height 1
radio input "true"
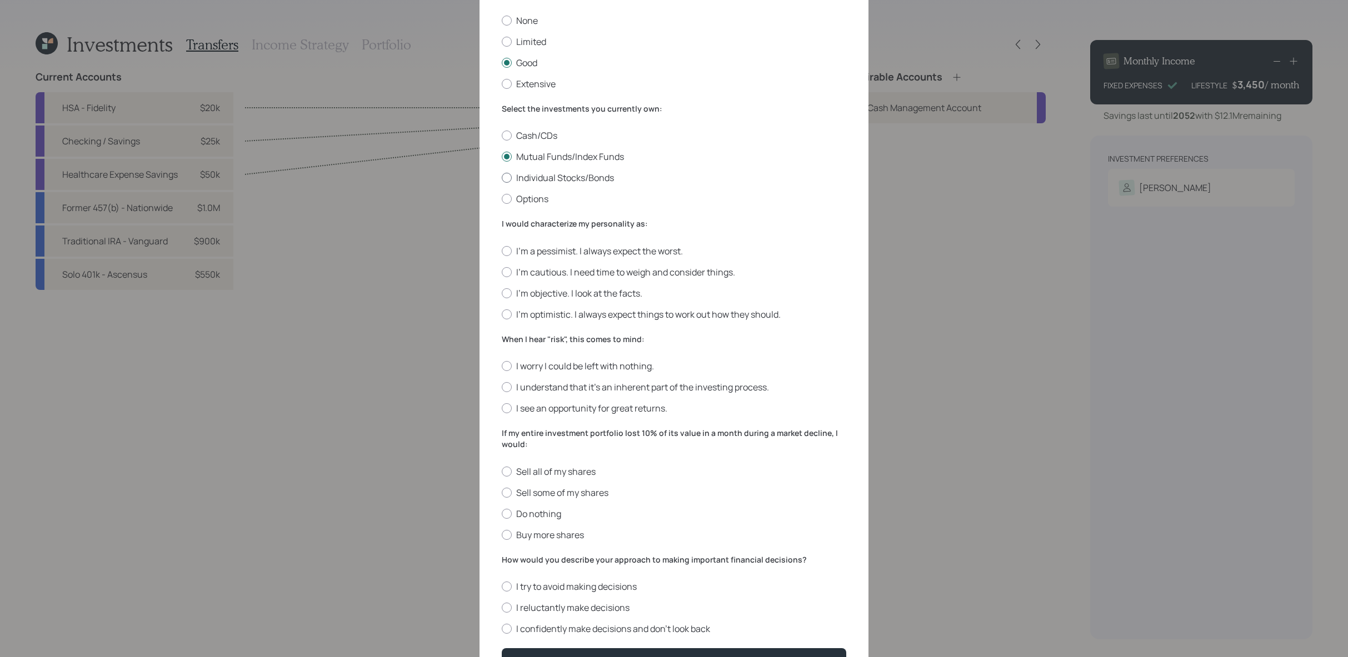
scroll to position [157, 0]
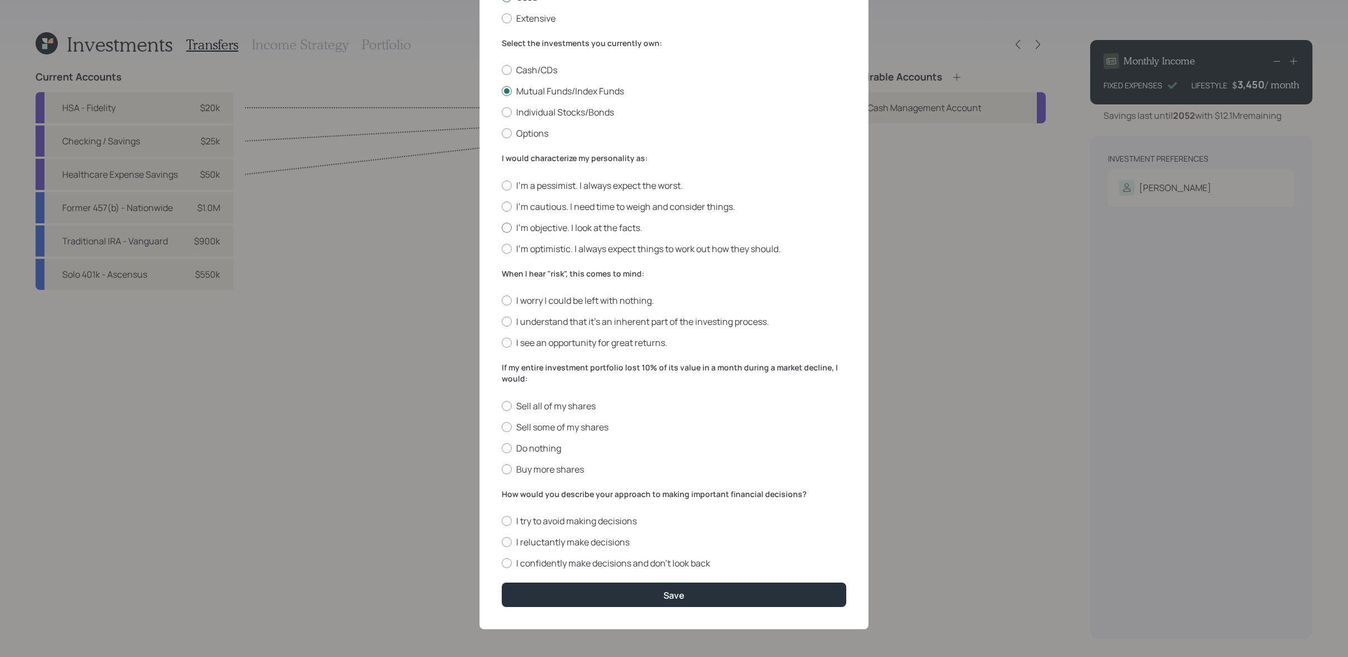
click at [553, 232] on label "I'm objective. I look at the facts." at bounding box center [674, 228] width 345 height 12
click at [502, 228] on input "I'm objective. I look at the facts." at bounding box center [501, 227] width 1 height 1
radio input "true"
click at [557, 321] on label "I understand that it’s an inherent part of the investing process." at bounding box center [674, 322] width 345 height 12
click at [502, 322] on input "I understand that it’s an inherent part of the investing process." at bounding box center [501, 322] width 1 height 1
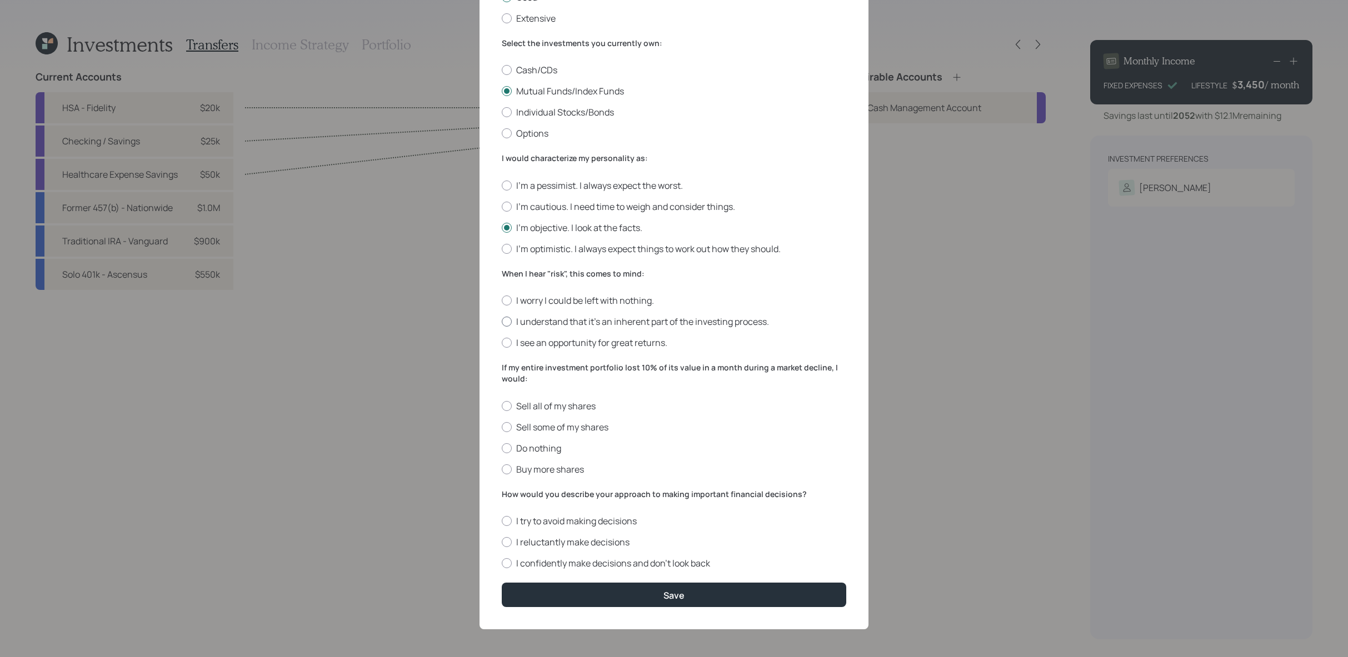
radio input "true"
click at [546, 445] on label "Do nothing" at bounding box center [674, 448] width 345 height 12
click at [502, 448] on input "Do nothing" at bounding box center [501, 448] width 1 height 1
radio input "true"
click at [615, 560] on label "I confidently make decisions and don’t look back" at bounding box center [674, 563] width 345 height 12
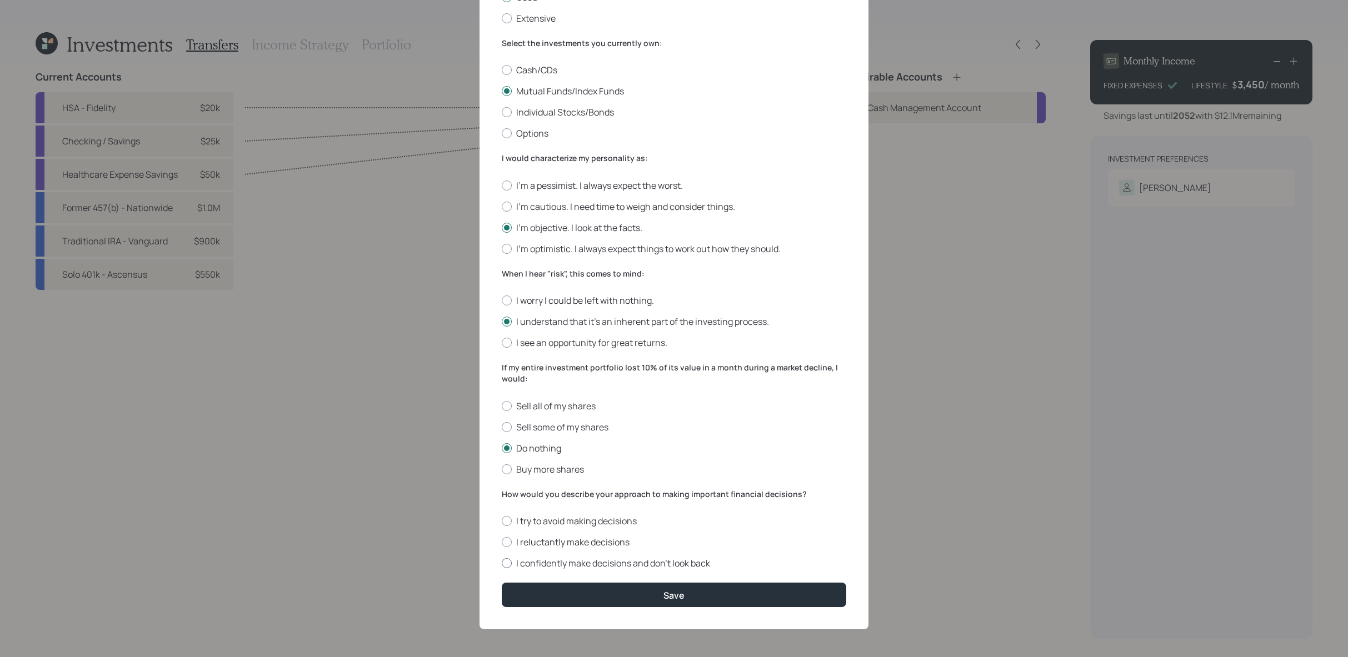
click at [502, 563] on input "I confidently make decisions and don’t look back" at bounding box center [501, 563] width 1 height 1
radio input "true"
click at [554, 116] on label "Individual Stocks/Bonds" at bounding box center [674, 112] width 345 height 12
click at [502, 113] on input "Individual Stocks/Bonds" at bounding box center [501, 112] width 1 height 1
radio input "true"
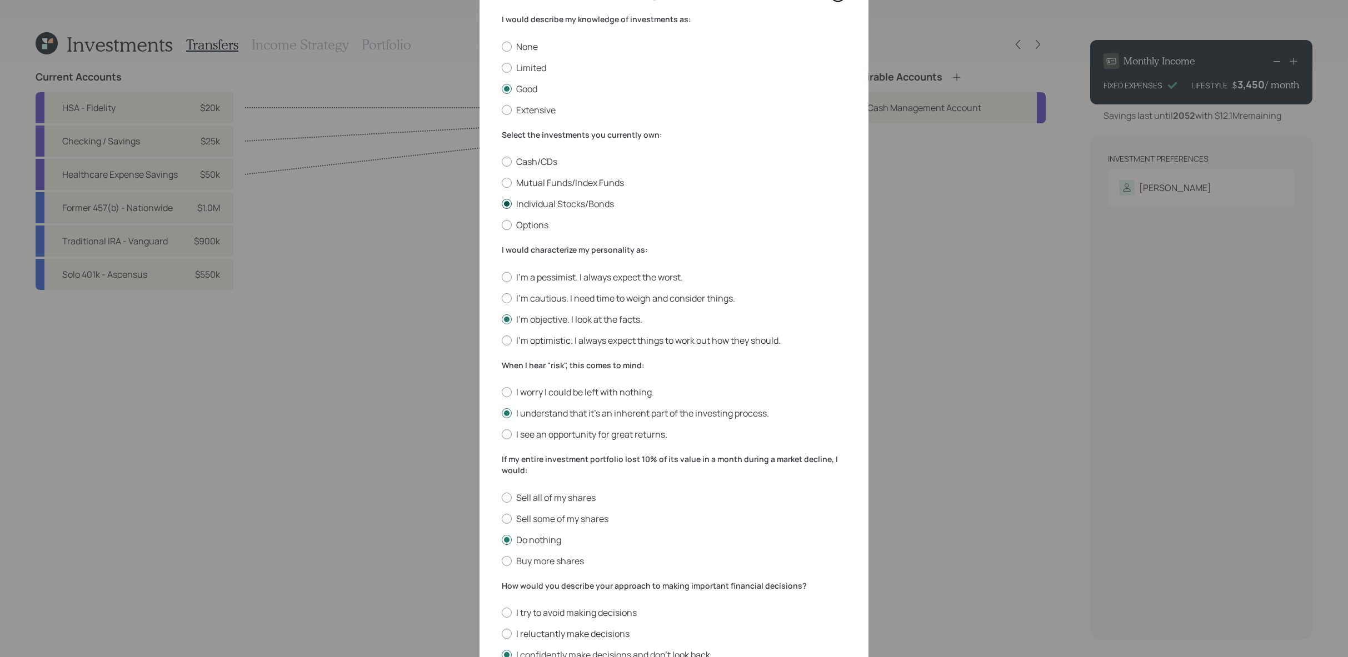
scroll to position [0, 0]
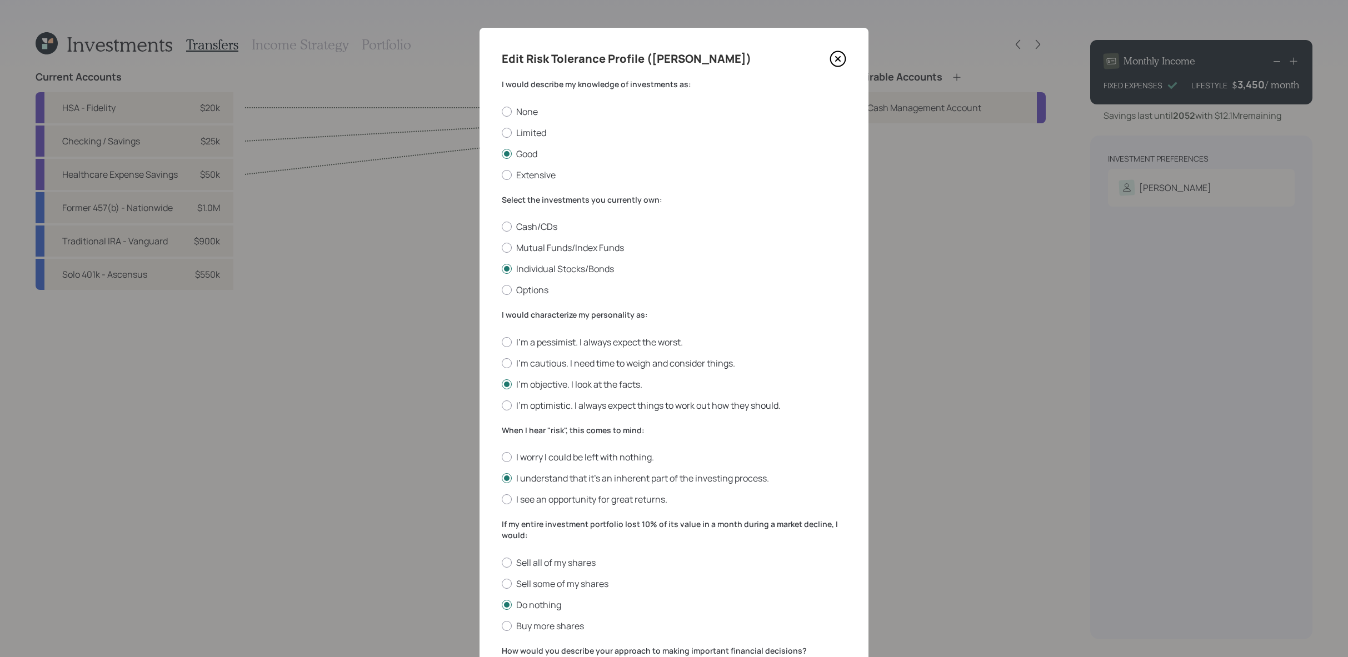
click at [598, 238] on div "Cash/CDs Mutual Funds/Index Funds Individual Stocks/Bonds Options" at bounding box center [674, 259] width 345 height 76
click at [598, 250] on label "Mutual Funds/Index Funds" at bounding box center [674, 248] width 345 height 12
click at [502, 248] on input "Mutual Funds/Index Funds" at bounding box center [501, 248] width 1 height 1
radio input "true"
click at [596, 409] on label "I'm optimistic. I always expect things to work out how they should." at bounding box center [674, 406] width 345 height 12
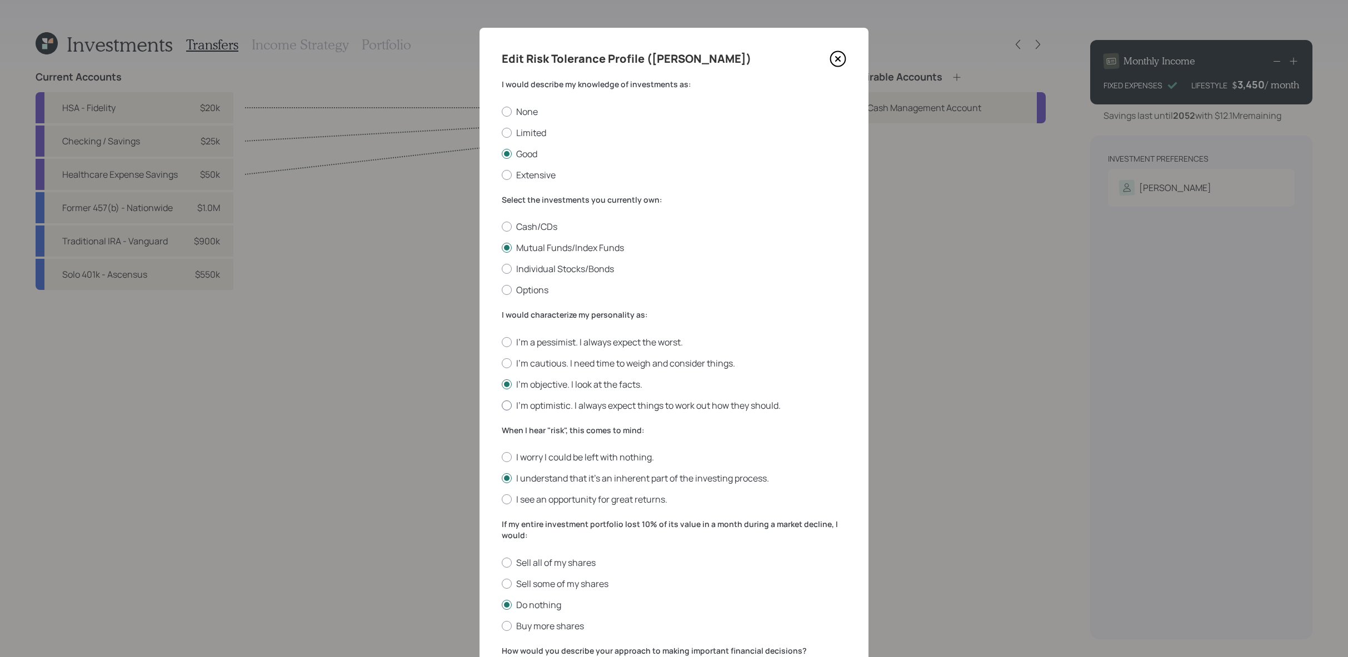
click at [502, 406] on input "I'm optimistic. I always expect things to work out how they should." at bounding box center [501, 405] width 1 height 1
radio input "true"
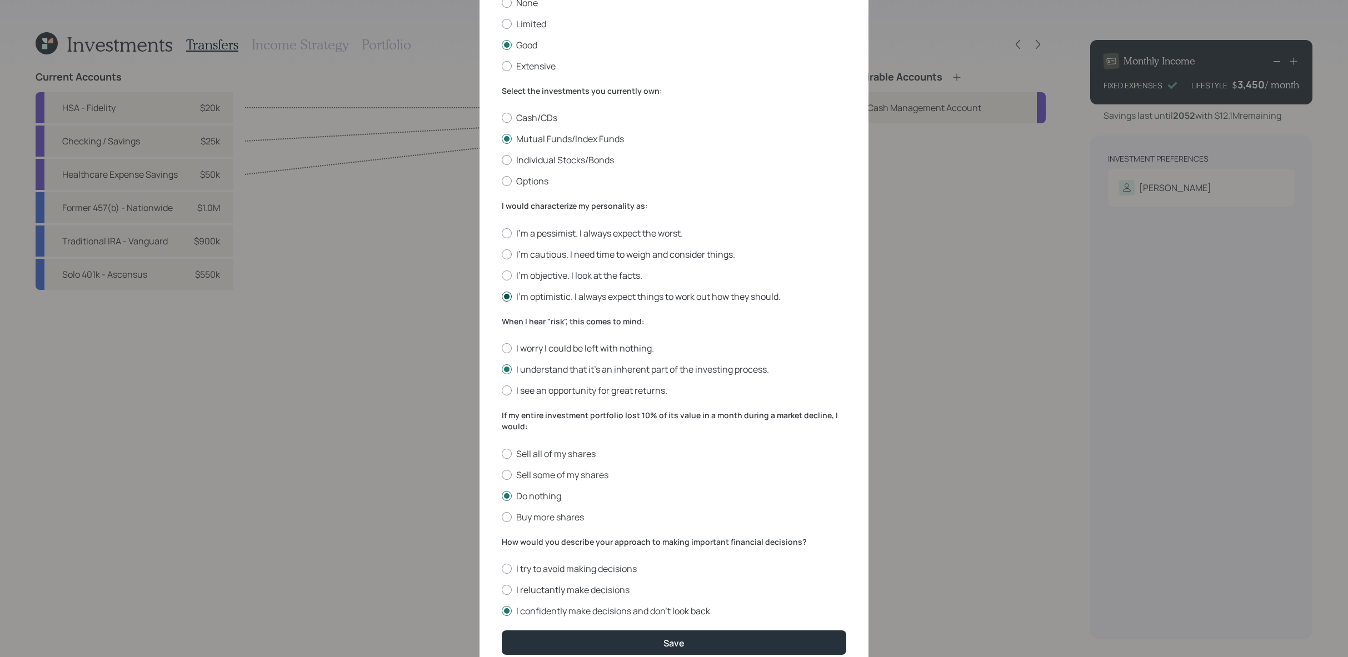
scroll to position [157, 0]
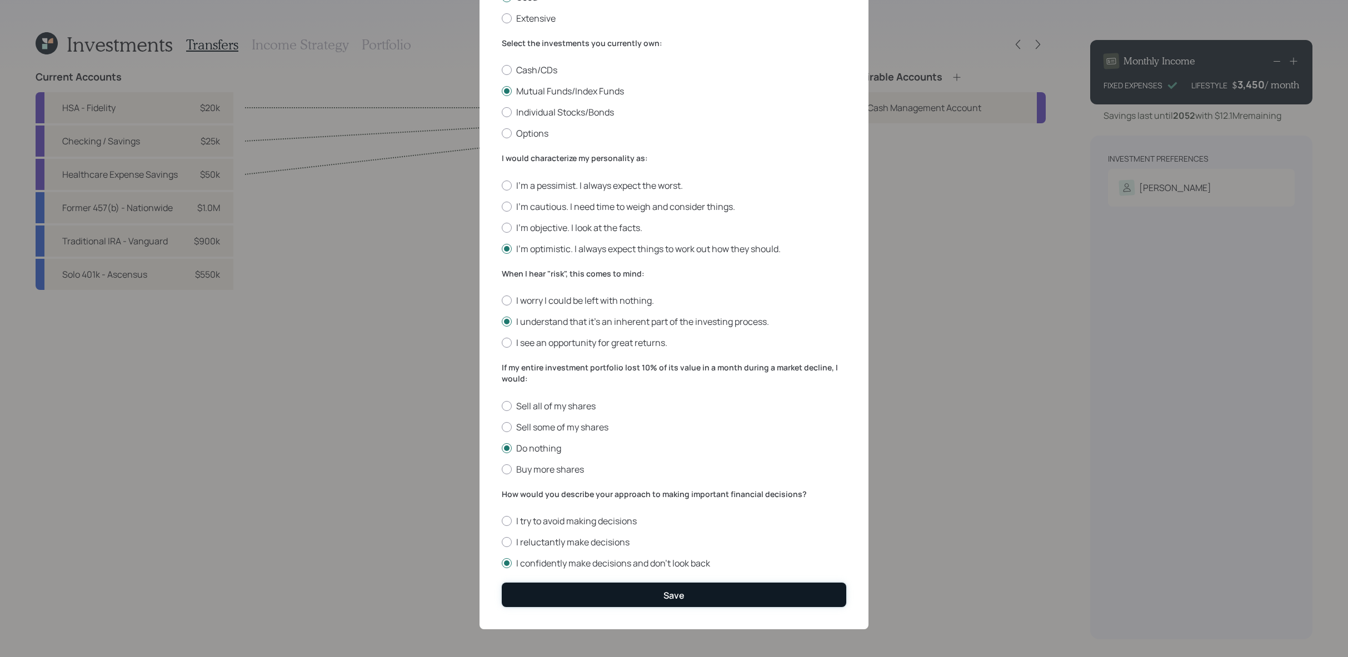
click at [666, 591] on div "Save" at bounding box center [674, 596] width 21 height 12
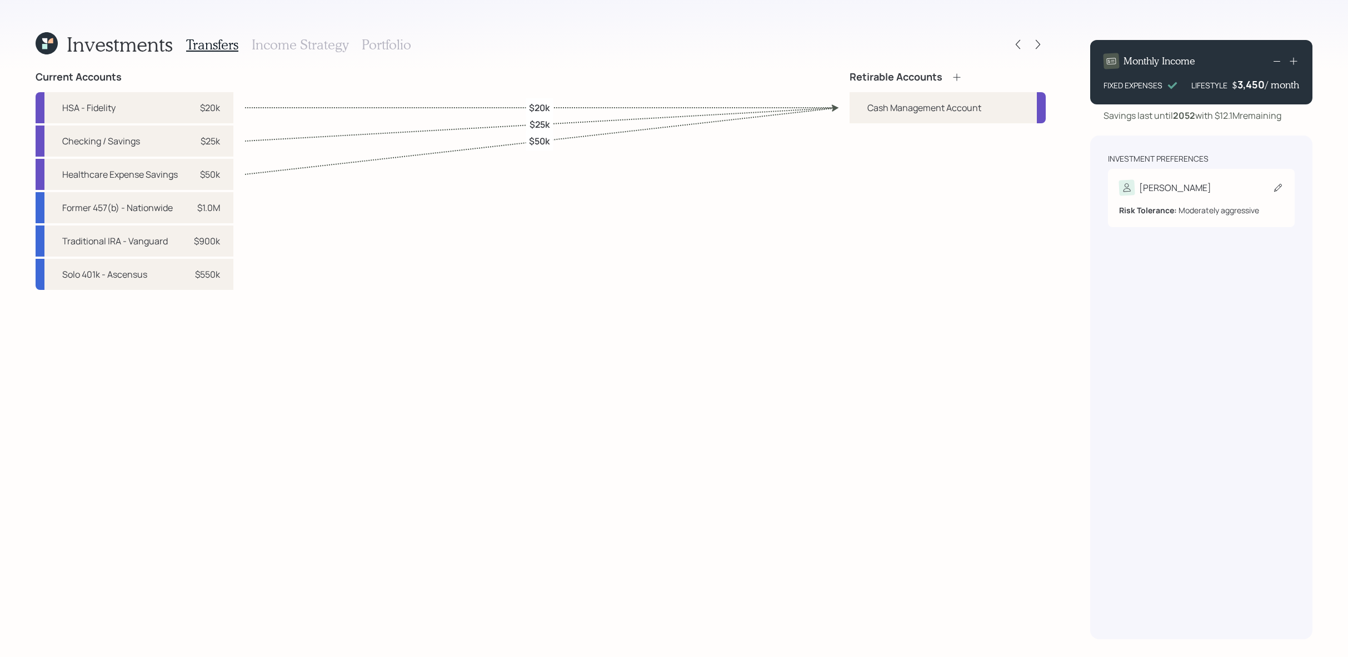
click at [1171, 179] on div "[PERSON_NAME] Tolerance: Moderately aggressive" at bounding box center [1201, 198] width 187 height 58
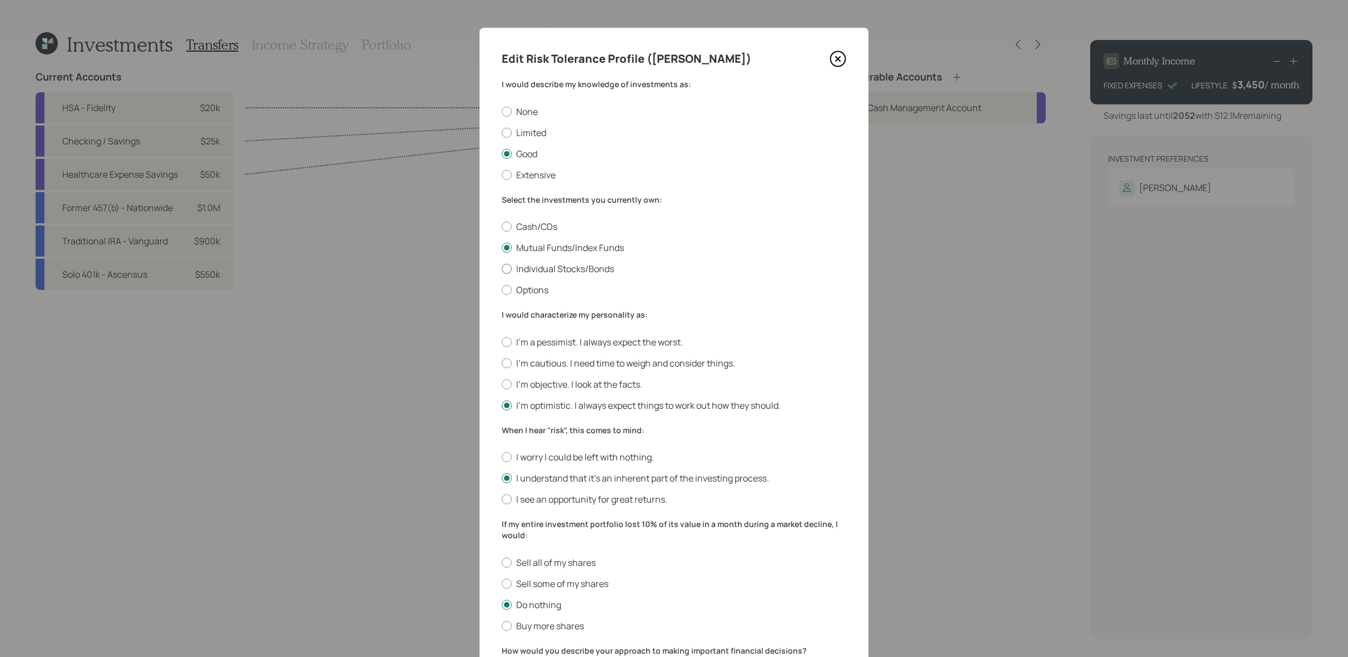
click at [557, 273] on label "Individual Stocks/Bonds" at bounding box center [674, 269] width 345 height 12
click at [502, 270] on input "Individual Stocks/Bonds" at bounding box center [501, 269] width 1 height 1
radio input "true"
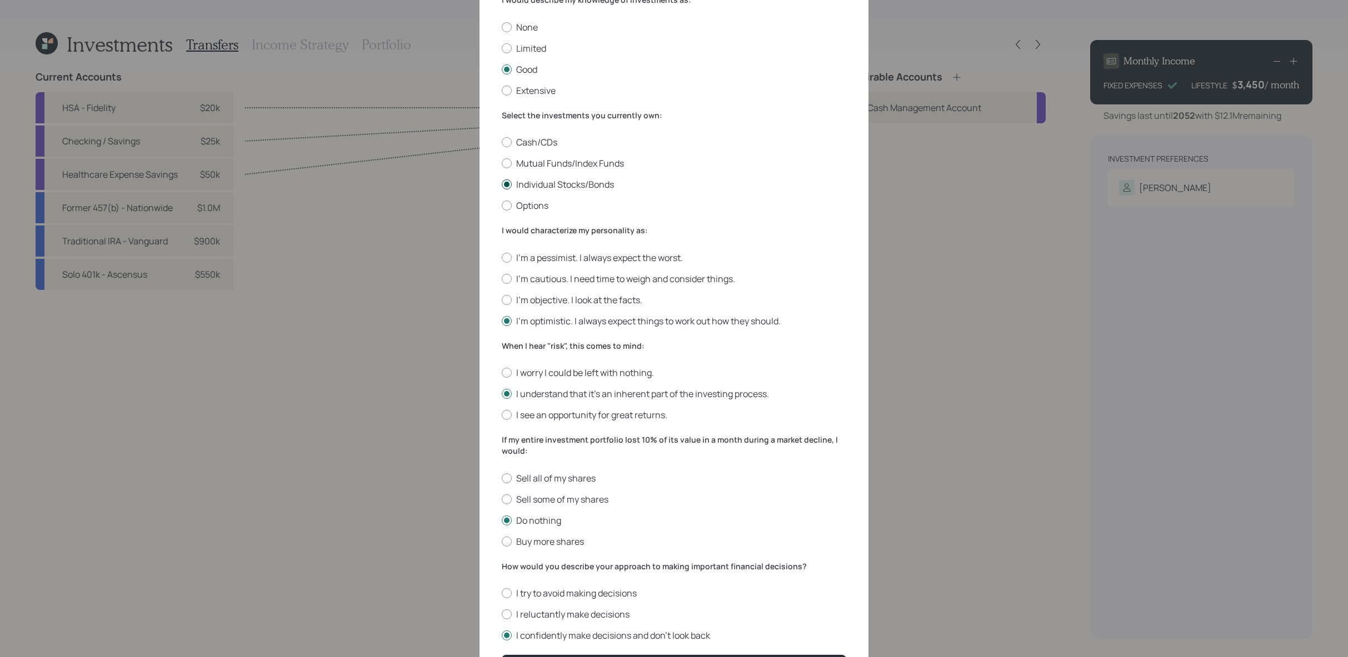
scroll to position [157, 0]
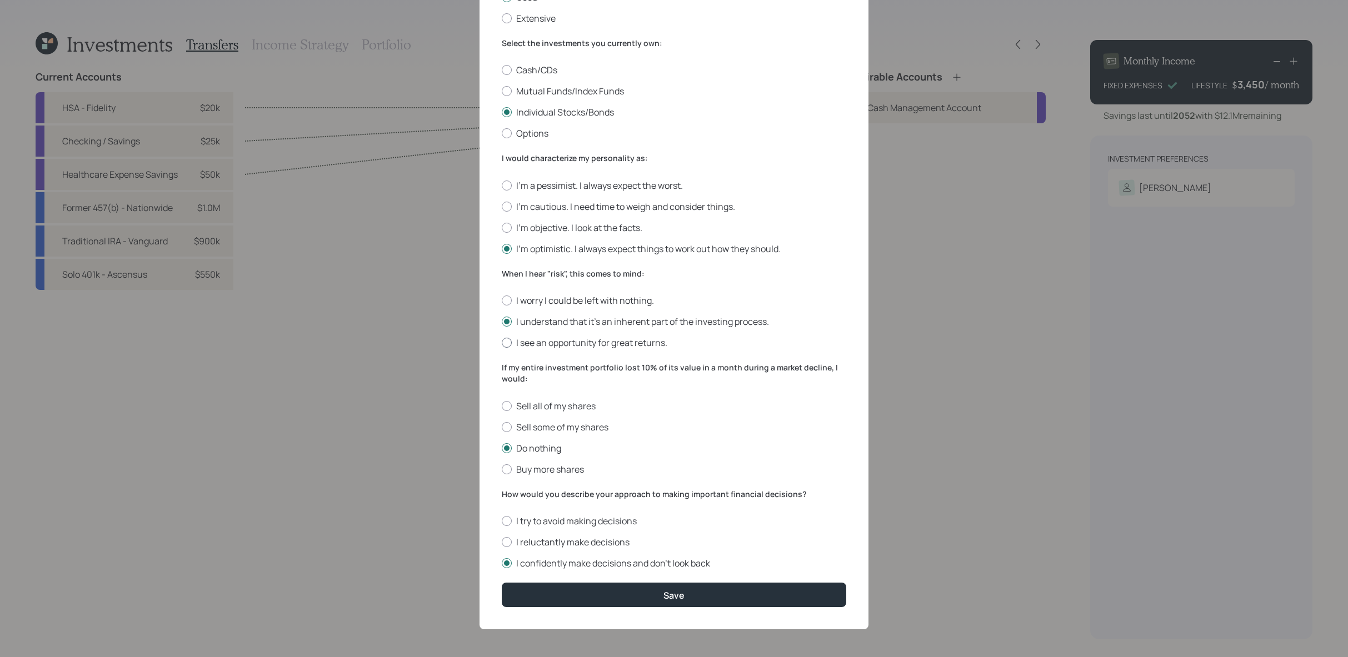
click at [582, 343] on label "I see an opportunity for great returns." at bounding box center [674, 343] width 345 height 12
click at [502, 343] on input "I see an opportunity for great returns." at bounding box center [501, 343] width 1 height 1
radio input "true"
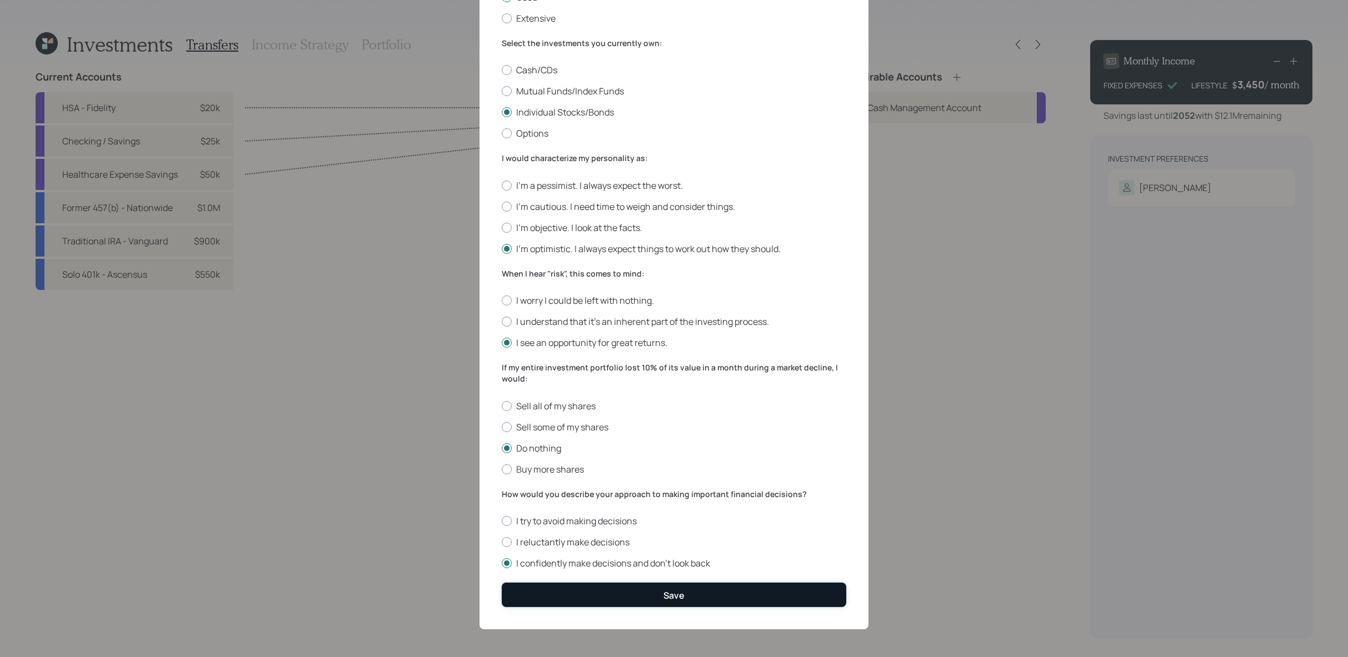
click at [747, 603] on button "Save" at bounding box center [674, 595] width 345 height 24
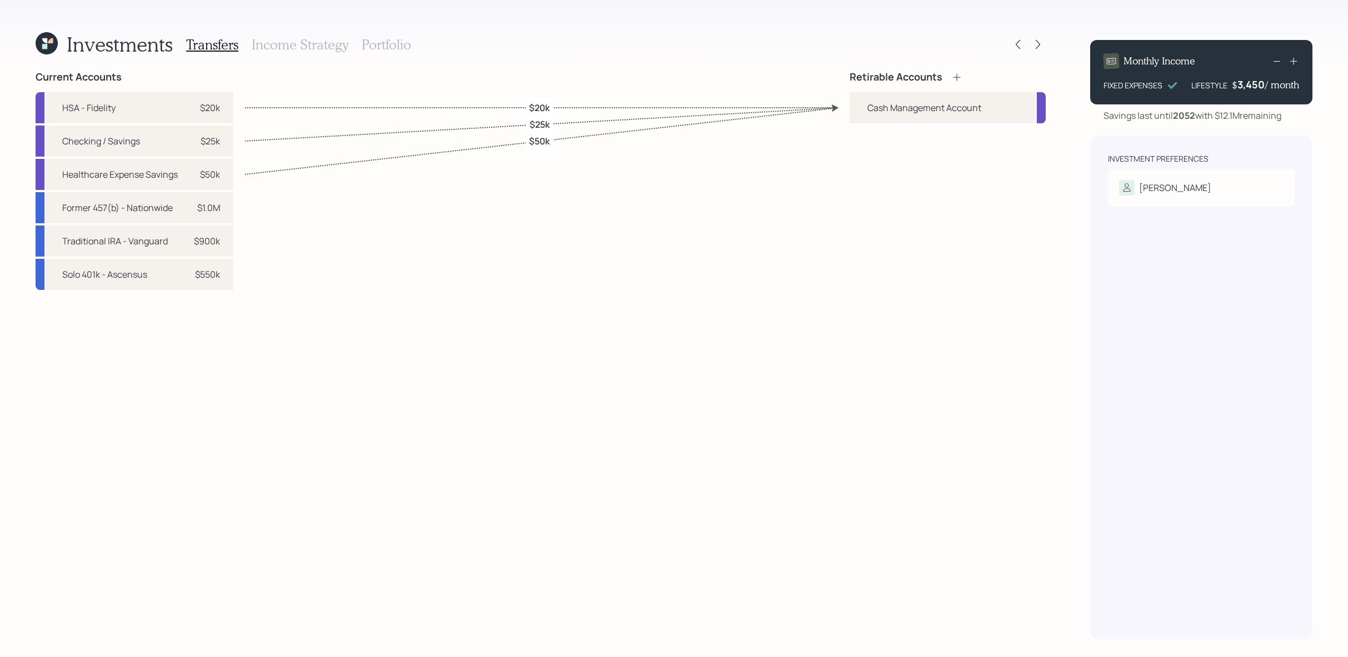
click at [957, 81] on icon at bounding box center [956, 76] width 7 height 7
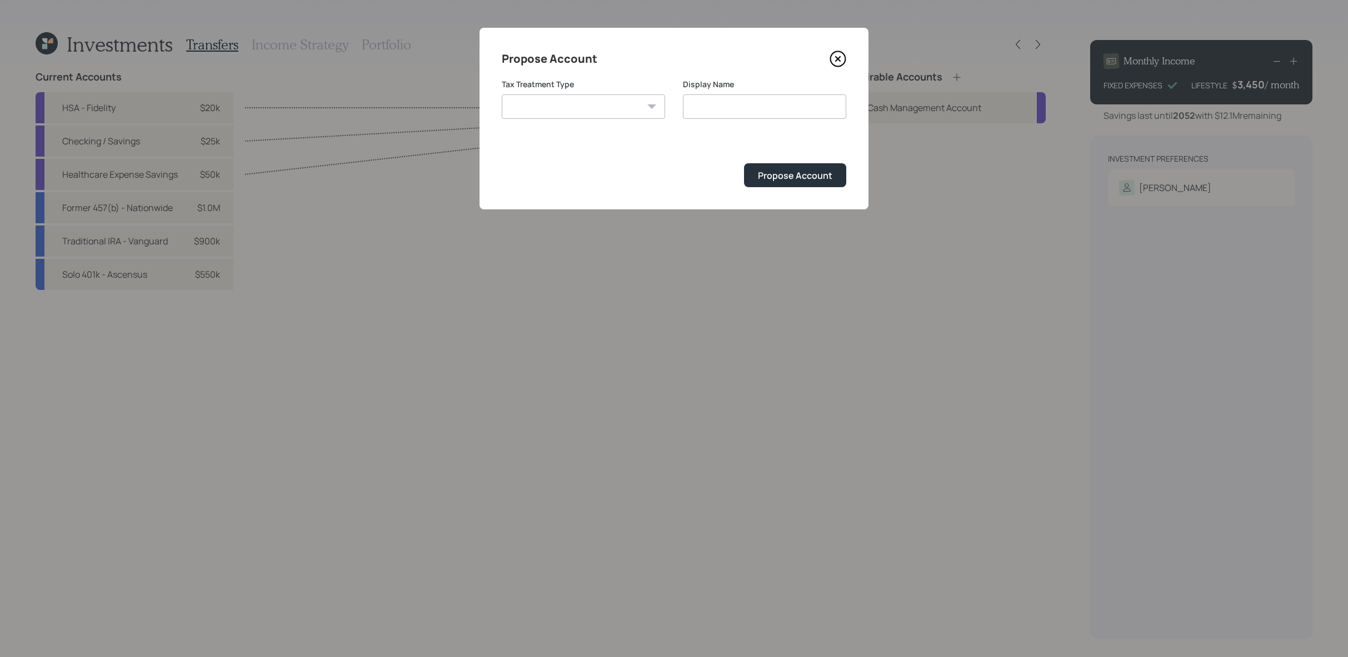
click at [645, 96] on select "[PERSON_NAME] Taxable Traditional" at bounding box center [583, 106] width 163 height 24
select select "traditional"
click at [502, 94] on select "[PERSON_NAME] Taxable Traditional" at bounding box center [583, 106] width 163 height 24
type input "Traditional"
click at [833, 187] on div "Propose Account Tax Treatment Type [PERSON_NAME] Taxable Traditional Display Na…" at bounding box center [674, 119] width 389 height 182
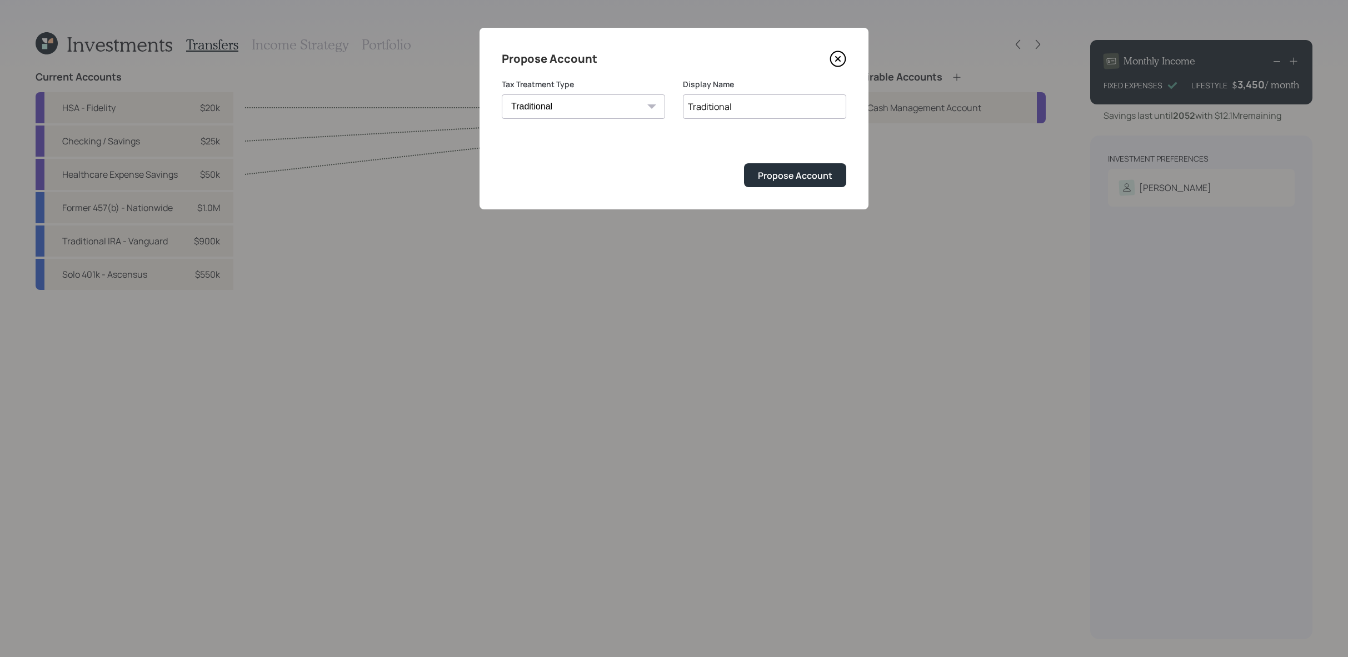
click at [818, 187] on div "Propose Account Tax Treatment Type [PERSON_NAME] Taxable Traditional Display Na…" at bounding box center [674, 119] width 389 height 182
click at [816, 173] on div "Propose Account" at bounding box center [795, 175] width 74 height 12
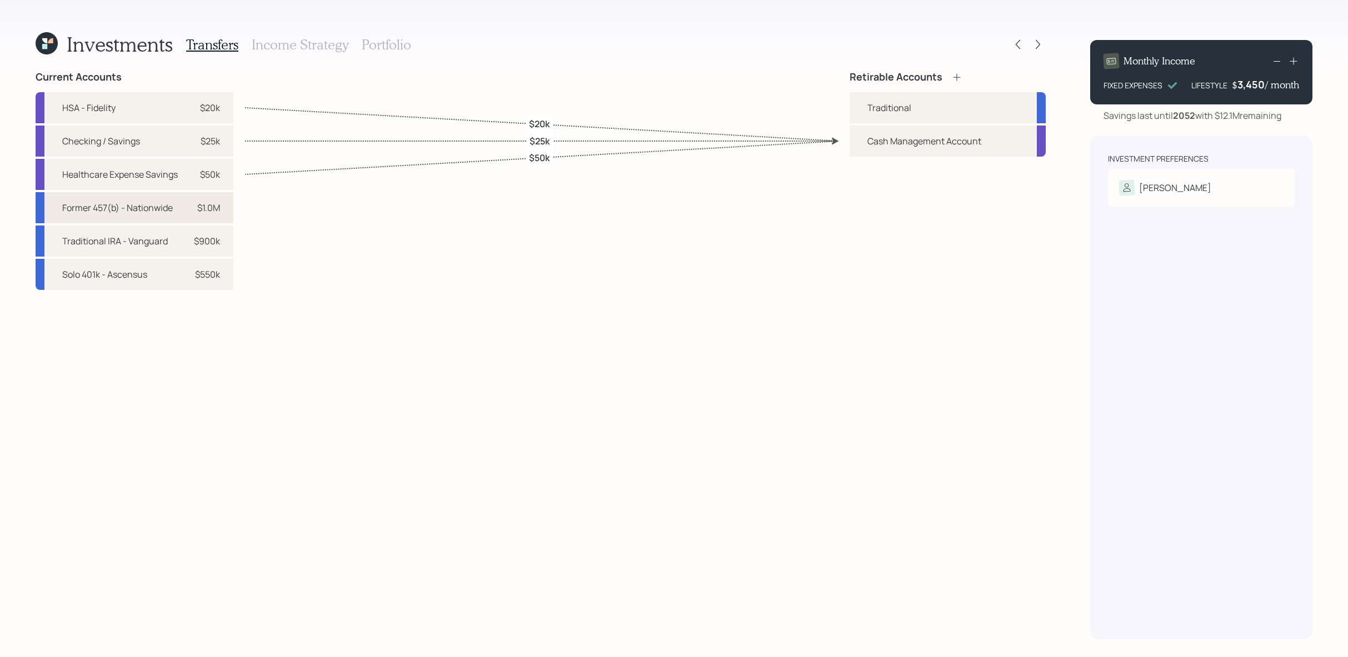
click at [199, 213] on div "$1.0M" at bounding box center [208, 207] width 23 height 13
click at [876, 117] on div "Traditional" at bounding box center [948, 107] width 196 height 31
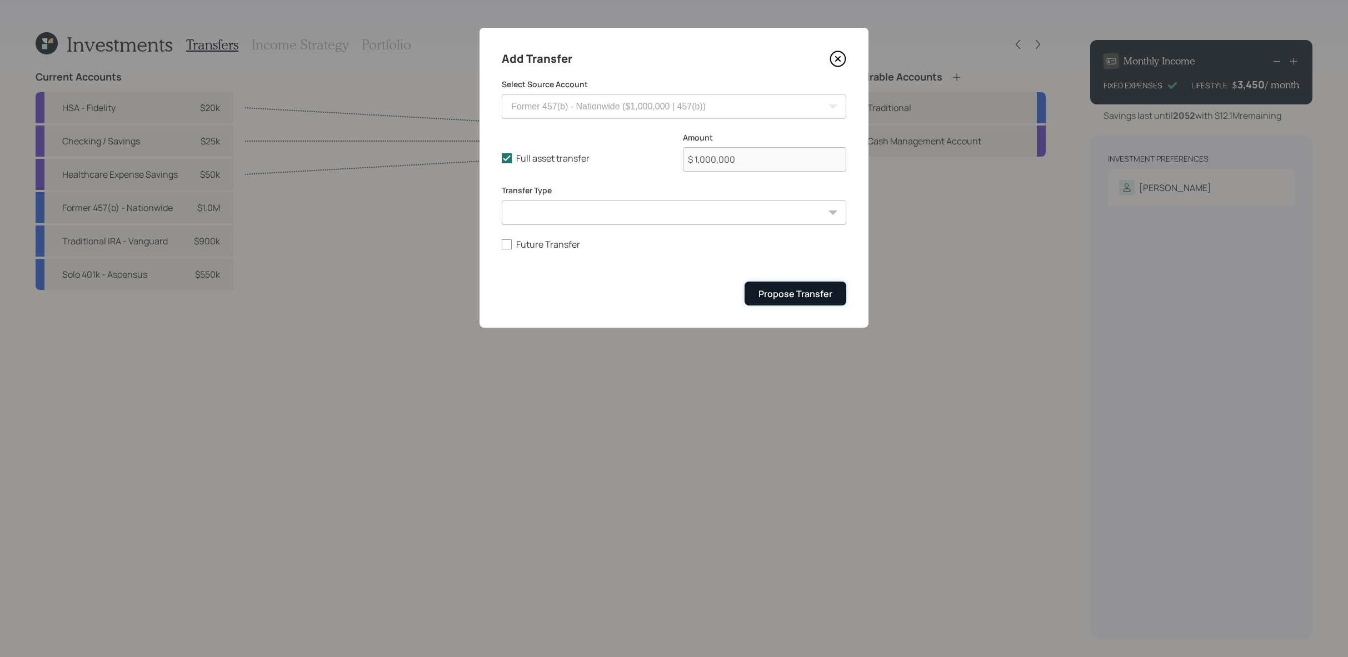
click at [785, 297] on div "Propose Transfer" at bounding box center [796, 294] width 74 height 12
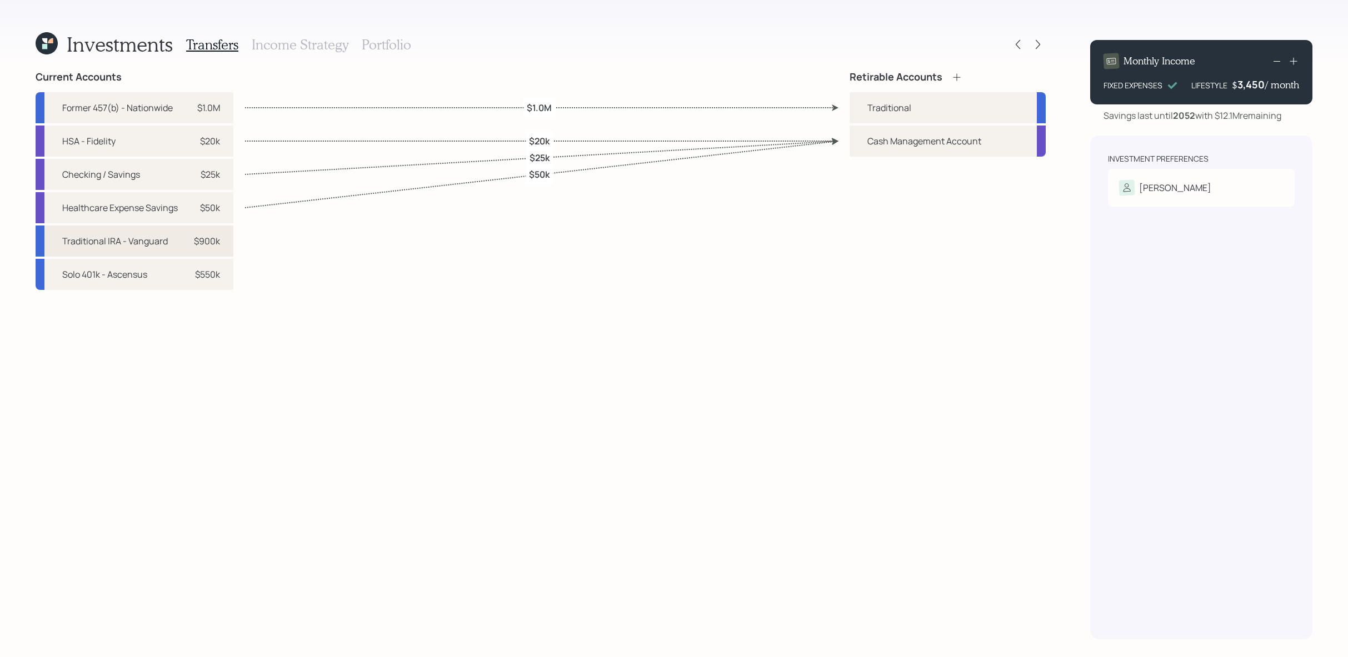
click at [222, 246] on div "Traditional IRA - Vanguard $900k" at bounding box center [135, 241] width 198 height 31
click at [897, 112] on div "Traditional" at bounding box center [889, 107] width 44 height 13
select select "b946df0e-5092-4b96-862e-c4feba9d1ed9"
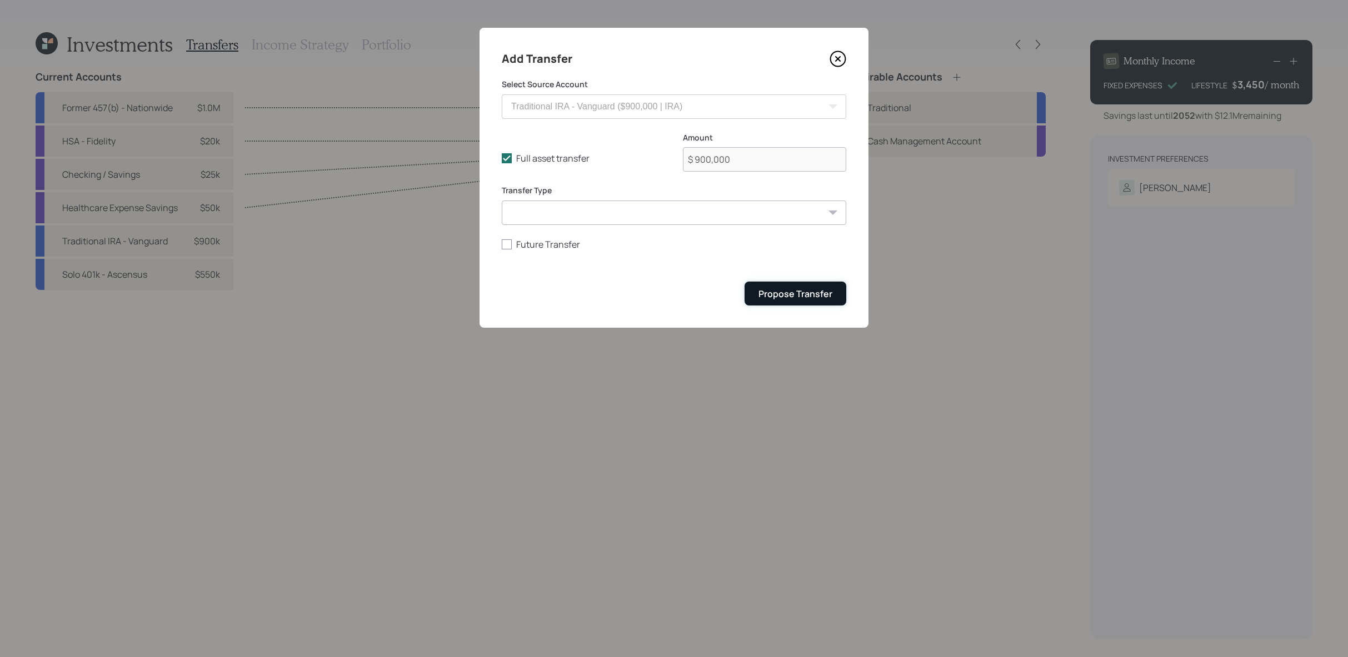
click at [789, 291] on div "Propose Transfer" at bounding box center [796, 294] width 74 height 12
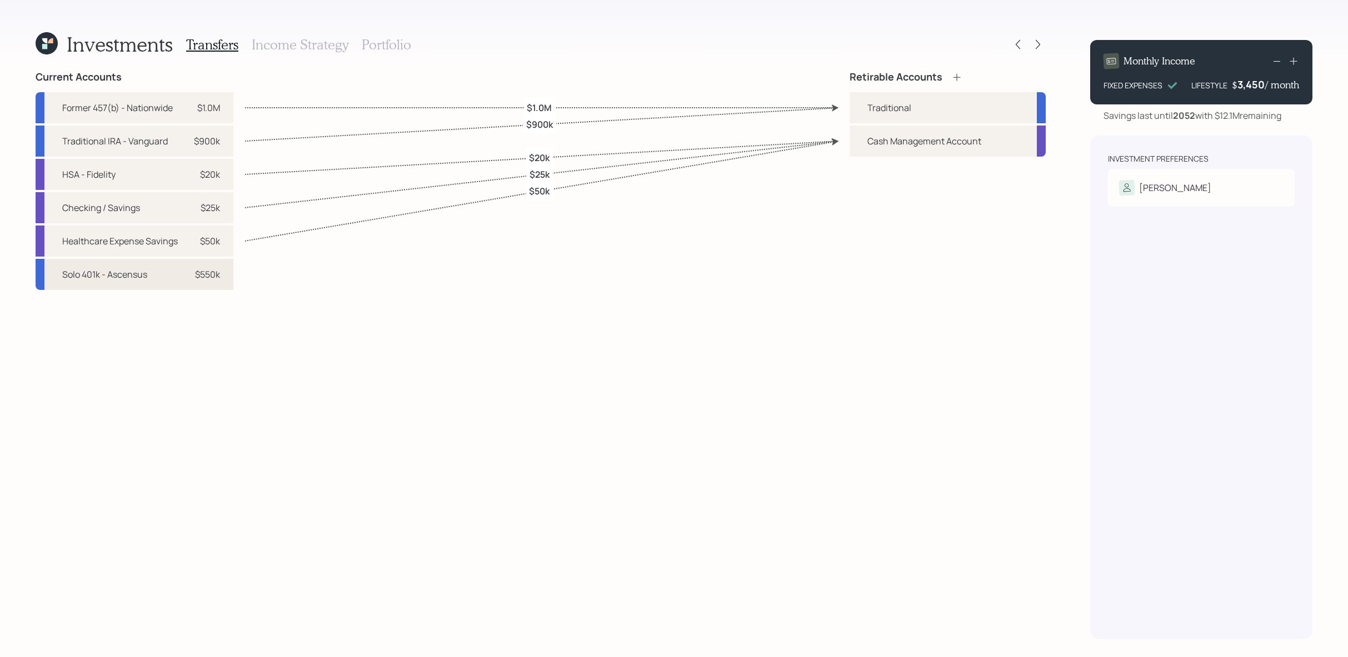
click at [222, 281] on div "Solo 401k - Ascensus $550k" at bounding box center [135, 274] width 198 height 31
click at [941, 108] on div "Traditional" at bounding box center [948, 107] width 196 height 31
select select "acf1ee7a-4299-41d0-8ba7-83bb4eac7913"
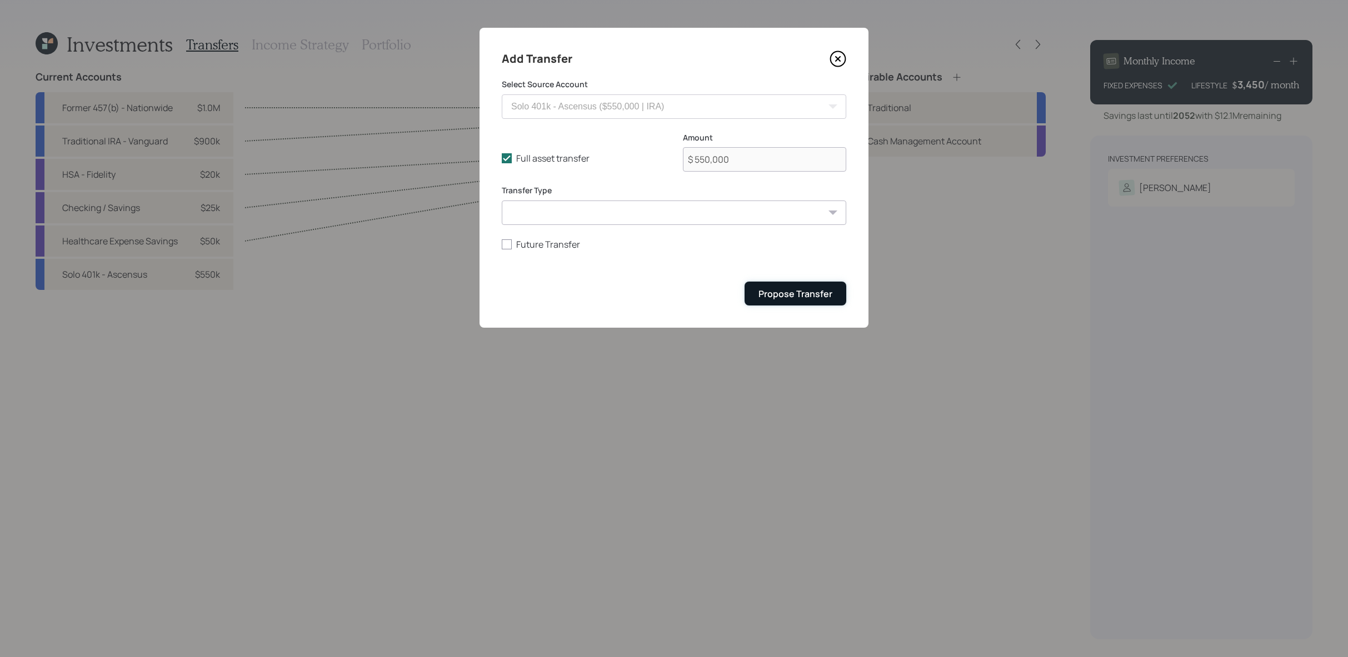
click at [749, 297] on button "Propose Transfer" at bounding box center [796, 294] width 102 height 24
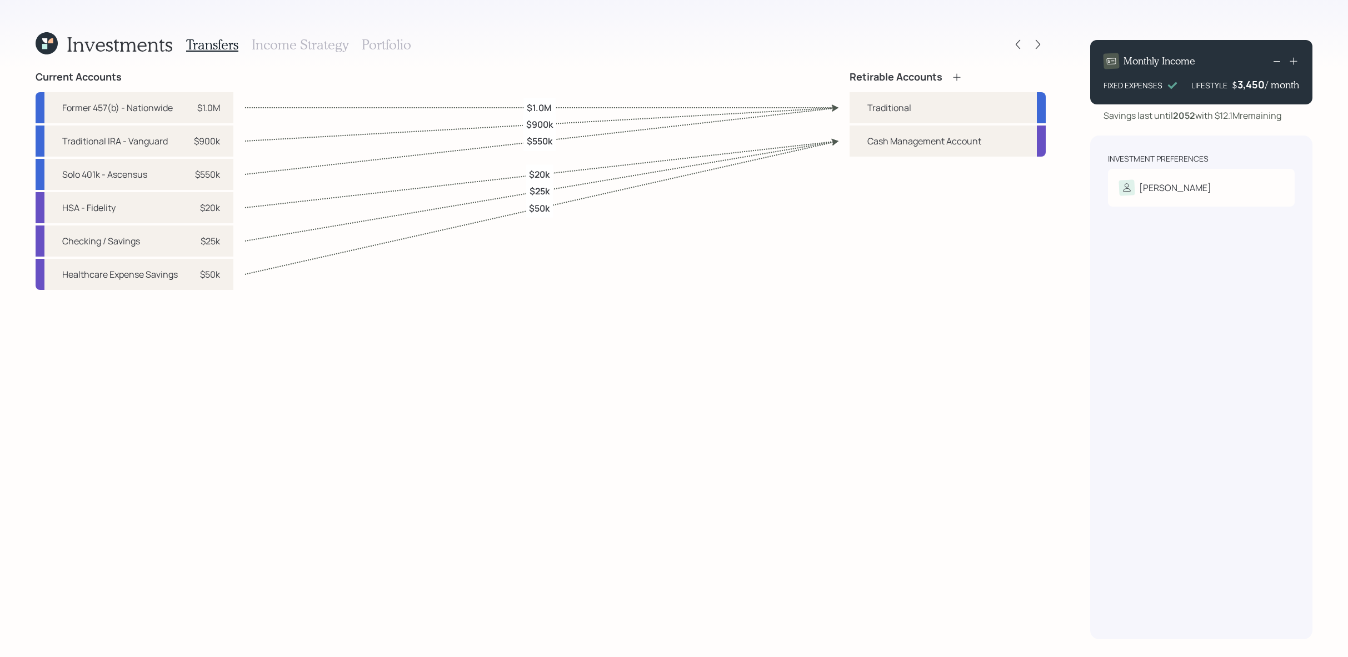
click at [295, 41] on h3 "Income Strategy" at bounding box center [300, 45] width 97 height 16
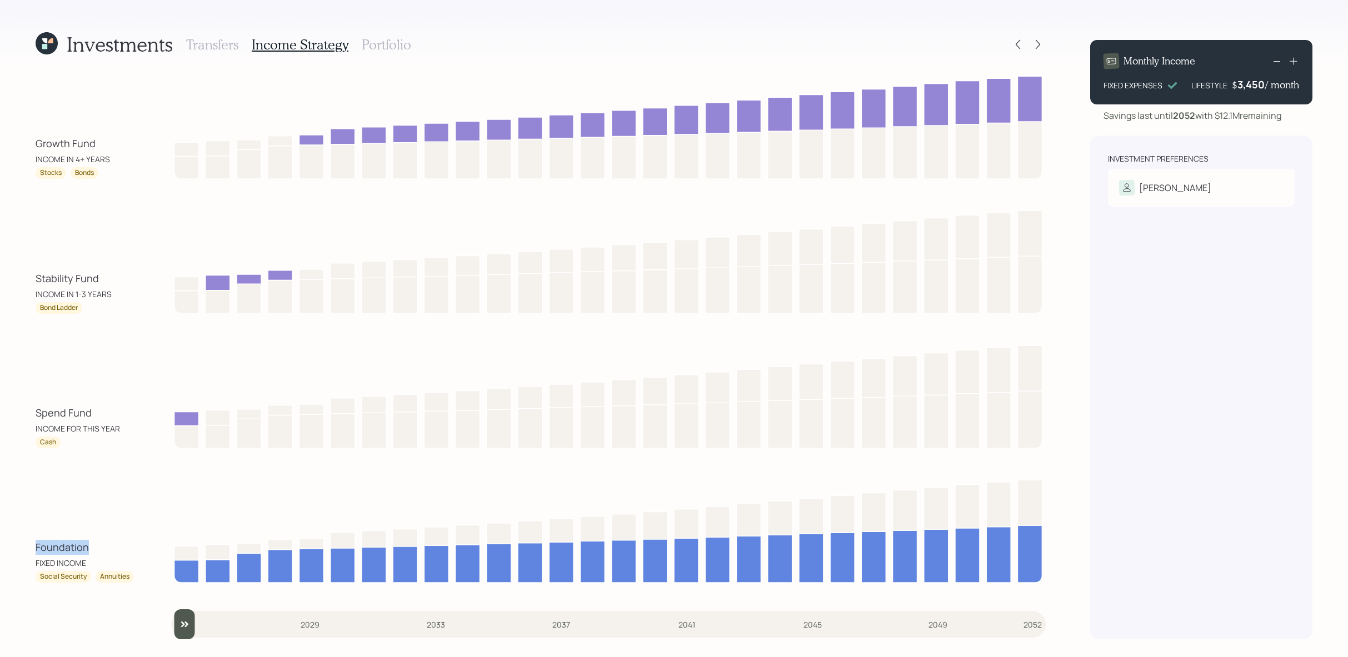
drag, startPoint x: 91, startPoint y: 550, endPoint x: -8, endPoint y: 550, distance: 98.9
click at [0, 550] on html "Investments Transfers Income Strategy Portfolio Growth Fund INCOME IN 4+ YEARS …" at bounding box center [674, 328] width 1348 height 657
click at [98, 406] on div "Spend Fund" at bounding box center [86, 413] width 100 height 15
drag, startPoint x: 97, startPoint y: 411, endPoint x: 36, endPoint y: 411, distance: 60.6
click at [36, 411] on div "Spend Fund" at bounding box center [86, 413] width 100 height 15
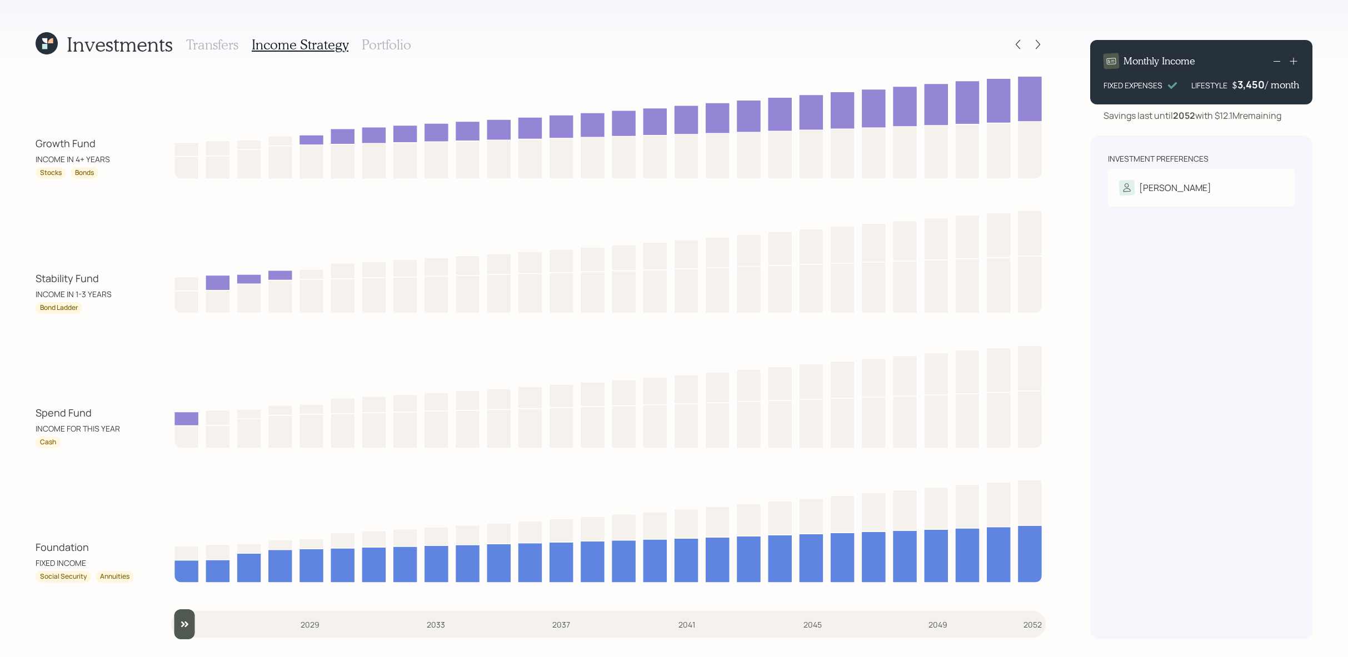
click at [104, 414] on div "Spend Fund" at bounding box center [86, 413] width 100 height 15
drag, startPoint x: 123, startPoint y: 427, endPoint x: 29, endPoint y: 417, distance: 94.9
click at [29, 417] on div "Investments Transfers Income Strategy Portfolio Growth Fund INCOME IN 4+ YEARS …" at bounding box center [674, 328] width 1348 height 657
click at [85, 417] on div "Spend Fund" at bounding box center [86, 413] width 100 height 15
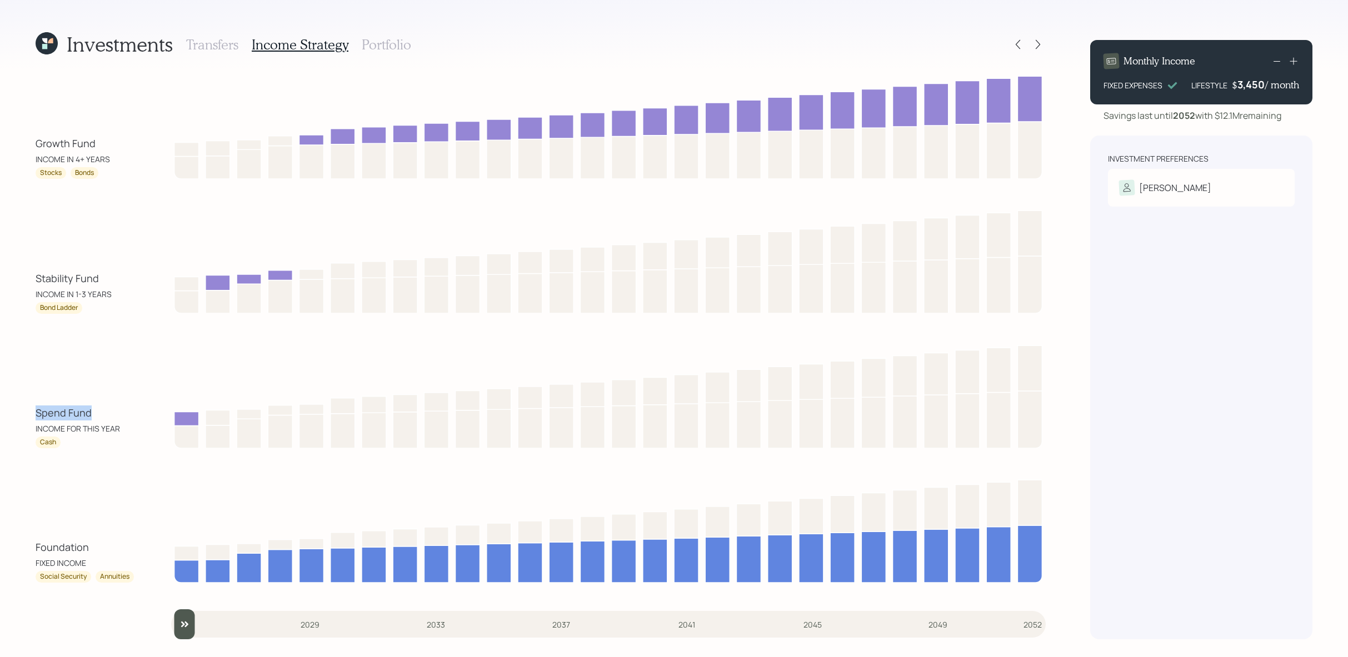
drag, startPoint x: 94, startPoint y: 414, endPoint x: 32, endPoint y: 416, distance: 62.3
click at [32, 416] on div "Investments Transfers Income Strategy Portfolio Growth Fund INCOME IN 4+ YEARS …" at bounding box center [674, 328] width 1348 height 657
drag, startPoint x: 104, startPoint y: 281, endPoint x: 29, endPoint y: 281, distance: 74.5
click at [29, 281] on div "Investments Transfers Income Strategy Portfolio Growth Fund INCOME IN 4+ YEARS …" at bounding box center [674, 328] width 1348 height 657
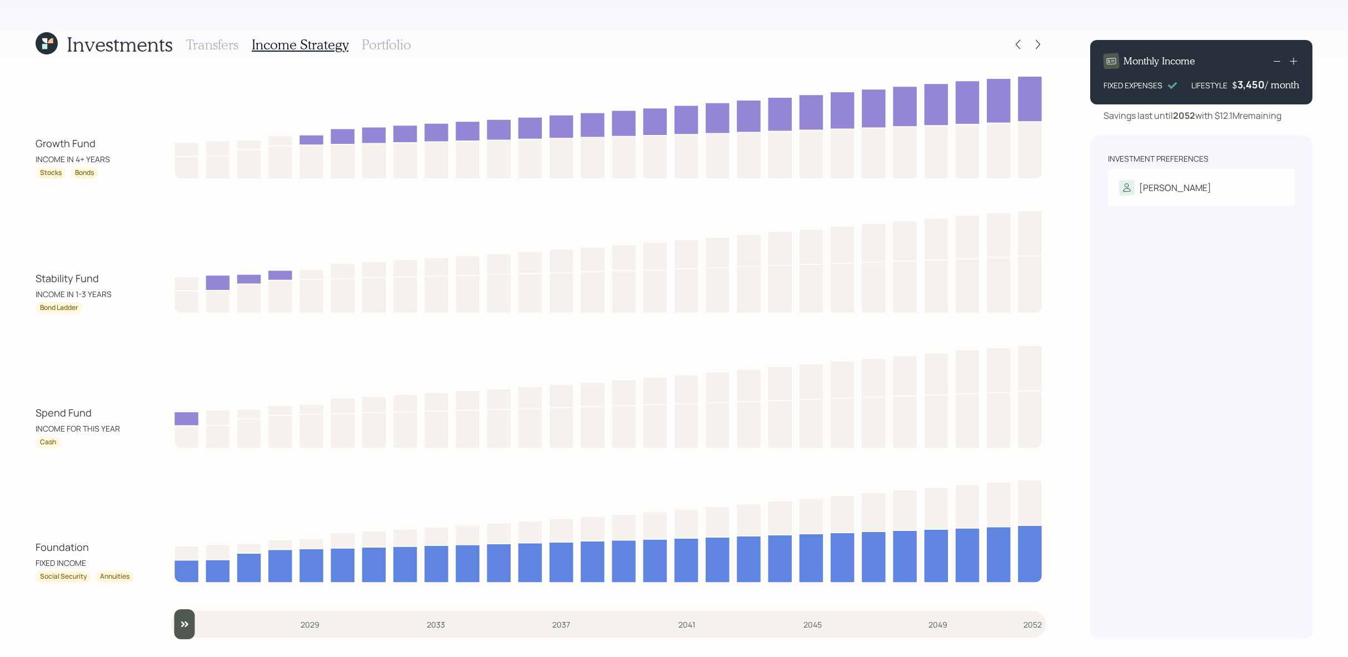
click at [86, 305] on div "Bond Ladder" at bounding box center [86, 308] width 100 height 12
drag, startPoint x: 82, startPoint y: 312, endPoint x: 43, endPoint y: 313, distance: 39.5
click at [43, 313] on div "Bond Ladder" at bounding box center [86, 308] width 100 height 12
drag, startPoint x: 108, startPoint y: 149, endPoint x: 23, endPoint y: 143, distance: 85.8
click at [23, 143] on div "Investments Transfers Income Strategy Portfolio Growth Fund INCOME IN 4+ YEARS …" at bounding box center [674, 328] width 1348 height 657
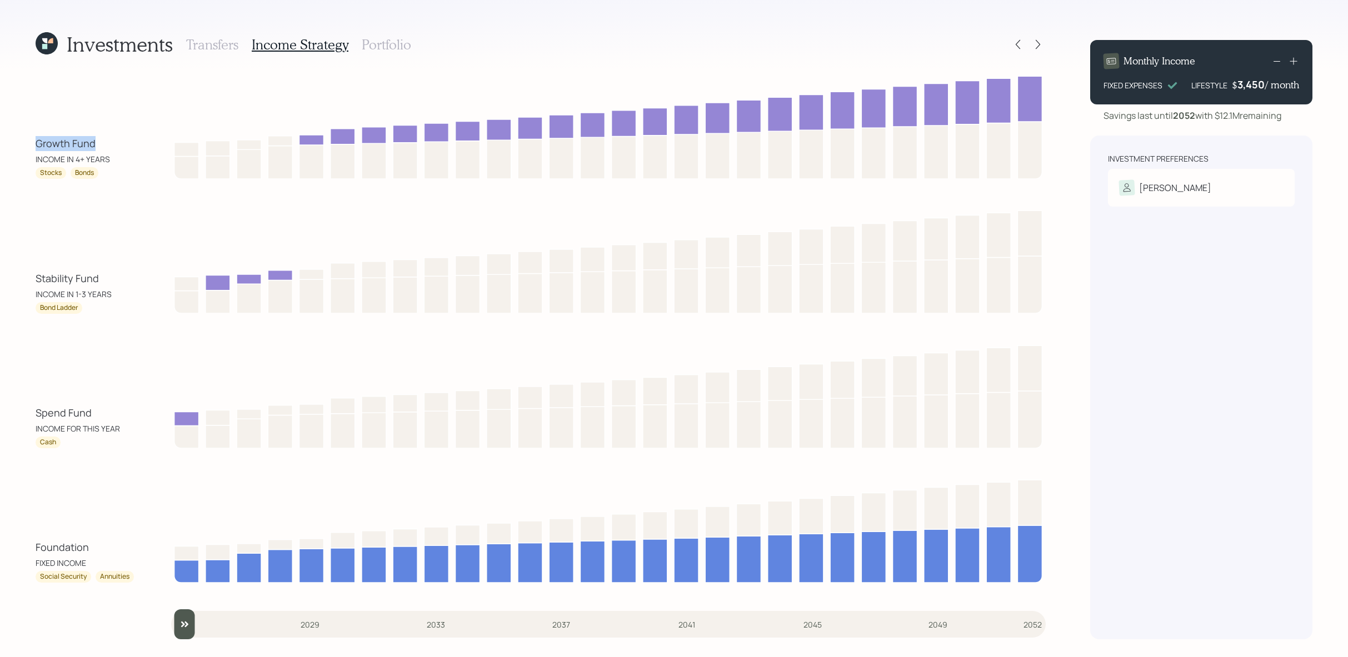
click at [42, 147] on div "Growth Fund" at bounding box center [86, 143] width 100 height 15
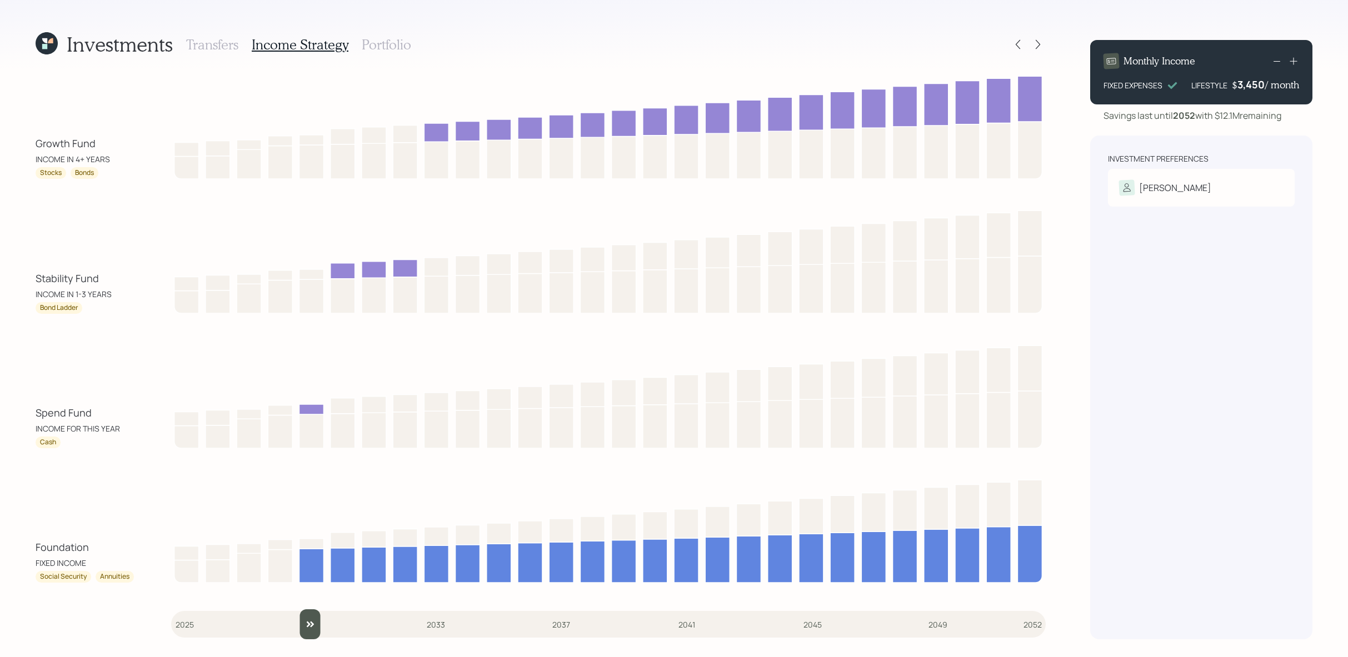
drag, startPoint x: 186, startPoint y: 630, endPoint x: 313, endPoint y: 598, distance: 131.0
type input "2029"
click at [313, 610] on input "slider" at bounding box center [608, 625] width 875 height 30
click at [1019, 48] on icon at bounding box center [1017, 44] width 11 height 11
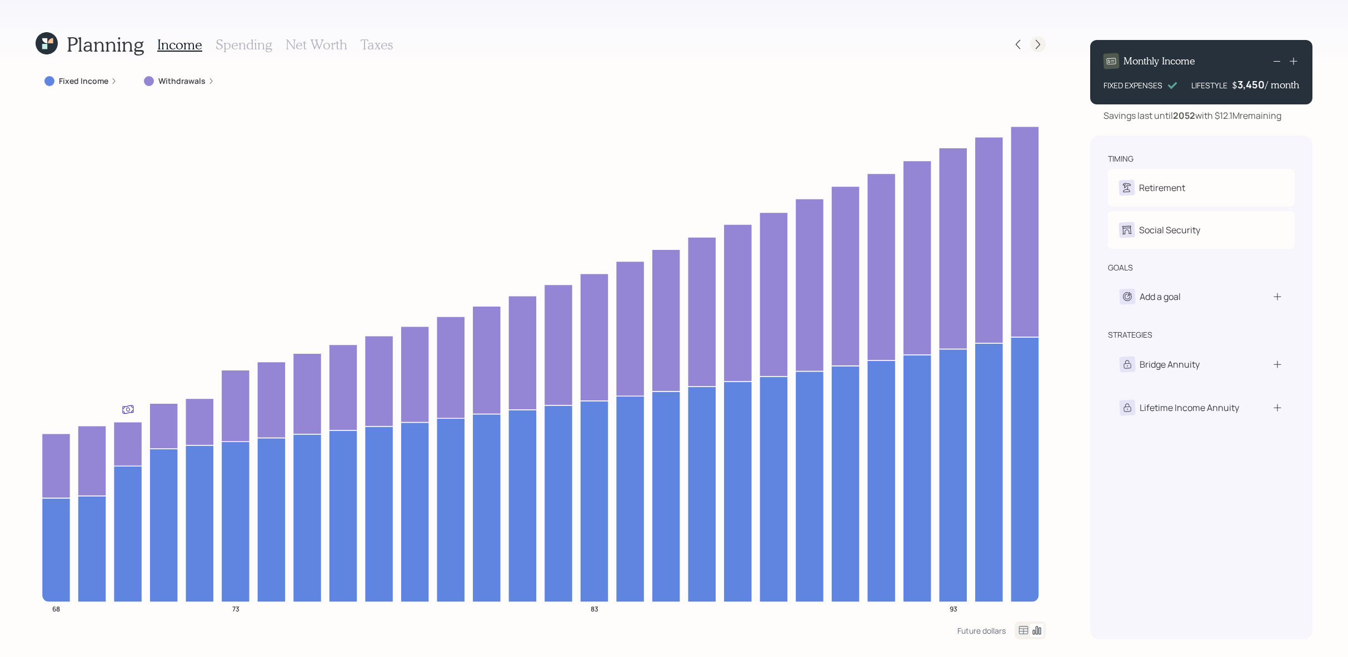
click at [1041, 46] on icon at bounding box center [1037, 44] width 11 height 11
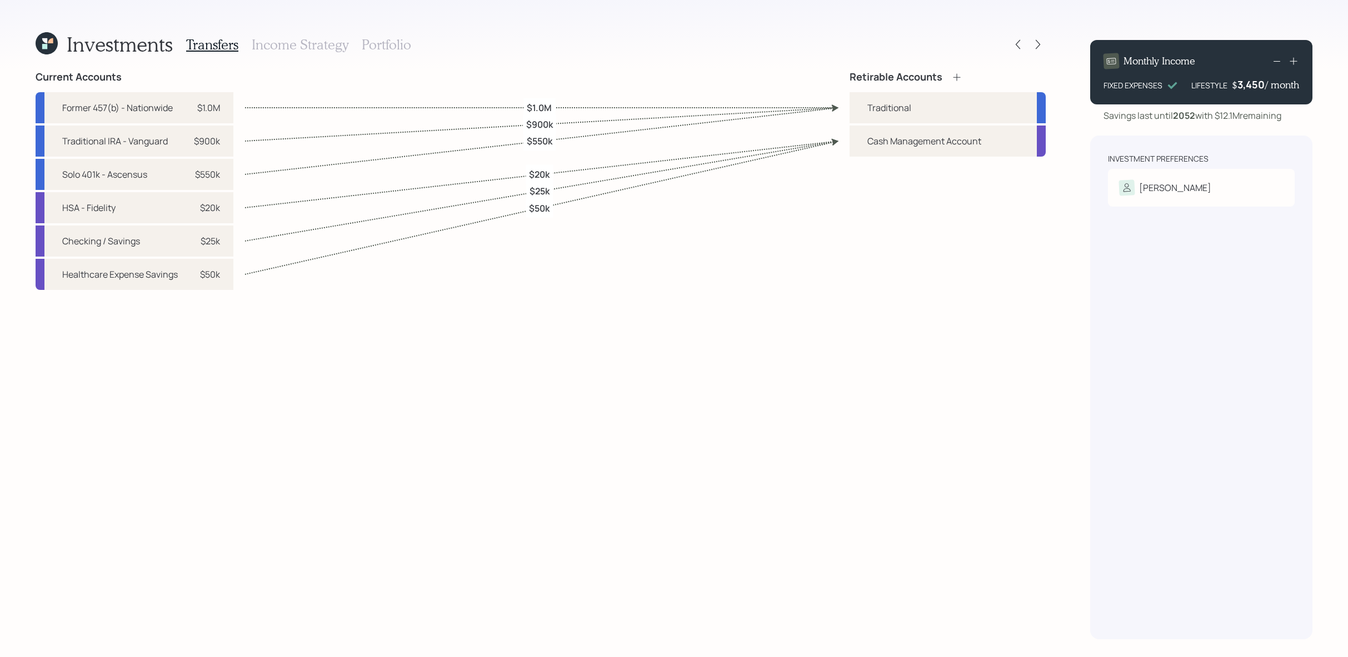
click at [394, 47] on h3 "Portfolio" at bounding box center [386, 45] width 49 height 16
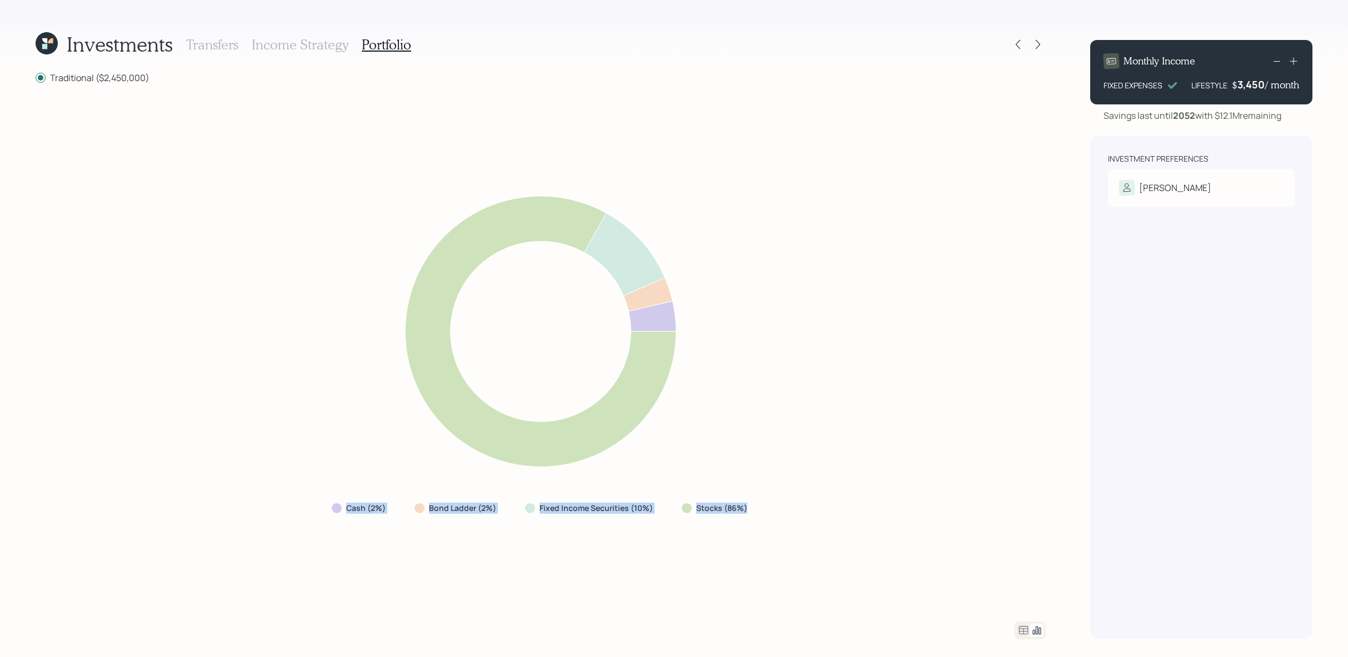
drag, startPoint x: 791, startPoint y: 512, endPoint x: 756, endPoint y: 516, distance: 35.2
click at [756, 516] on div "Cash (2%) Bond Ladder (2%) Fixed Income Securities (10%) Stocks (86%)" at bounding box center [541, 352] width 1010 height 511
click at [756, 516] on div "Cash (2%) Bond Ladder (2%) Fixed Income Securities (10%) Stocks (86%)" at bounding box center [541, 508] width 436 height 20
drag, startPoint x: 756, startPoint y: 512, endPoint x: 691, endPoint y: 512, distance: 64.5
click at [691, 512] on div "Cash (2%) Bond Ladder (2%) Fixed Income Securities (10%) Stocks (86%)" at bounding box center [541, 508] width 436 height 20
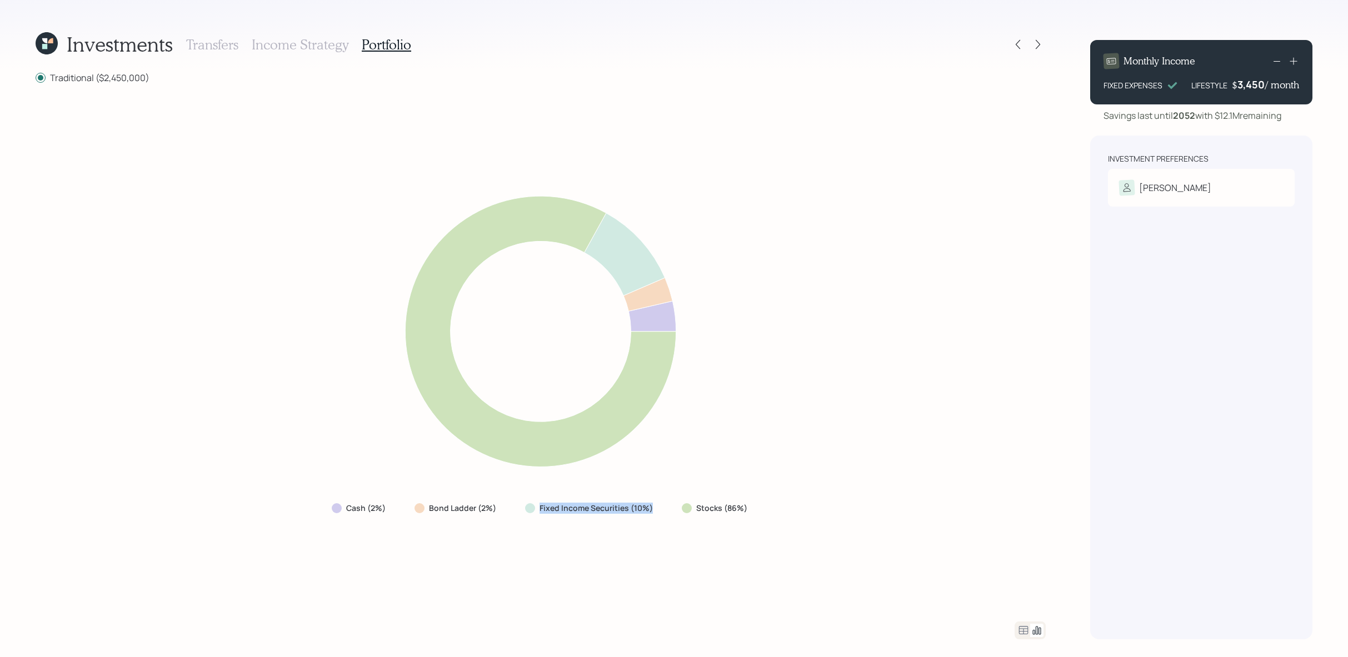
drag, startPoint x: 655, startPoint y: 512, endPoint x: 526, endPoint y: 508, distance: 129.5
click at [526, 508] on div "Fixed Income Securities (10%)" at bounding box center [590, 508] width 148 height 20
click at [576, 535] on div "Cash (2%) Bond Ladder (2%) Fixed Income Securities (10%) Stocks (86%)" at bounding box center [541, 352] width 1010 height 511
drag, startPoint x: 507, startPoint y: 510, endPoint x: 415, endPoint y: 510, distance: 91.7
click at [415, 510] on div "Bond Ladder (2%)" at bounding box center [457, 508] width 102 height 20
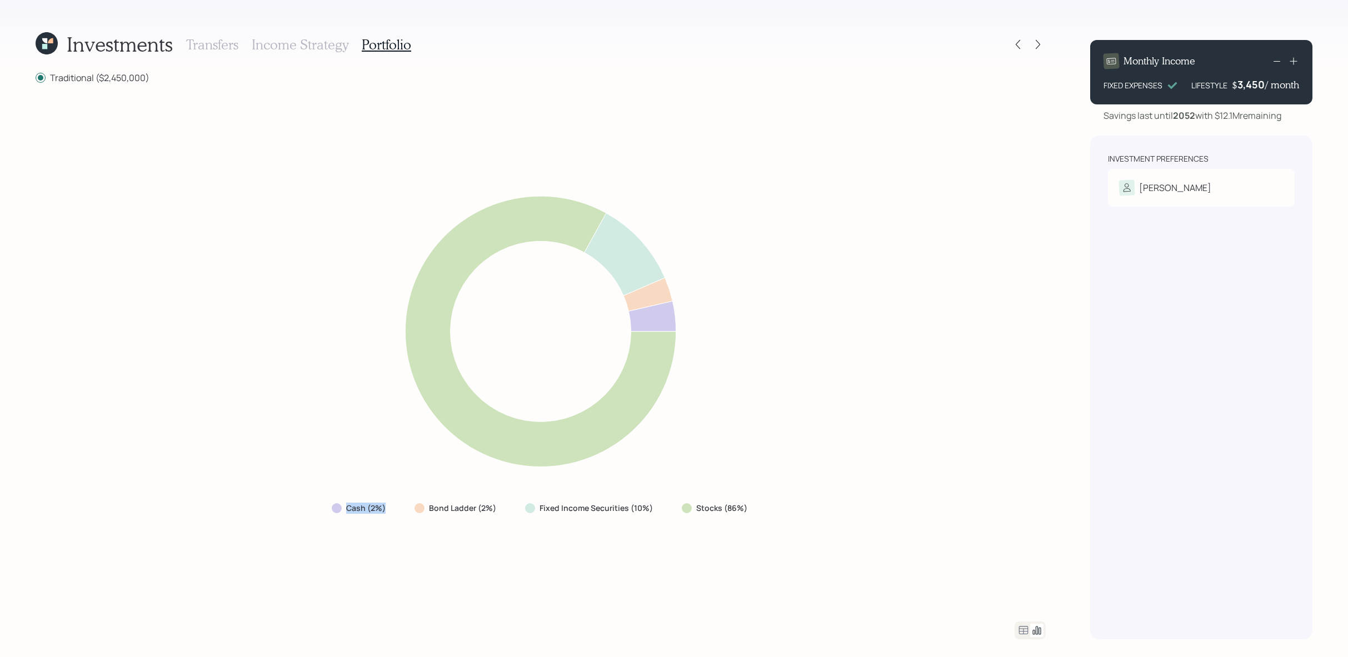
drag, startPoint x: 387, startPoint y: 510, endPoint x: 347, endPoint y: 509, distance: 40.0
click at [347, 509] on div "Cash (2%)" at bounding box center [360, 508] width 56 height 11
click at [803, 177] on div "Cash (2%) Bond Ladder (2%) Fixed Income Securities (10%) Stocks (86%)" at bounding box center [541, 352] width 1010 height 511
click at [1024, 626] on icon at bounding box center [1023, 630] width 13 height 13
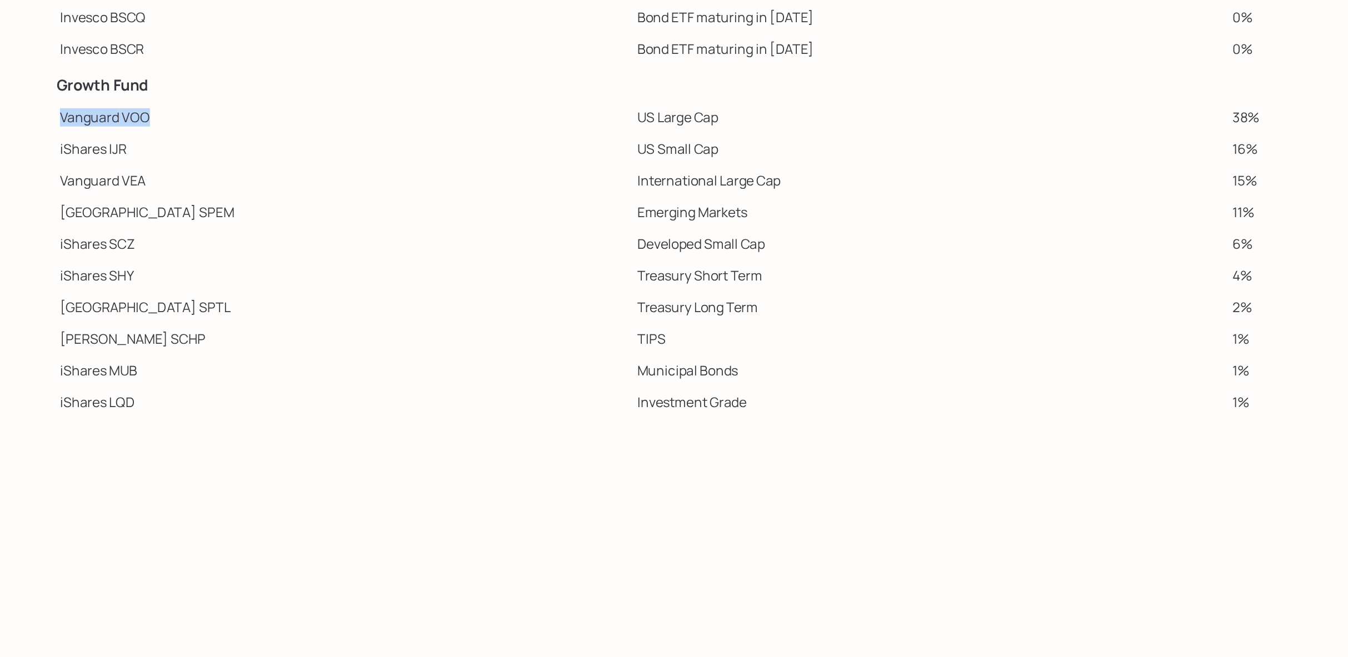
drag, startPoint x: 102, startPoint y: 286, endPoint x: 39, endPoint y: 285, distance: 62.8
click at [39, 285] on td "Vanguard VOO" at bounding box center [228, 286] width 385 height 21
drag, startPoint x: 395, startPoint y: 285, endPoint x: 325, endPoint y: 288, distance: 70.1
click at [325, 288] on tr "Vanguard VOO US Large Cap 38% $941,301" at bounding box center [541, 286] width 1010 height 21
drag, startPoint x: 122, startPoint y: 306, endPoint x: 37, endPoint y: 309, distance: 85.1
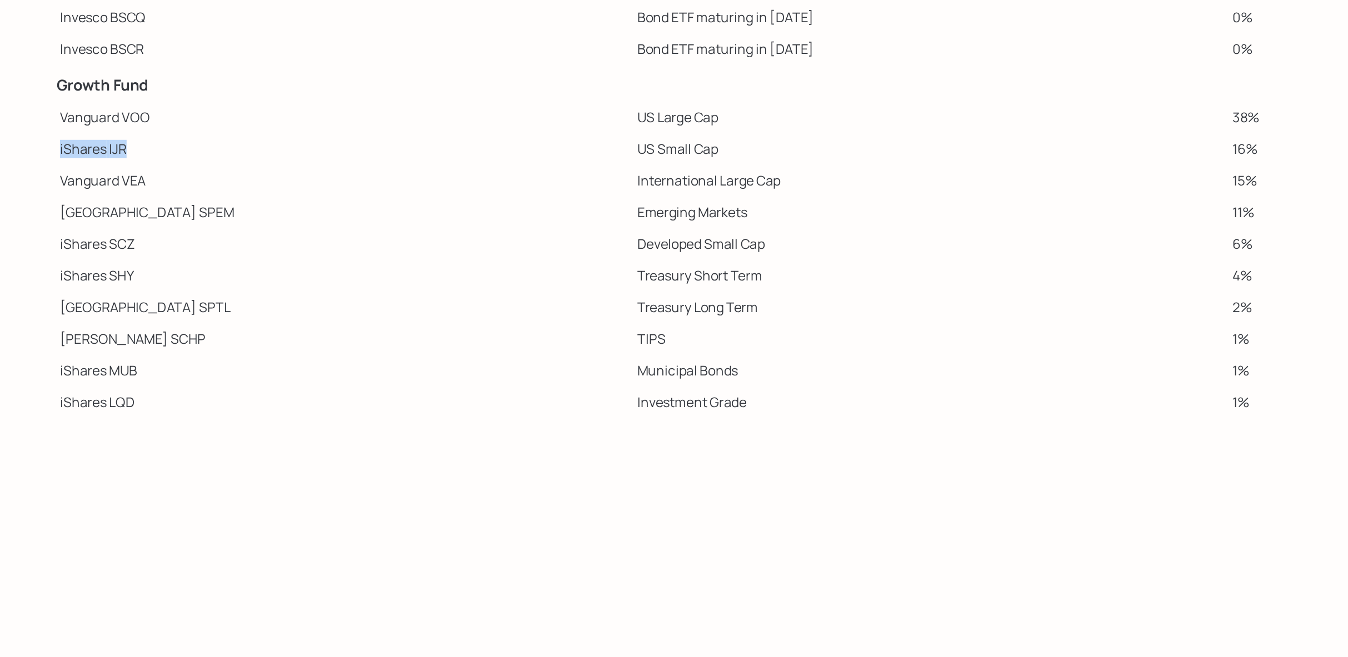
click at [37, 309] on td "iShares IJR" at bounding box center [228, 307] width 385 height 21
drag, startPoint x: 417, startPoint y: 315, endPoint x: 321, endPoint y: 314, distance: 96.1
click at [321, 314] on tr "iShares IJR US Small Cap 16% $400,116" at bounding box center [541, 307] width 1010 height 21
click at [321, 314] on td "iShares IJR" at bounding box center [228, 307] width 385 height 21
drag, startPoint x: 122, startPoint y: 328, endPoint x: 47, endPoint y: 330, distance: 75.6
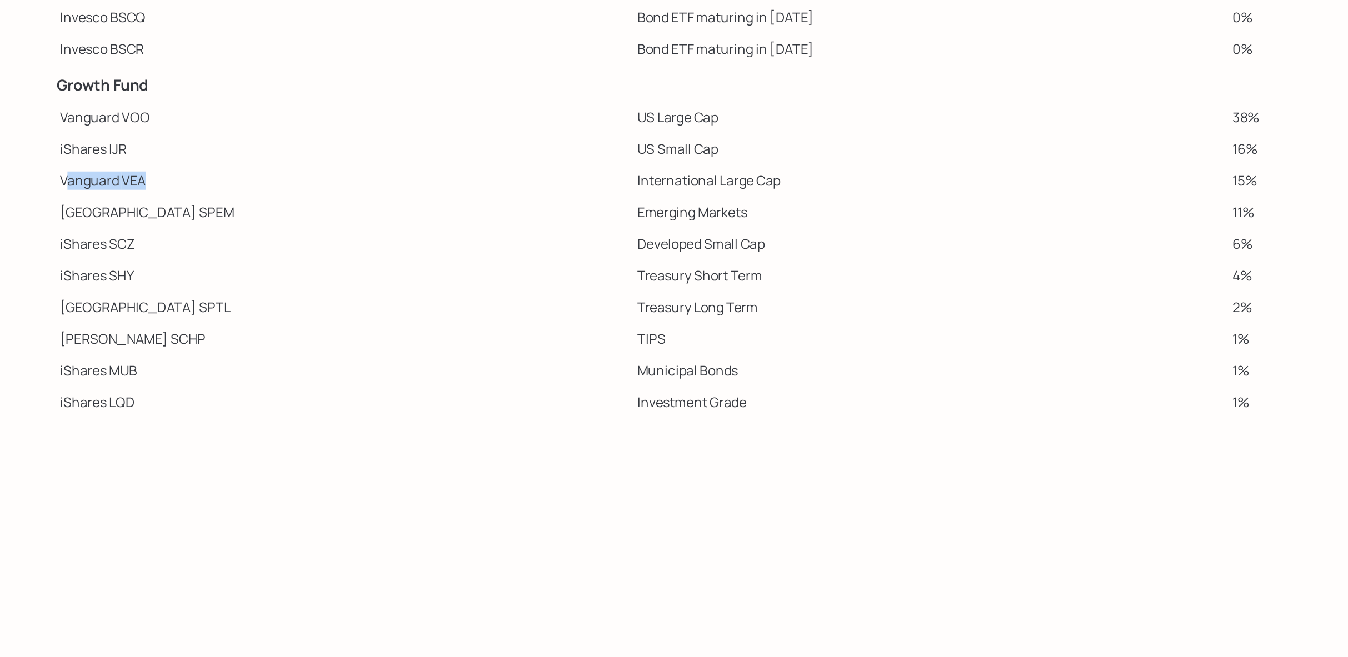
click at [47, 330] on td "Vanguard VEA" at bounding box center [228, 328] width 385 height 21
click at [421, 336] on td "International Large Cap" at bounding box center [619, 328] width 397 height 21
drag, startPoint x: 457, startPoint y: 329, endPoint x: 331, endPoint y: 331, distance: 126.7
click at [421, 331] on td "International Large Cap" at bounding box center [619, 328] width 397 height 21
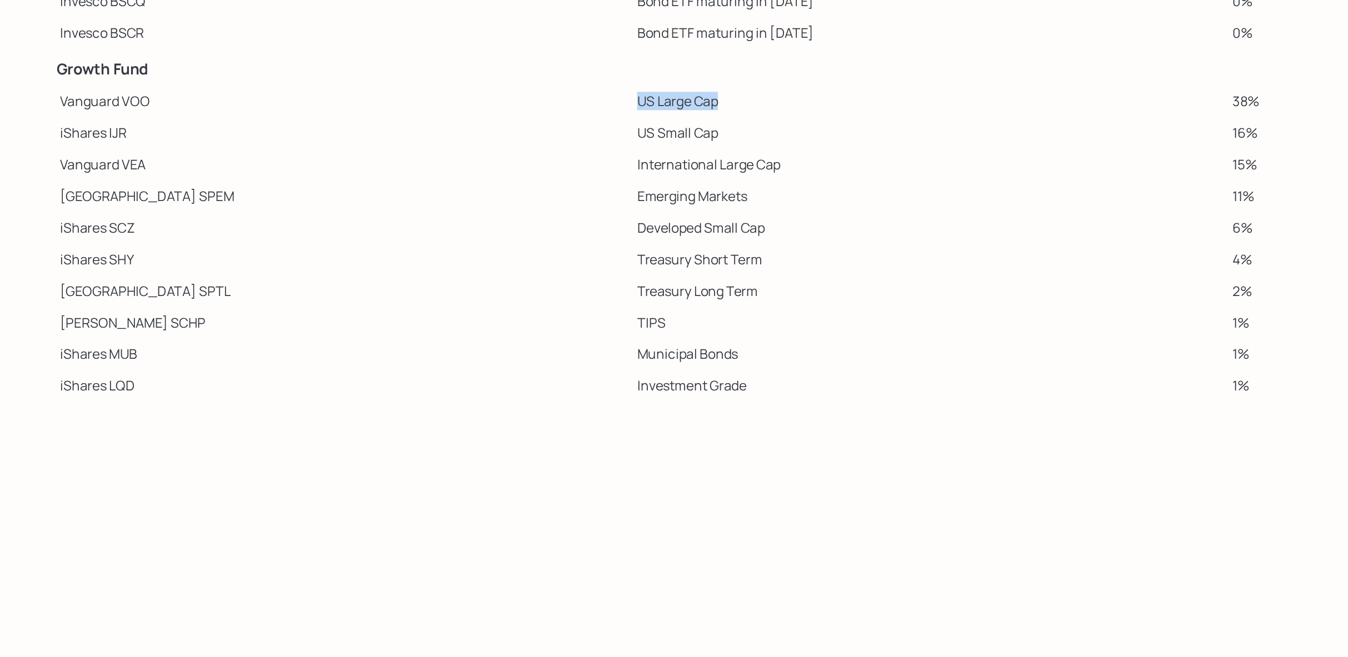
drag, startPoint x: 393, startPoint y: 287, endPoint x: 337, endPoint y: 287, distance: 56.1
click at [421, 287] on td "US Large Cap" at bounding box center [619, 286] width 397 height 21
click at [421, 308] on td "US Small Cap" at bounding box center [619, 307] width 397 height 21
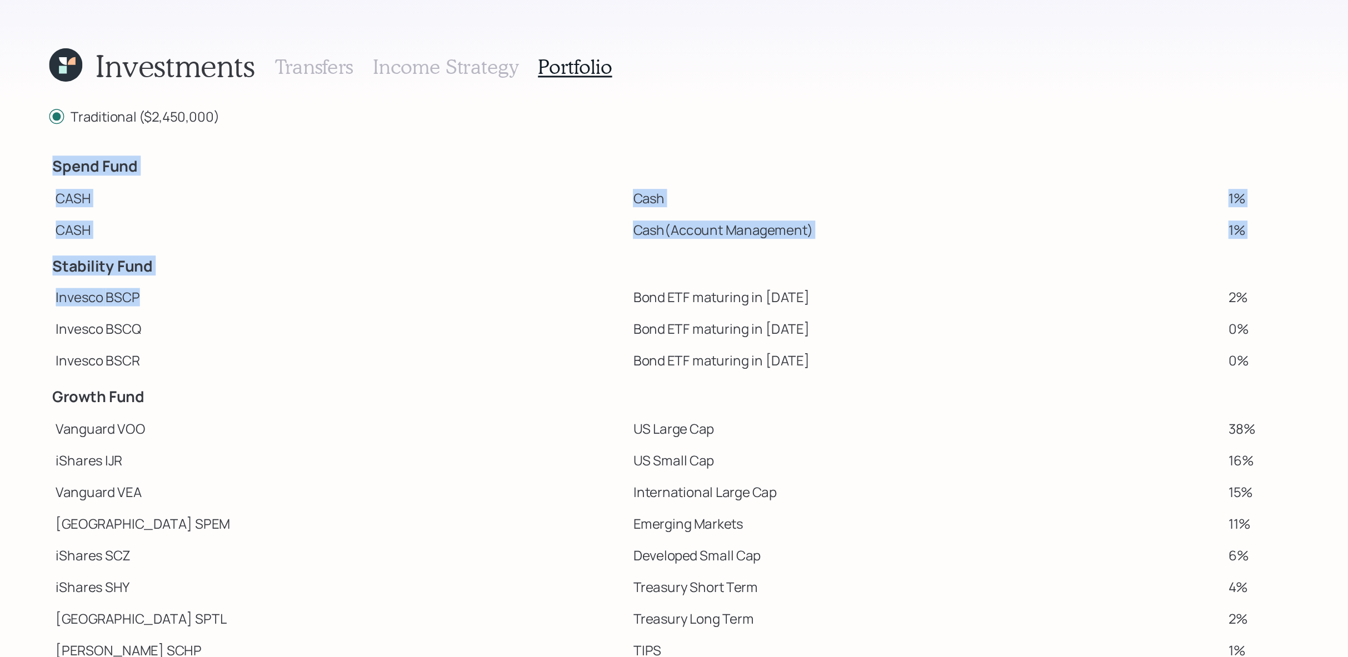
drag, startPoint x: 97, startPoint y: 195, endPoint x: 19, endPoint y: 197, distance: 77.8
click at [19, 197] on div "Investments Transfers Income Strategy Portfolio Traditional ($2,450,000) Spend …" at bounding box center [674, 328] width 1348 height 657
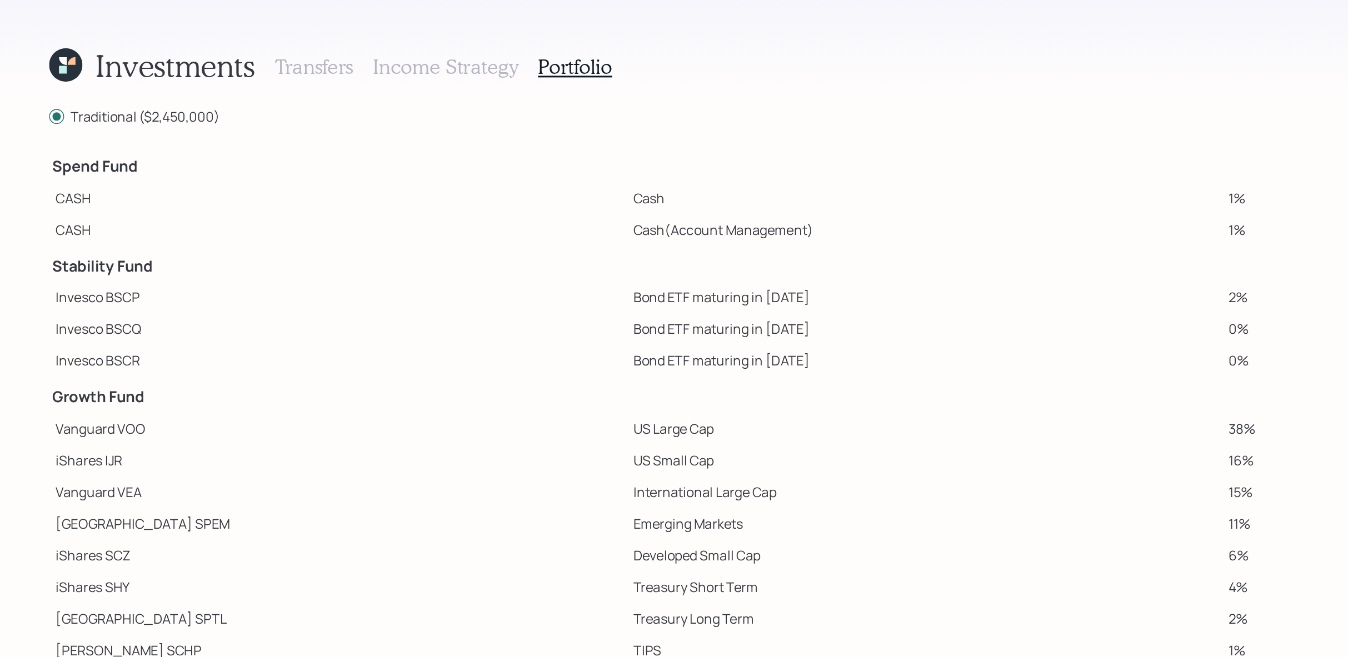
click at [64, 209] on td "Invesco BSCQ" at bounding box center [228, 219] width 385 height 21
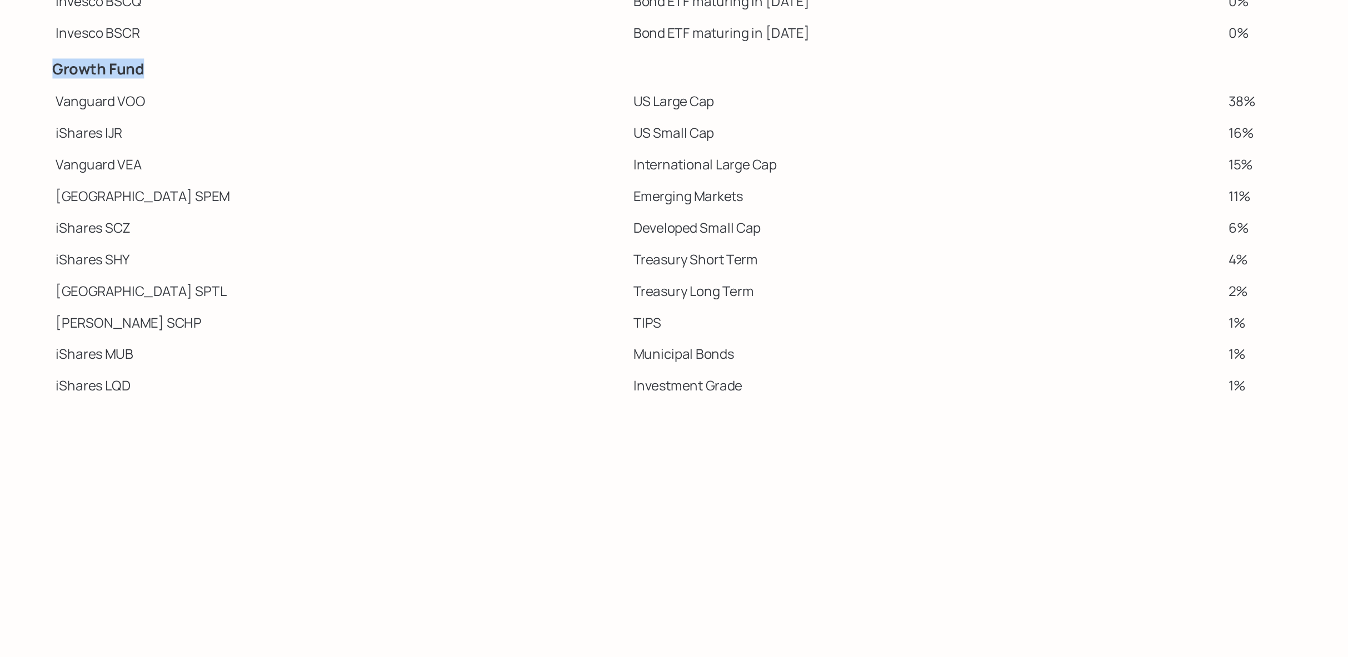
drag, startPoint x: 102, startPoint y: 270, endPoint x: 37, endPoint y: 267, distance: 64.5
click at [38, 267] on h4 "Growth Fund" at bounding box center [228, 265] width 381 height 12
click at [104, 290] on td "Vanguard VOO" at bounding box center [228, 286] width 385 height 21
drag, startPoint x: 105, startPoint y: 268, endPoint x: 38, endPoint y: 267, distance: 67.3
click at [38, 267] on h4 "Growth Fund" at bounding box center [228, 265] width 381 height 12
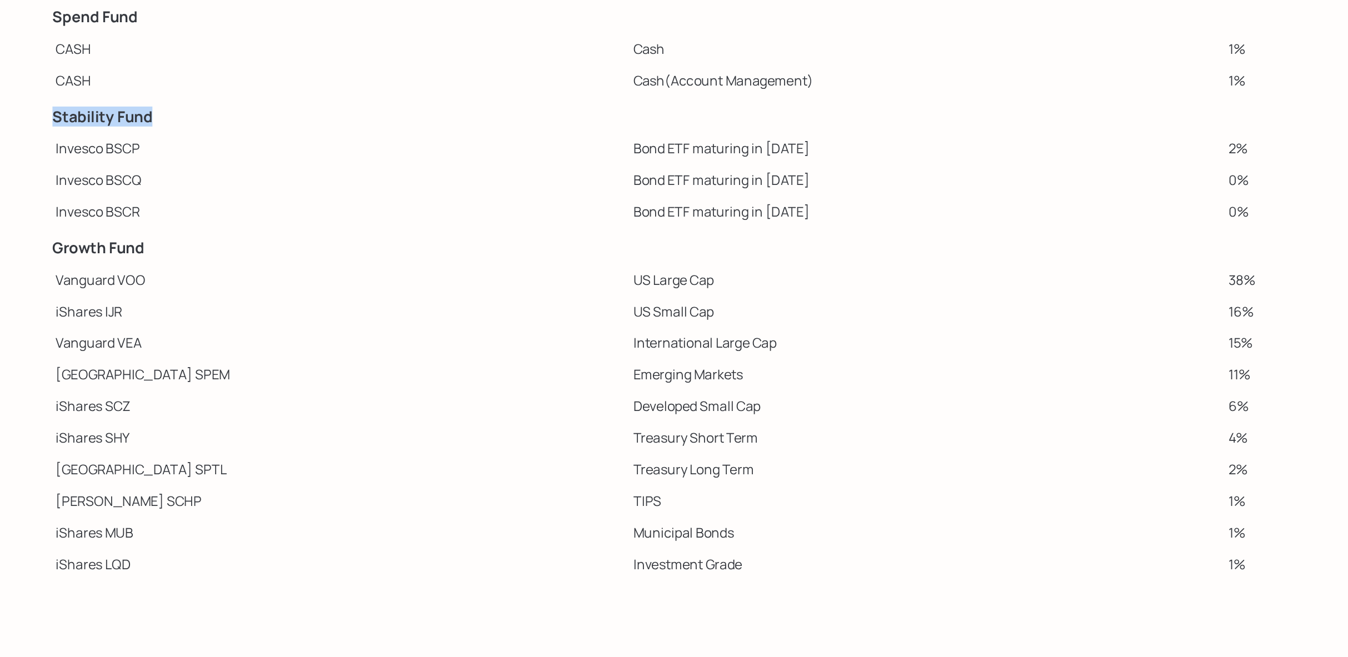
drag, startPoint x: 106, startPoint y: 176, endPoint x: 40, endPoint y: 176, distance: 66.1
click at [40, 176] on h4 "Stability Fund" at bounding box center [228, 178] width 381 height 12
click at [92, 200] on td "Invesco BSCP" at bounding box center [228, 198] width 385 height 21
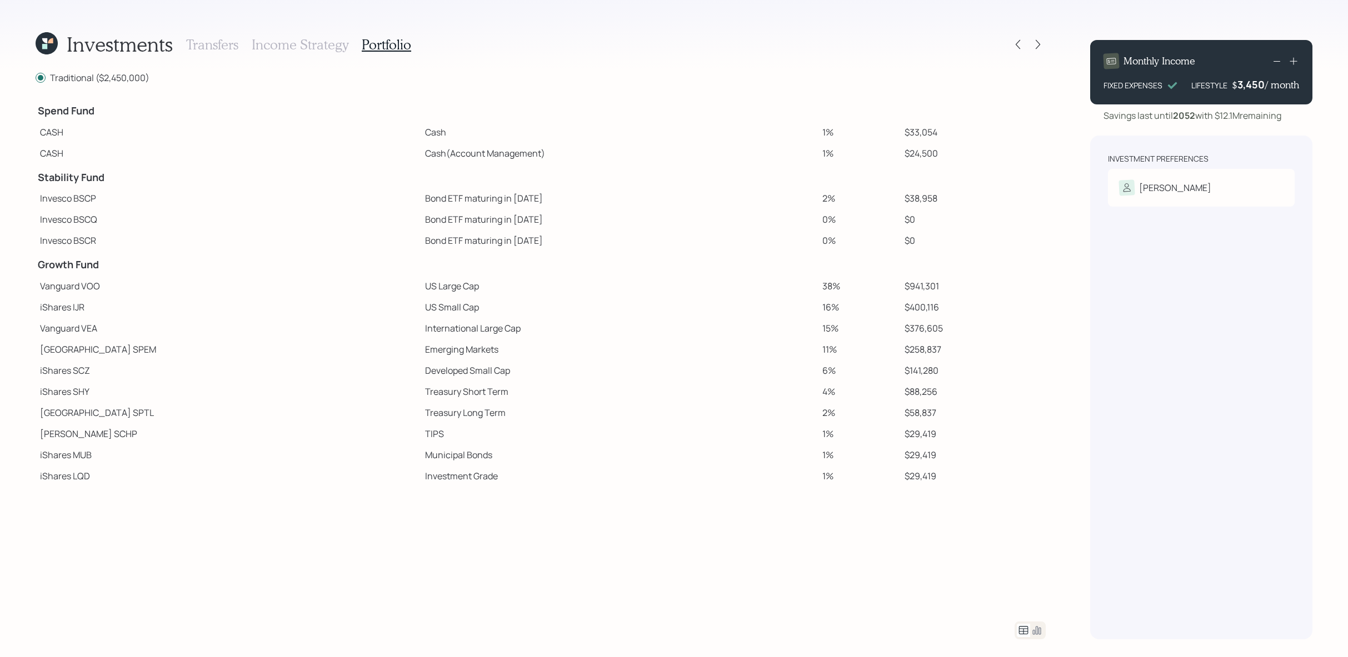
click at [1025, 54] on div "Investments Transfers Income Strategy Portfolio" at bounding box center [541, 44] width 1010 height 27
click at [1019, 49] on icon at bounding box center [1017, 44] width 11 height 11
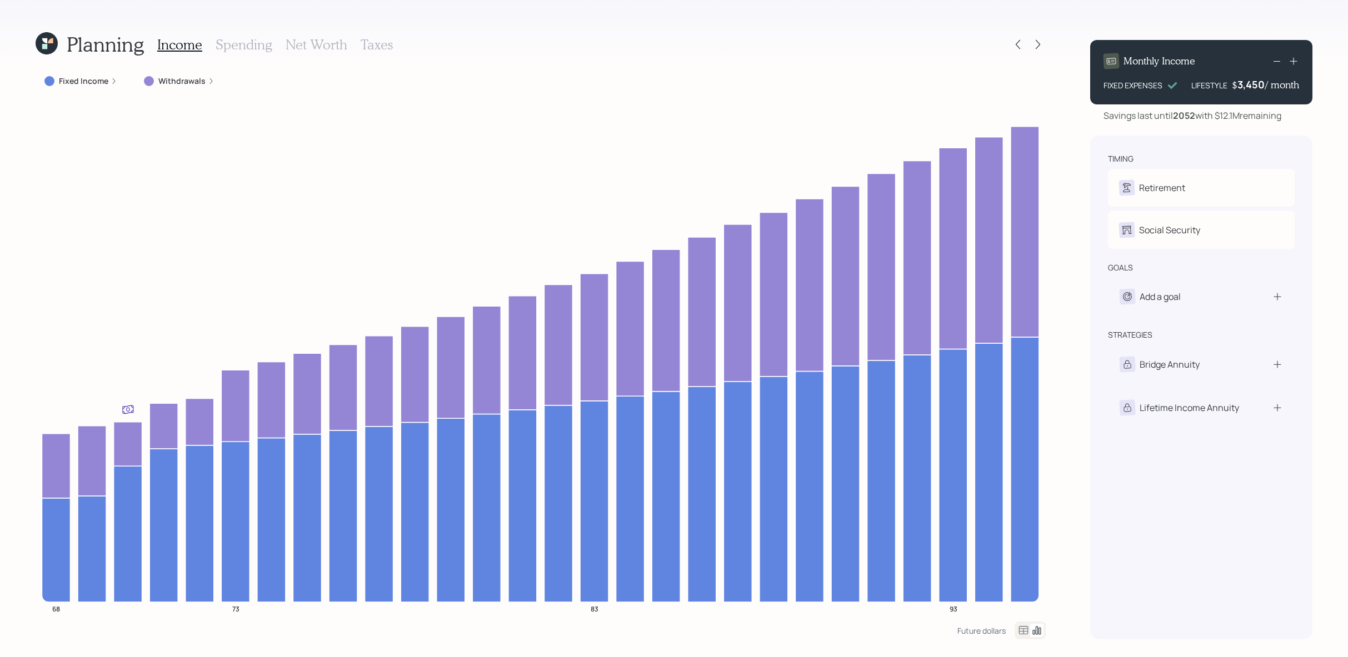
click at [1026, 49] on div at bounding box center [1028, 45] width 36 height 16
click at [1035, 48] on icon at bounding box center [1037, 44] width 11 height 11
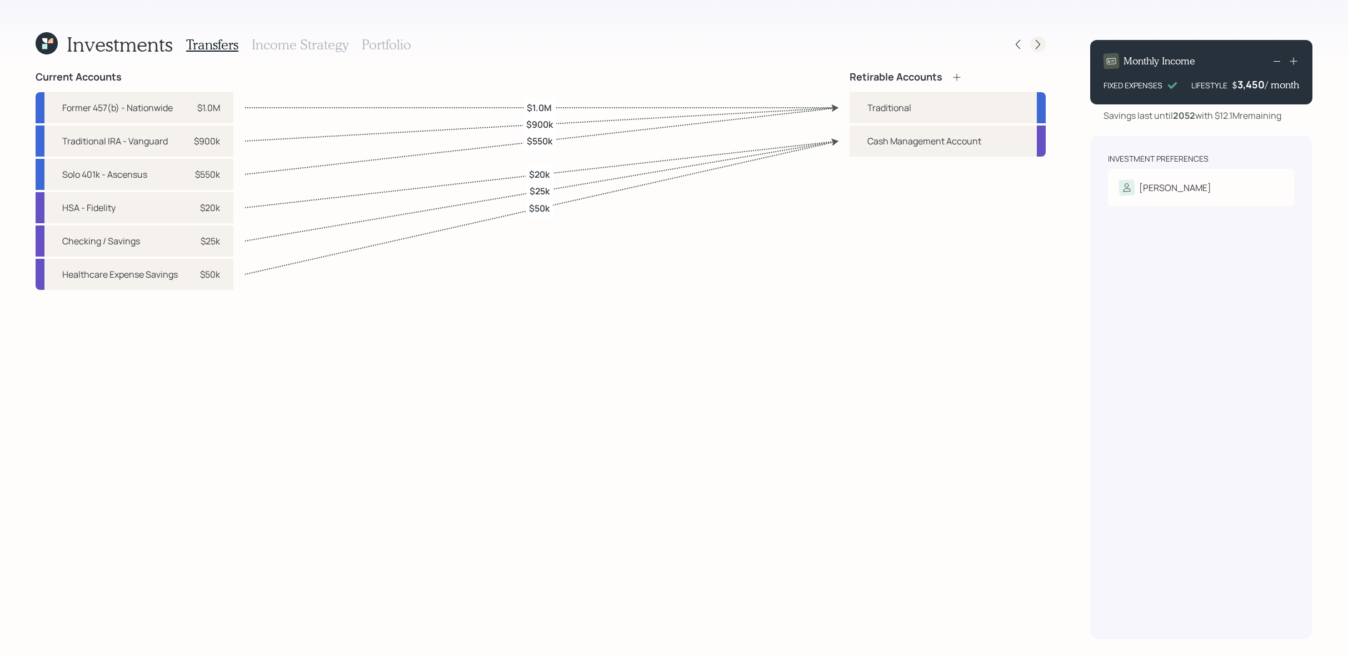
click at [1040, 39] on icon at bounding box center [1037, 44] width 11 height 11
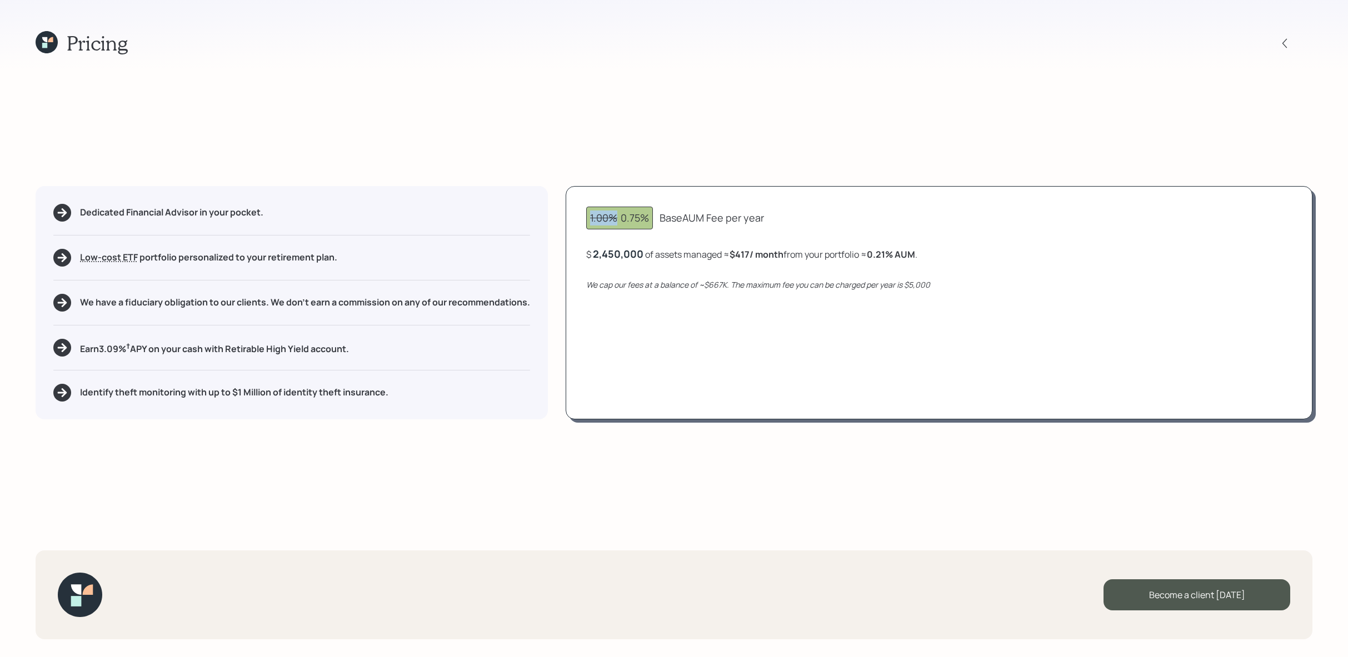
drag, startPoint x: 619, startPoint y: 216, endPoint x: 591, endPoint y: 216, distance: 28.3
click at [591, 216] on div "1.00% 0.75%" at bounding box center [619, 218] width 67 height 23
drag, startPoint x: 650, startPoint y: 221, endPoint x: 618, endPoint y: 221, distance: 31.7
click at [618, 221] on div "1.00% 0.75%" at bounding box center [619, 218] width 67 height 23
click at [636, 232] on div "1.00% 0.75% Base AUM Fee per year $ 2,450,000 of assets managed ≈ $417 / month …" at bounding box center [939, 302] width 747 height 233
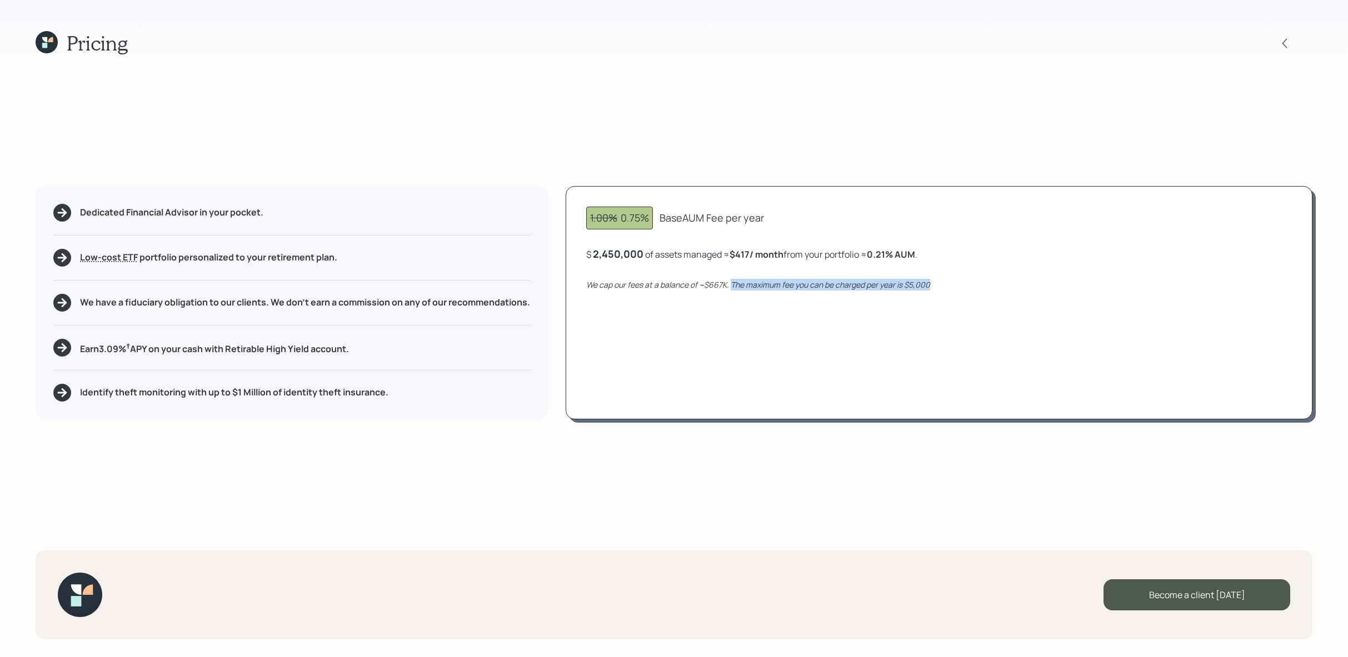
drag, startPoint x: 926, startPoint y: 290, endPoint x: 731, endPoint y: 283, distance: 195.2
click at [731, 283] on div "We cap our fees at a balance of ~$667K. The maximum fee you can be charged per …" at bounding box center [939, 285] width 706 height 12
drag, startPoint x: 751, startPoint y: 253, endPoint x: 729, endPoint y: 253, distance: 22.8
click at [729, 253] on div "$ 2,450,000 of assets managed ≈ $417 / month from your portfolio ≈ 0.21 % AUM ." at bounding box center [751, 254] width 331 height 14
click at [767, 280] on icon "We cap our fees at a balance of ~$667K. The maximum fee you can be charged per …" at bounding box center [758, 285] width 344 height 11
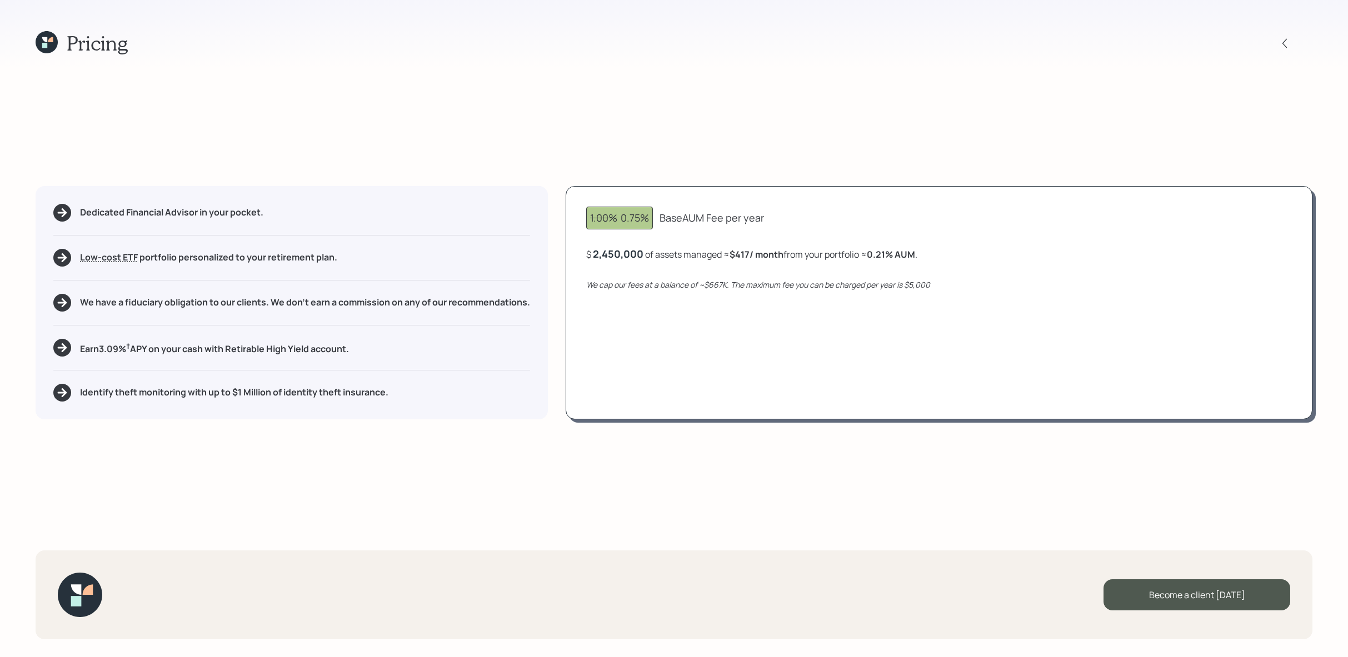
click at [653, 269] on div "1.00% 0.75% Base AUM Fee per year $ 2,450,000 of assets managed ≈ $417 / month …" at bounding box center [939, 302] width 747 height 233
click at [47, 32] on icon at bounding box center [47, 42] width 22 height 22
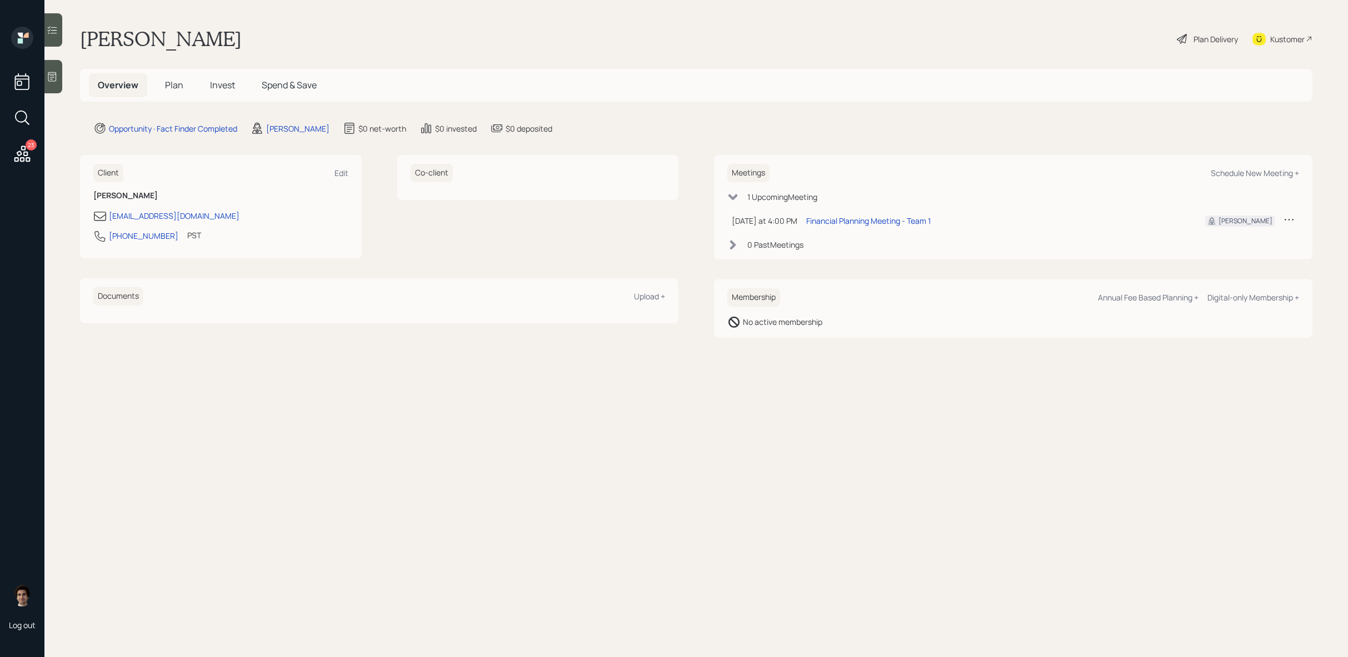
click at [158, 89] on h5 "Plan" at bounding box center [174, 85] width 36 height 24
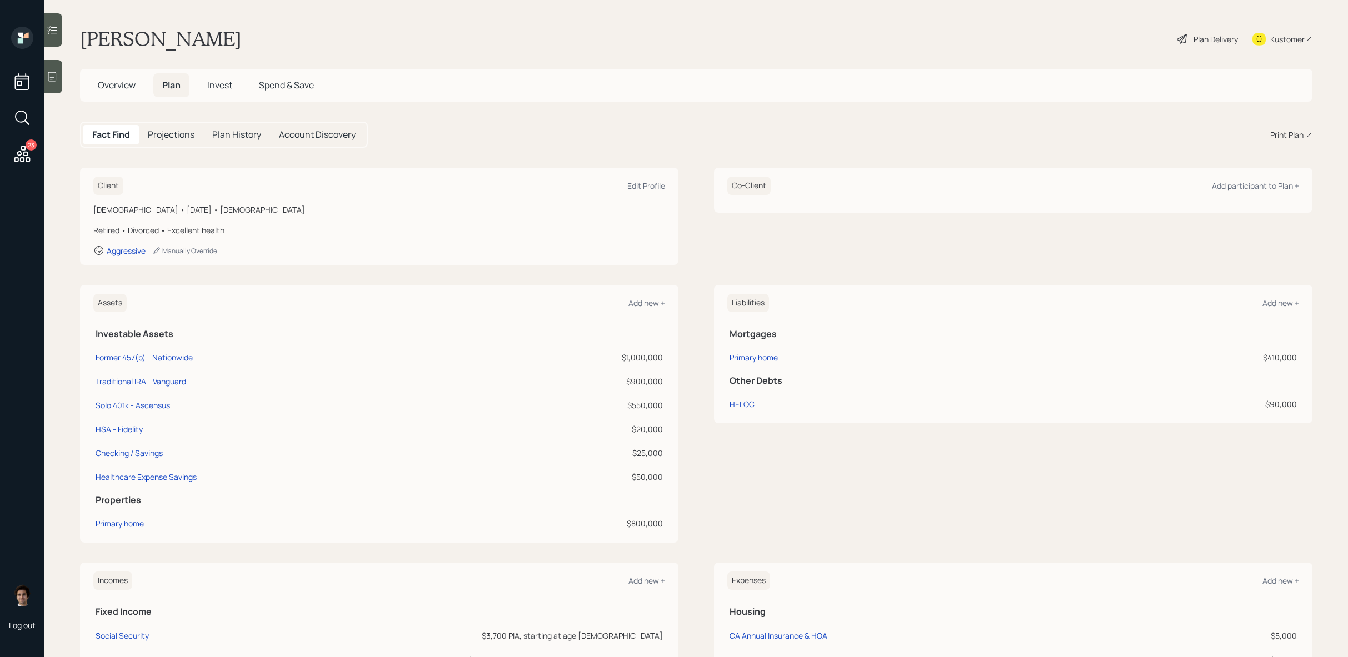
click at [1279, 137] on div "Print Plan" at bounding box center [1286, 135] width 33 height 12
click at [111, 79] on span "Overview" at bounding box center [117, 85] width 38 height 12
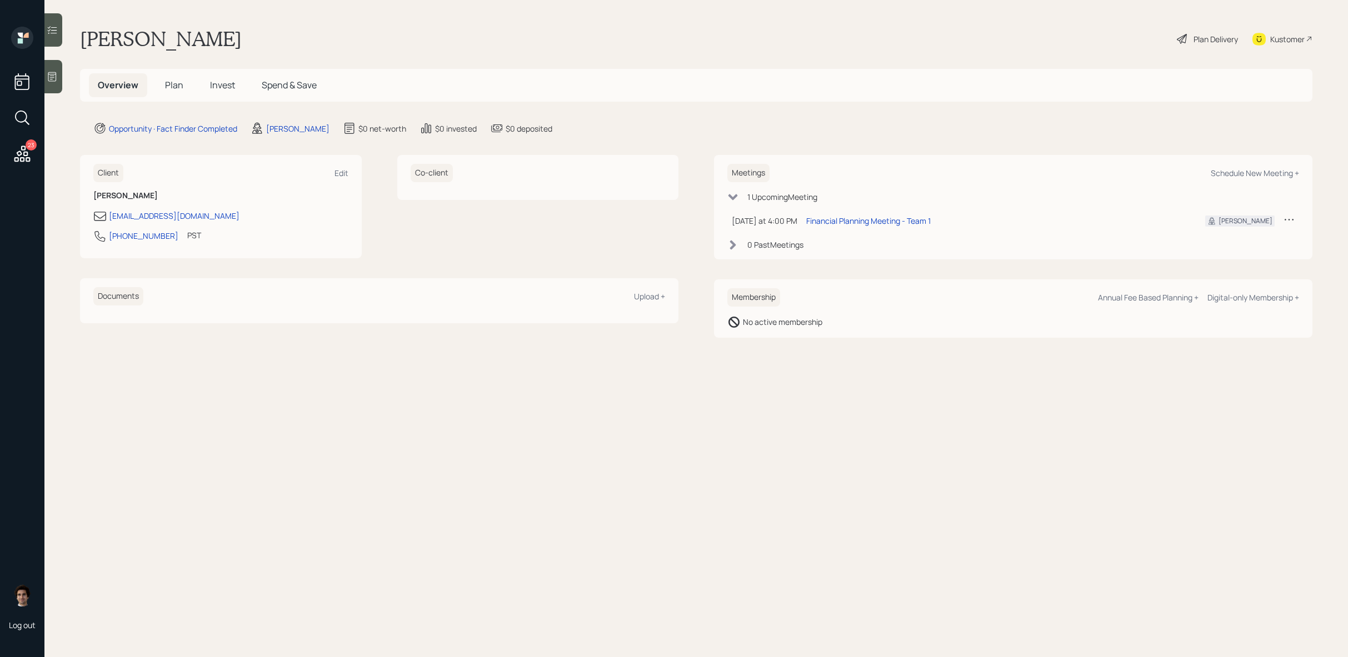
click at [179, 99] on div "Overview Plan Invest Spend & Save" at bounding box center [696, 85] width 1233 height 33
click at [181, 94] on h5 "Plan" at bounding box center [174, 85] width 36 height 24
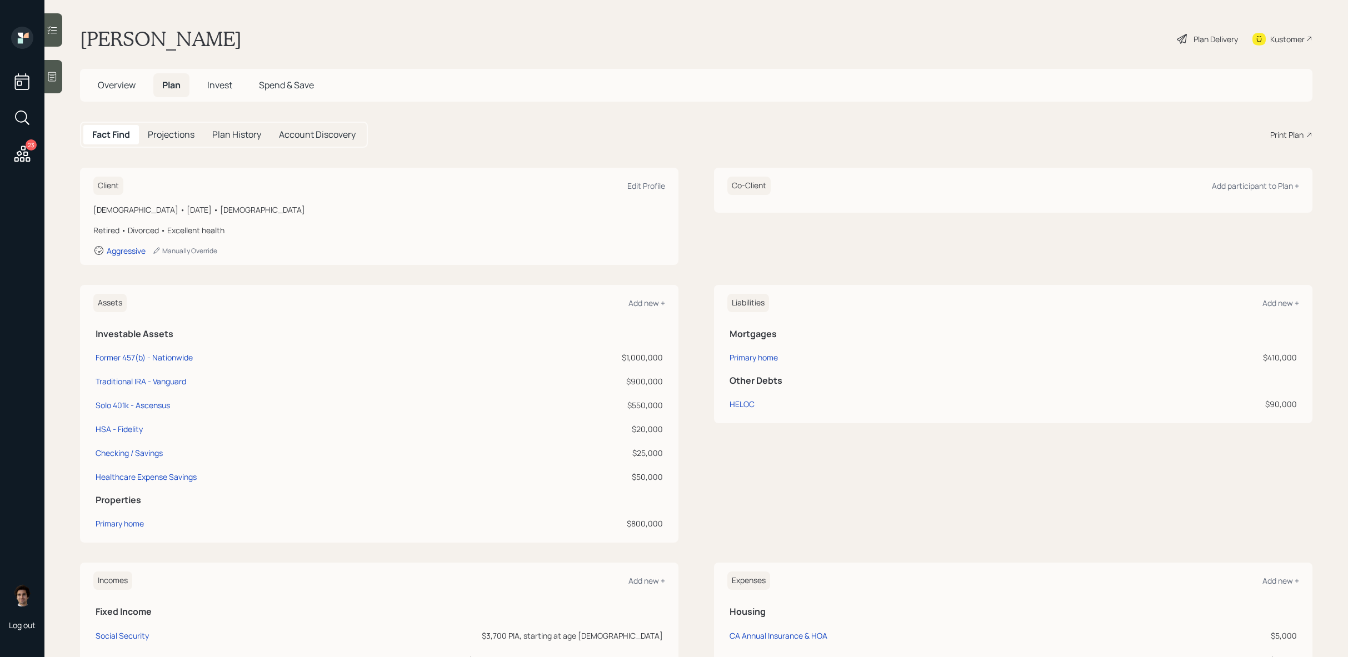
click at [1270, 147] on div "Fact Find Projections Plan History Account Discovery Print Plan" at bounding box center [696, 135] width 1233 height 26
click at [1282, 133] on div "Print Plan" at bounding box center [1286, 135] width 33 height 12
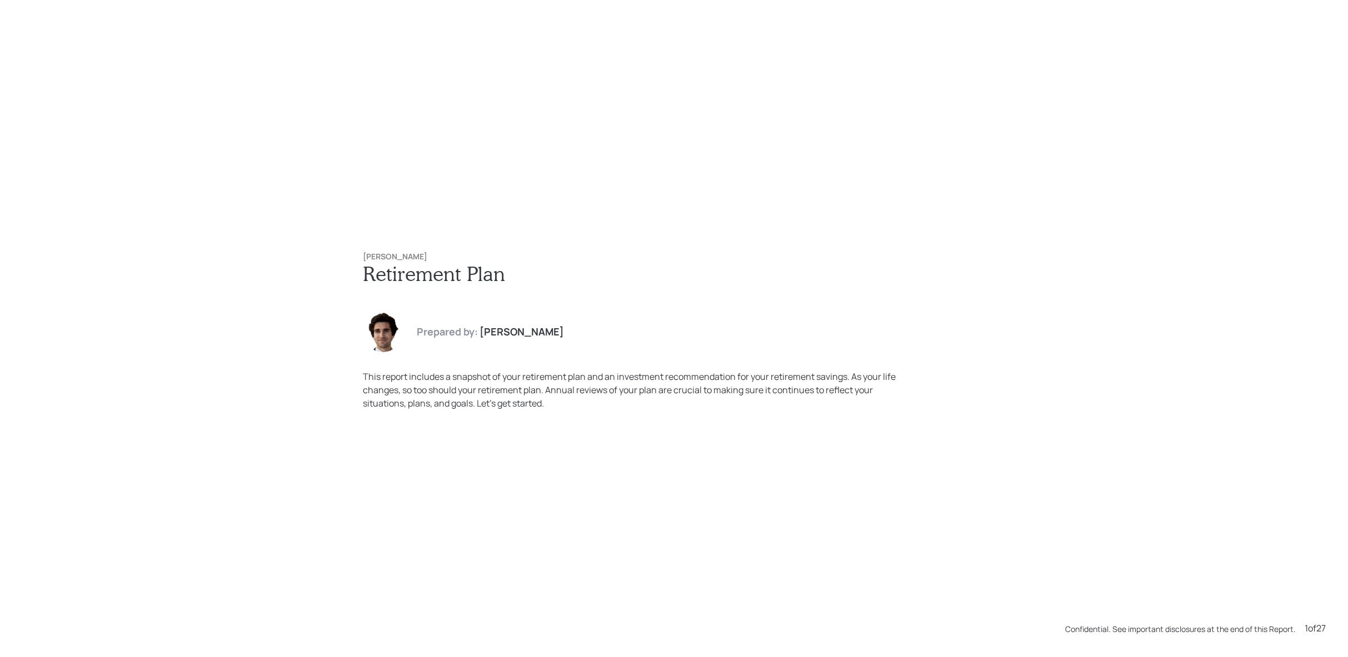
click at [607, 125] on div "Steven Suskind Retirement Plan Prepared by: Harrison Schaefer This report inclu…" at bounding box center [674, 328] width 1348 height 657
drag, startPoint x: 446, startPoint y: 253, endPoint x: 301, endPoint y: 248, distance: 145.7
click at [301, 248] on div "Steven Suskind Retirement Plan Prepared by: Harrison Schaefer This report inclu…" at bounding box center [674, 328] width 1348 height 657
copy h6 "[PERSON_NAME]"
